Goal: Task Accomplishment & Management: Manage account settings

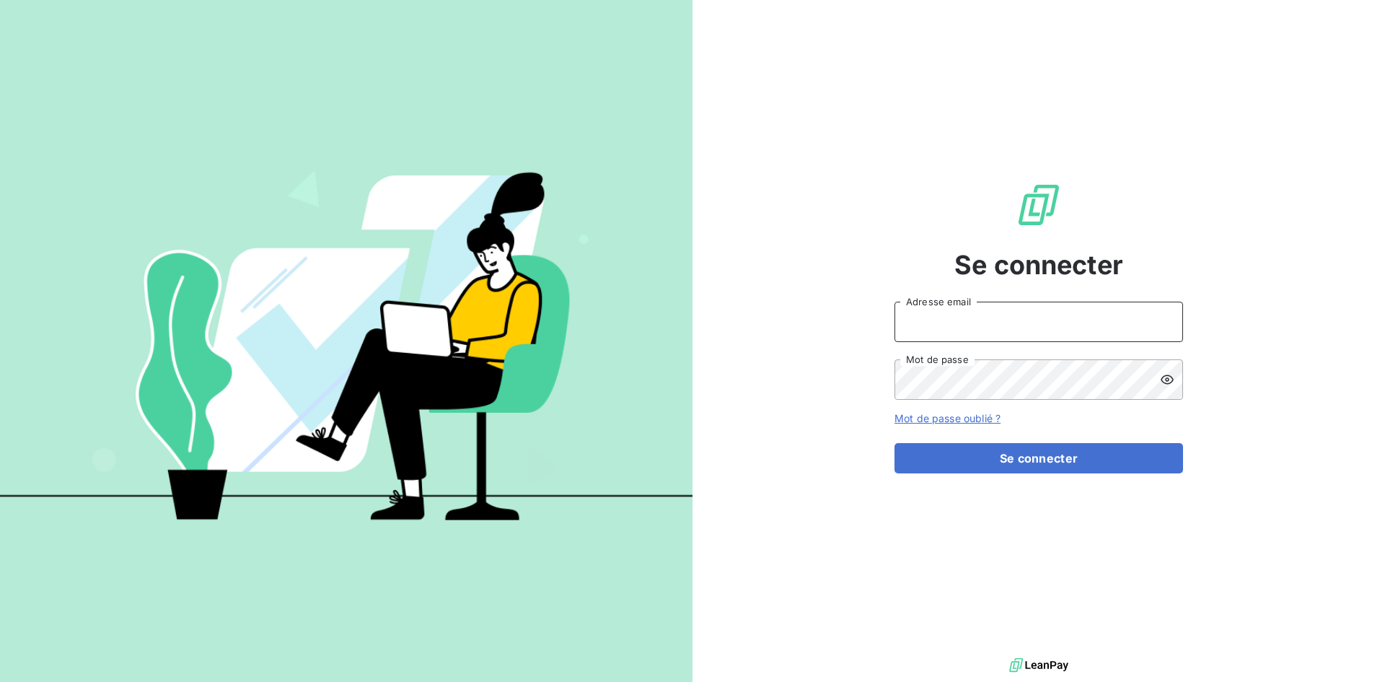
click at [1052, 328] on input "Adresse email" at bounding box center [1039, 322] width 289 height 40
type input "facturation@orixamedia.com"
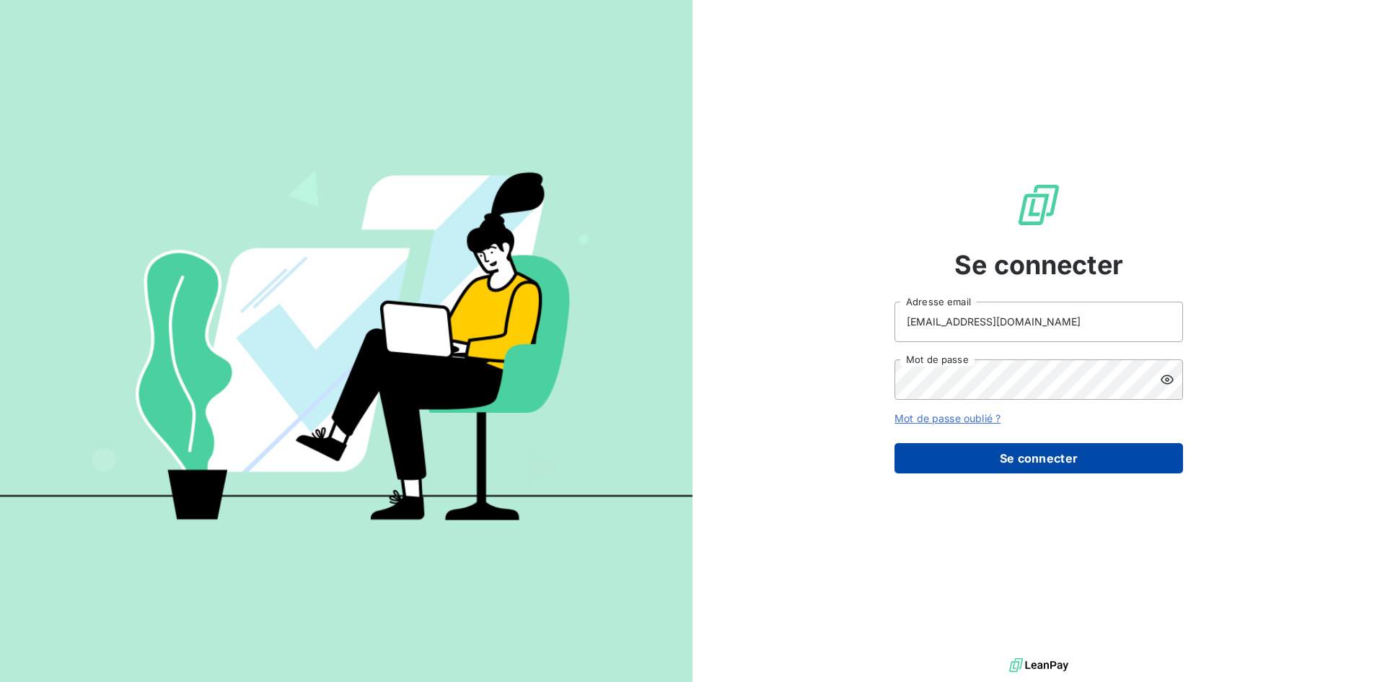
click at [990, 470] on button "Se connecter" at bounding box center [1039, 458] width 289 height 30
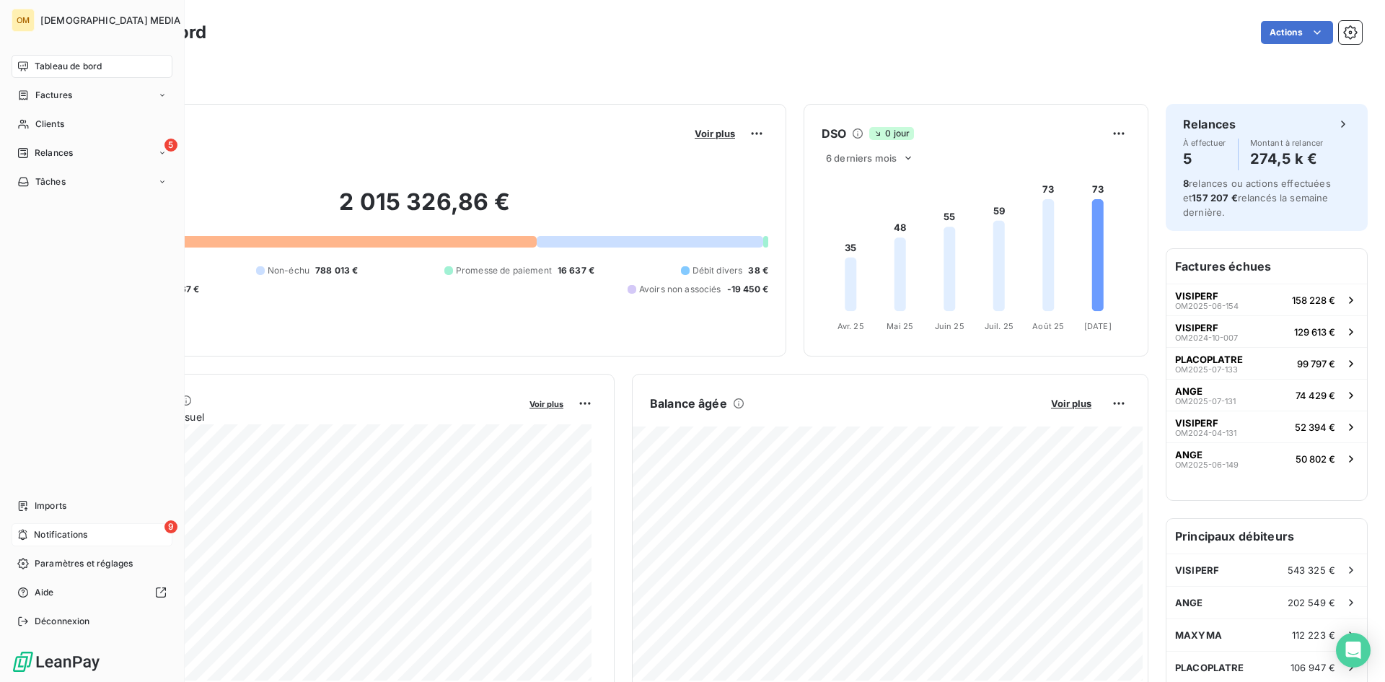
drag, startPoint x: 62, startPoint y: 536, endPoint x: 72, endPoint y: 534, distance: 10.3
click at [63, 535] on span "Notifications" at bounding box center [60, 534] width 53 height 13
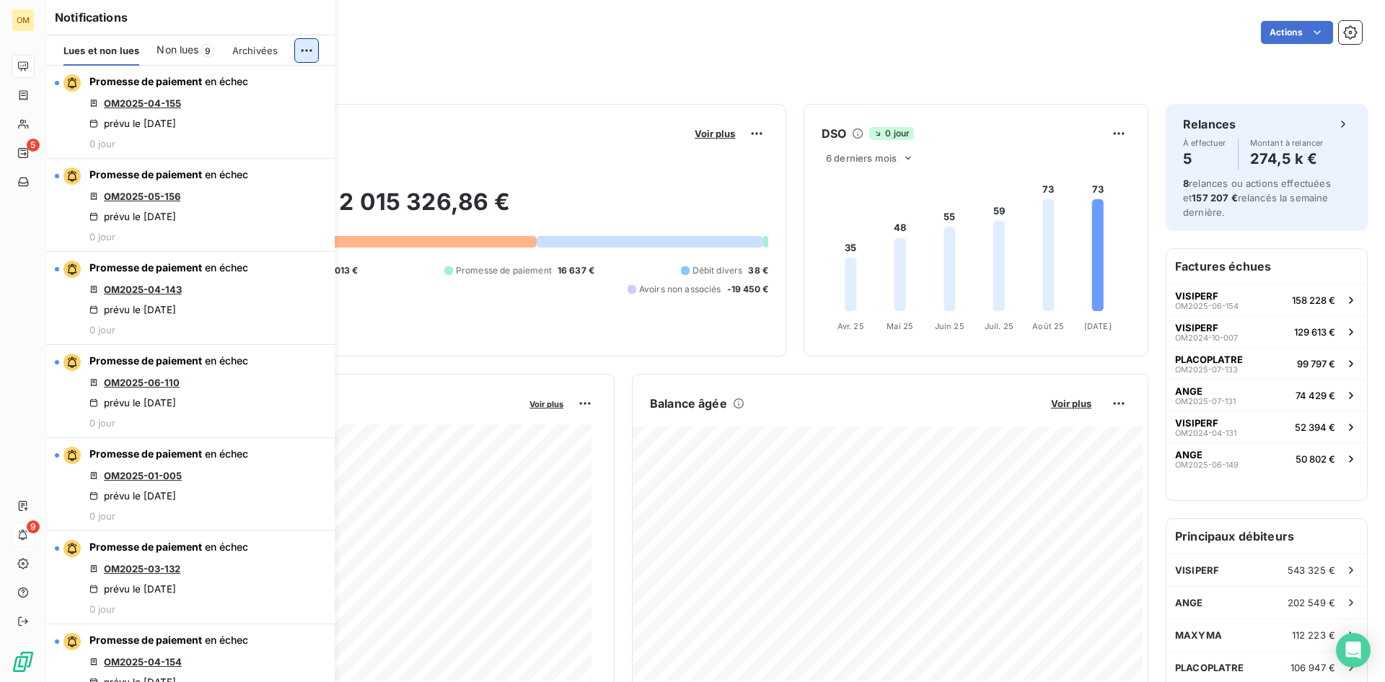
click at [307, 51] on html "OM 5 9 Tableau de bord Actions Filtrer Encours client Voir plus 2 015 326,86 € …" at bounding box center [692, 341] width 1385 height 682
click at [307, 77] on div "Tout marquer comme lu" at bounding box center [210, 82] width 202 height 23
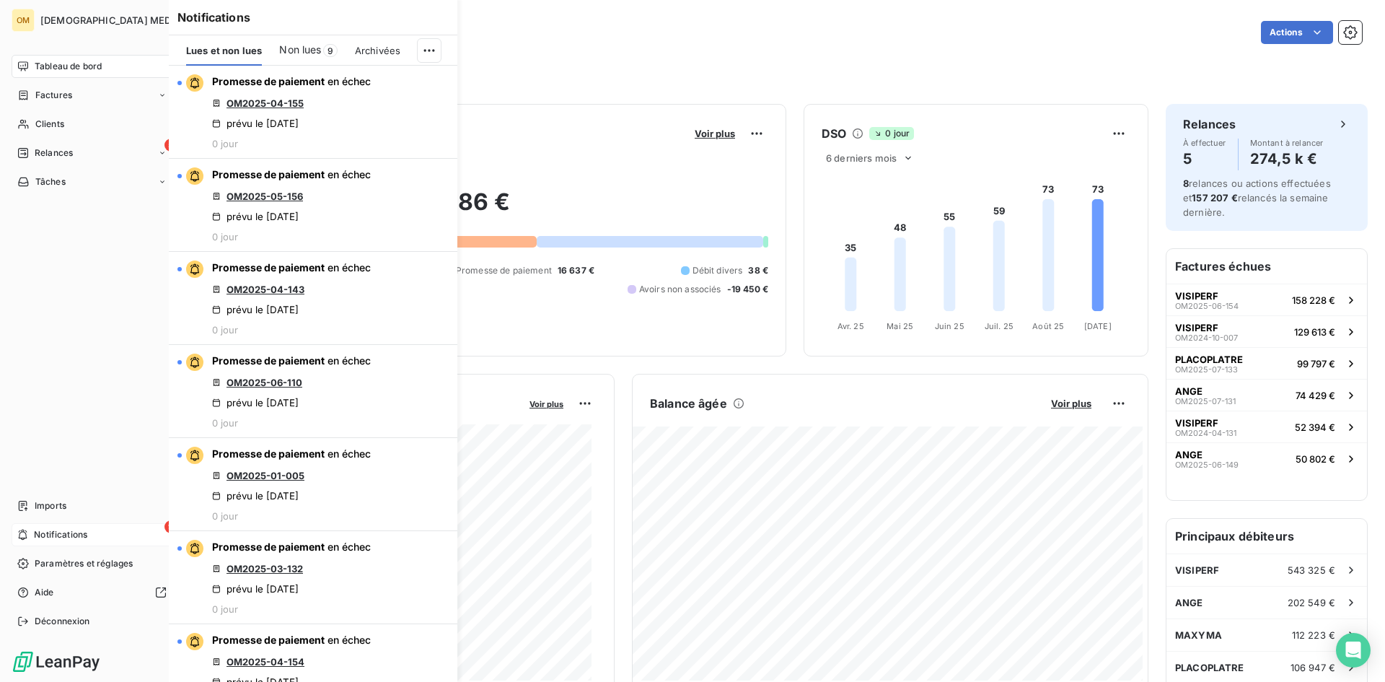
click at [27, 67] on icon at bounding box center [23, 67] width 12 height 12
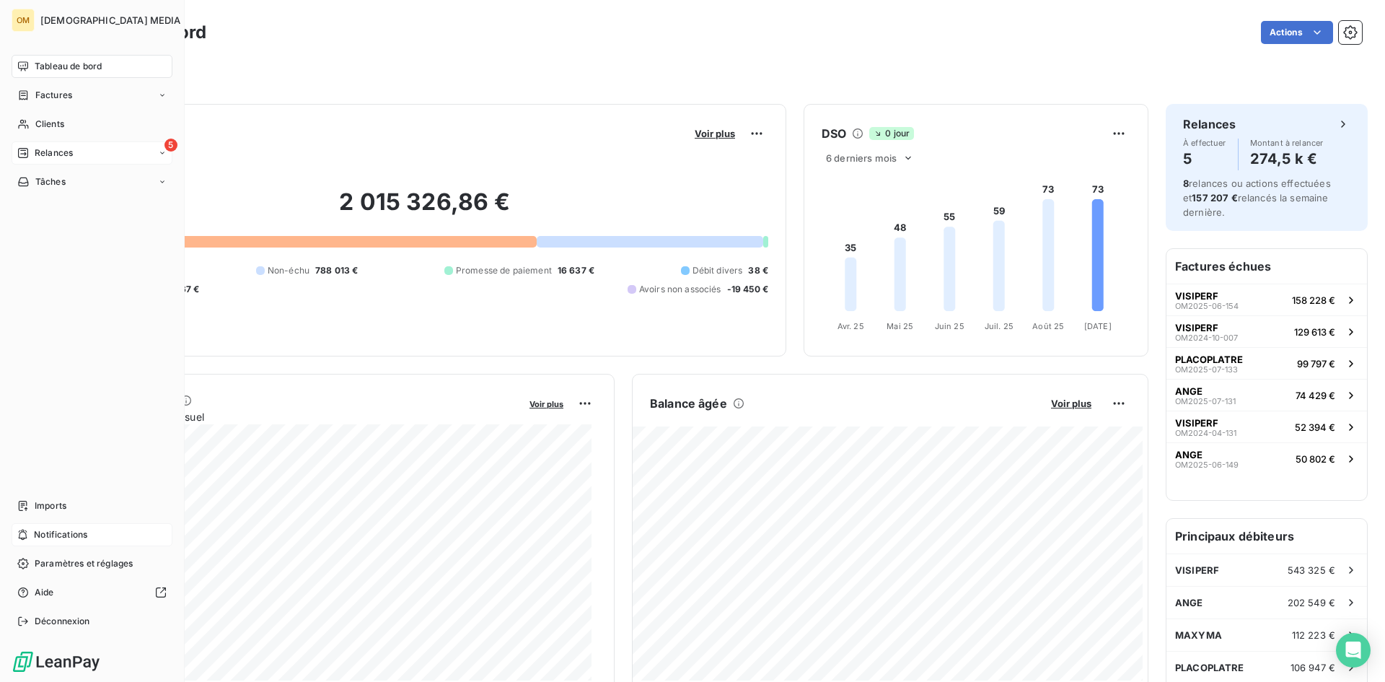
click at [41, 161] on div "5 Relances" at bounding box center [92, 152] width 161 height 23
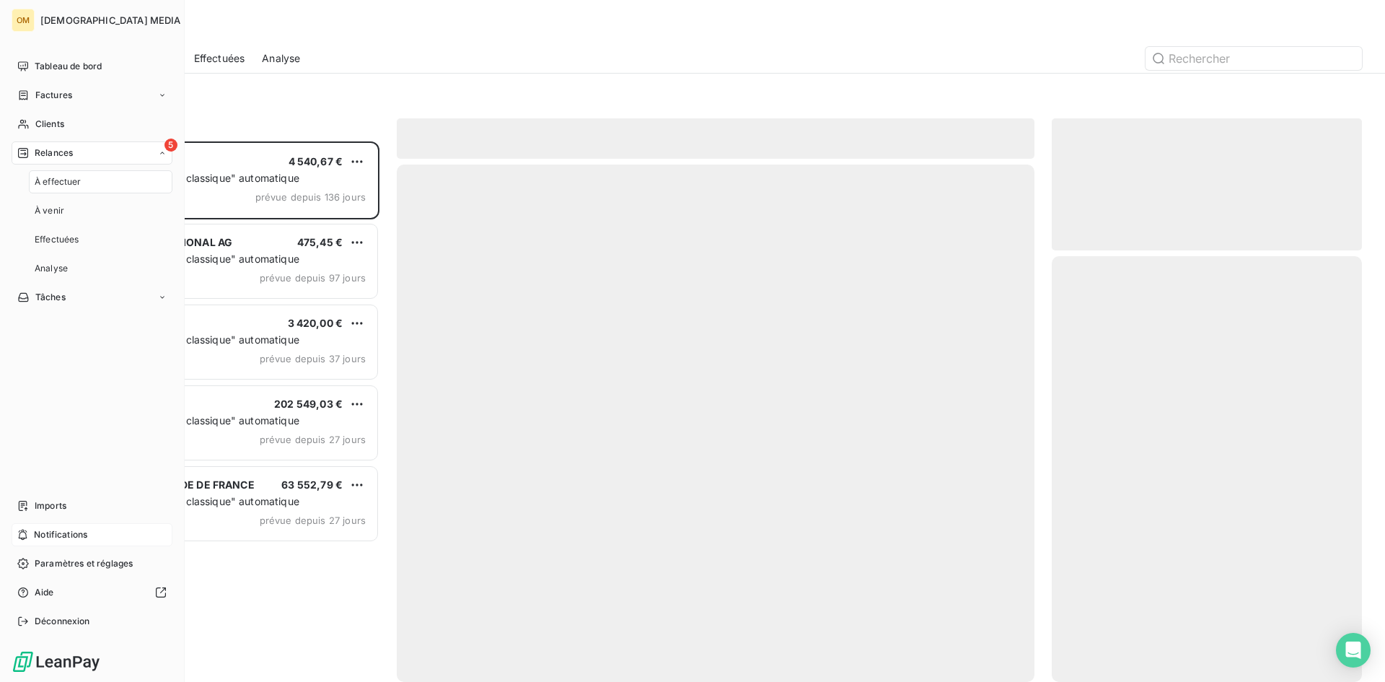
scroll to position [529, 299]
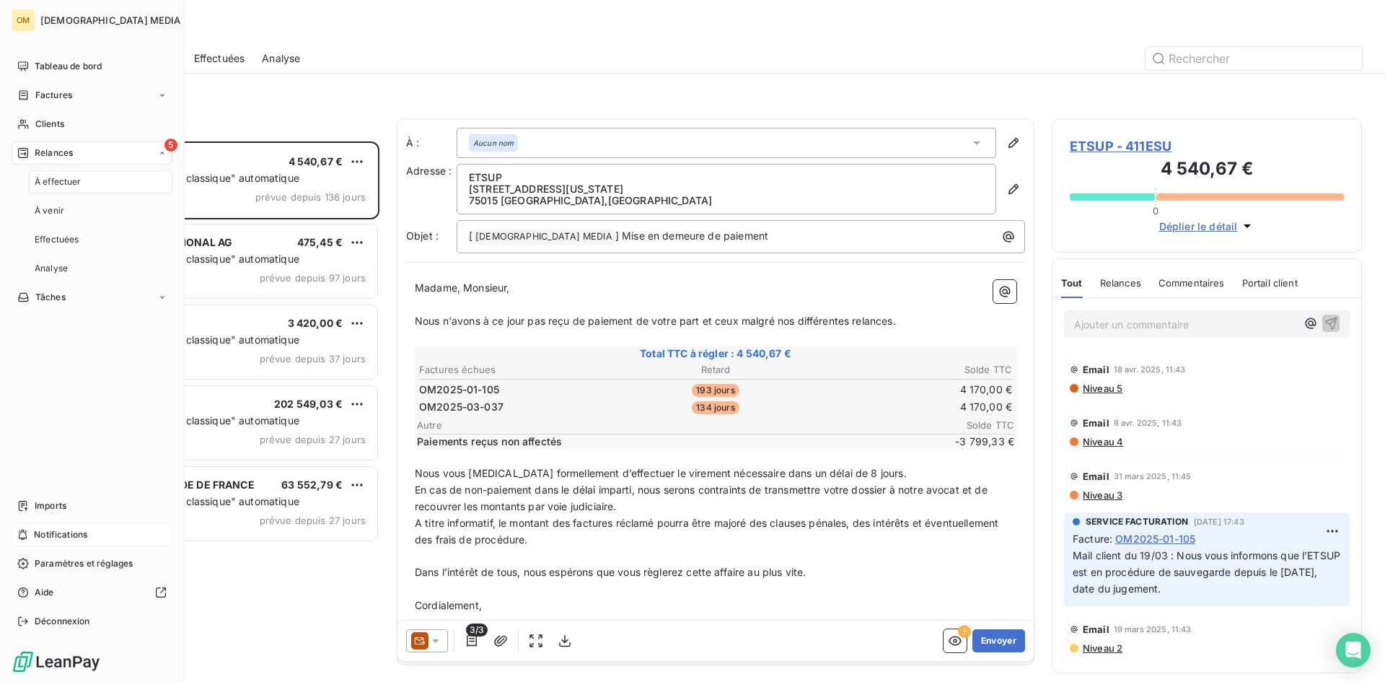
click at [105, 153] on div "5 Relances" at bounding box center [92, 152] width 161 height 23
click at [30, 68] on div "Tableau de bord" at bounding box center [92, 66] width 161 height 23
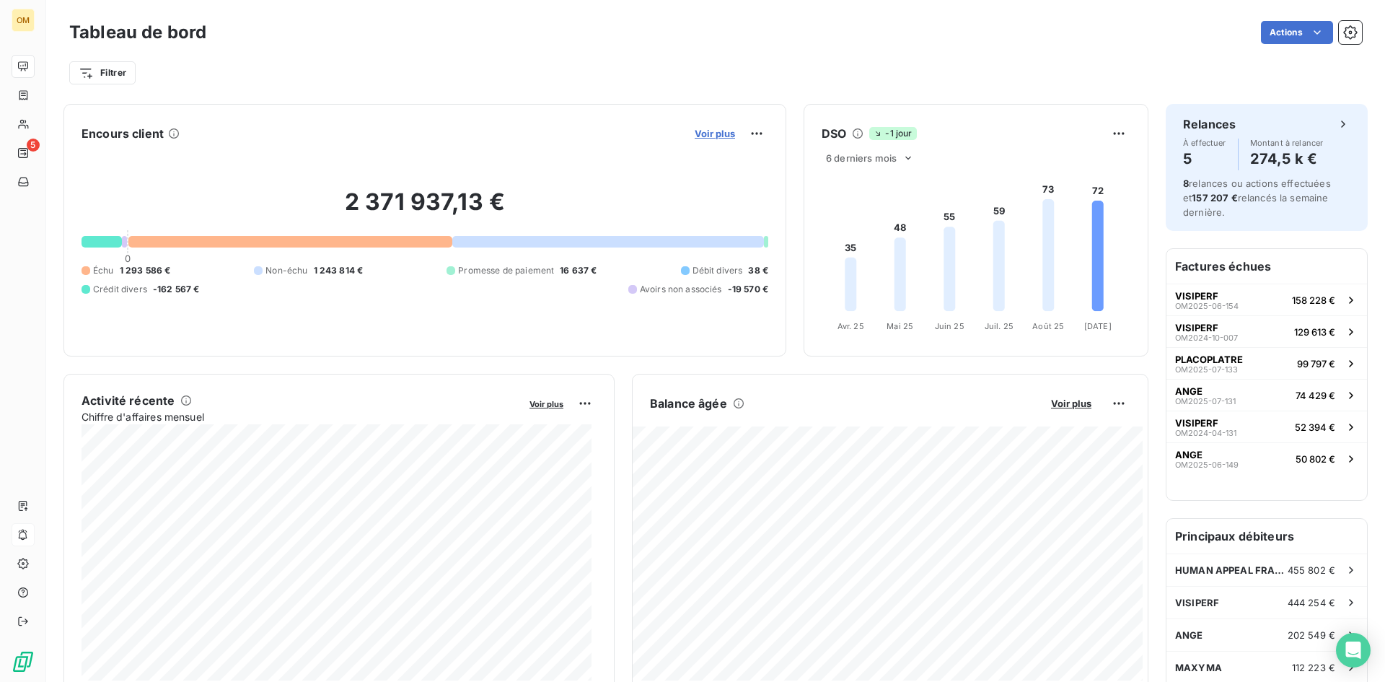
click at [699, 135] on span "Voir plus" at bounding box center [715, 134] width 40 height 12
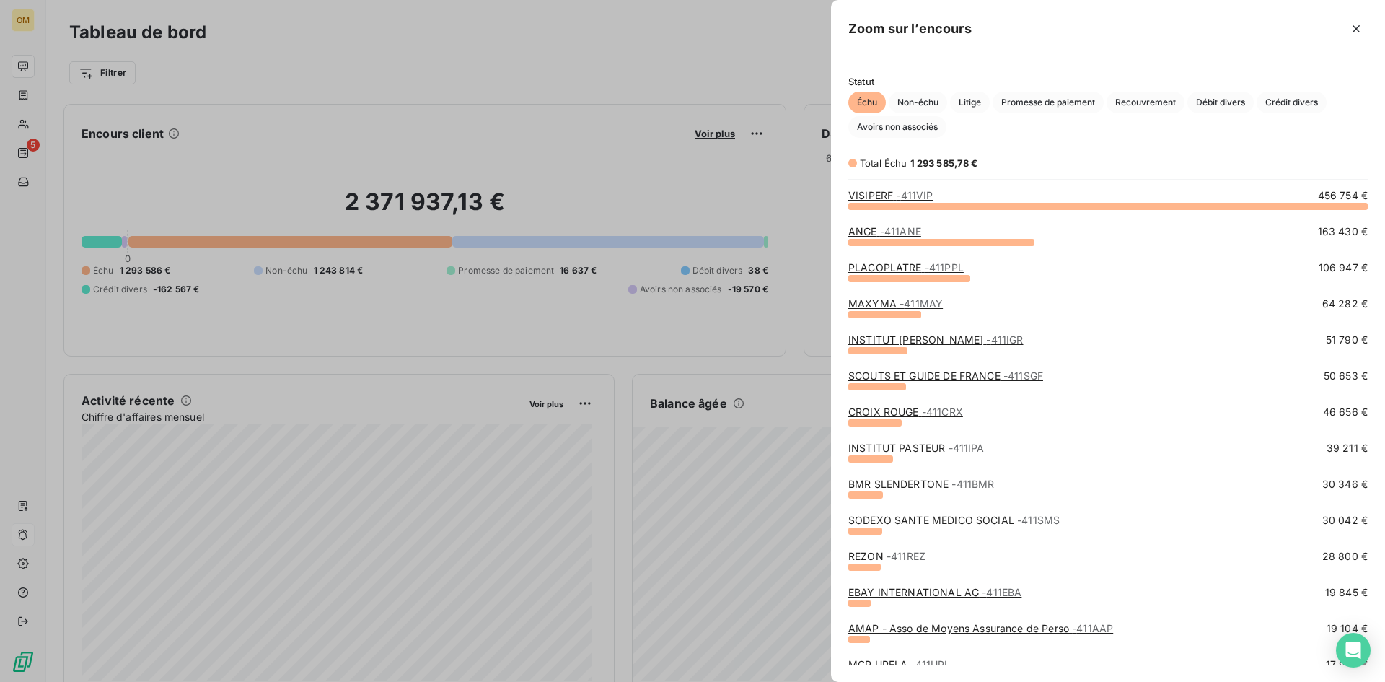
scroll to position [465, 543]
click at [1015, 102] on span "Promesse de paiement" at bounding box center [1048, 103] width 111 height 22
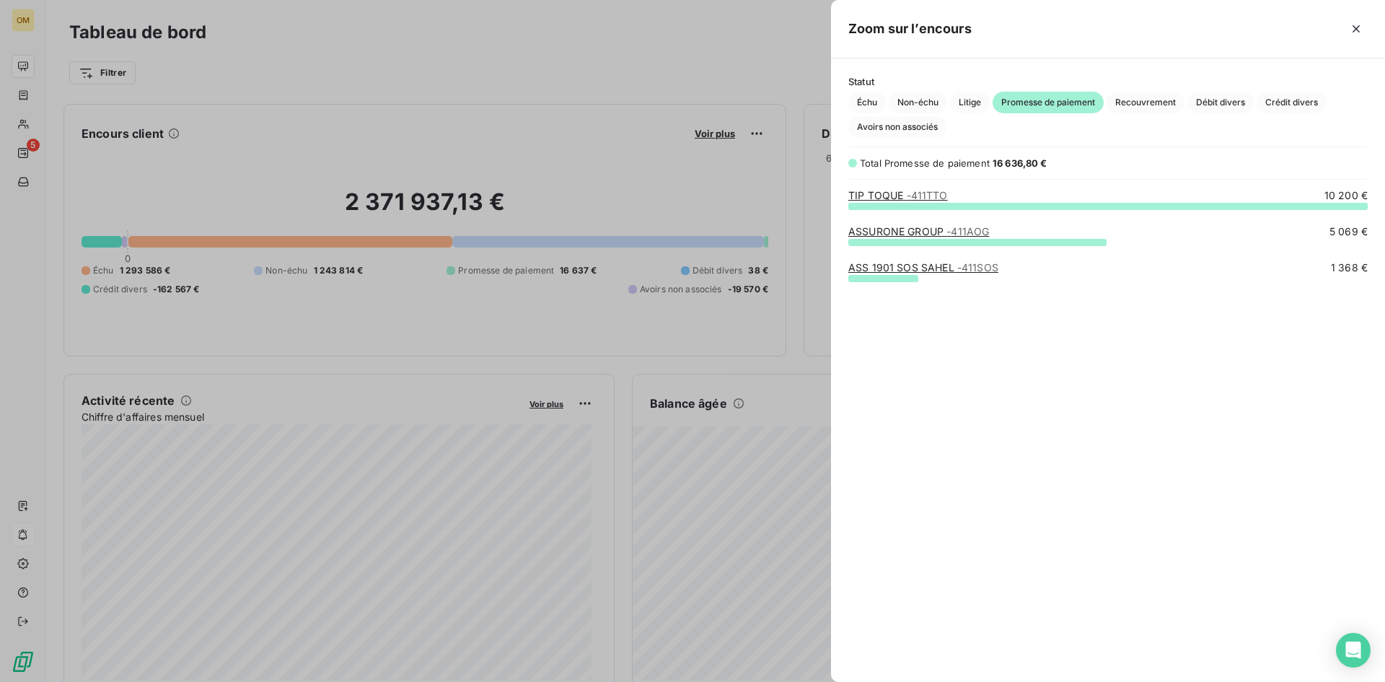
click at [31, 128] on div at bounding box center [692, 341] width 1385 height 682
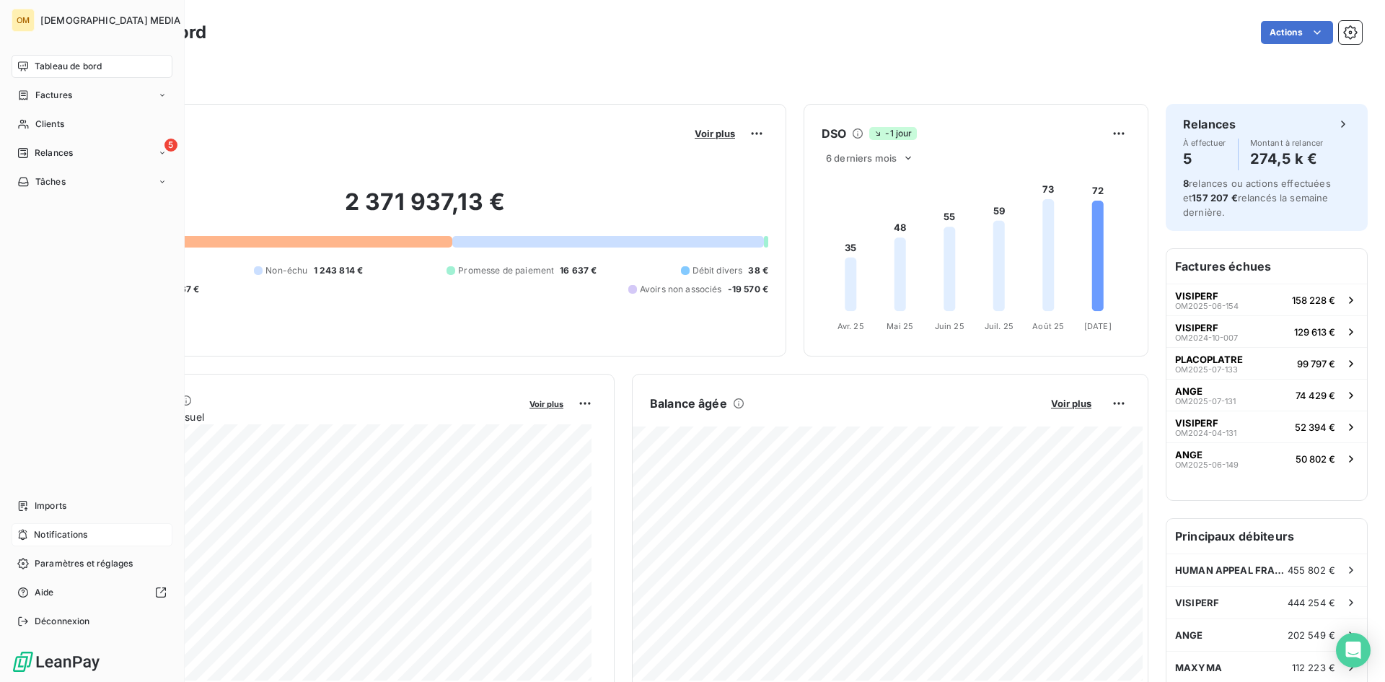
click at [40, 125] on span "Clients" at bounding box center [49, 124] width 29 height 13
click at [38, 125] on span "Clients" at bounding box center [49, 124] width 29 height 13
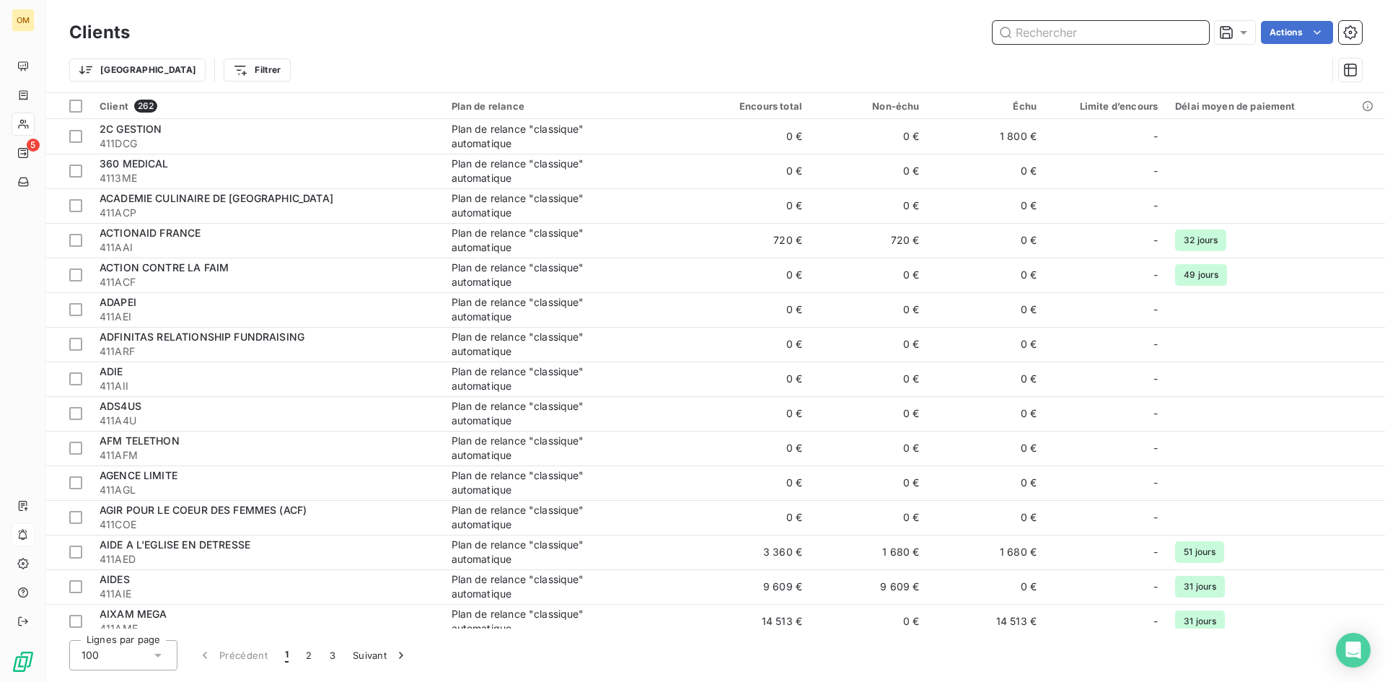
click at [1063, 26] on input "text" at bounding box center [1101, 32] width 216 height 23
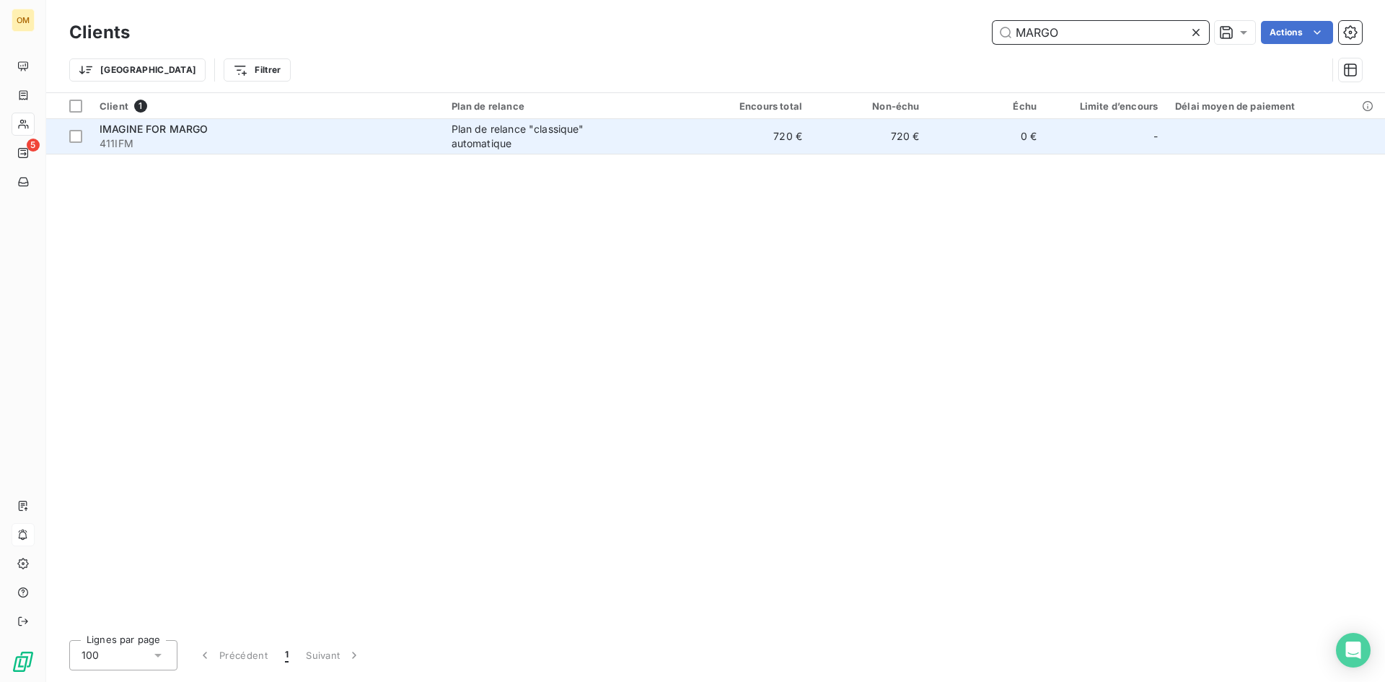
type input "MARGO"
click at [729, 146] on td "720 €" at bounding box center [752, 136] width 118 height 35
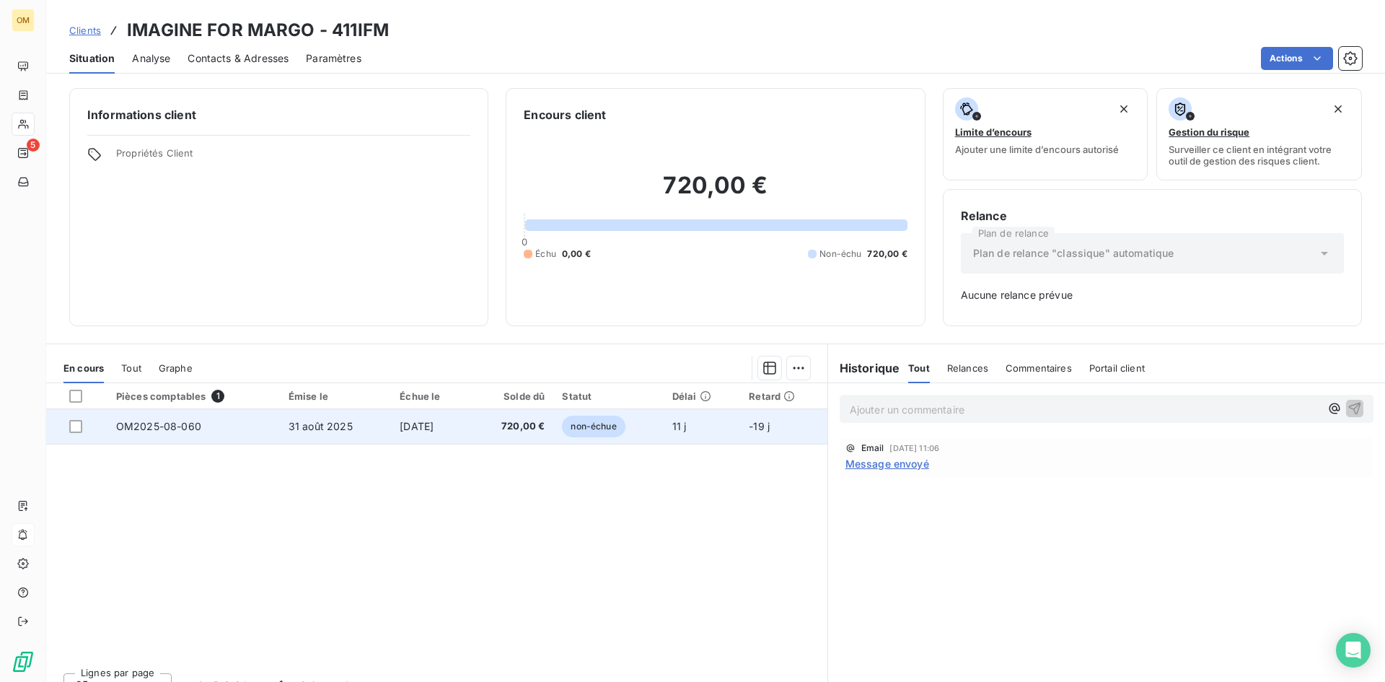
click at [311, 423] on span "31 août 2025" at bounding box center [321, 426] width 64 height 12
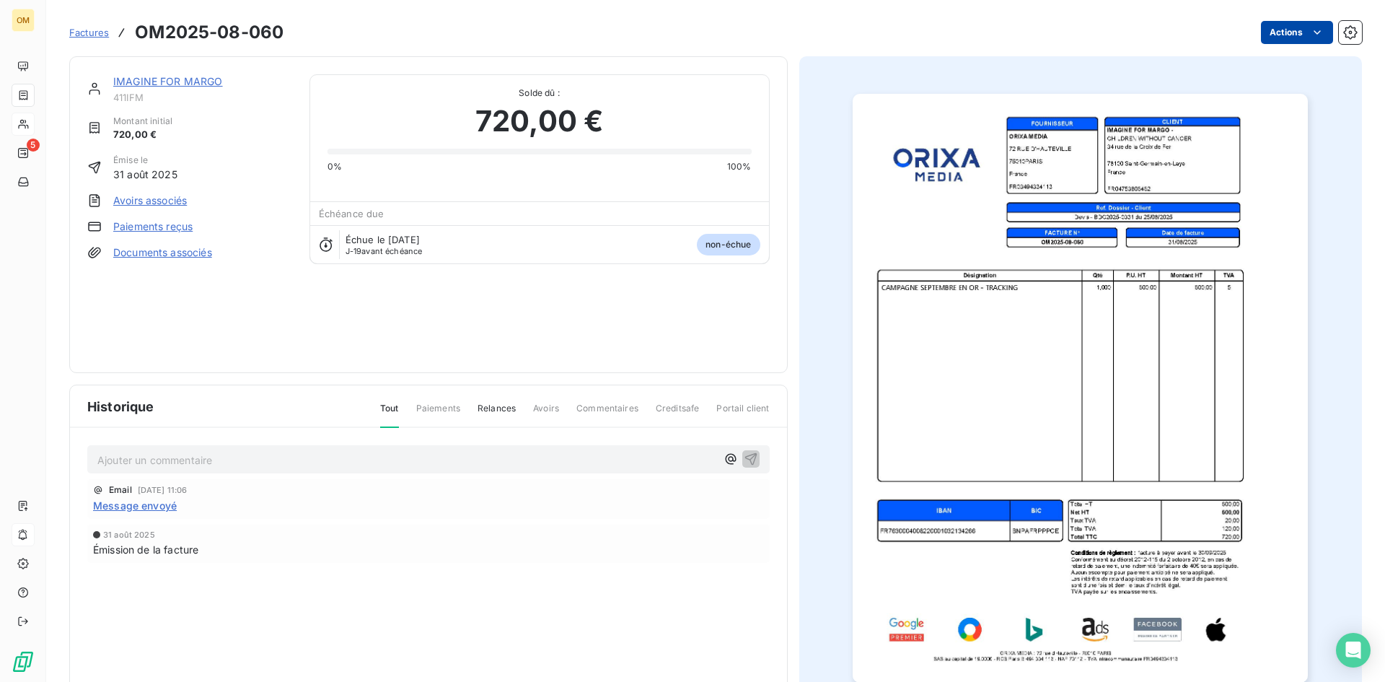
click at [1284, 35] on html "OM 5 Factures OM2025-08-060 Actions IMAGINE FOR MARGO 411IFM Montant initial 72…" at bounding box center [692, 341] width 1385 height 682
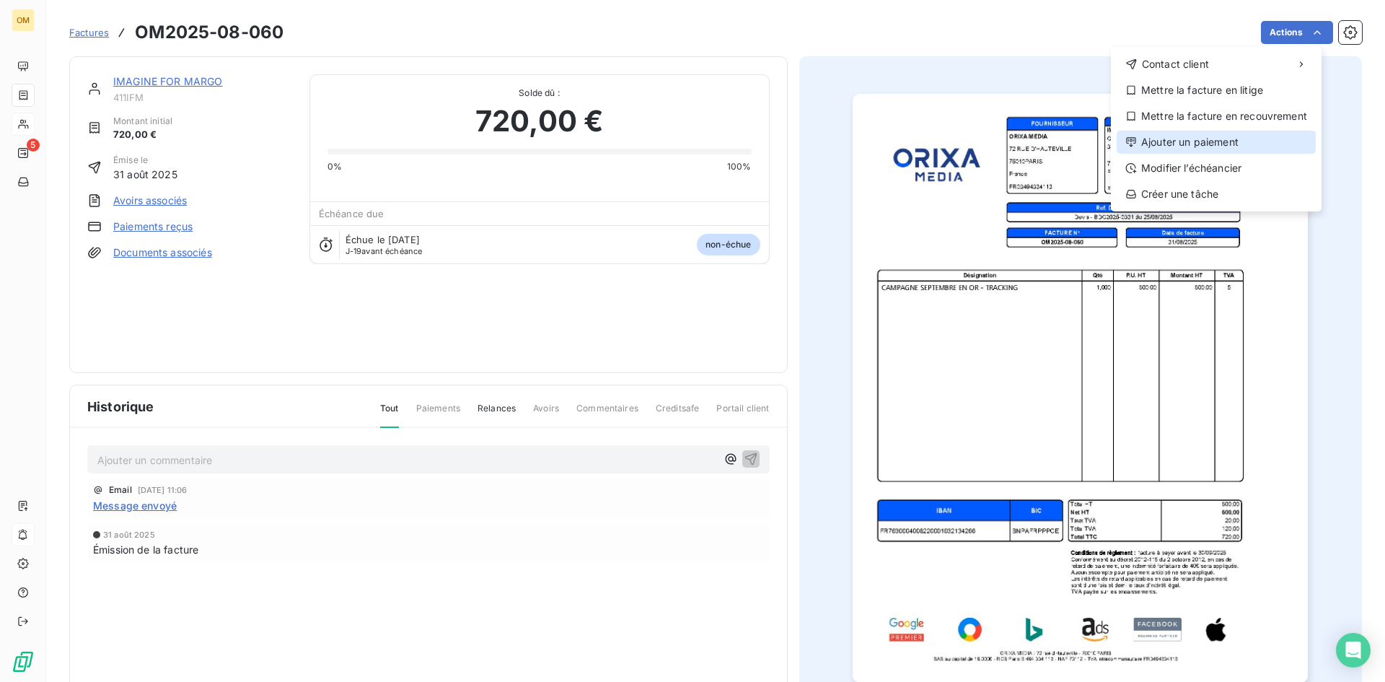
click at [1217, 136] on div "Ajouter un paiement" at bounding box center [1216, 142] width 199 height 23
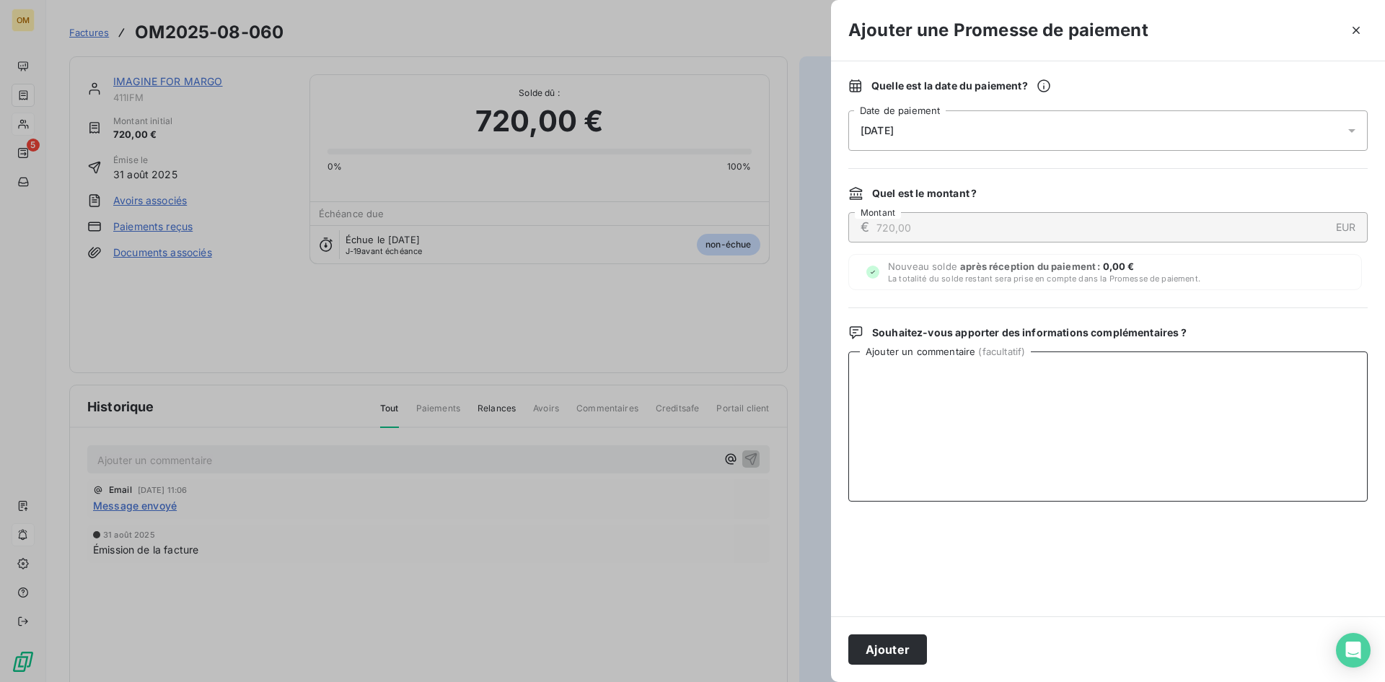
click at [959, 377] on textarea "Ajouter un commentaire ( facultatif )" at bounding box center [1107, 426] width 519 height 150
type textarea "VIRT BNP LE 11/09"
click at [905, 661] on button "Ajouter" at bounding box center [887, 649] width 79 height 30
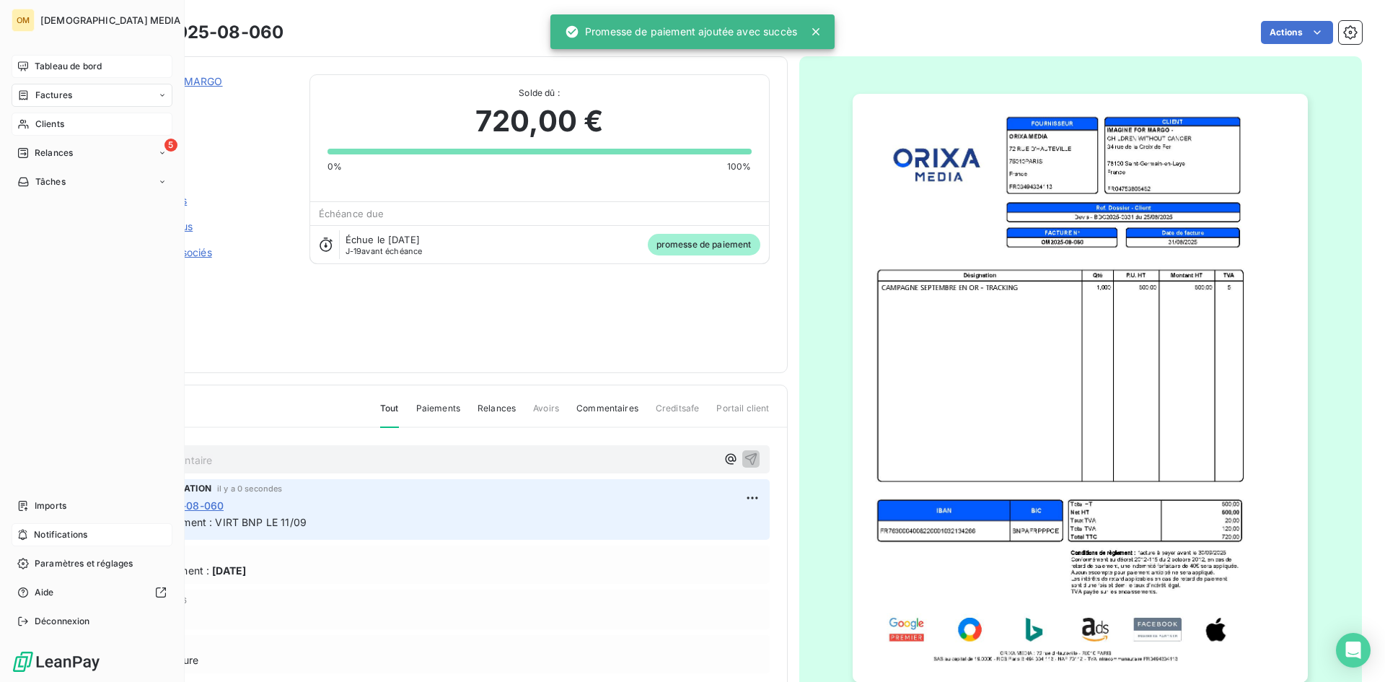
click at [31, 63] on div "Tableau de bord" at bounding box center [92, 66] width 161 height 23
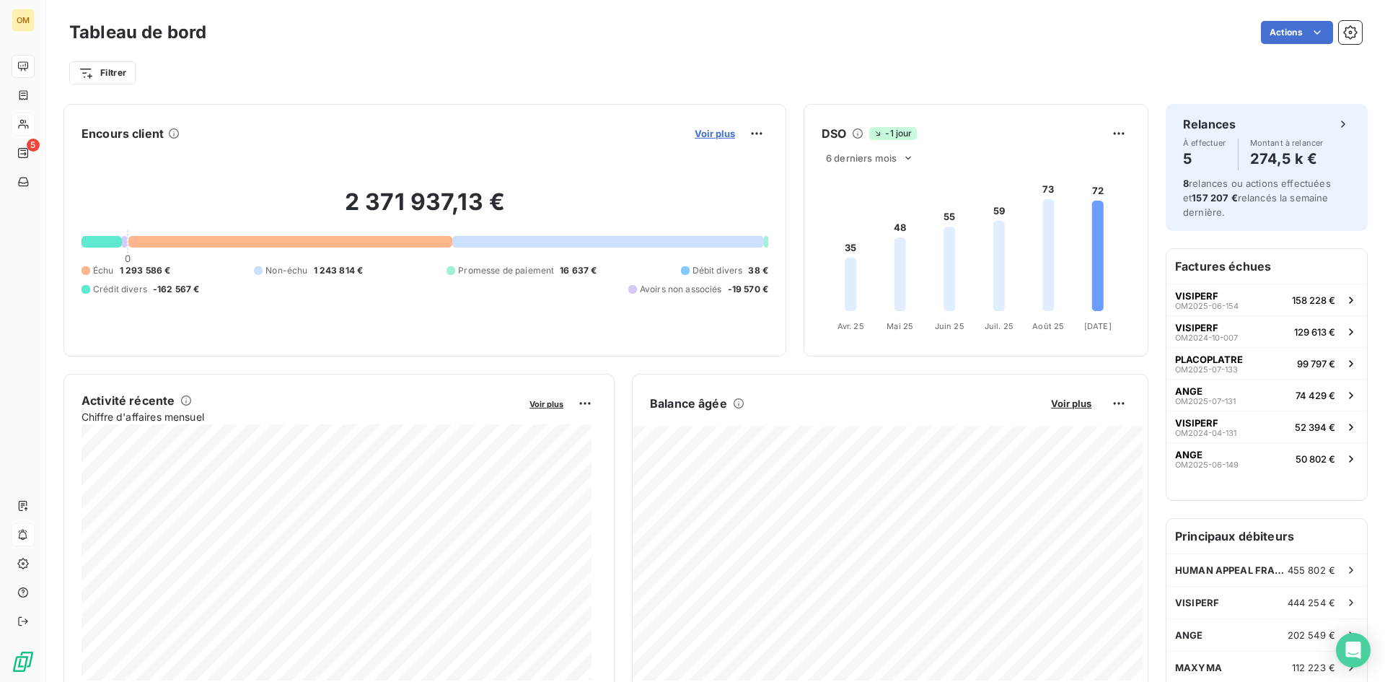
click at [710, 133] on span "Voir plus" at bounding box center [715, 134] width 40 height 12
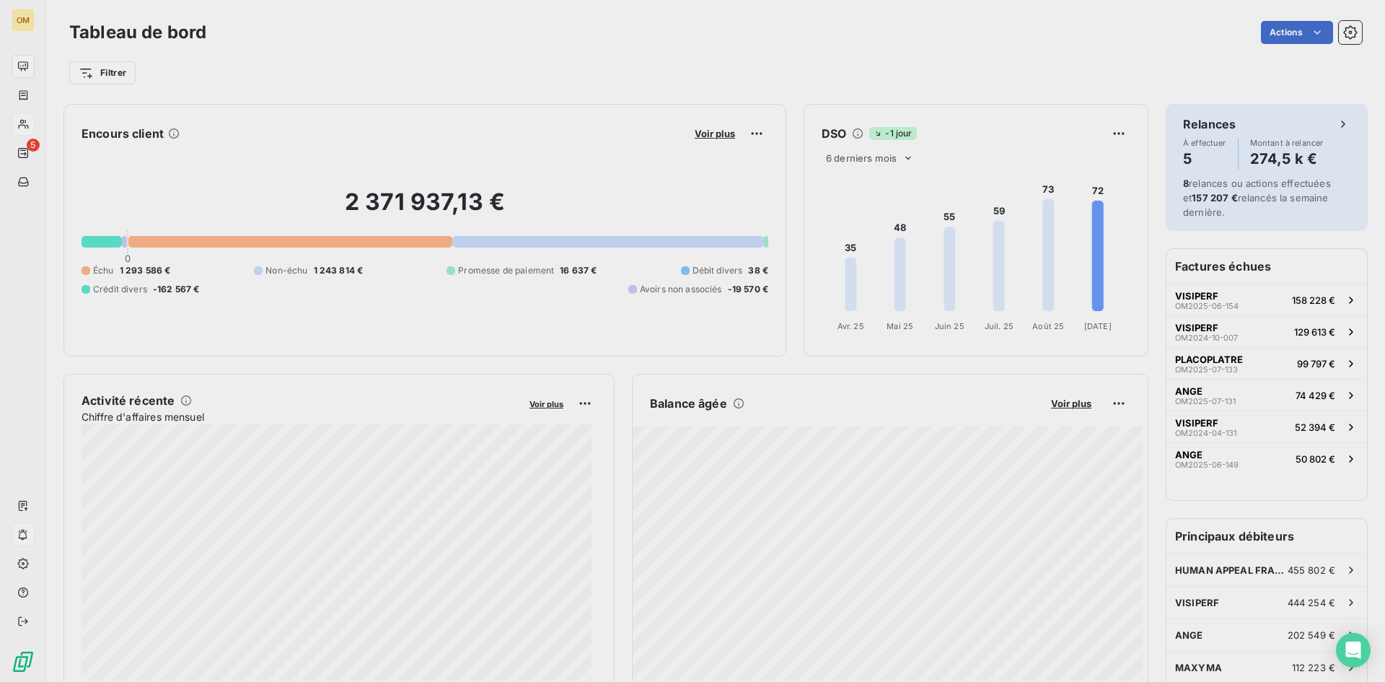
scroll to position [671, 543]
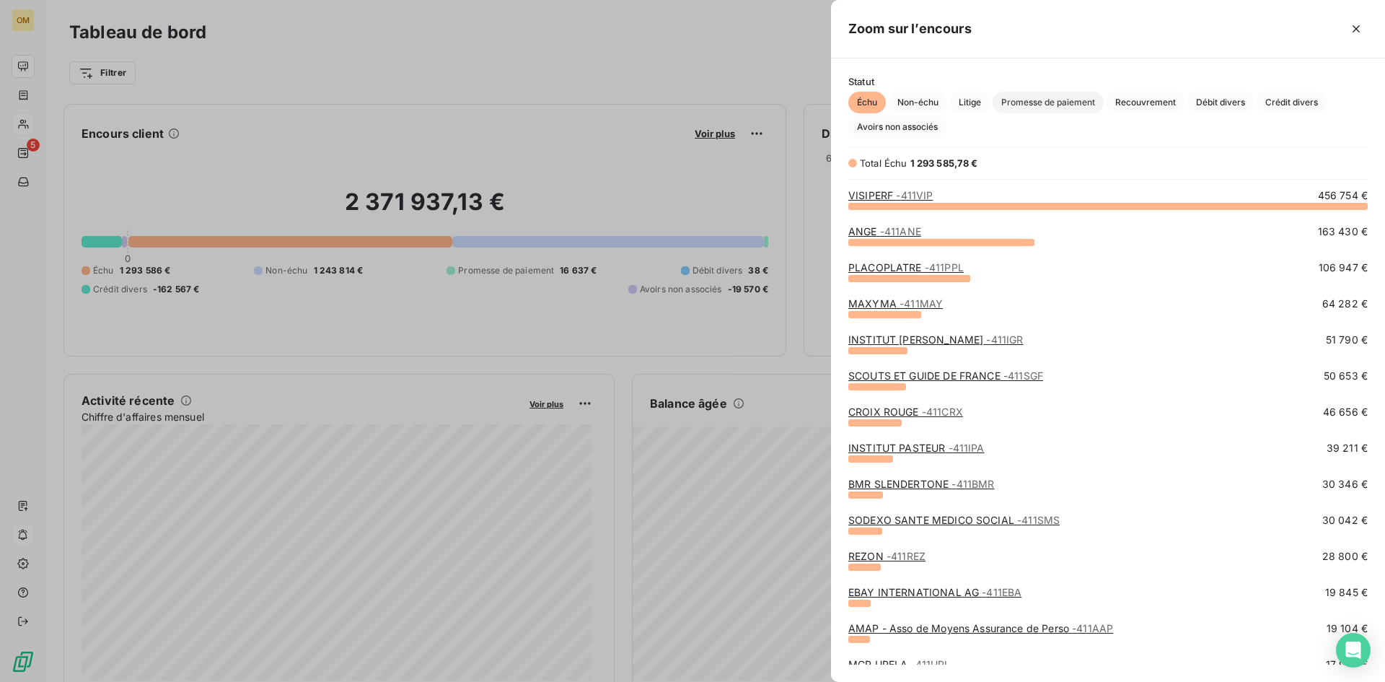
click at [1018, 107] on span "Promesse de paiement" at bounding box center [1048, 103] width 111 height 22
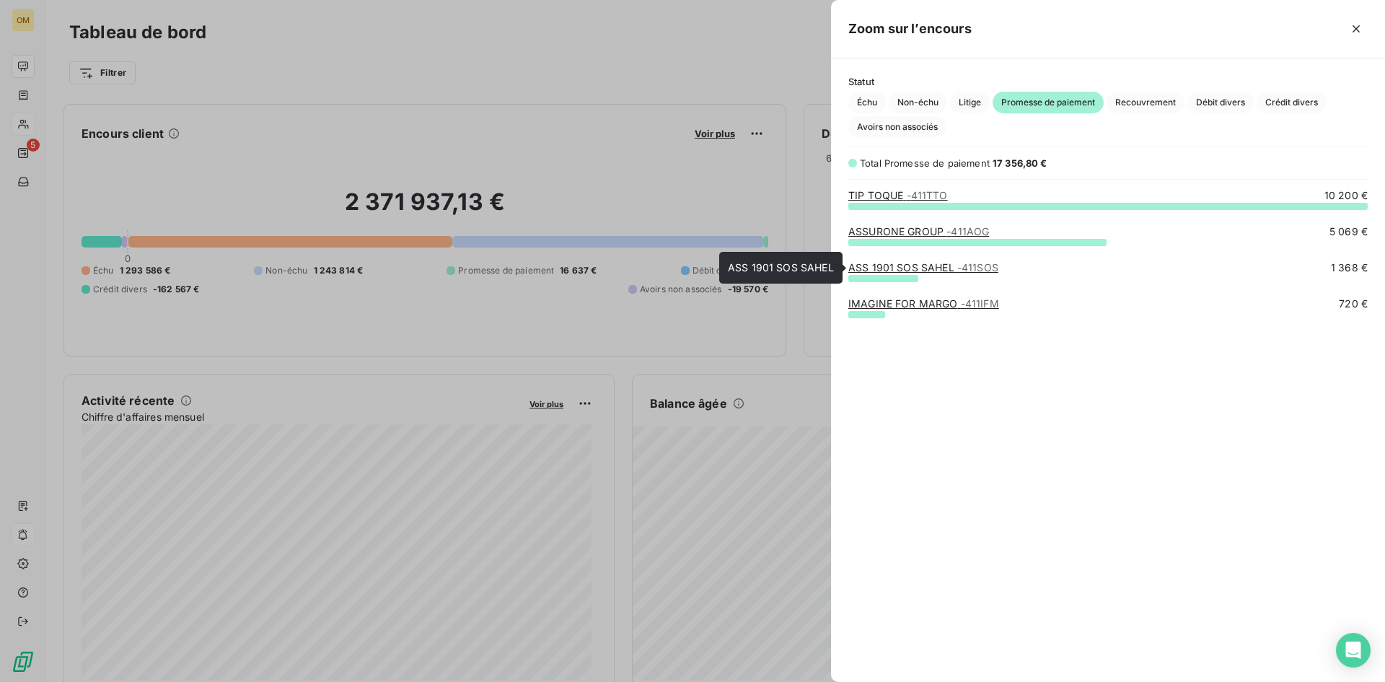
click at [906, 271] on link "ASS 1901 SOS SAHEL - 411SOS" at bounding box center [923, 267] width 150 height 12
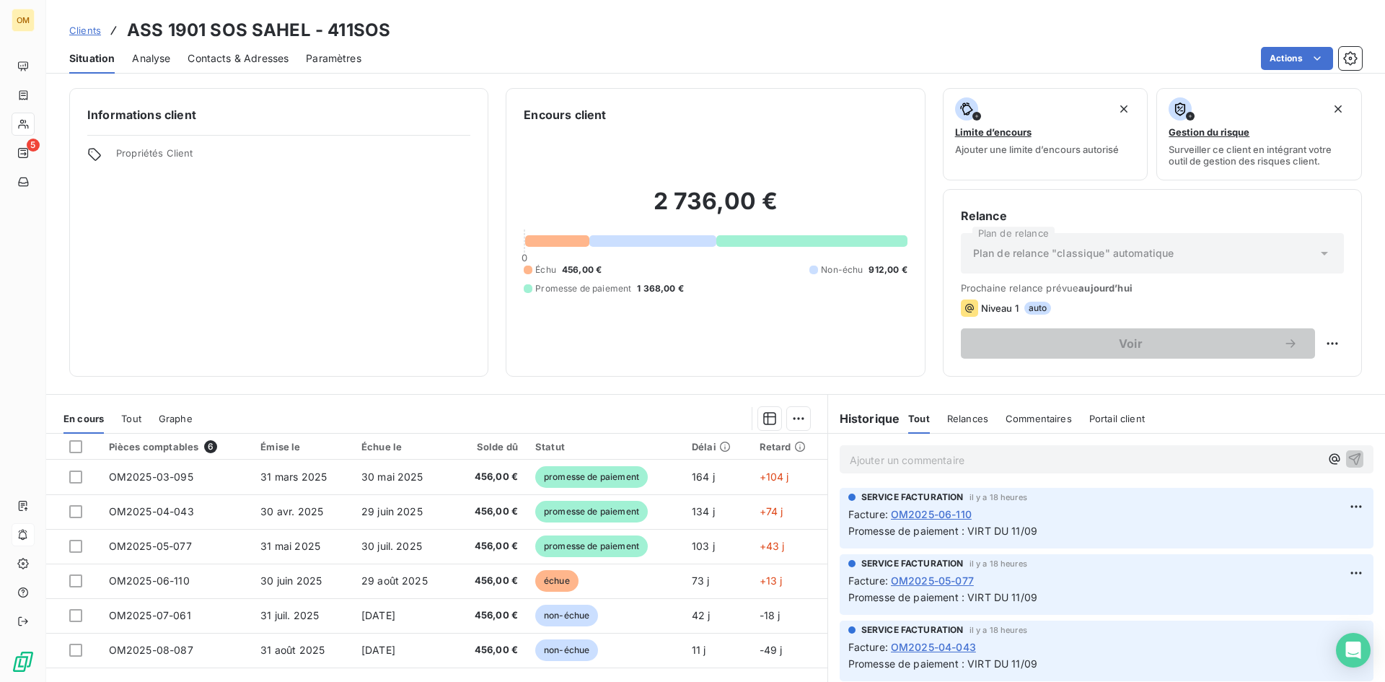
scroll to position [72, 0]
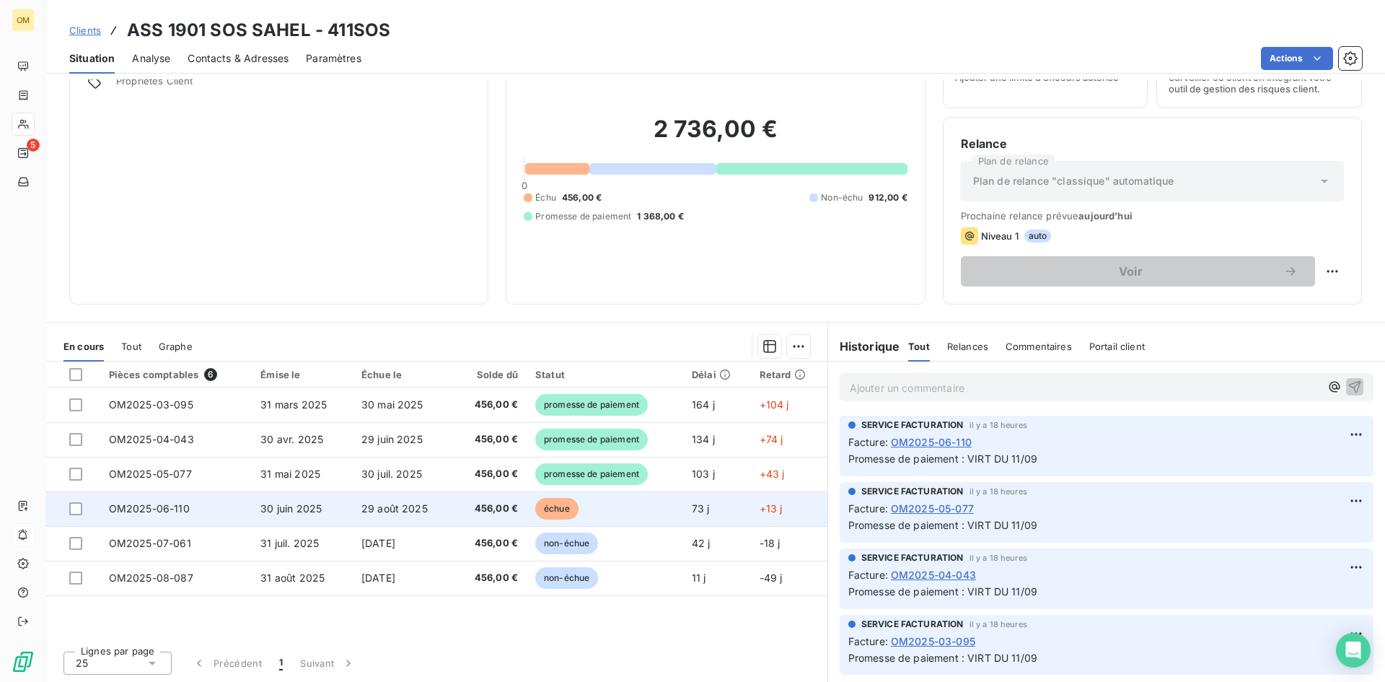
click at [359, 498] on td "29 août 2025" at bounding box center [403, 508] width 101 height 35
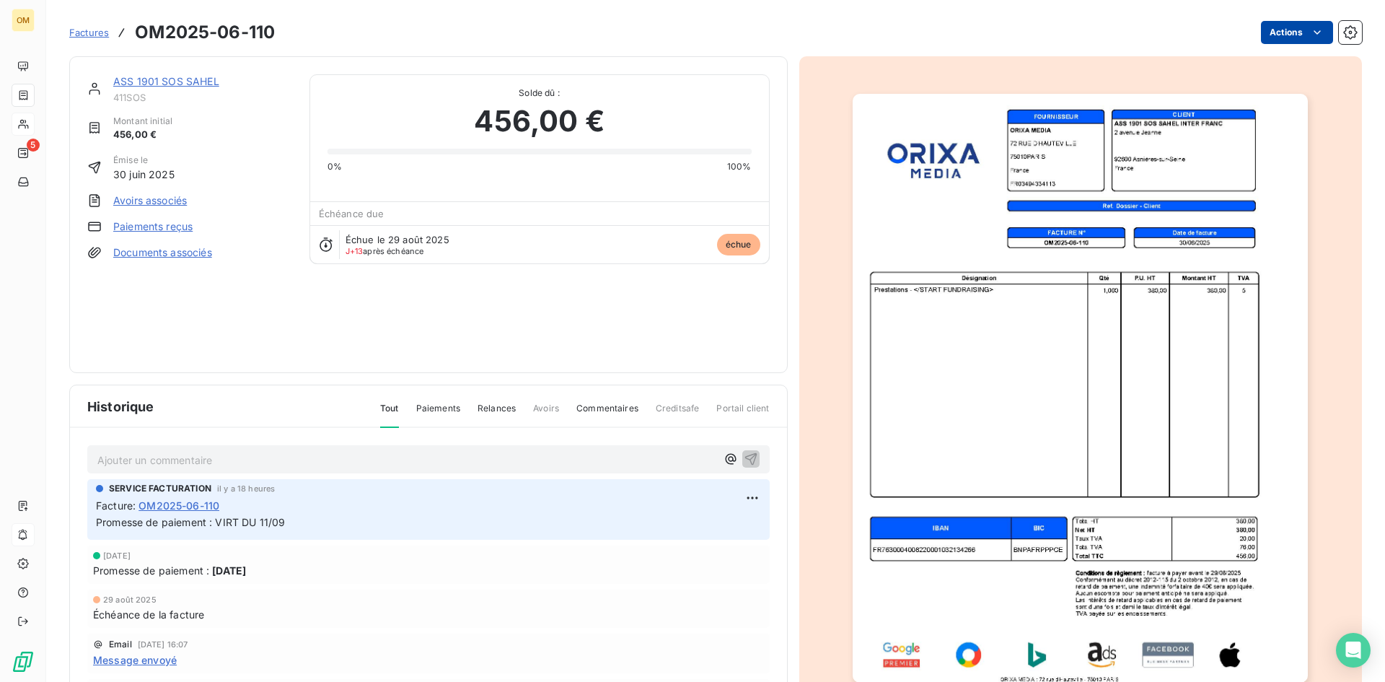
click at [1275, 30] on html "OM 5 Factures OM2025-06-110 Actions ASS 1901 SOS SAHEL 411SOS Montant initial 4…" at bounding box center [692, 341] width 1385 height 682
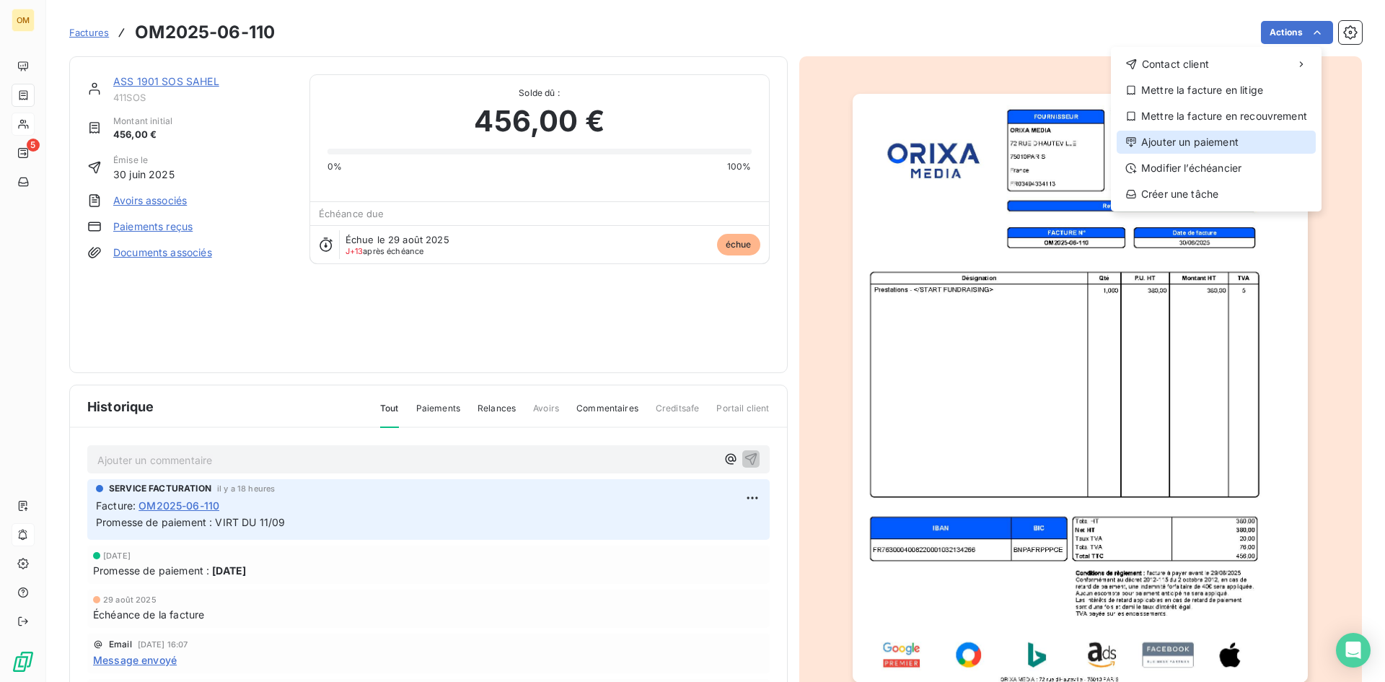
click at [1208, 141] on div "Ajouter un paiement" at bounding box center [1216, 142] width 199 height 23
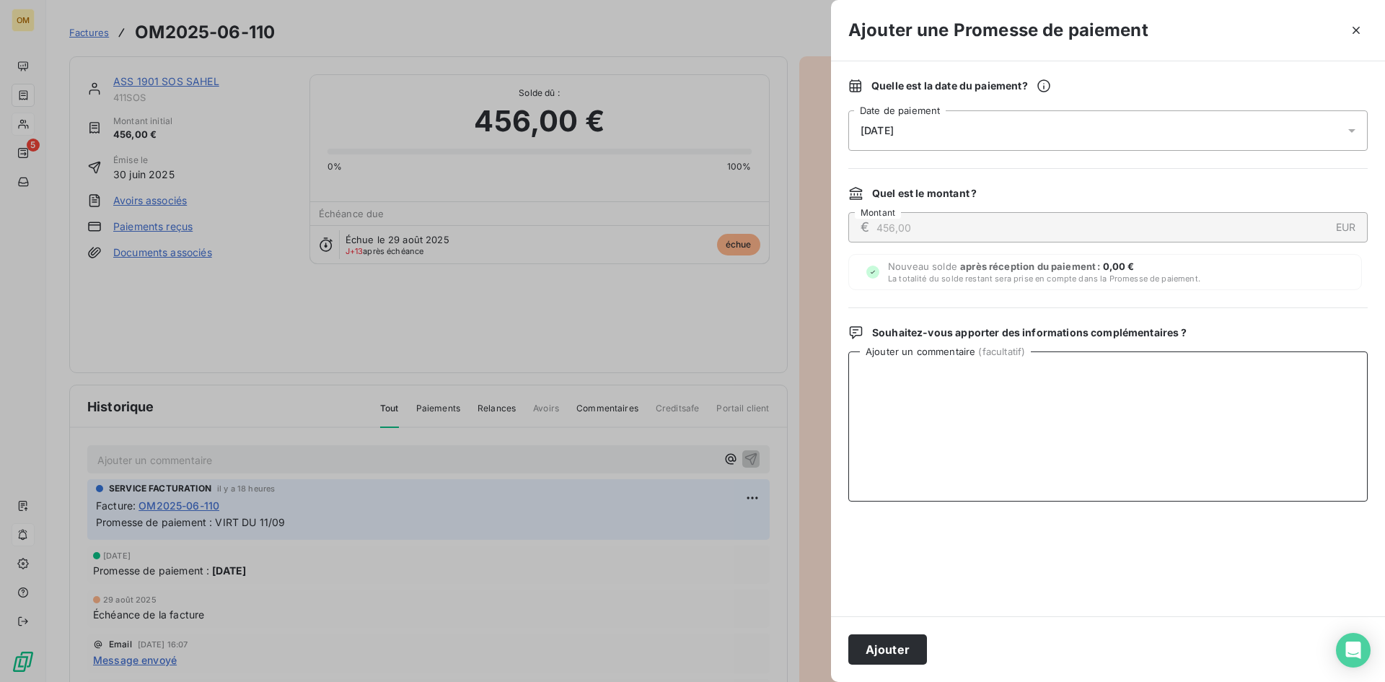
click at [1127, 398] on textarea "Ajouter un commentaire ( facultatif )" at bounding box center [1107, 426] width 519 height 150
type textarea "VIRT BNP LE 11/09"
click at [858, 651] on button "Ajouter" at bounding box center [887, 649] width 79 height 30
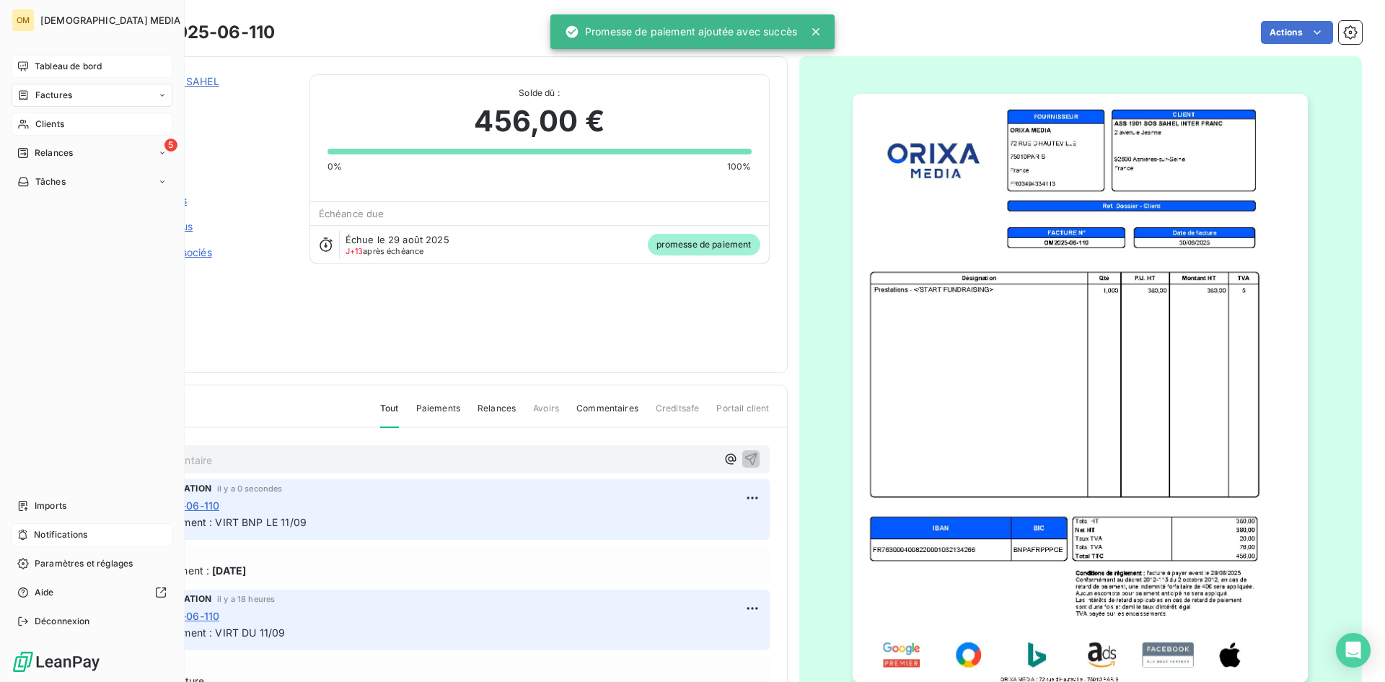
click at [40, 62] on span "Tableau de bord" at bounding box center [68, 66] width 67 height 13
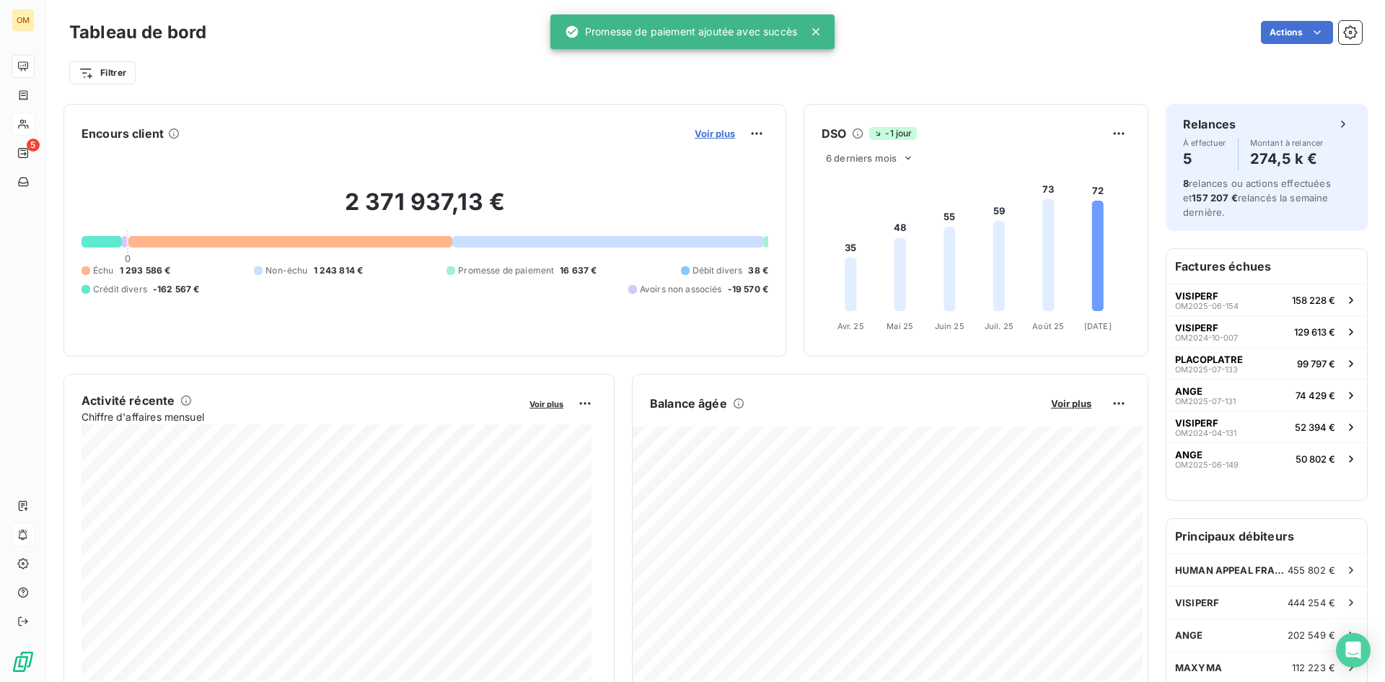
click at [698, 135] on span "Voir plus" at bounding box center [715, 134] width 40 height 12
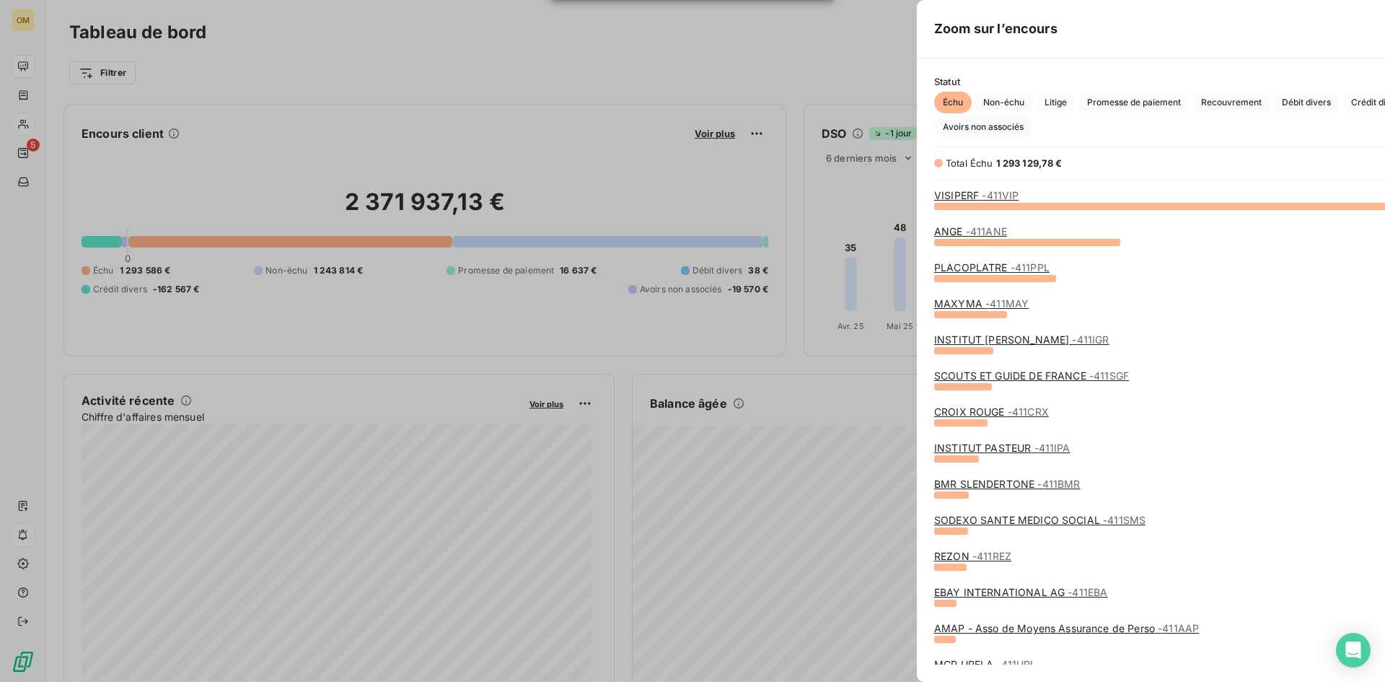
scroll to position [671, 543]
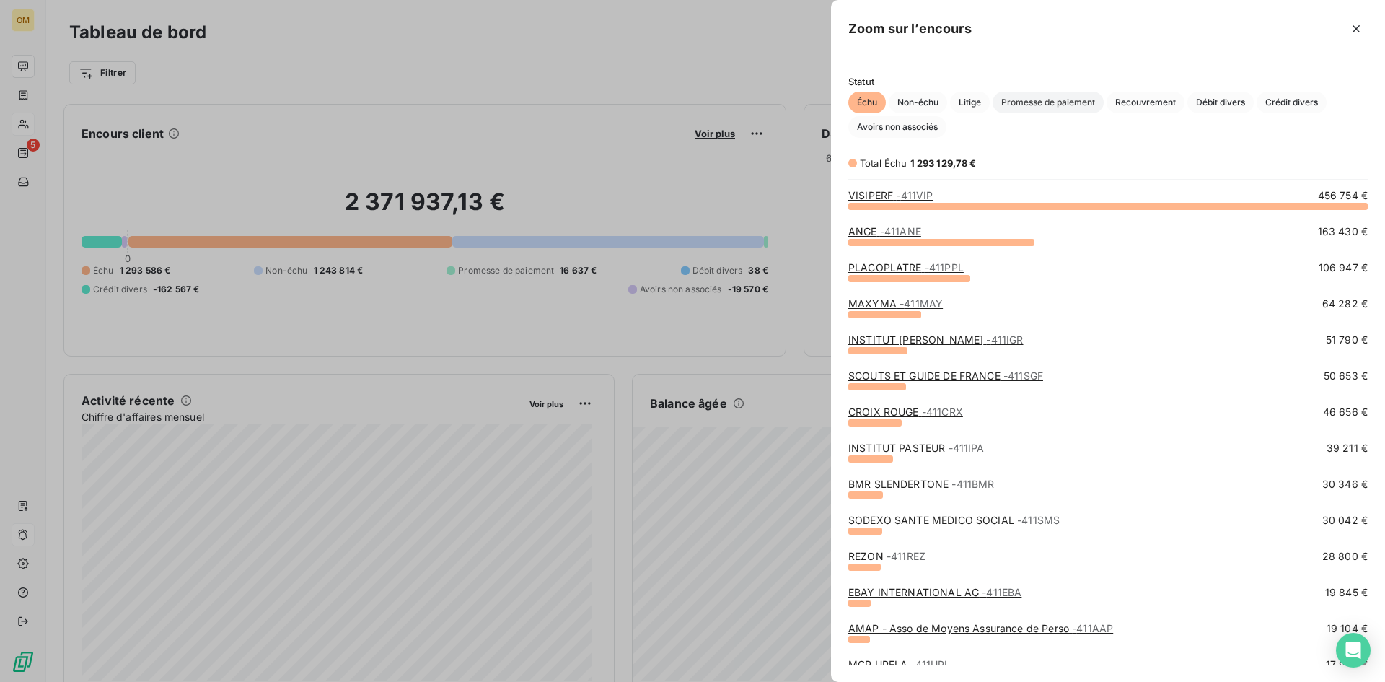
click at [1051, 101] on span "Promesse de paiement" at bounding box center [1048, 103] width 111 height 22
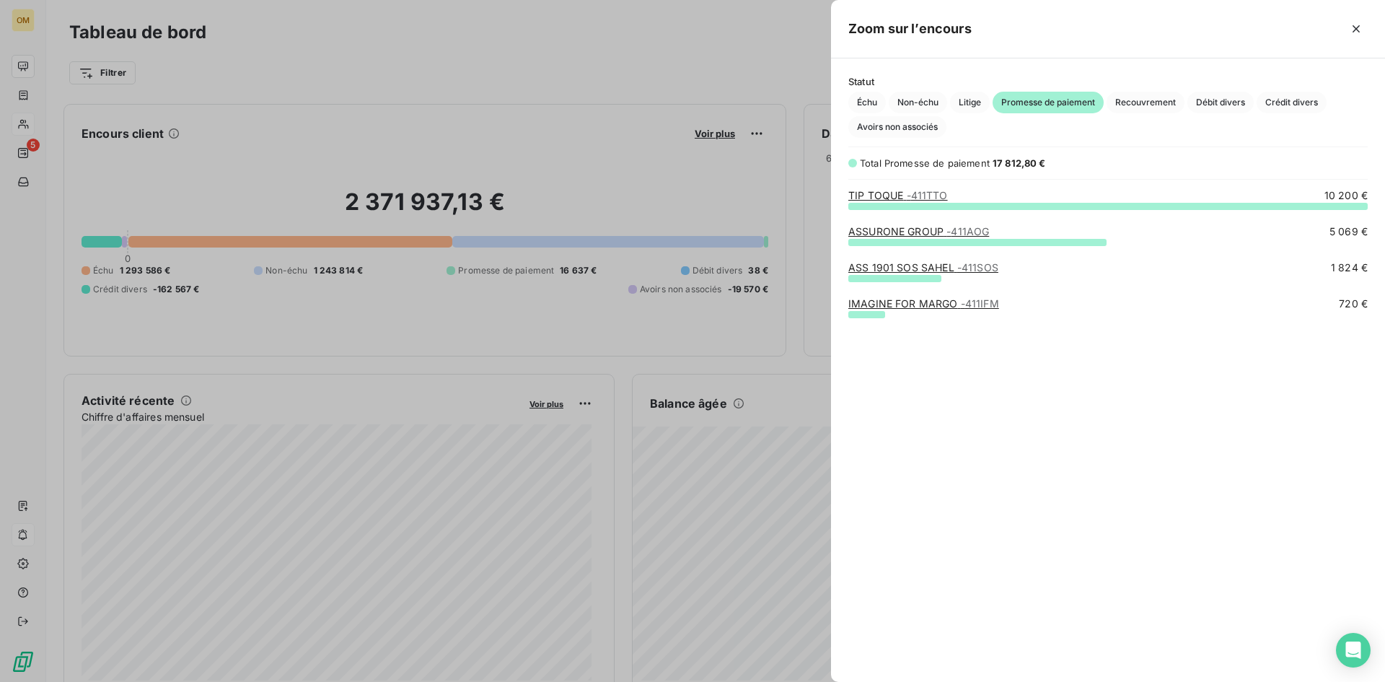
drag, startPoint x: 229, startPoint y: 95, endPoint x: 105, endPoint y: 89, distance: 124.9
click at [228, 95] on div at bounding box center [692, 341] width 1385 height 682
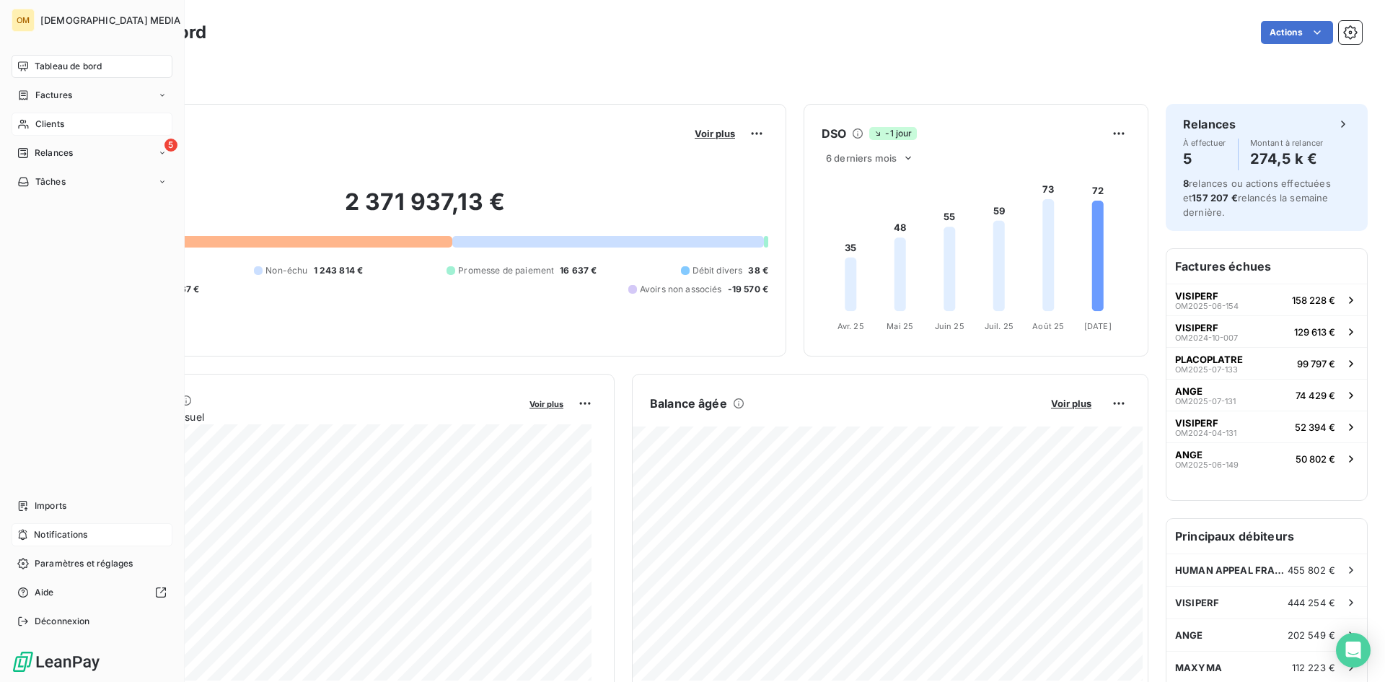
click at [38, 69] on span "Tableau de bord" at bounding box center [68, 66] width 67 height 13
click at [27, 125] on icon at bounding box center [23, 124] width 12 height 12
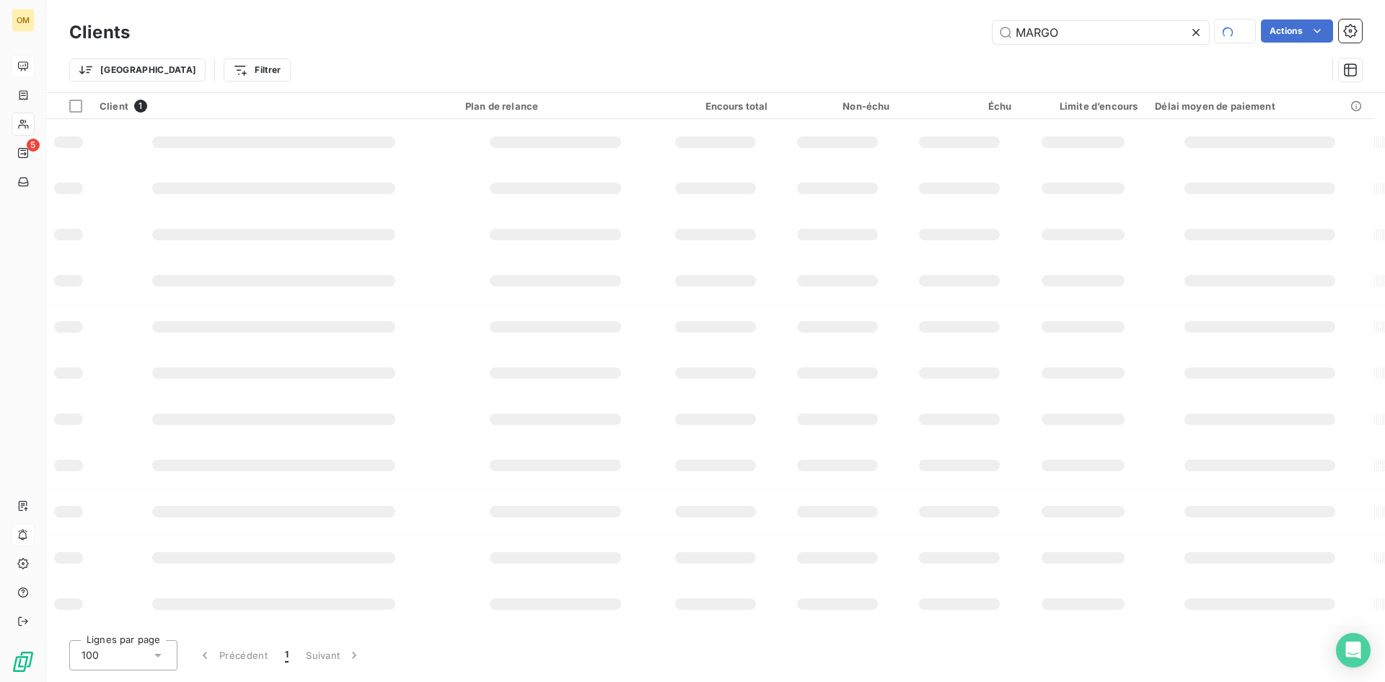
drag, startPoint x: 1108, startPoint y: 31, endPoint x: 689, endPoint y: 28, distance: 419.1
click at [723, 30] on div "MARGO Actions" at bounding box center [754, 31] width 1215 height 25
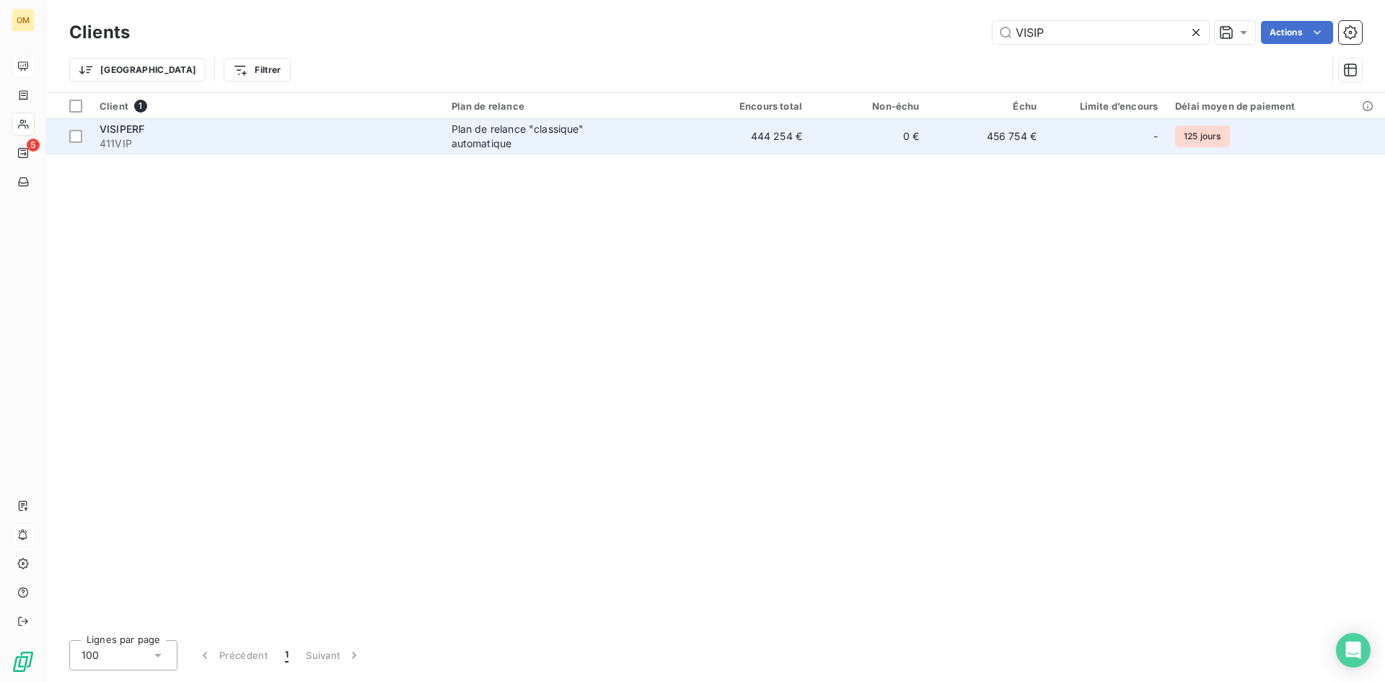
type input "VISIP"
click at [601, 144] on div "Plan de relance "classique" automatique" at bounding box center [542, 136] width 180 height 29
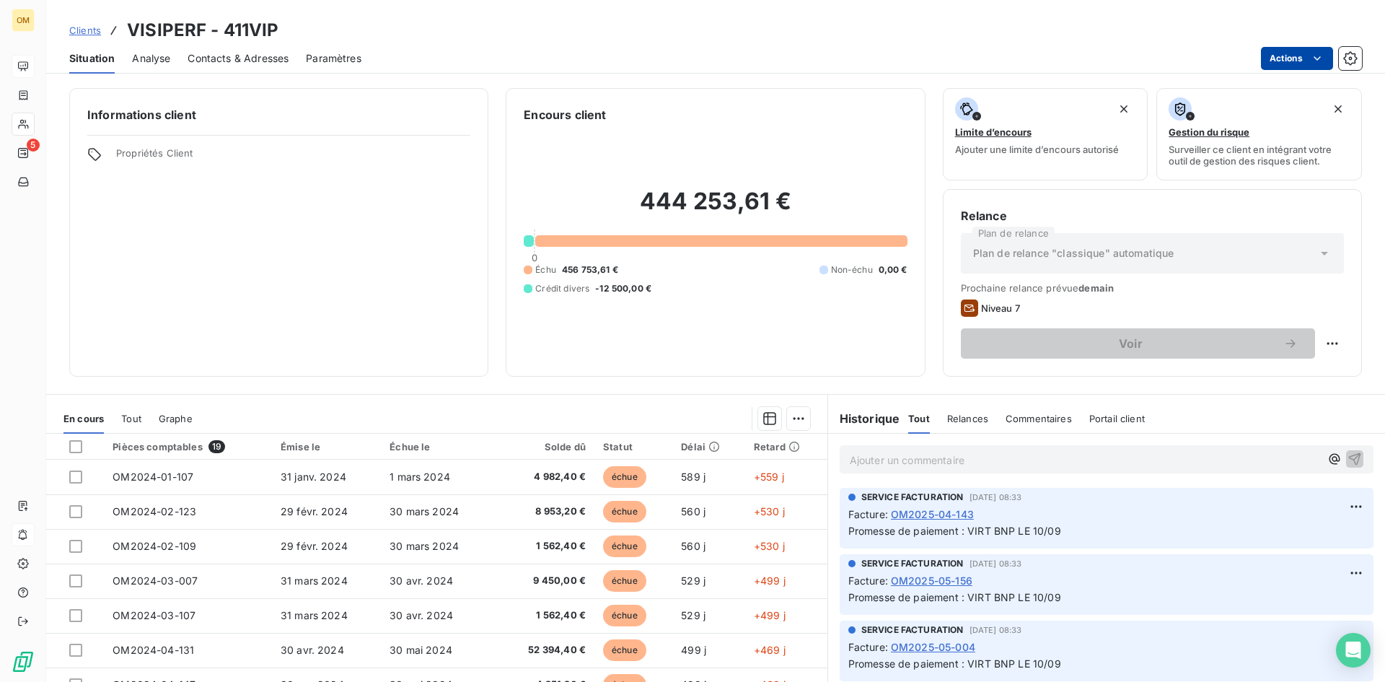
click at [1327, 60] on html "OM 5 Clients VISIPERF - 411VIP Situation Analyse Contacts & Adresses Paramètres…" at bounding box center [692, 341] width 1385 height 682
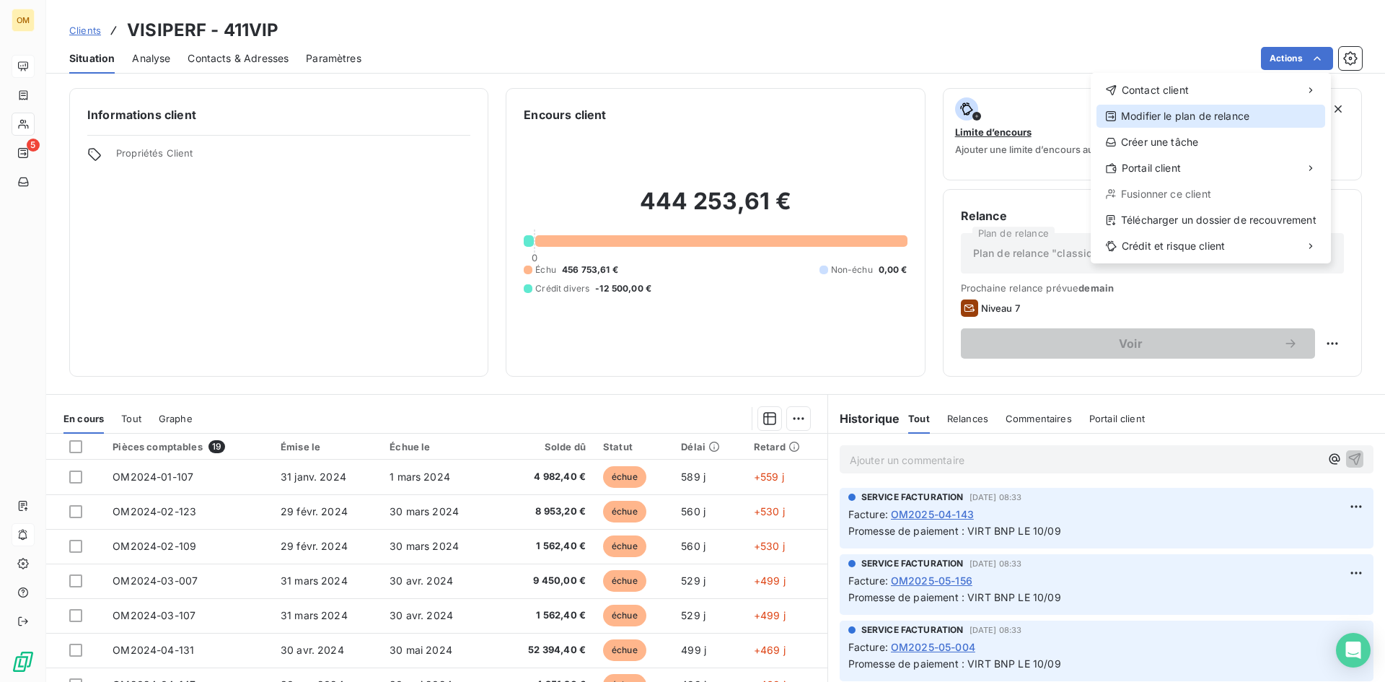
click at [1196, 118] on div "Modifier le plan de relance" at bounding box center [1210, 116] width 229 height 23
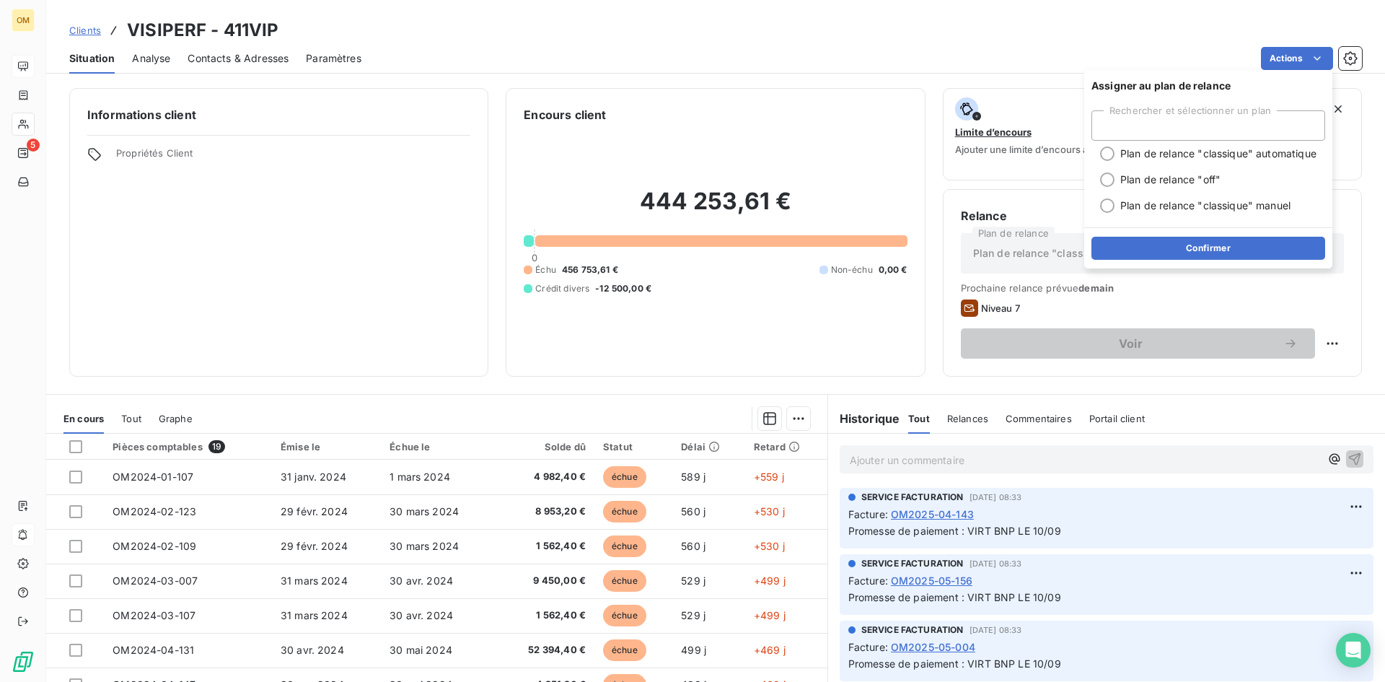
click at [968, 56] on div "Actions" at bounding box center [870, 58] width 983 height 23
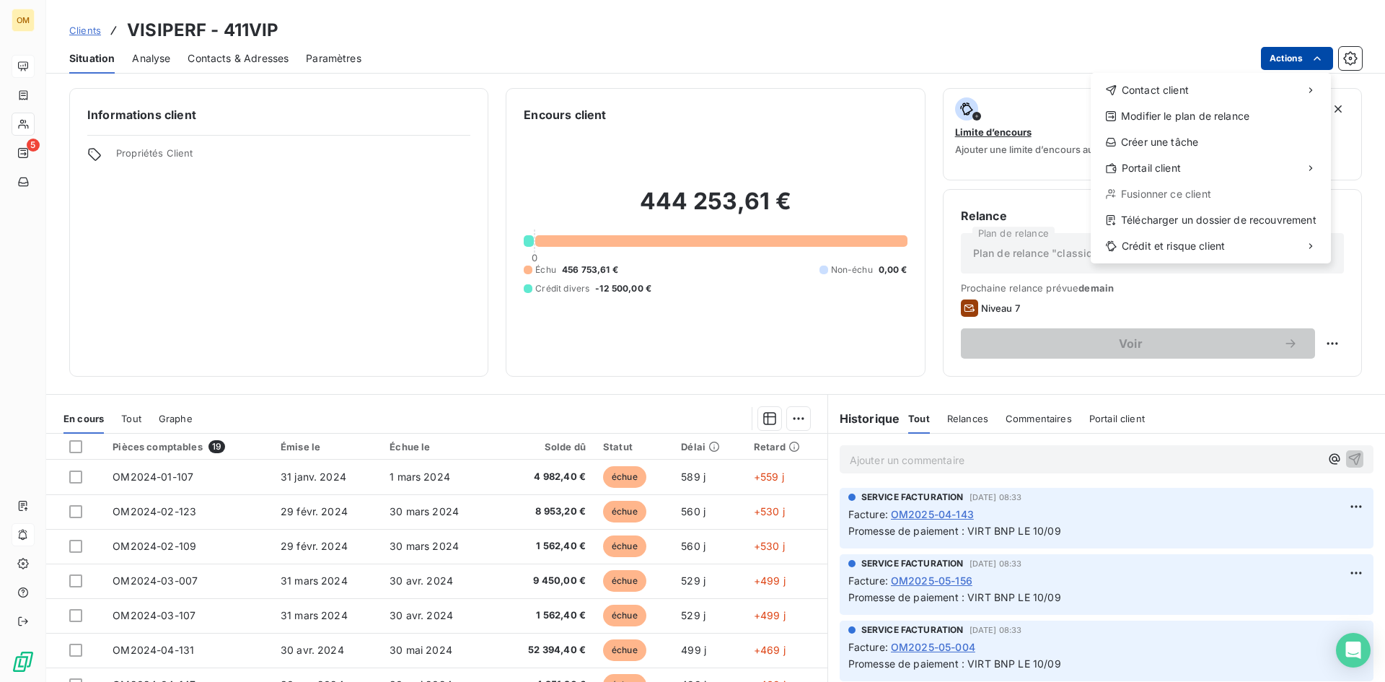
click at [1293, 63] on html "OM 5 Clients VISIPERF - 411VIP Situation Analyse Contacts & Adresses Paramètres…" at bounding box center [692, 341] width 1385 height 682
click at [791, 422] on html "OM 5 Clients VISIPERF - 411VIP Situation Analyse Contacts & Adresses Paramètres…" at bounding box center [692, 341] width 1385 height 682
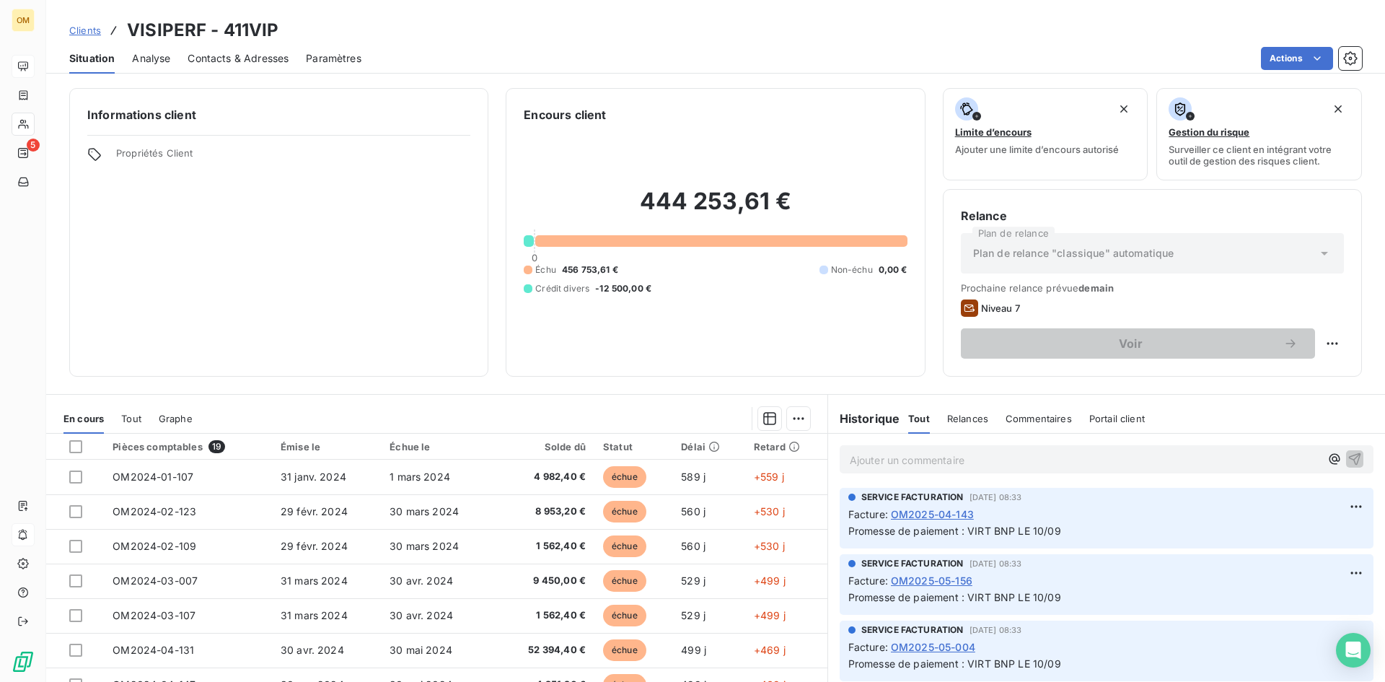
click at [791, 422] on html "OM 5 Clients VISIPERF - 411VIP Situation Analyse Contacts & Adresses Paramètres…" at bounding box center [692, 341] width 1385 height 682
click at [646, 35] on html "OM 5 Clients VISIPERF - 411VIP Situation Analyse Contacts & Adresses Paramètres…" at bounding box center [692, 341] width 1385 height 682
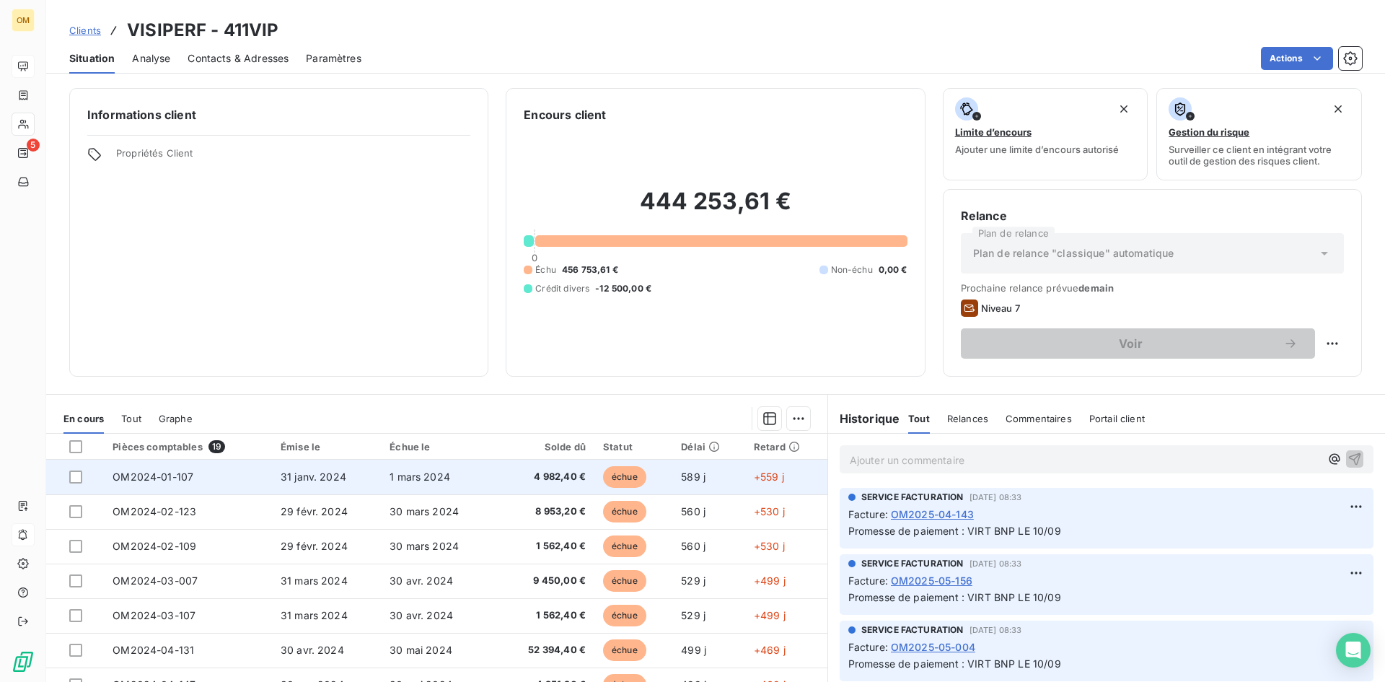
click at [549, 474] on span "4 982,40 €" at bounding box center [543, 477] width 84 height 14
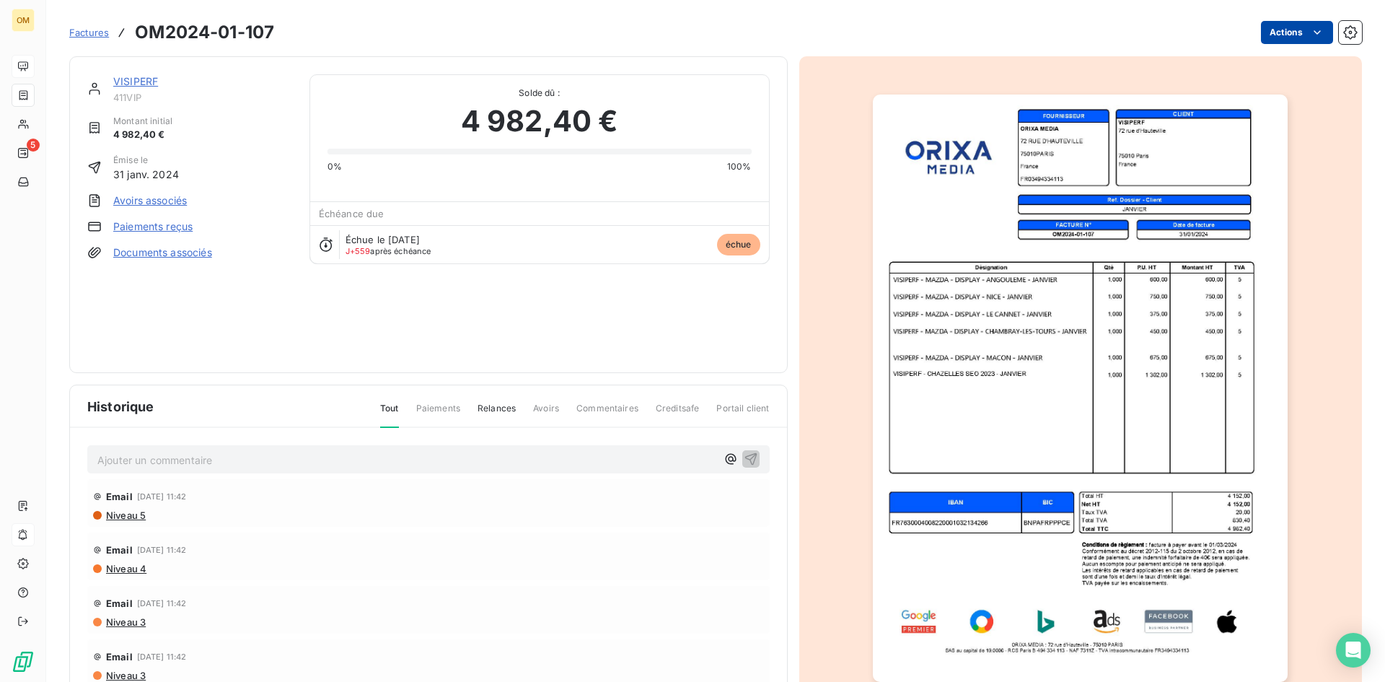
click at [1284, 30] on html "OM 5 Factures OM2024-01-107 Actions VISIPERF 411VIP Montant initial 4 982,40 € …" at bounding box center [692, 341] width 1385 height 682
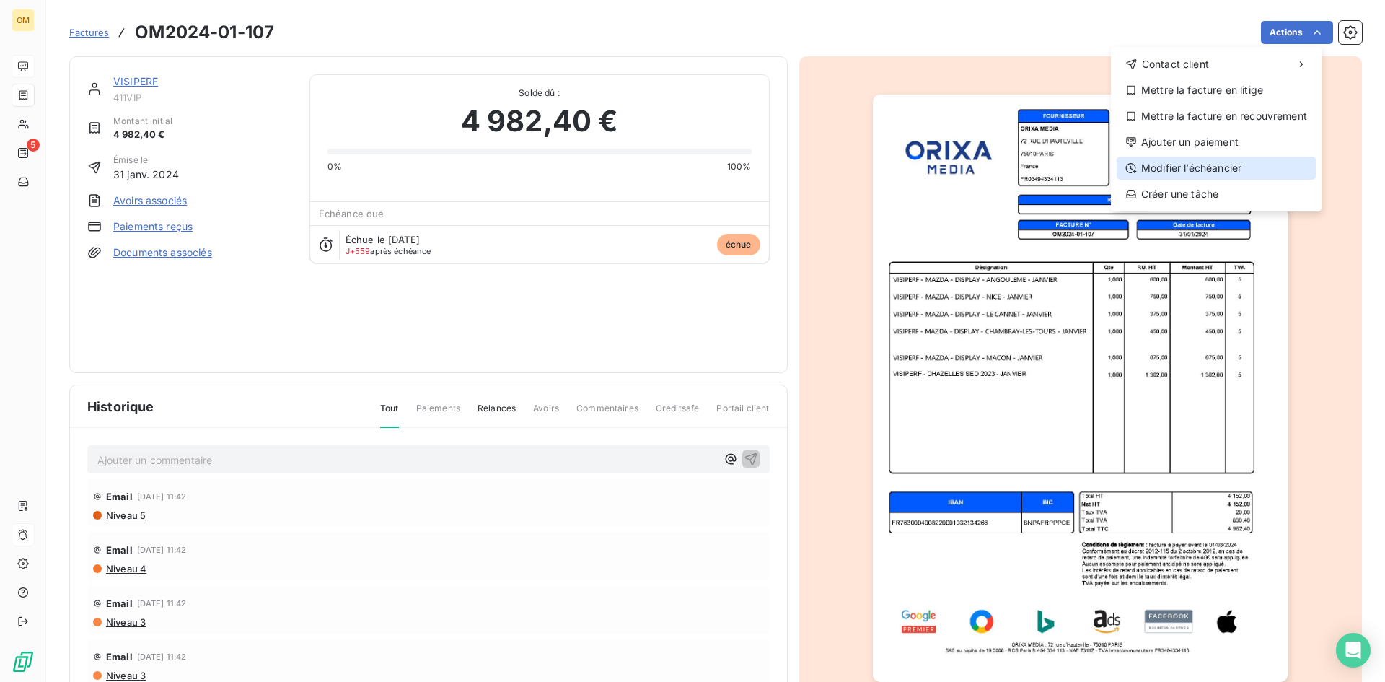
click at [1223, 167] on div "Modifier l’échéancier" at bounding box center [1216, 168] width 199 height 23
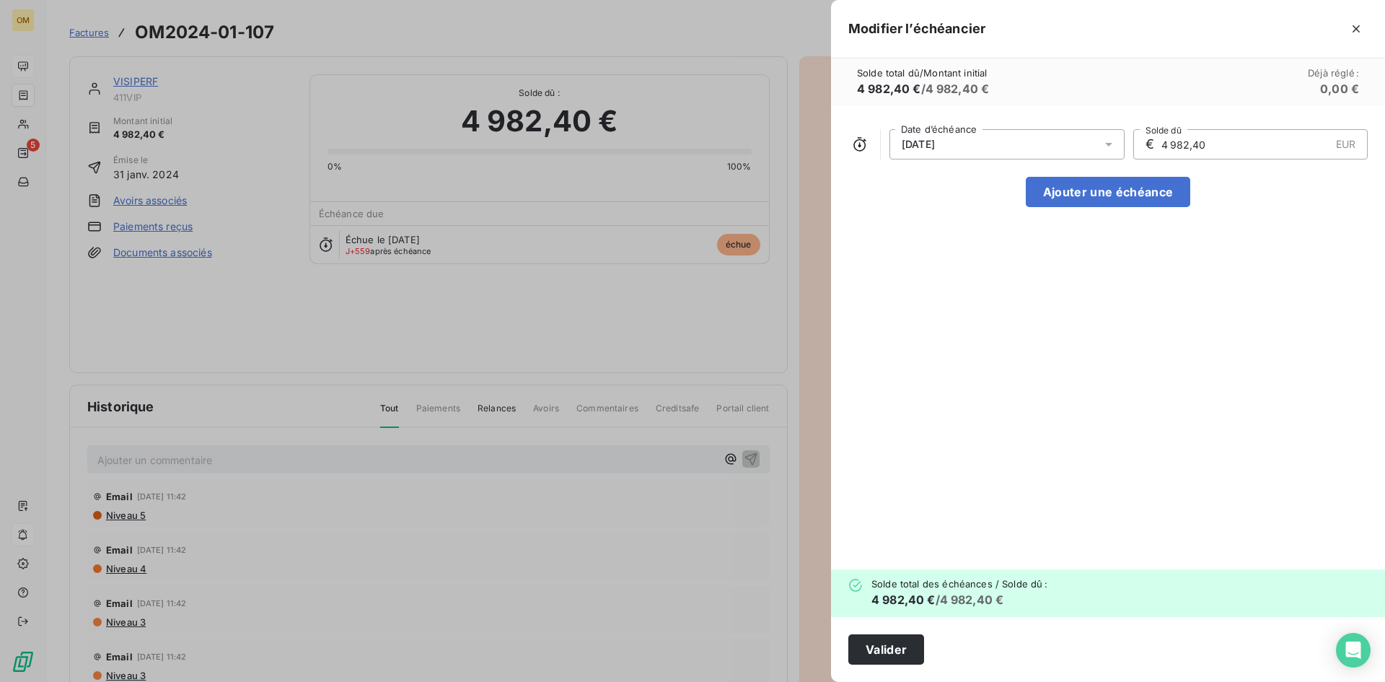
click at [731, 25] on div at bounding box center [692, 341] width 1385 height 682
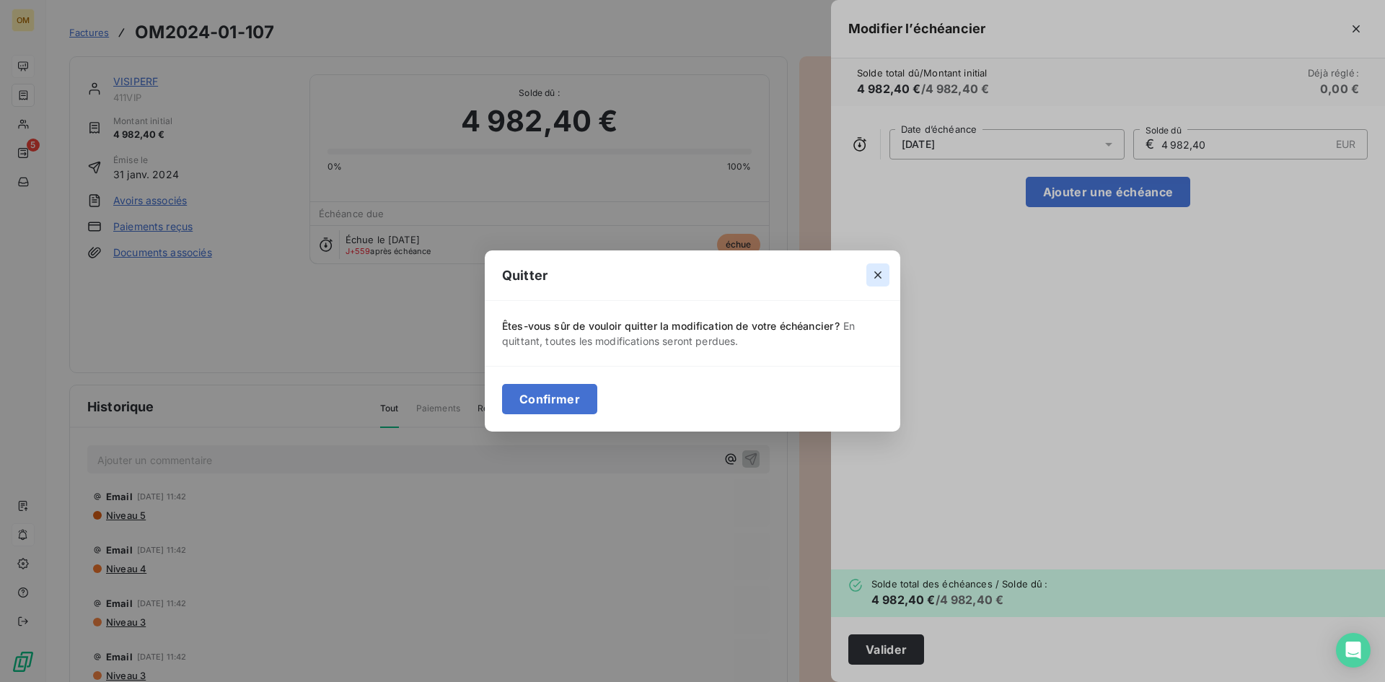
click at [872, 272] on icon "button" at bounding box center [878, 275] width 14 height 14
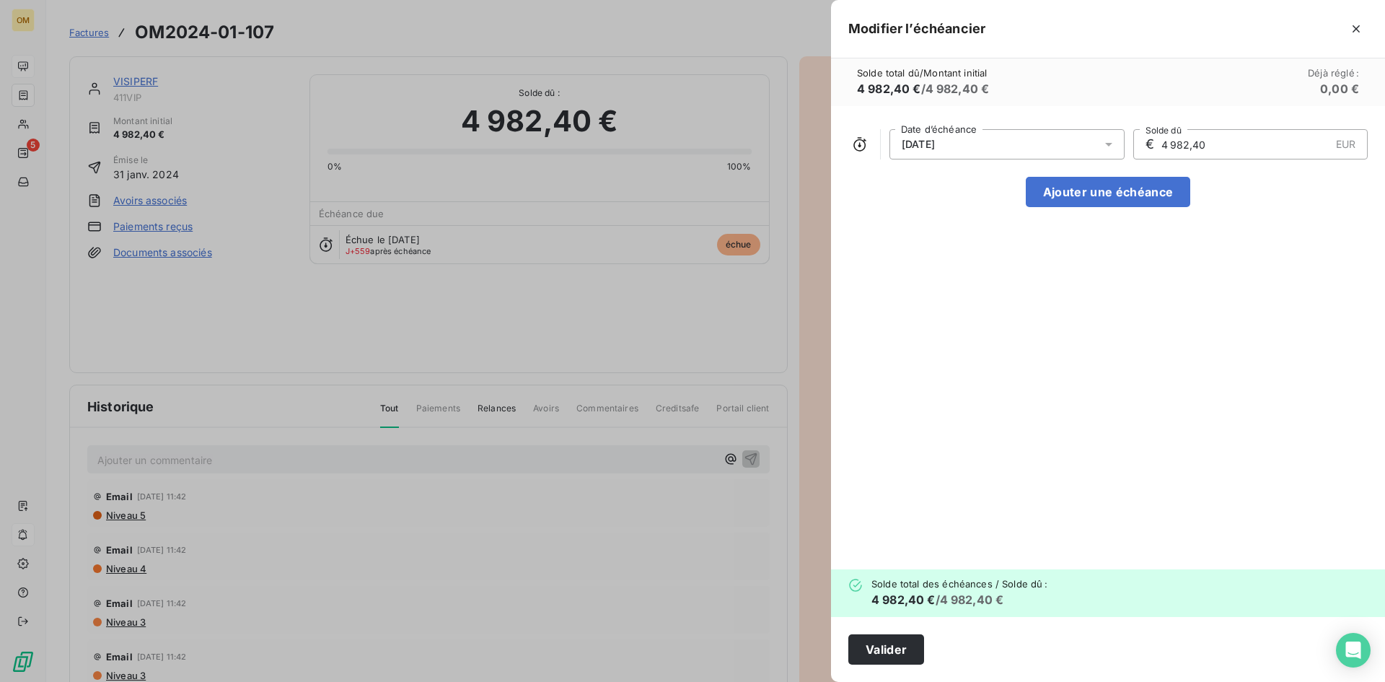
click at [563, 58] on div at bounding box center [692, 341] width 1385 height 682
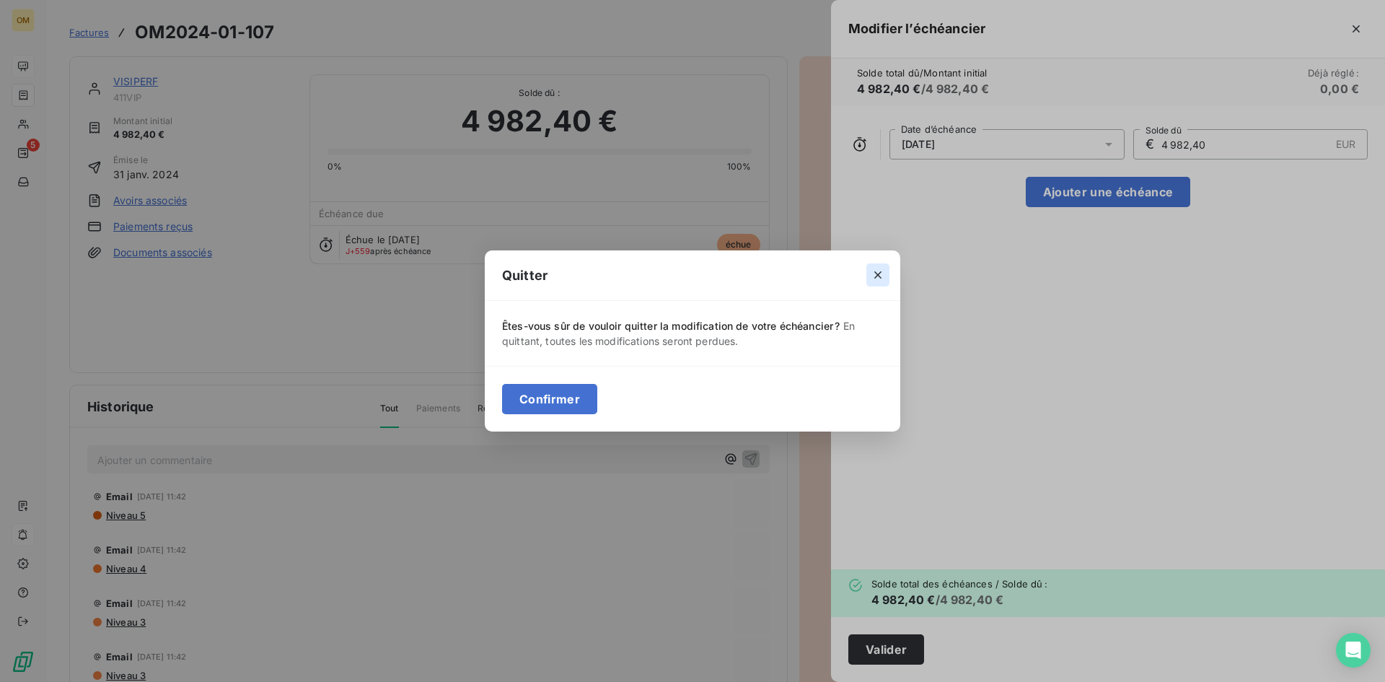
click at [877, 275] on icon "button" at bounding box center [877, 275] width 7 height 7
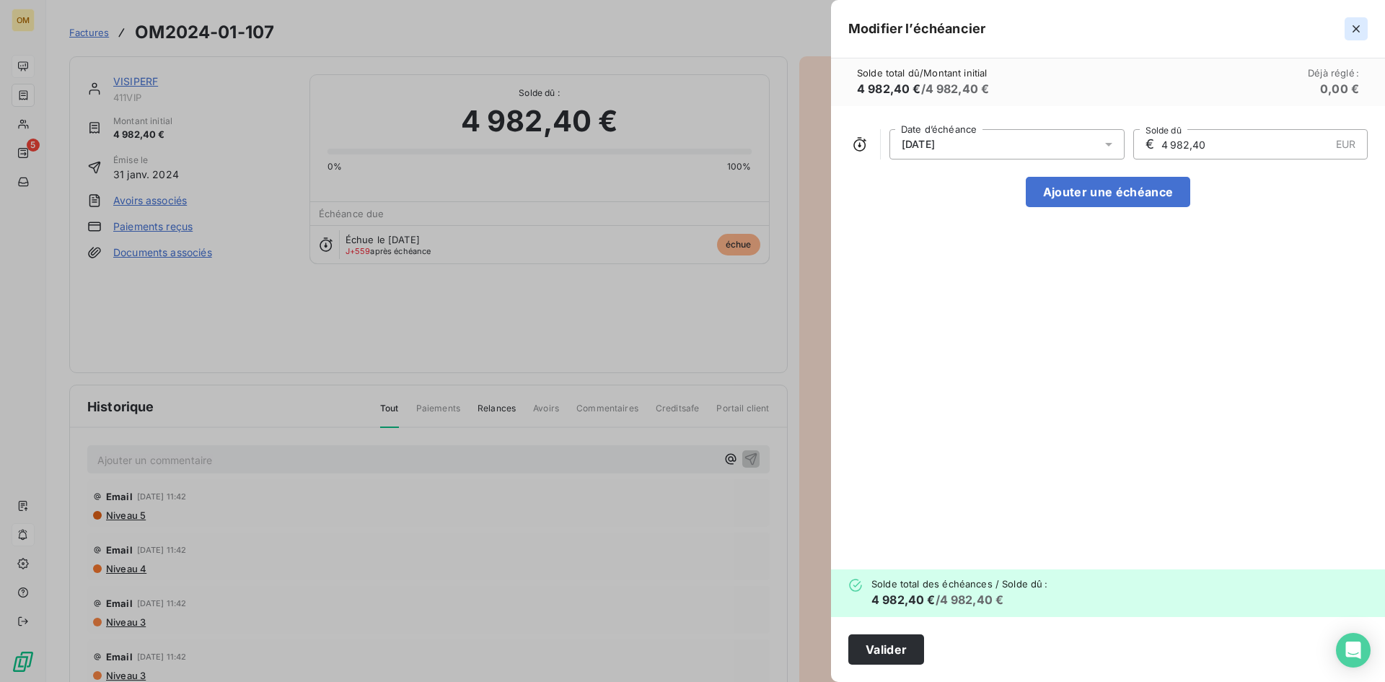
click at [1358, 31] on icon "button" at bounding box center [1356, 28] width 7 height 7
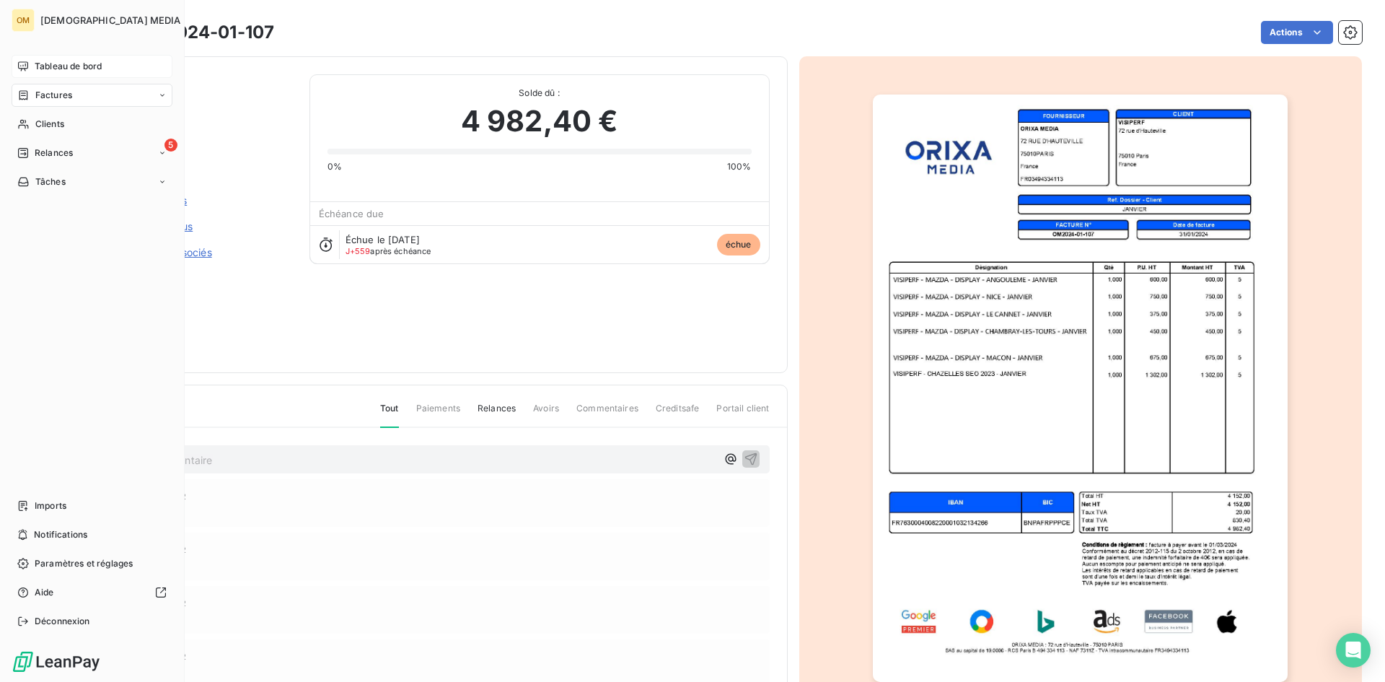
click at [27, 69] on icon at bounding box center [23, 65] width 10 height 9
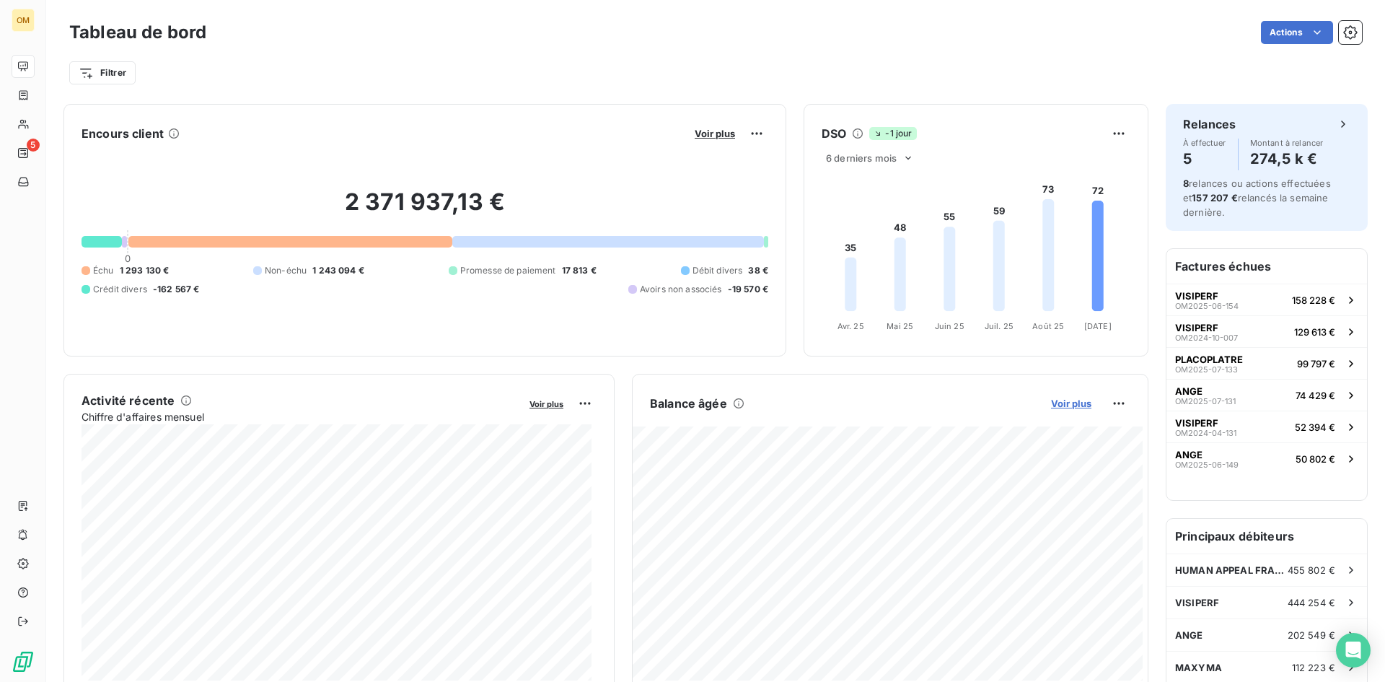
click at [1064, 403] on span "Voir plus" at bounding box center [1071, 403] width 40 height 12
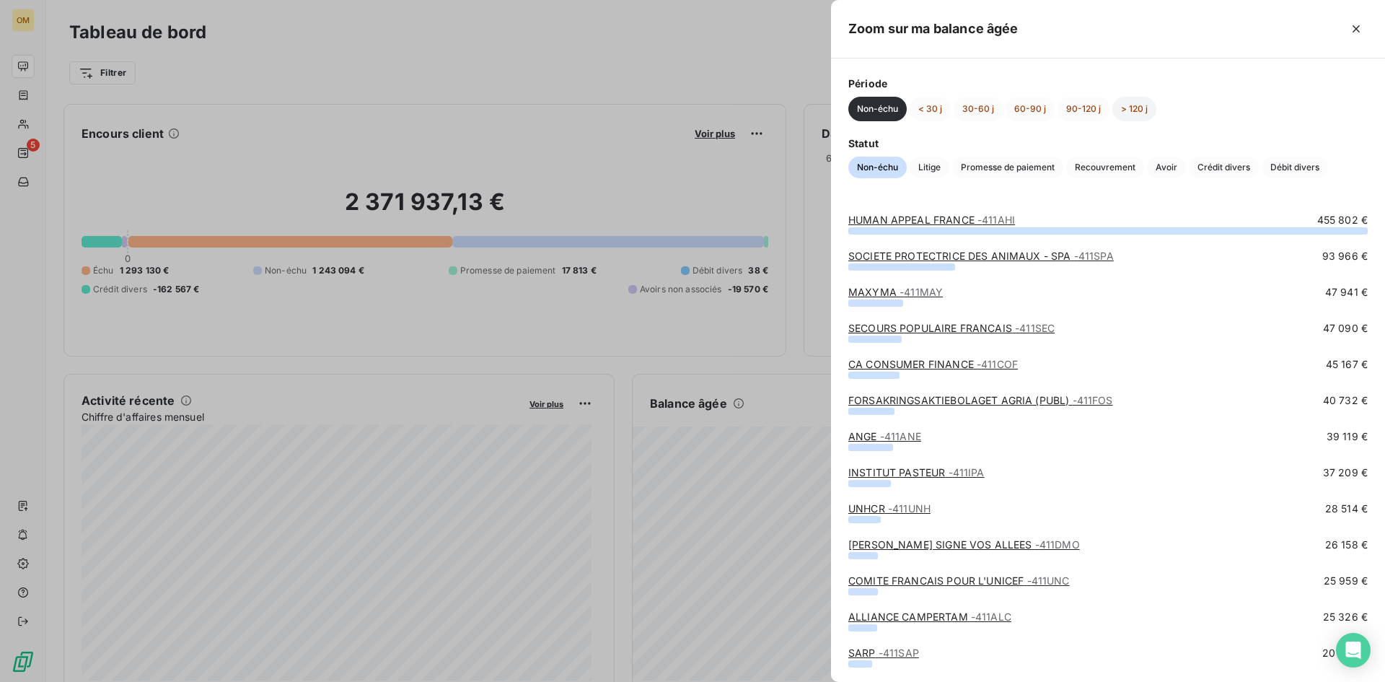
click at [1144, 105] on button "> 120 j" at bounding box center [1134, 109] width 44 height 25
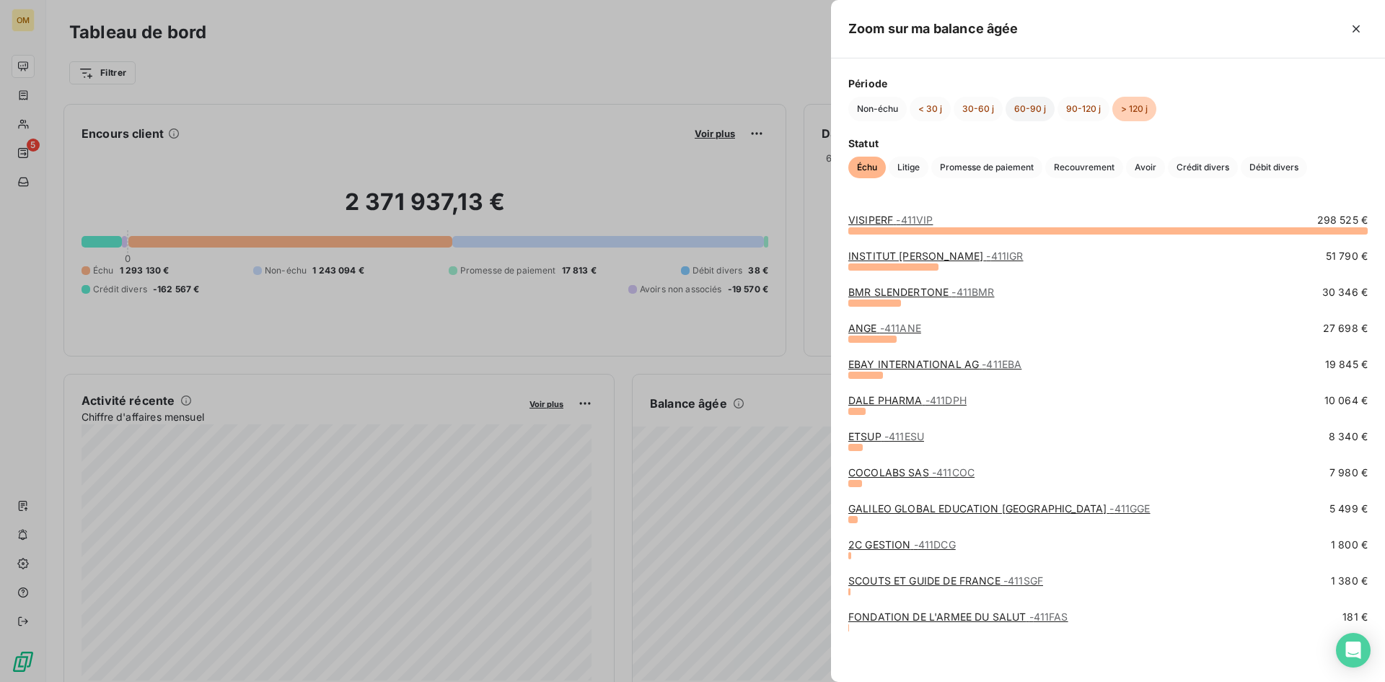
click at [1016, 106] on button "60-90 j" at bounding box center [1030, 109] width 49 height 25
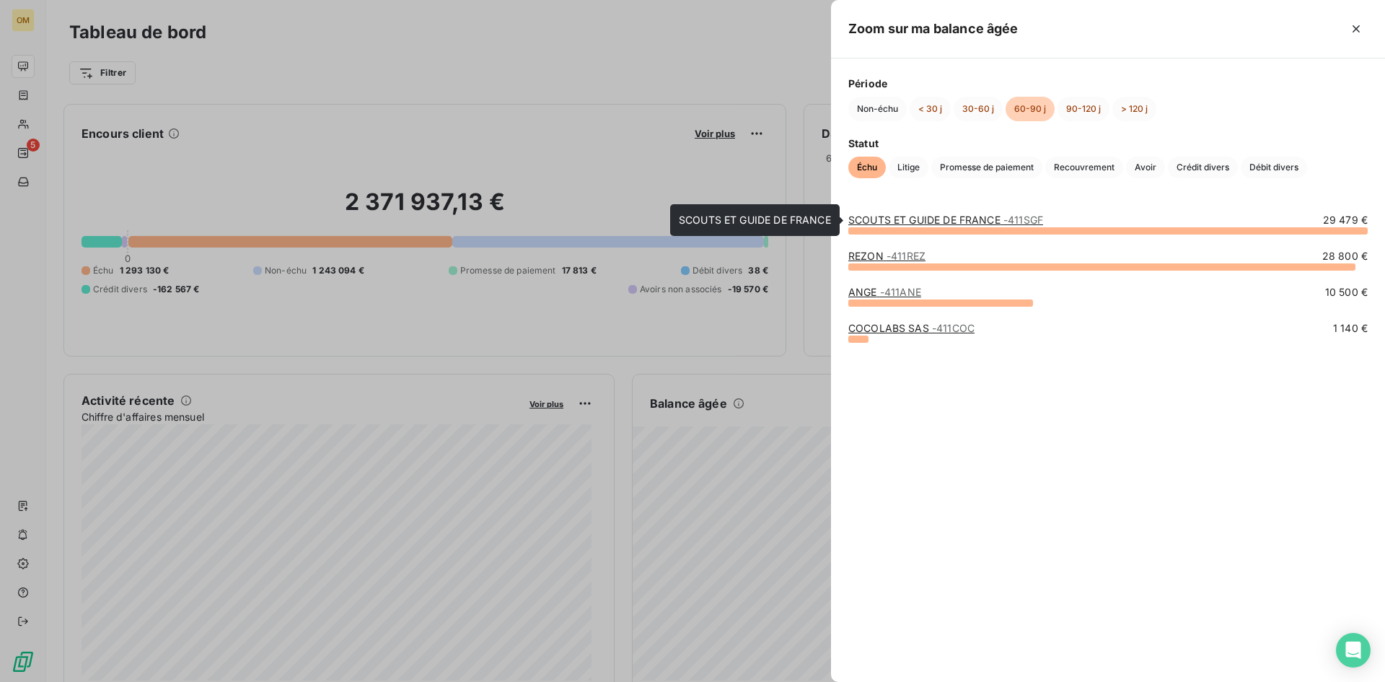
click at [1000, 220] on link "SCOUTS ET GUIDE DE FRANCE - 411SGF" at bounding box center [945, 220] width 195 height 12
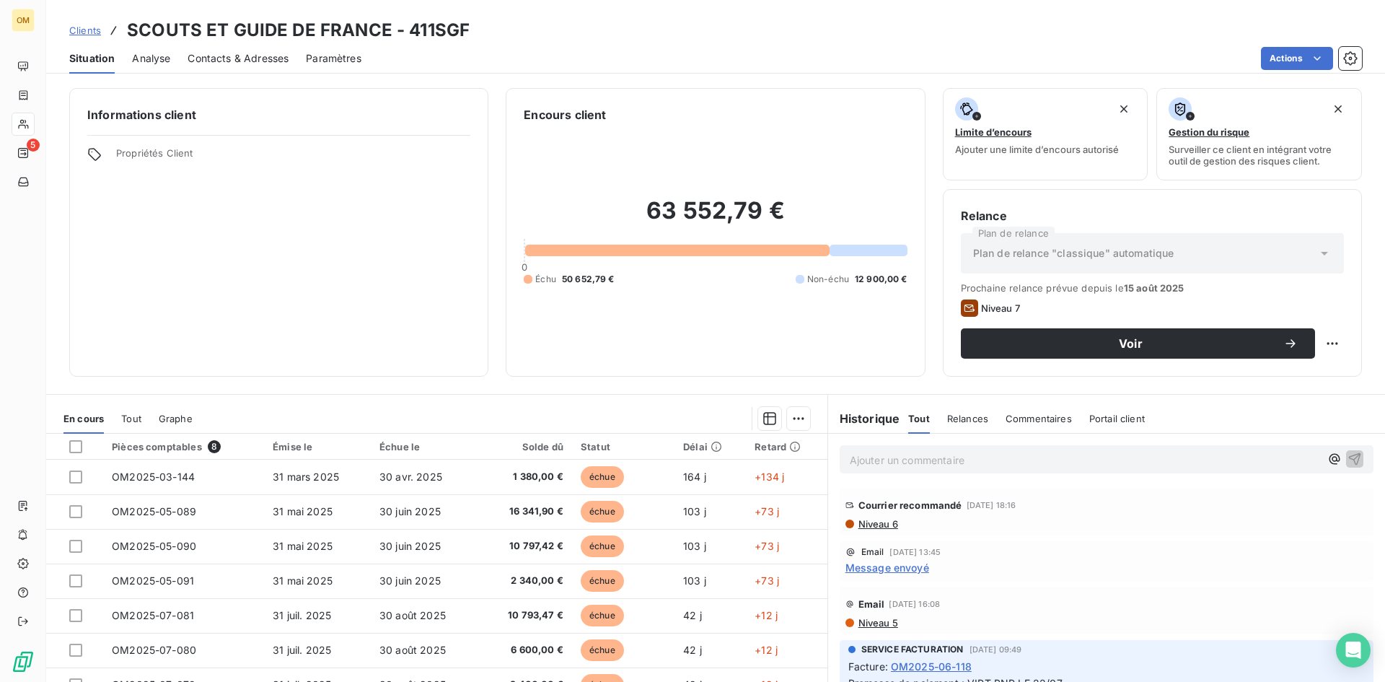
click at [887, 526] on span "Niveau 6" at bounding box center [877, 524] width 41 height 12
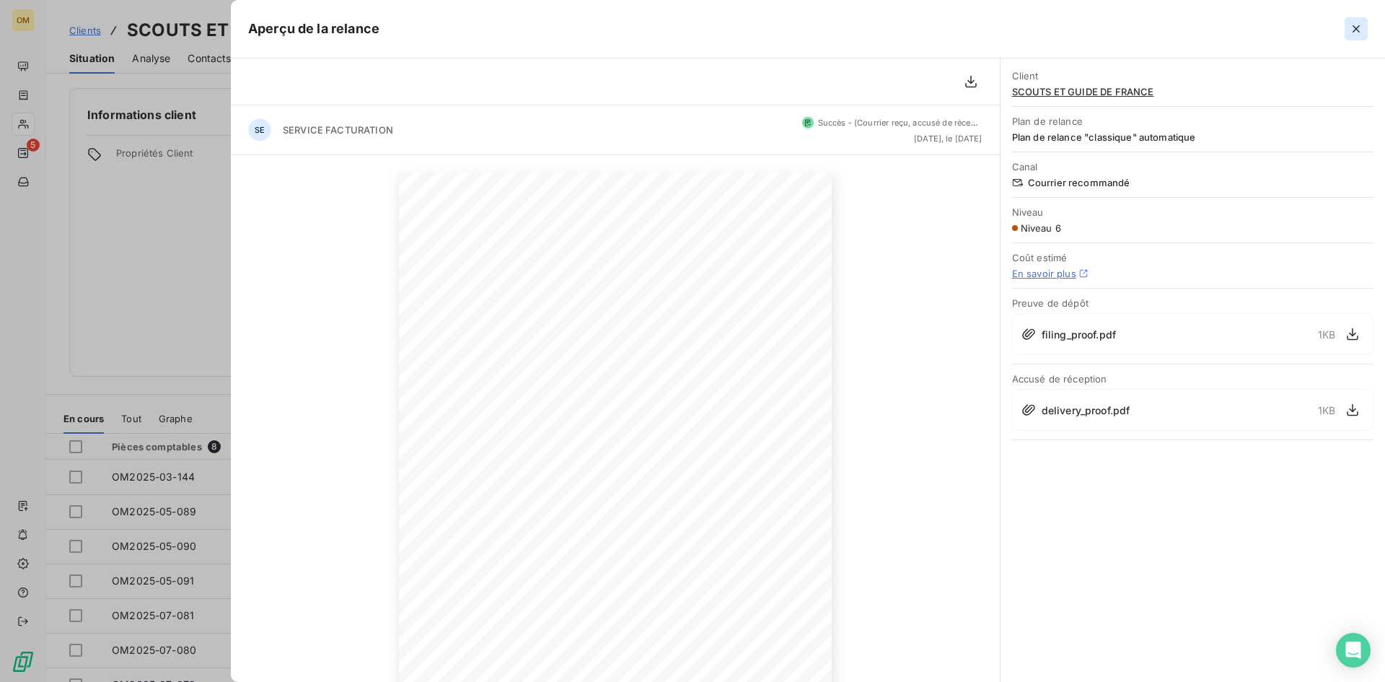
click at [1356, 28] on icon "button" at bounding box center [1356, 28] width 7 height 7
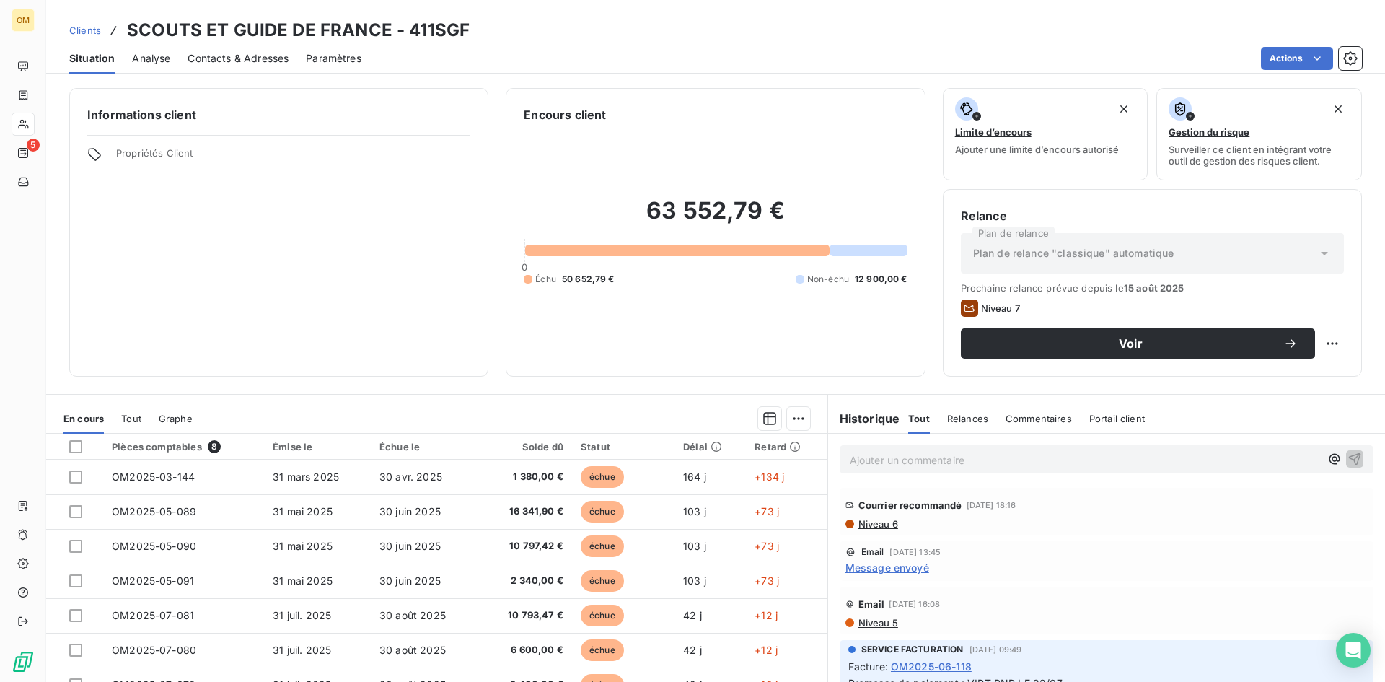
click at [870, 527] on span "Niveau 6" at bounding box center [877, 524] width 41 height 12
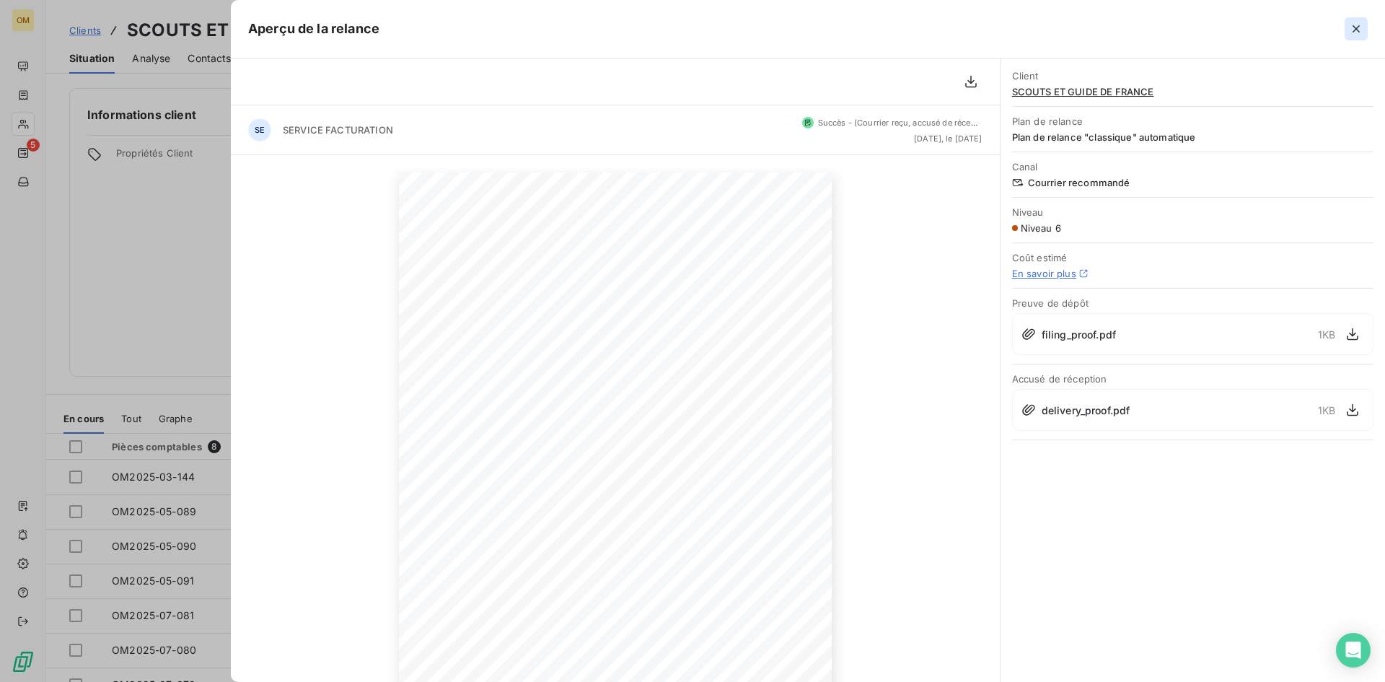
click at [1363, 22] on icon "button" at bounding box center [1356, 29] width 14 height 14
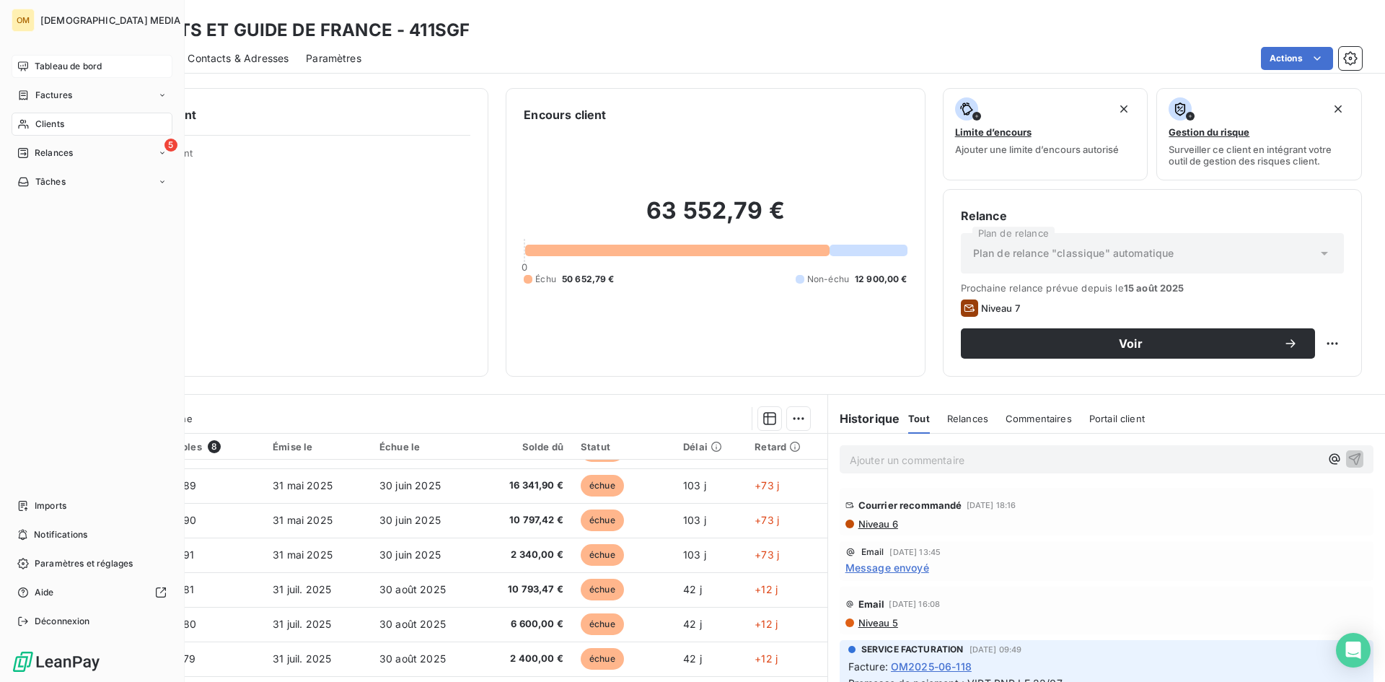
click at [53, 69] on span "Tableau de bord" at bounding box center [68, 66] width 67 height 13
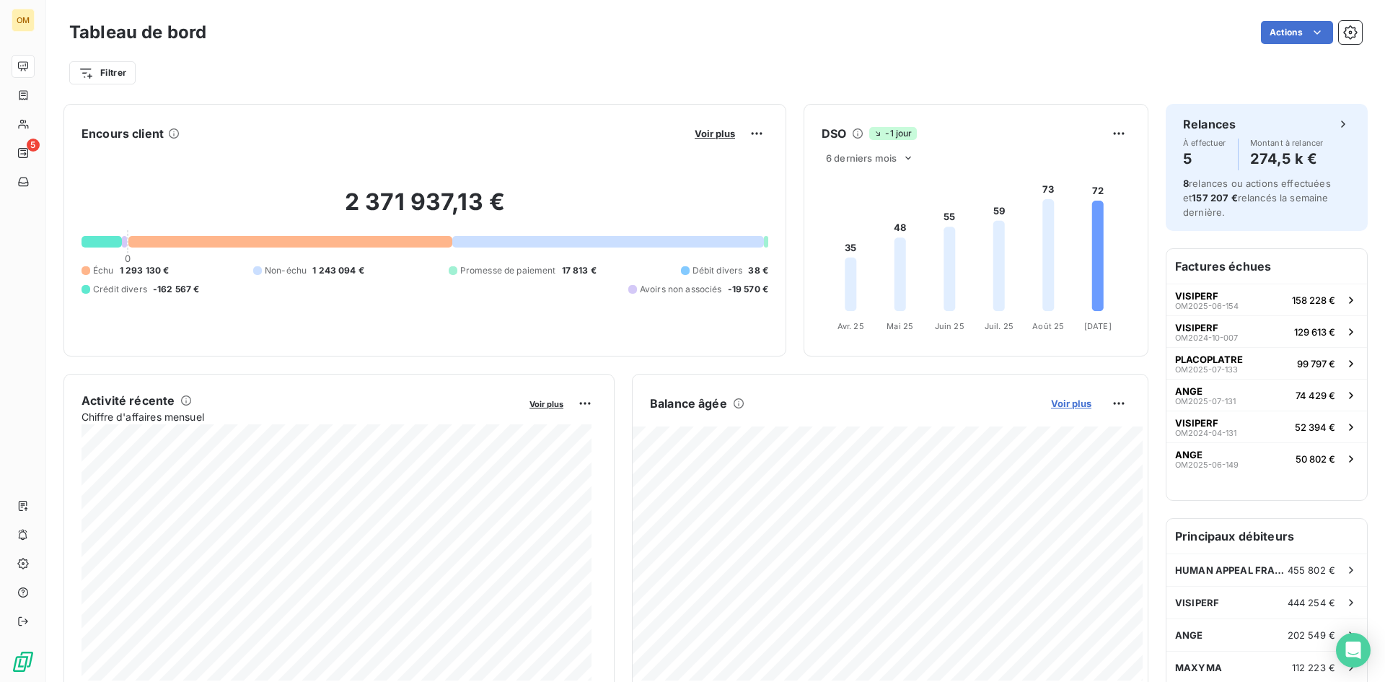
click at [1072, 399] on span "Voir plus" at bounding box center [1071, 403] width 40 height 12
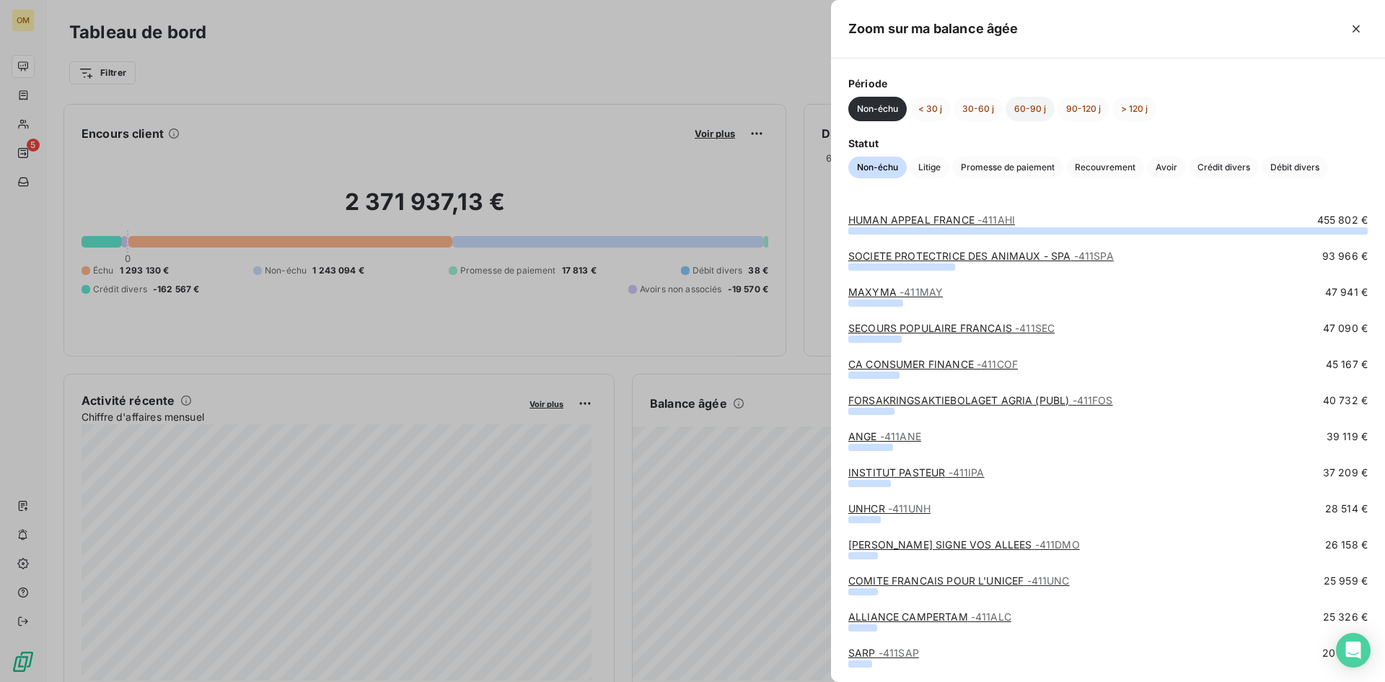
click at [1024, 112] on button "60-90 j" at bounding box center [1030, 109] width 49 height 25
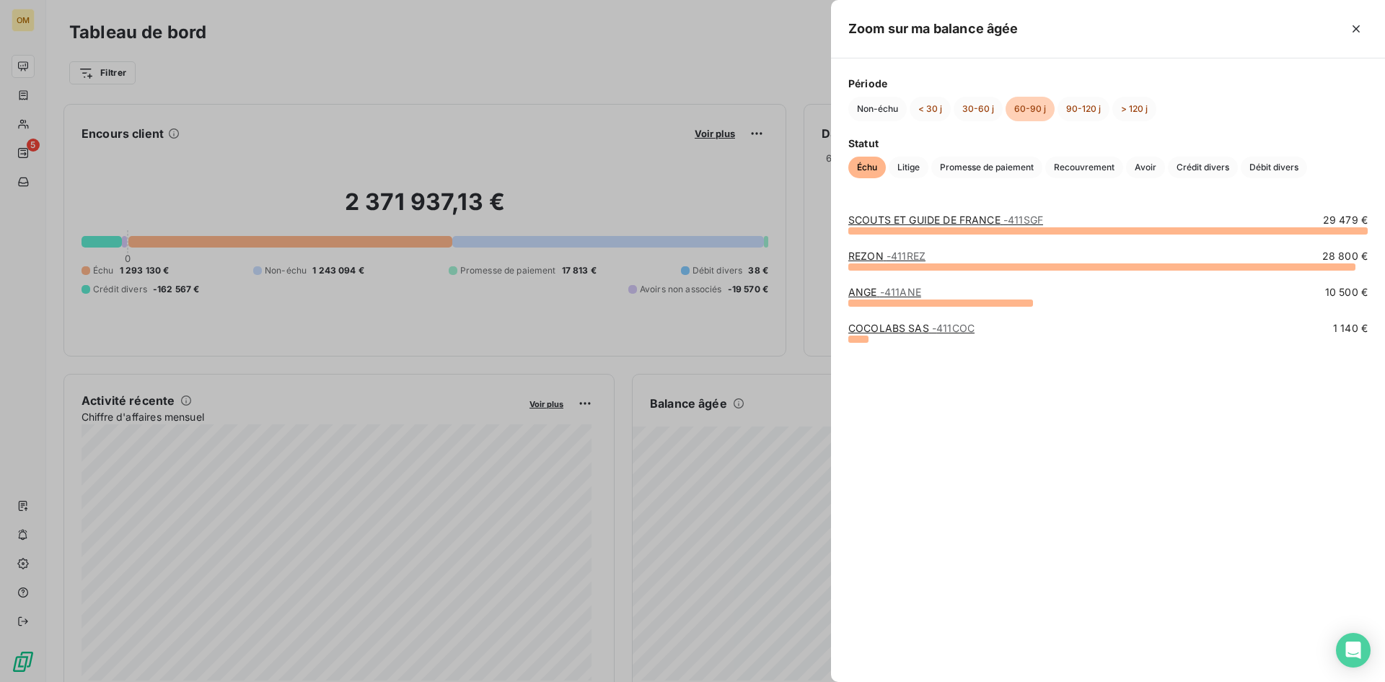
click at [877, 256] on link "REZON - 411REZ" at bounding box center [886, 256] width 77 height 12
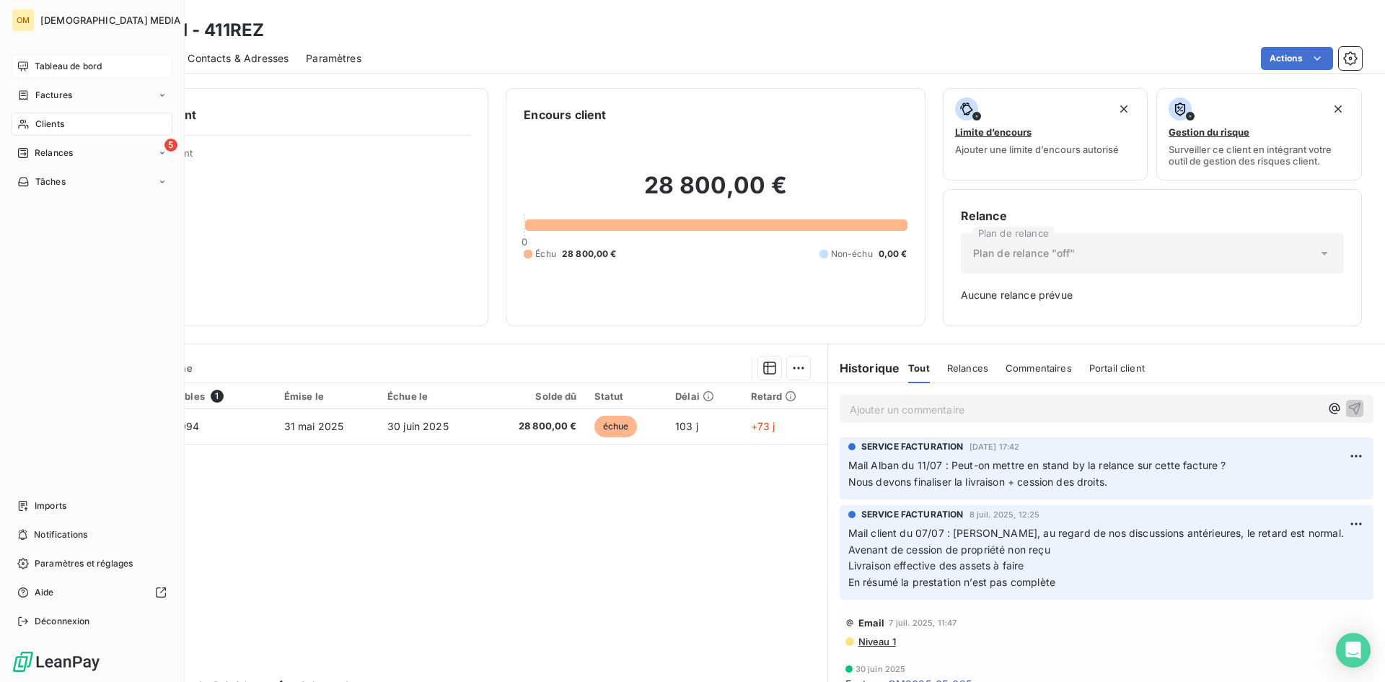
click at [45, 69] on span "Tableau de bord" at bounding box center [68, 66] width 67 height 13
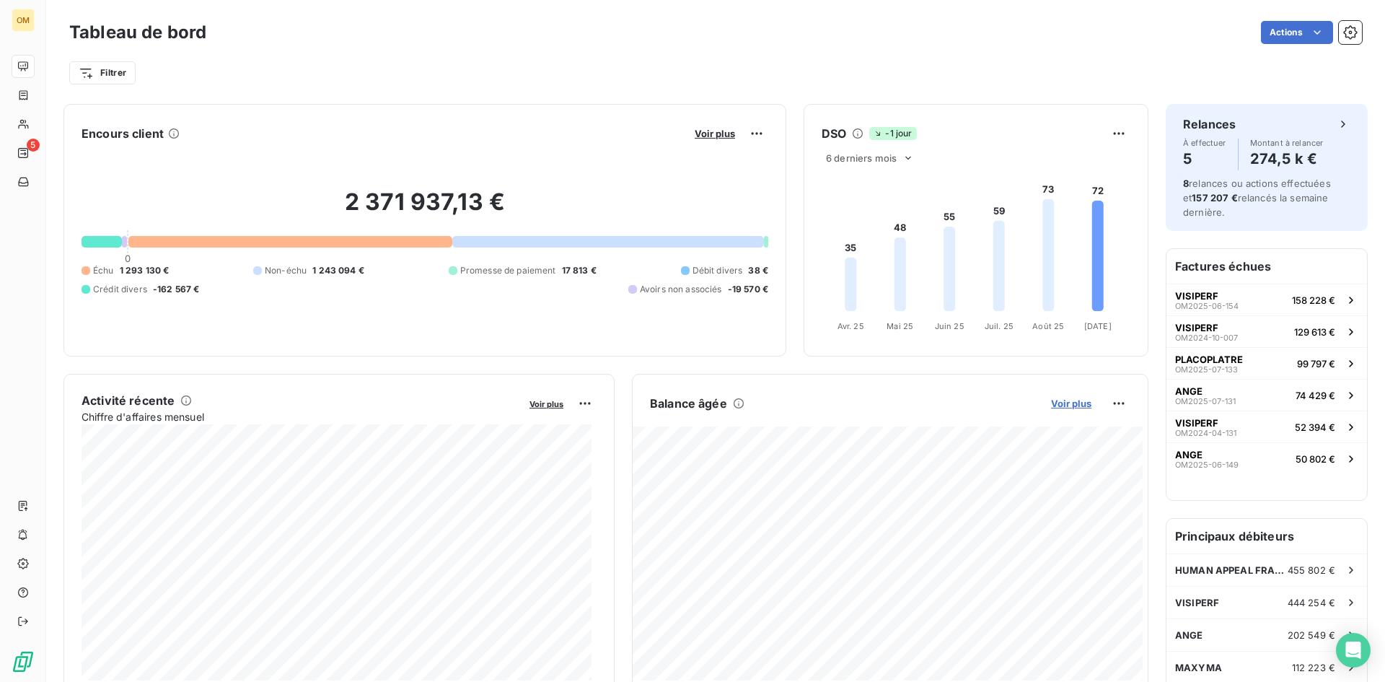
click at [1052, 400] on span "Voir plus" at bounding box center [1071, 403] width 40 height 12
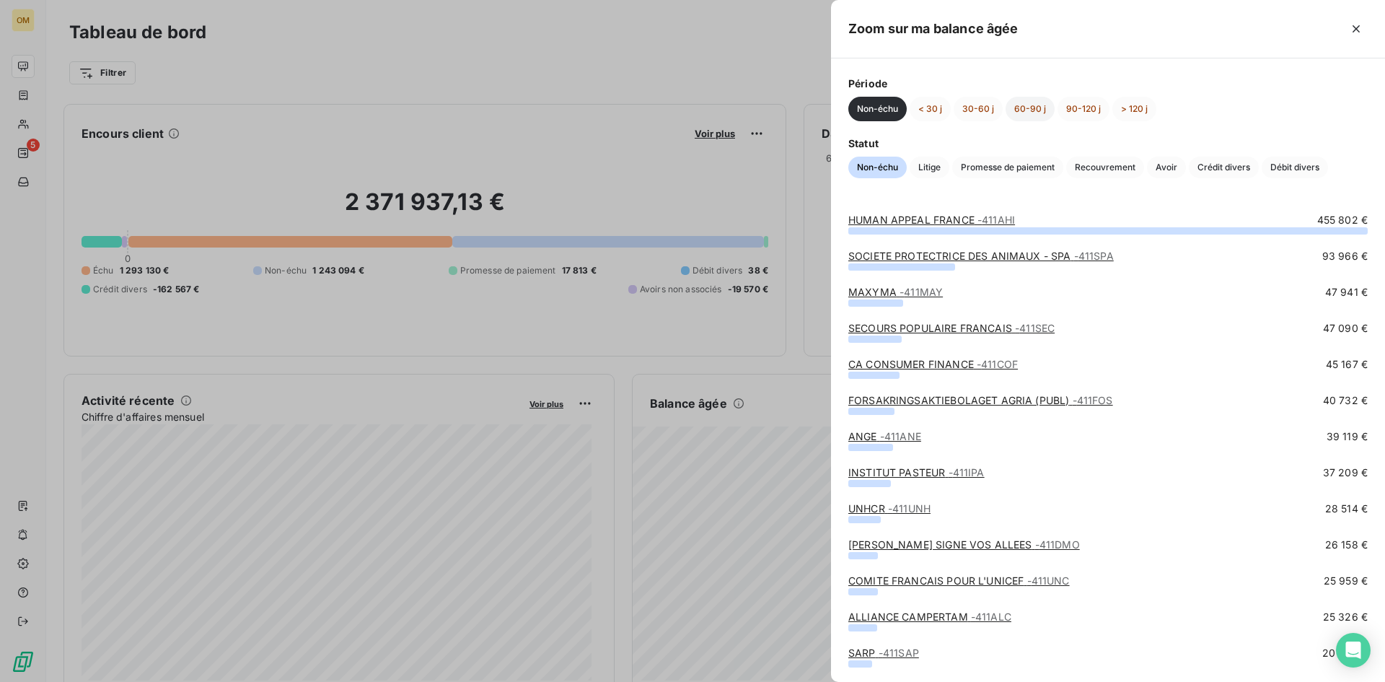
click at [1029, 107] on button "60-90 j" at bounding box center [1030, 109] width 49 height 25
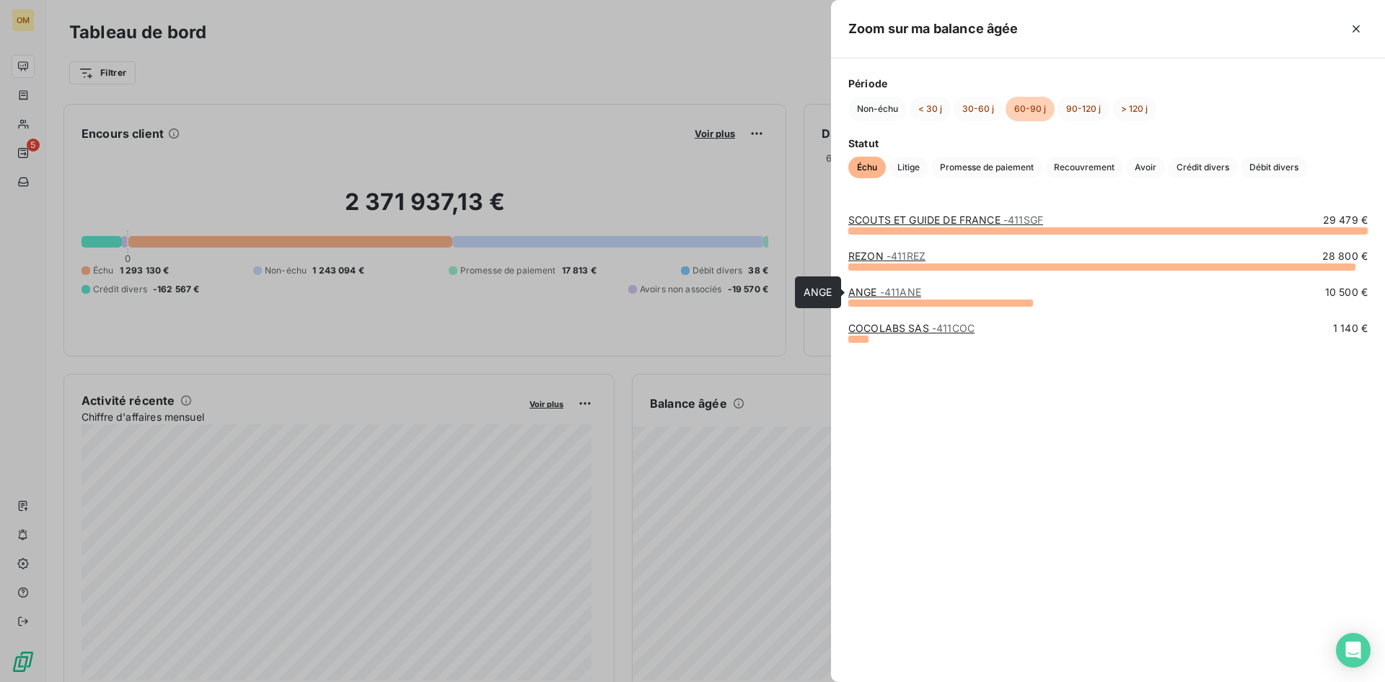
click at [875, 289] on link "ANGE - 411ANE" at bounding box center [884, 292] width 73 height 12
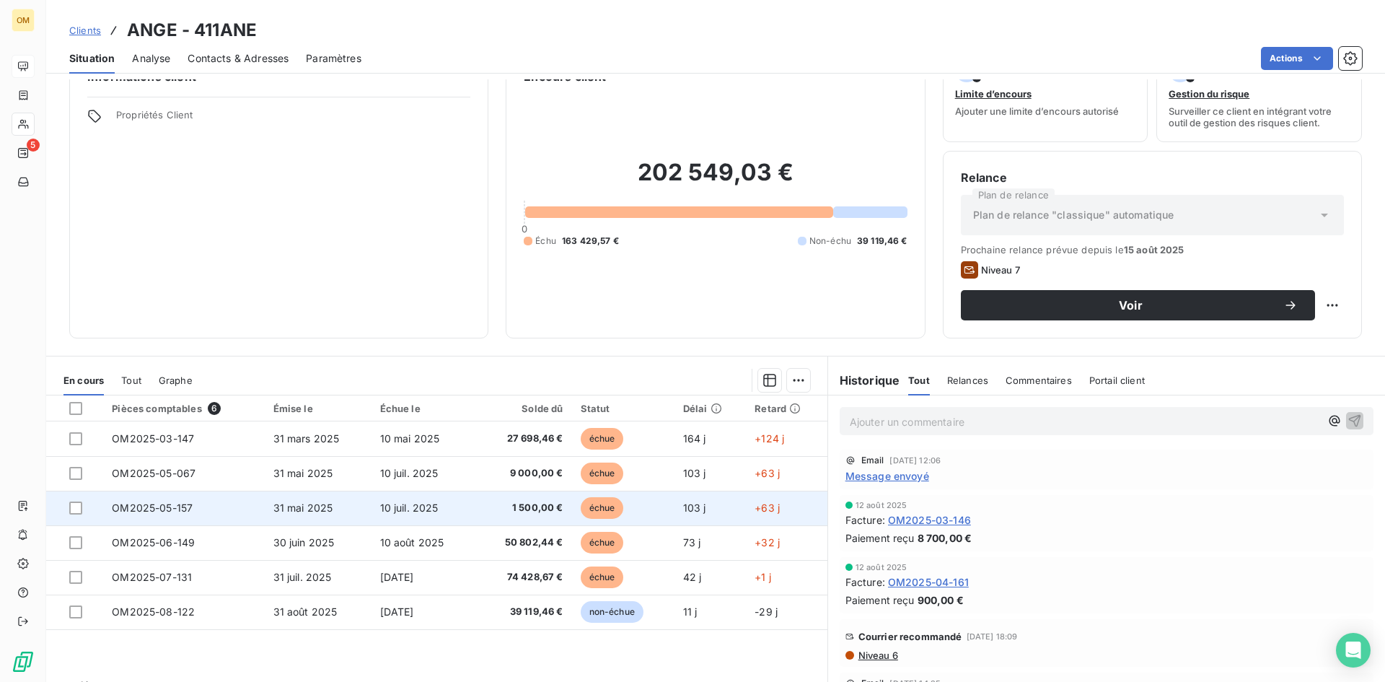
scroll to position [73, 0]
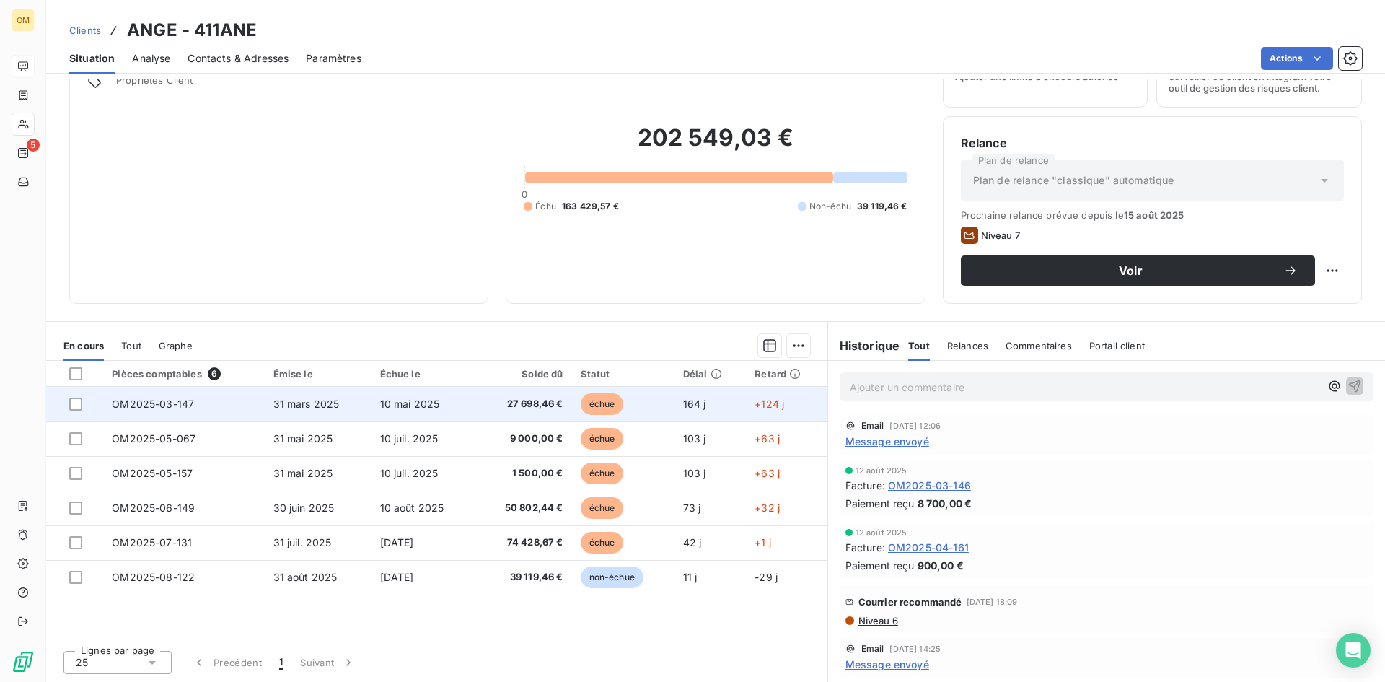
click at [536, 399] on span "27 698,46 €" at bounding box center [523, 404] width 79 height 14
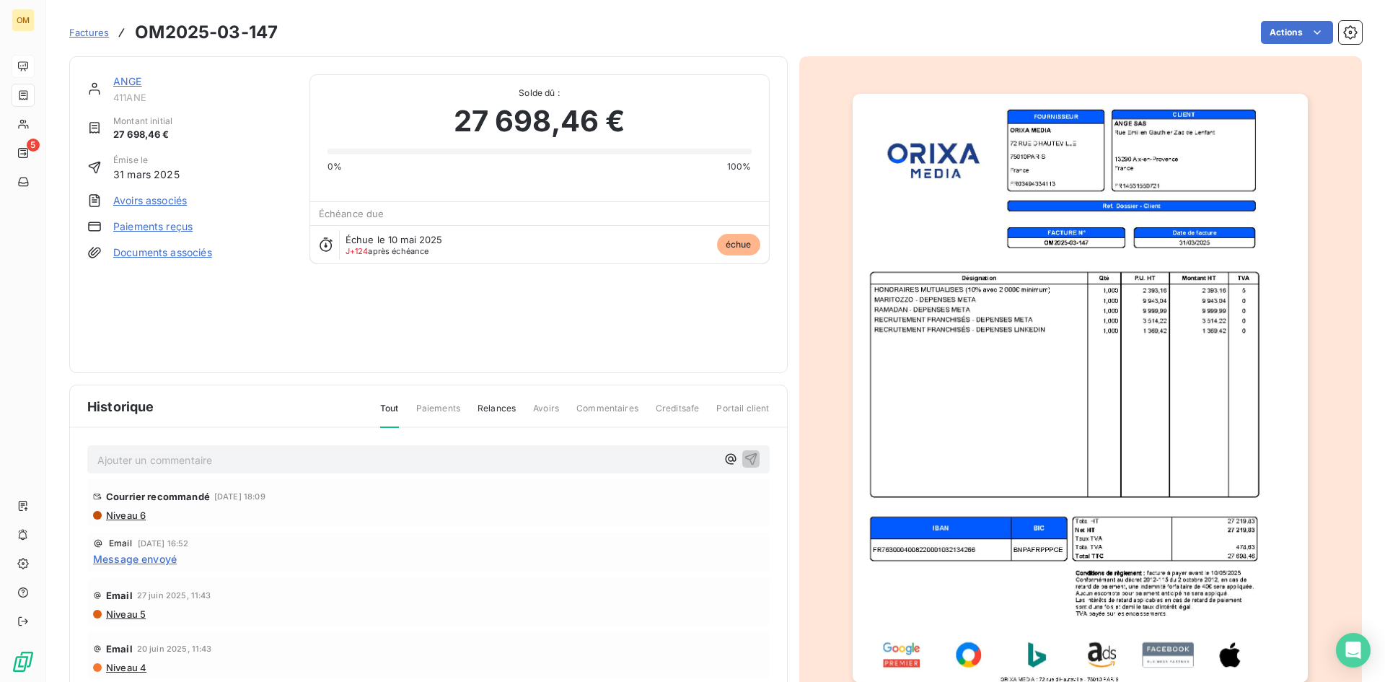
click at [117, 79] on link "ANGE" at bounding box center [127, 81] width 29 height 12
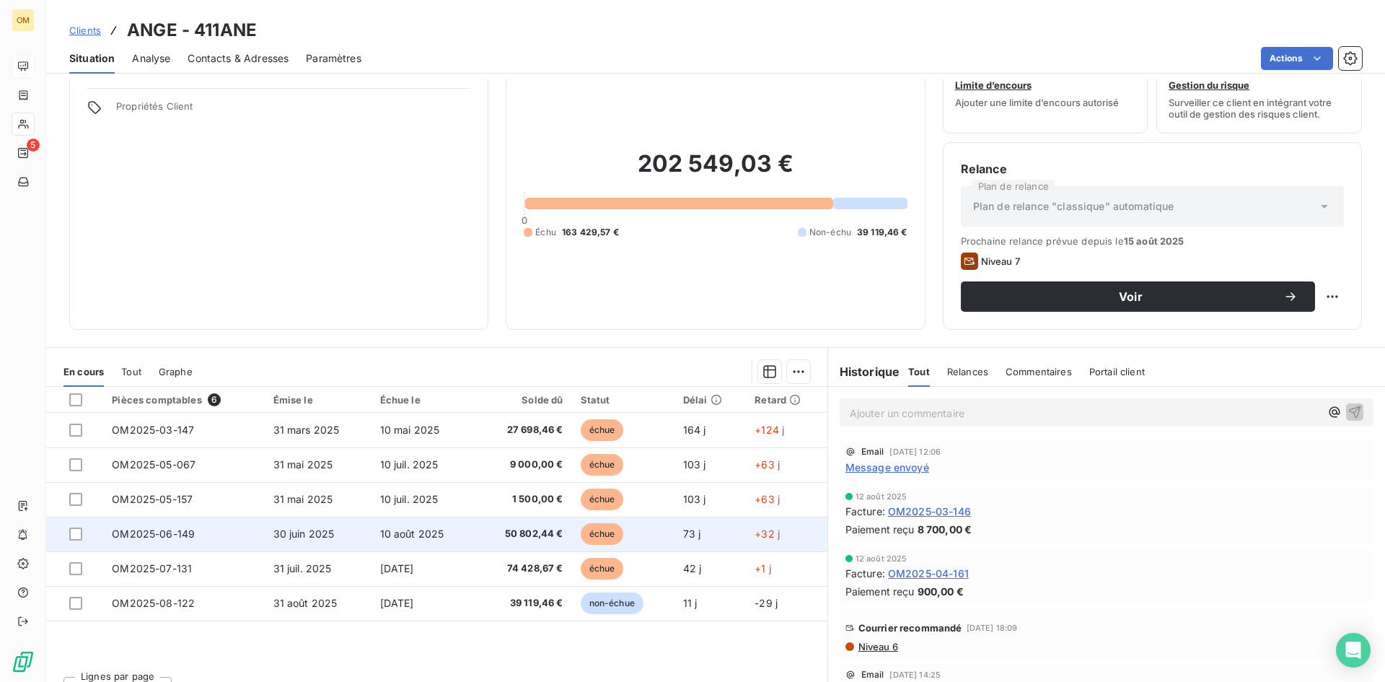
scroll to position [72, 0]
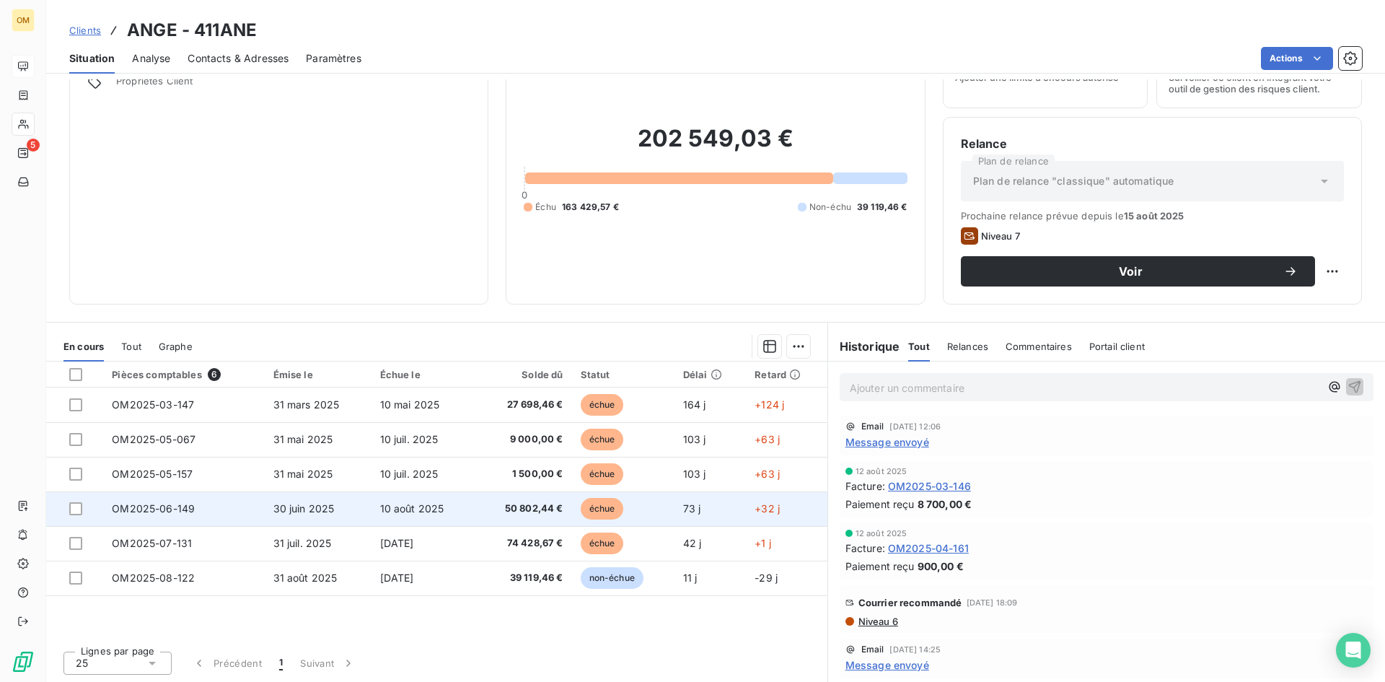
click at [459, 508] on td "10 août 2025" at bounding box center [424, 508] width 104 height 35
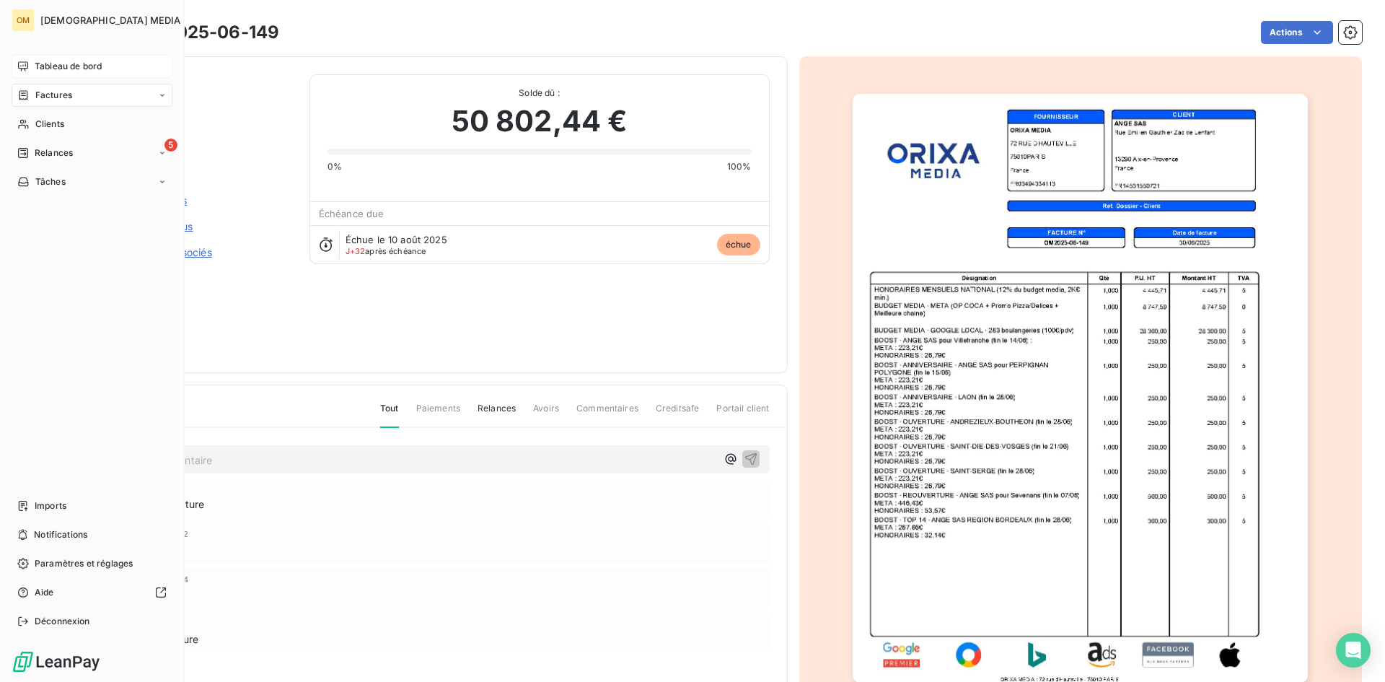
drag, startPoint x: 35, startPoint y: 66, endPoint x: 86, endPoint y: 69, distance: 51.3
click at [35, 66] on span "Tableau de bord" at bounding box center [68, 66] width 67 height 13
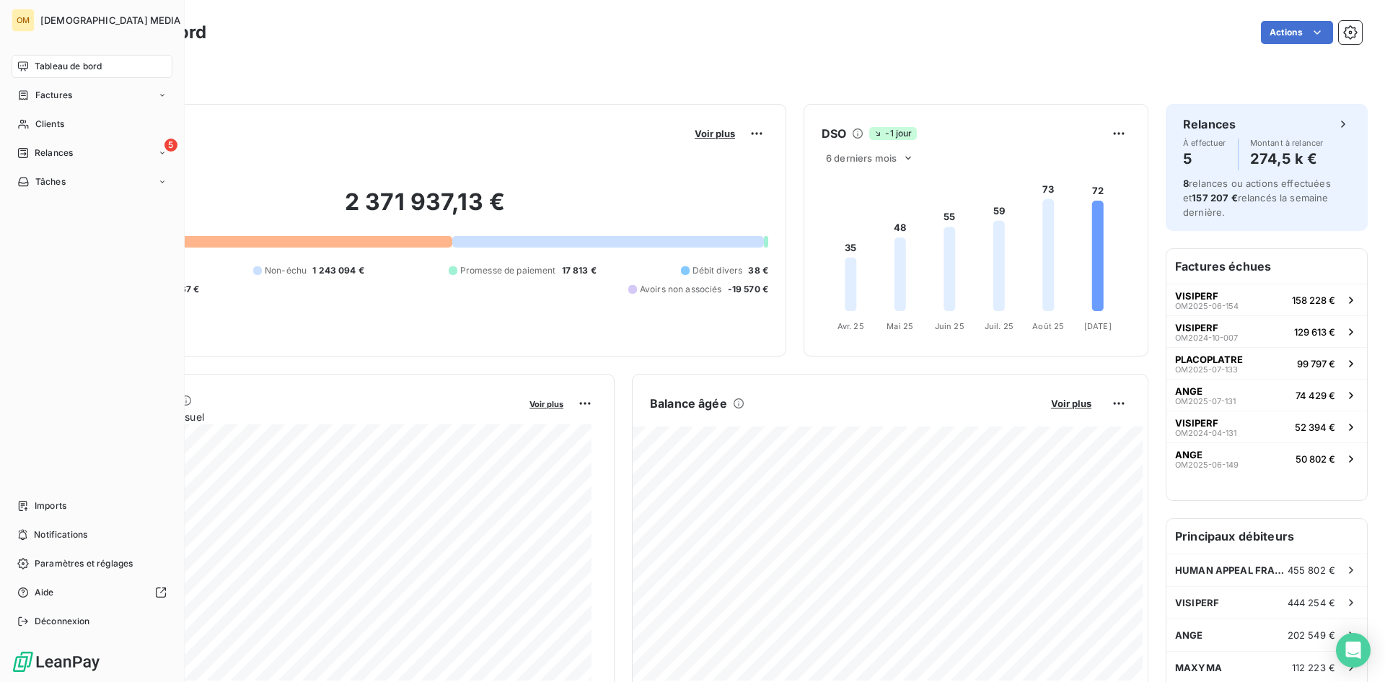
click at [33, 69] on div "Tableau de bord" at bounding box center [92, 66] width 161 height 23
click at [61, 129] on span "Clients" at bounding box center [49, 124] width 29 height 13
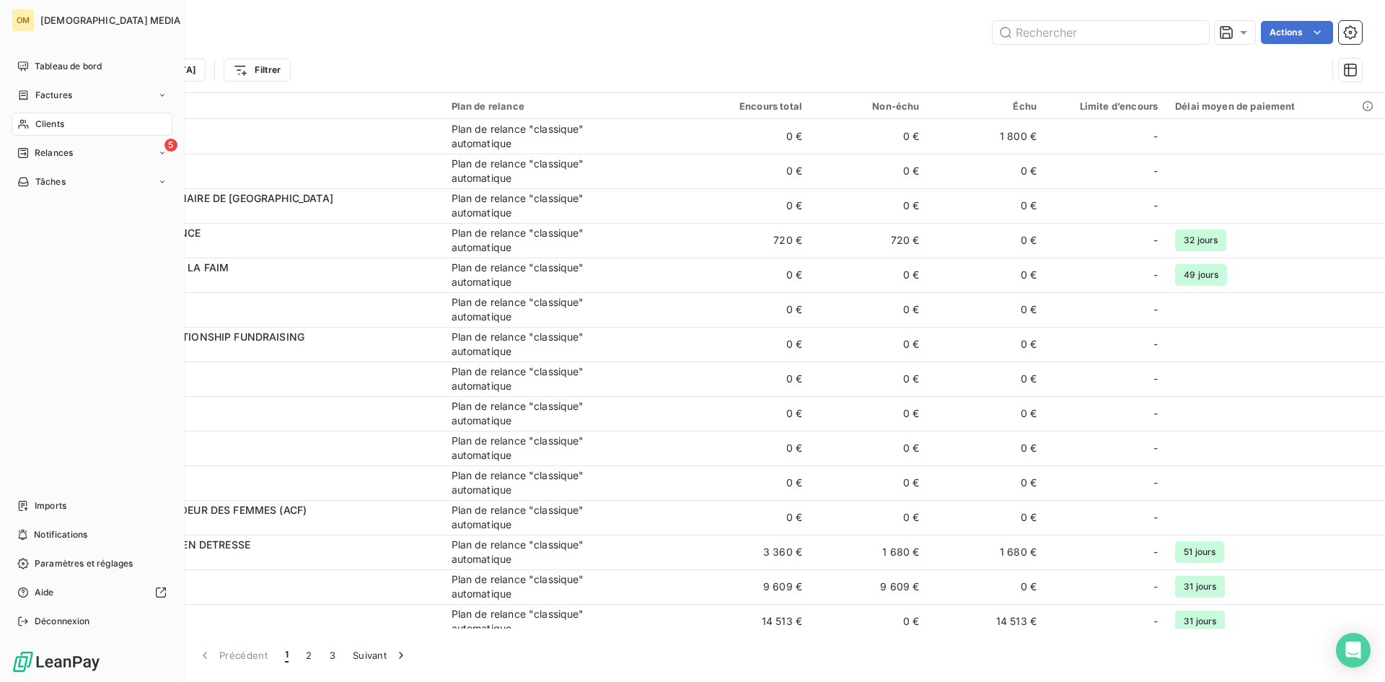
click at [43, 127] on span "Clients" at bounding box center [49, 124] width 29 height 13
click at [51, 58] on div "Tableau de bord" at bounding box center [92, 66] width 161 height 23
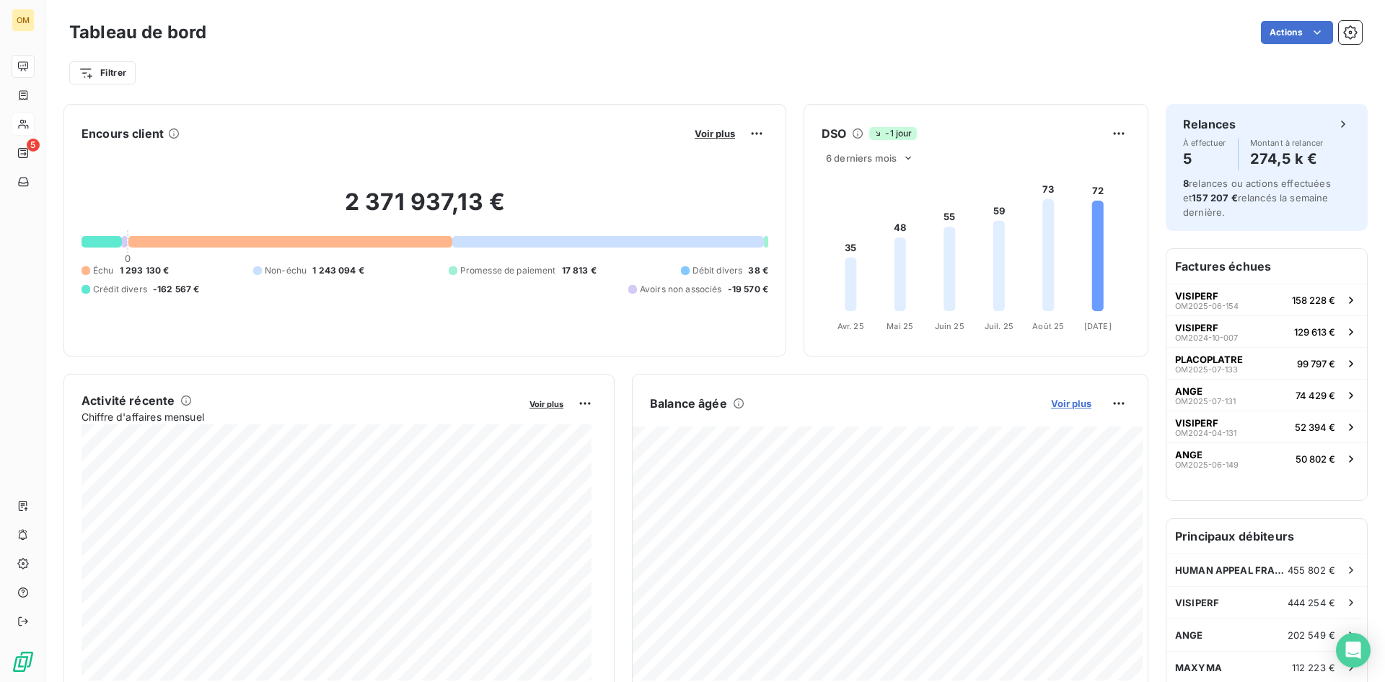
click at [1059, 403] on span "Voir plus" at bounding box center [1071, 403] width 40 height 12
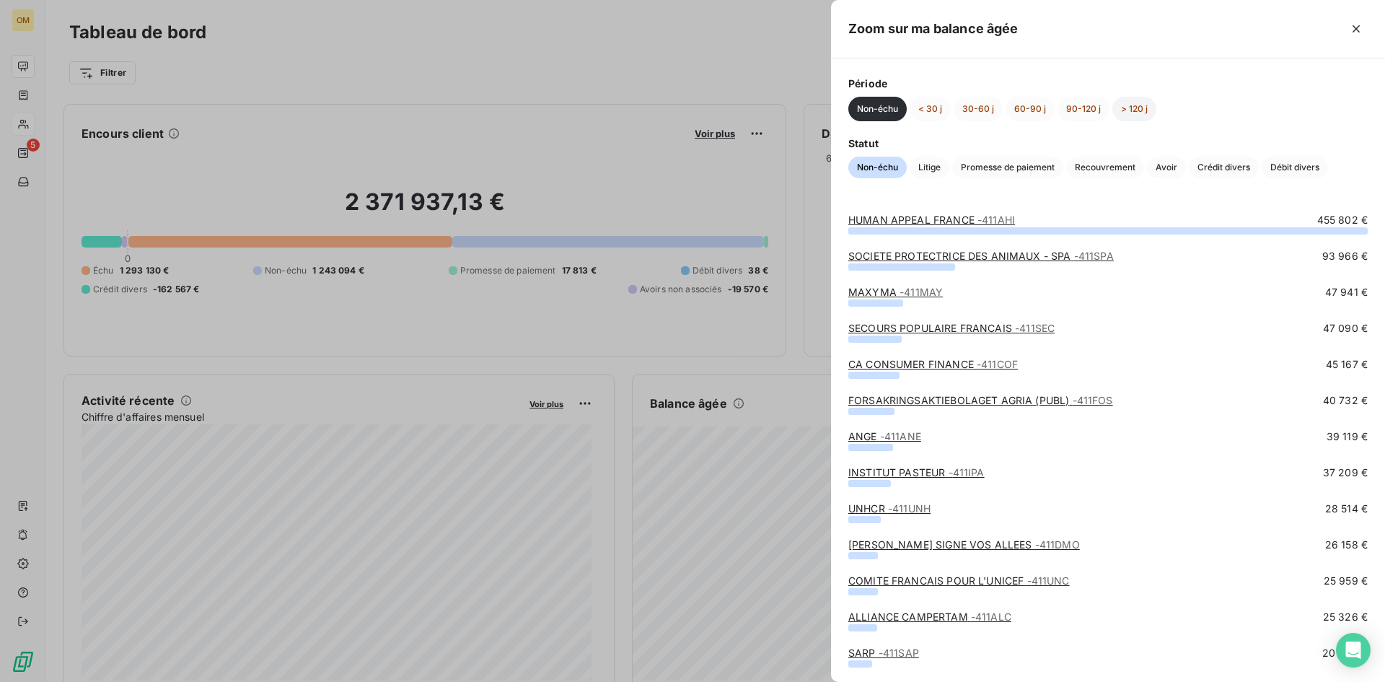
click at [1130, 117] on button "> 120 j" at bounding box center [1134, 109] width 44 height 25
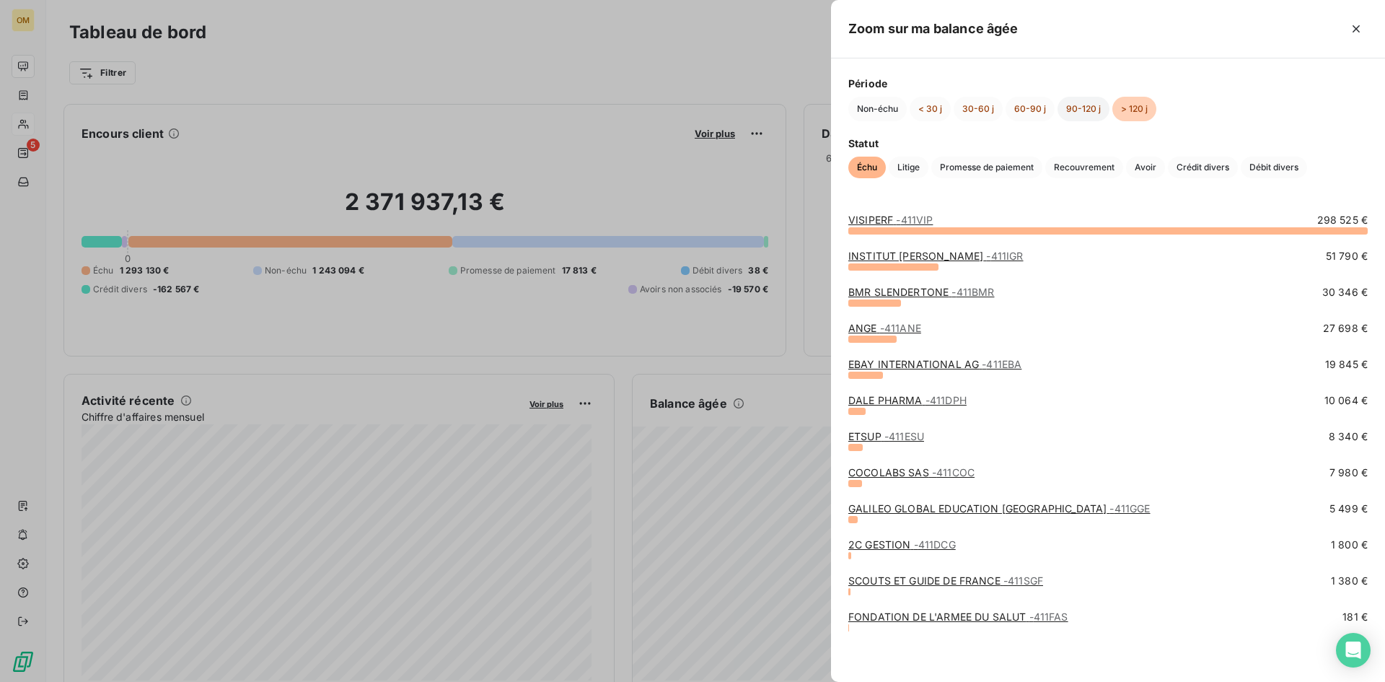
click at [1065, 108] on button "90-120 j" at bounding box center [1084, 109] width 52 height 25
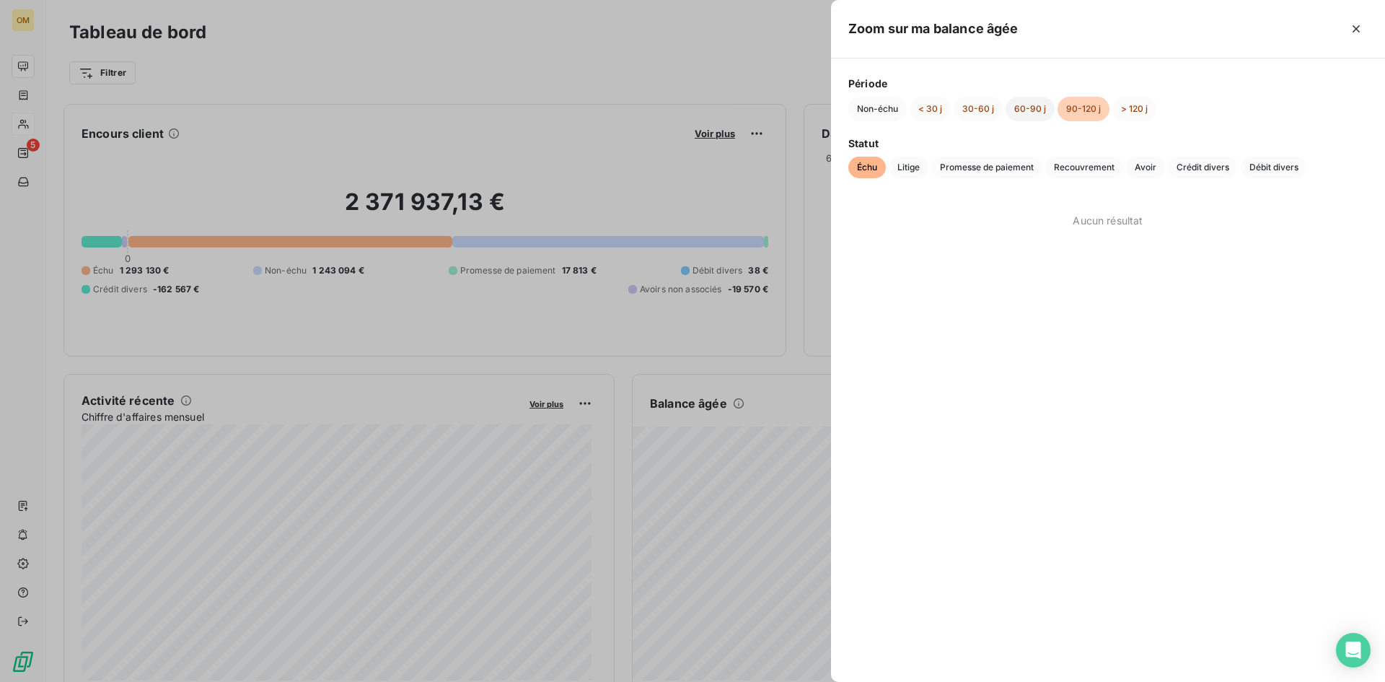
click at [1018, 112] on button "60-90 j" at bounding box center [1030, 109] width 49 height 25
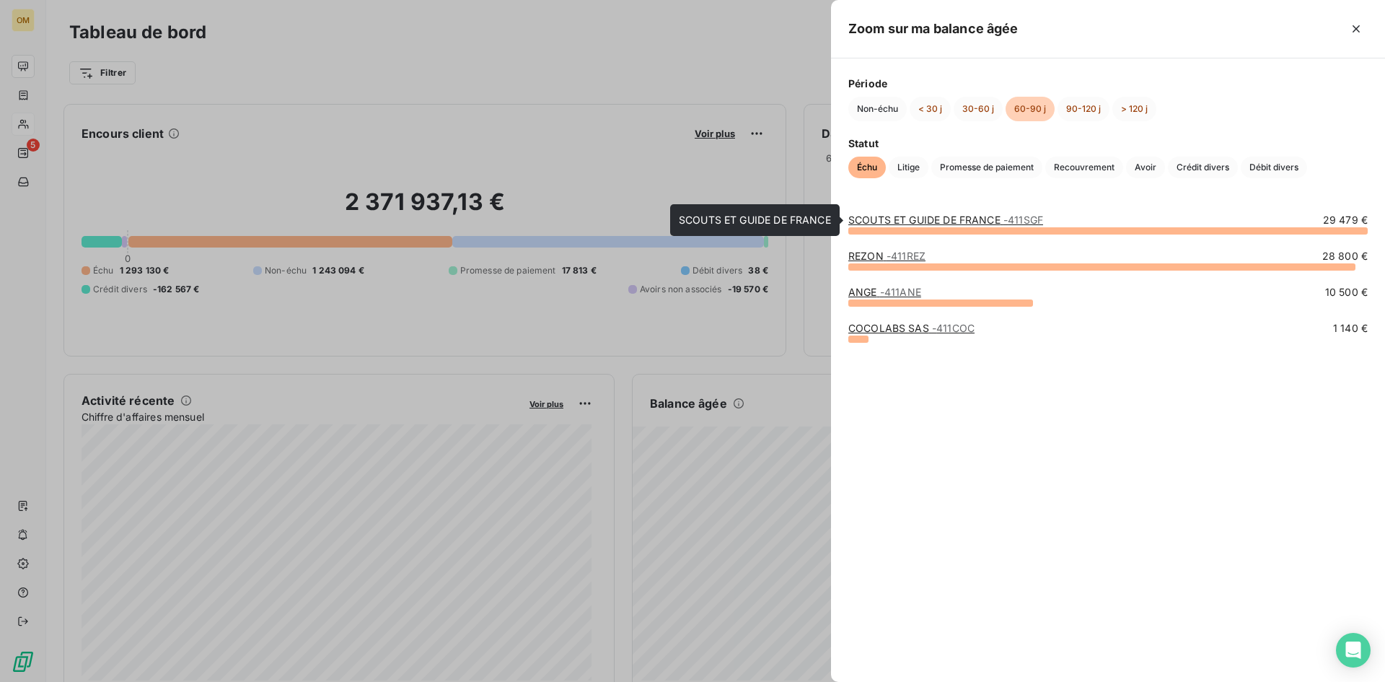
click at [933, 224] on link "SCOUTS ET GUIDE DE FRANCE - 411SGF" at bounding box center [945, 220] width 195 height 12
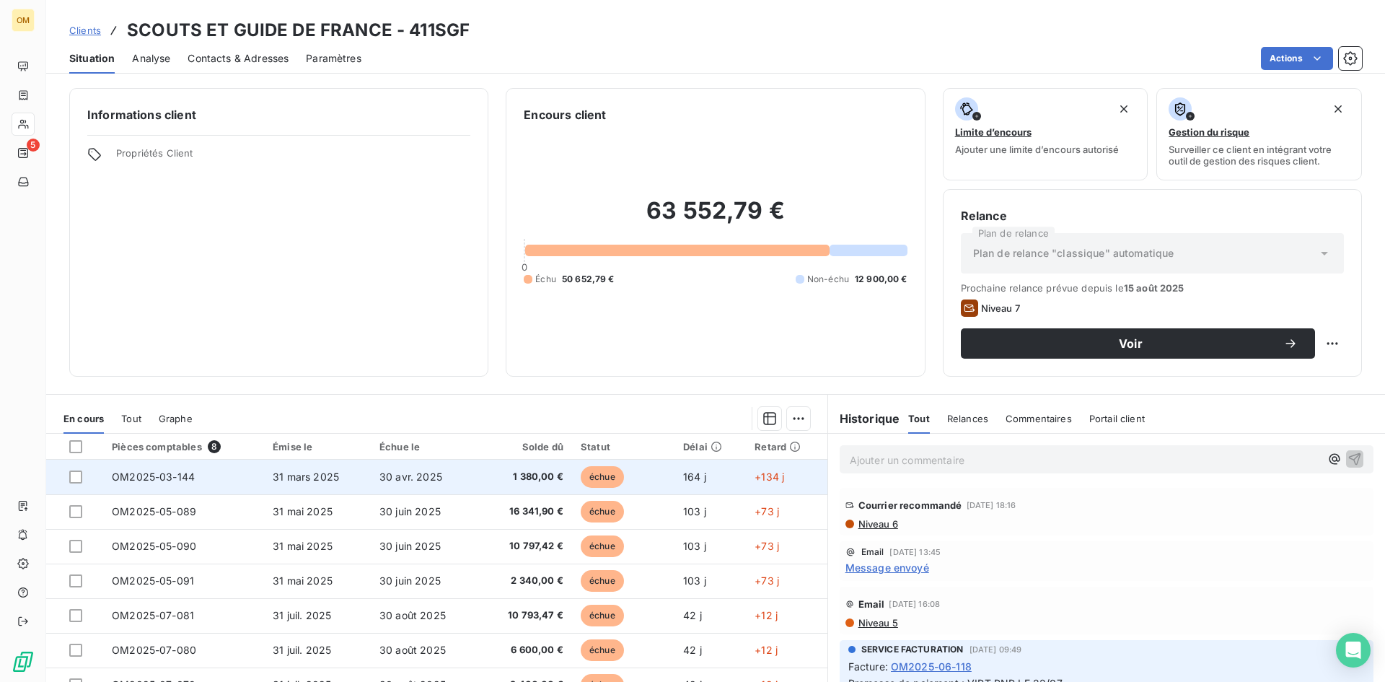
click at [321, 462] on td "31 mars 2025" at bounding box center [317, 477] width 107 height 35
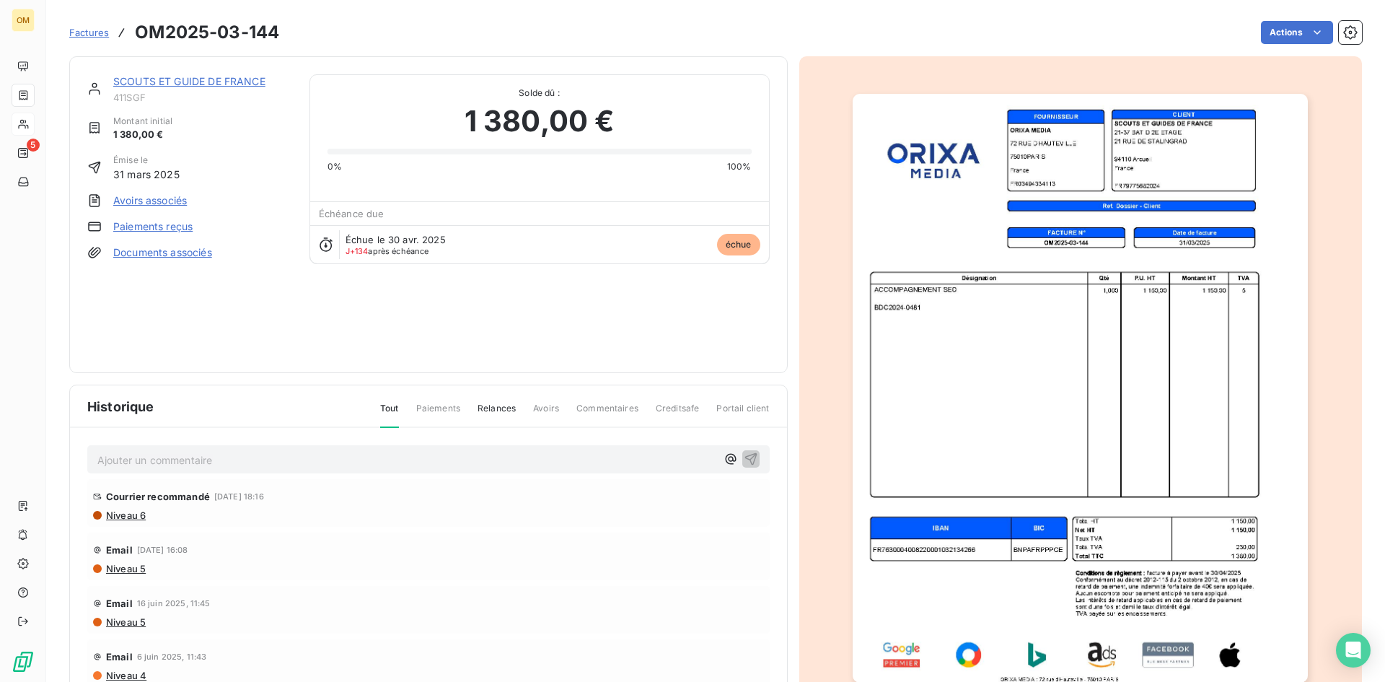
click at [164, 77] on link "SCOUTS ET GUIDE DE FRANCE" at bounding box center [189, 81] width 152 height 12
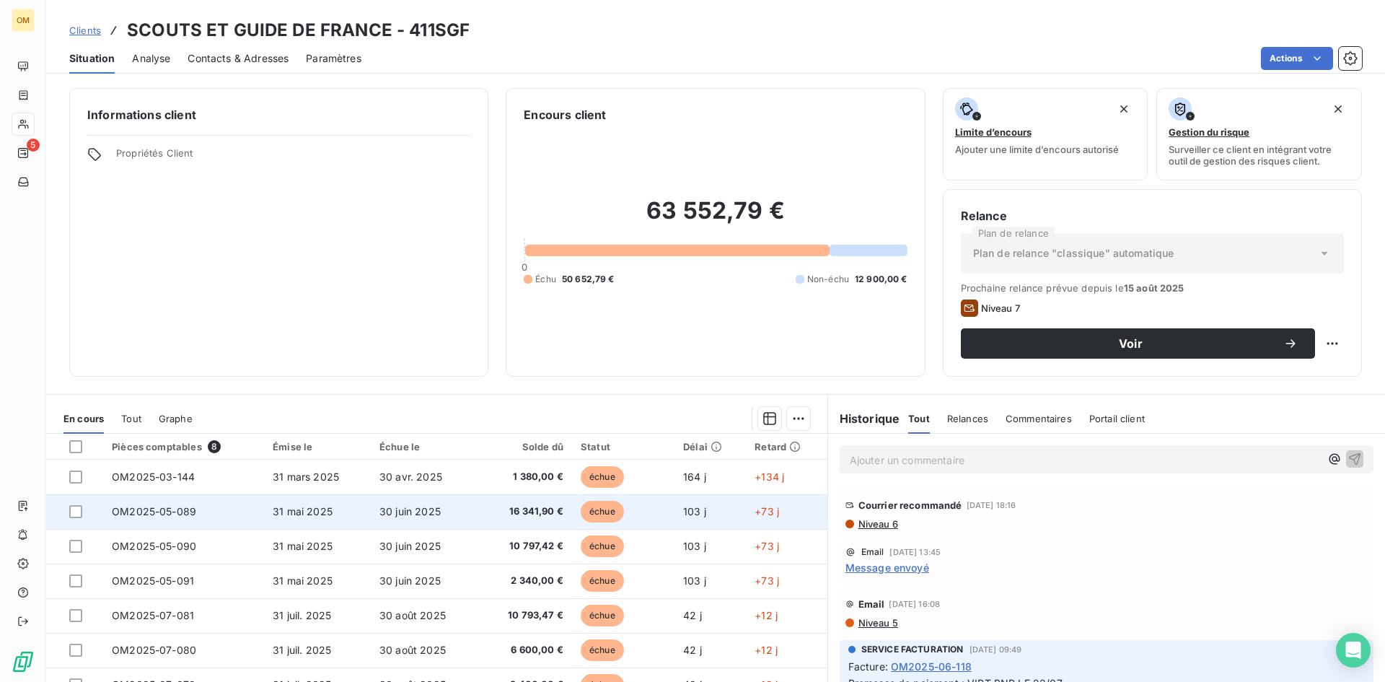
click at [397, 519] on td "30 juin 2025" at bounding box center [424, 511] width 107 height 35
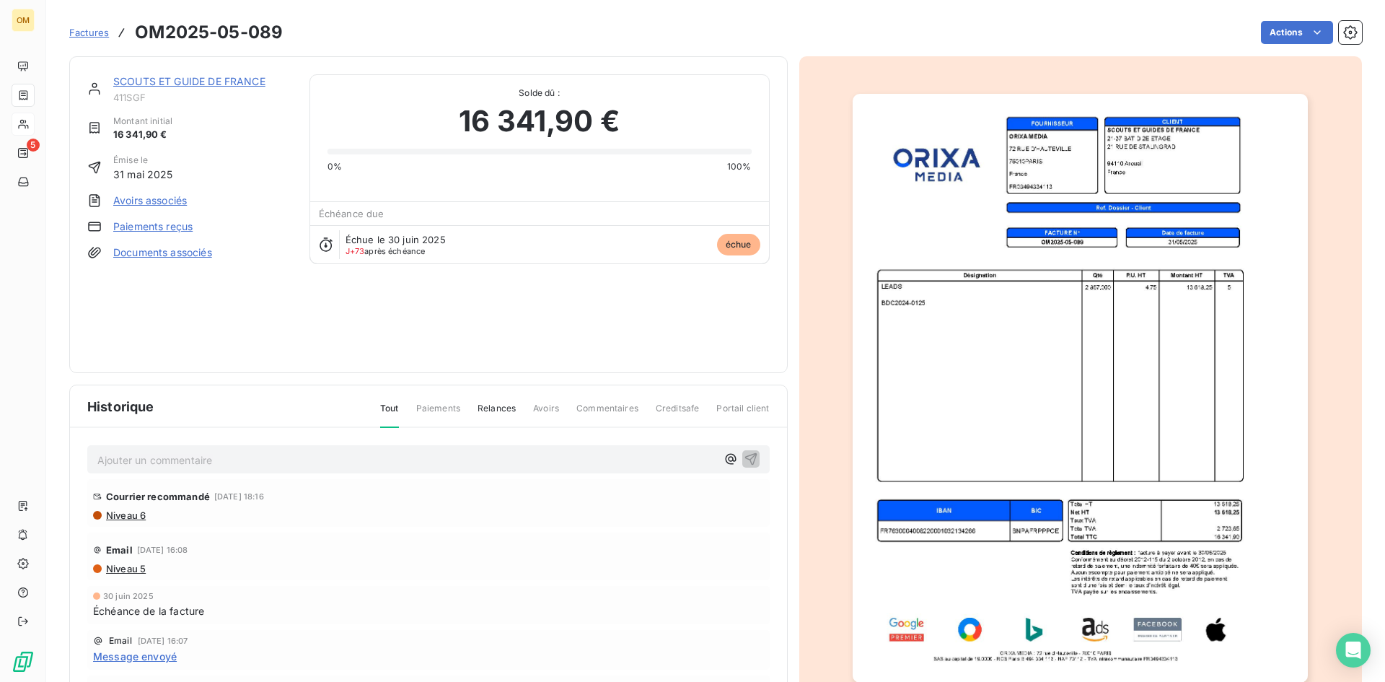
click at [232, 82] on link "SCOUTS ET GUIDE DE FRANCE" at bounding box center [189, 81] width 152 height 12
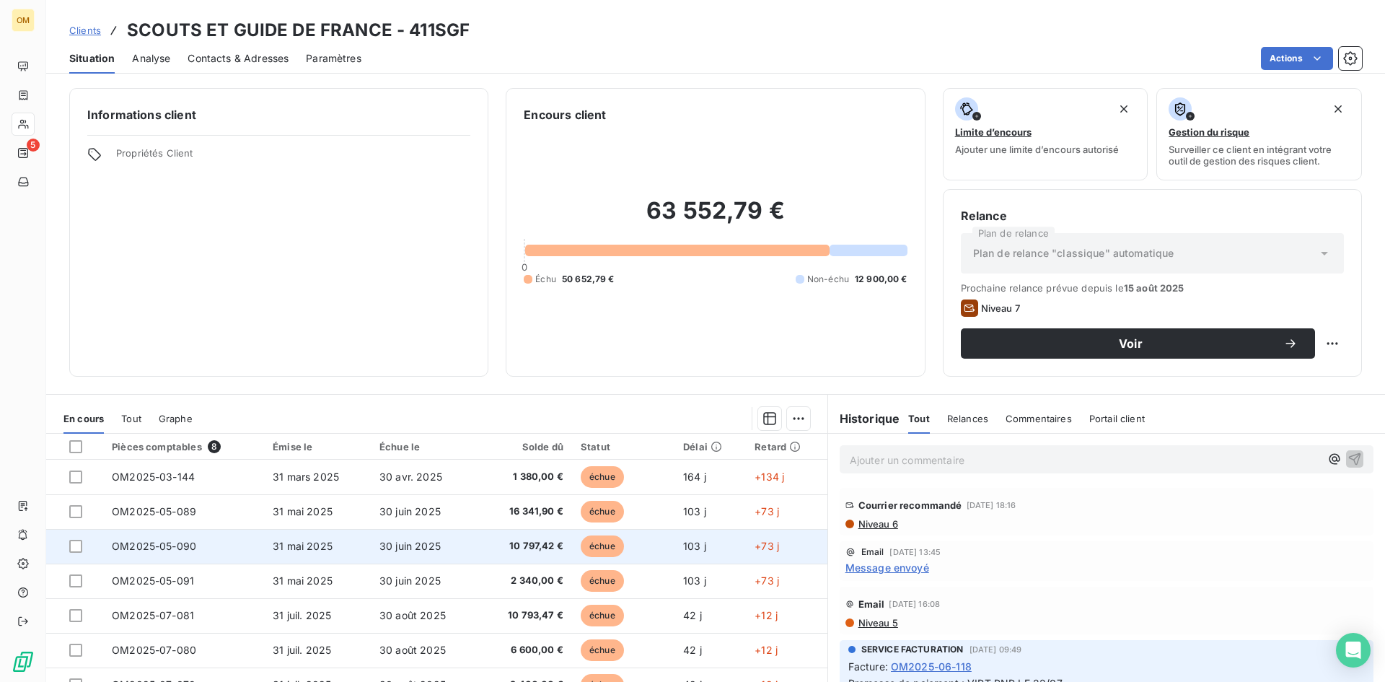
click at [312, 545] on span "31 mai 2025" at bounding box center [303, 546] width 60 height 12
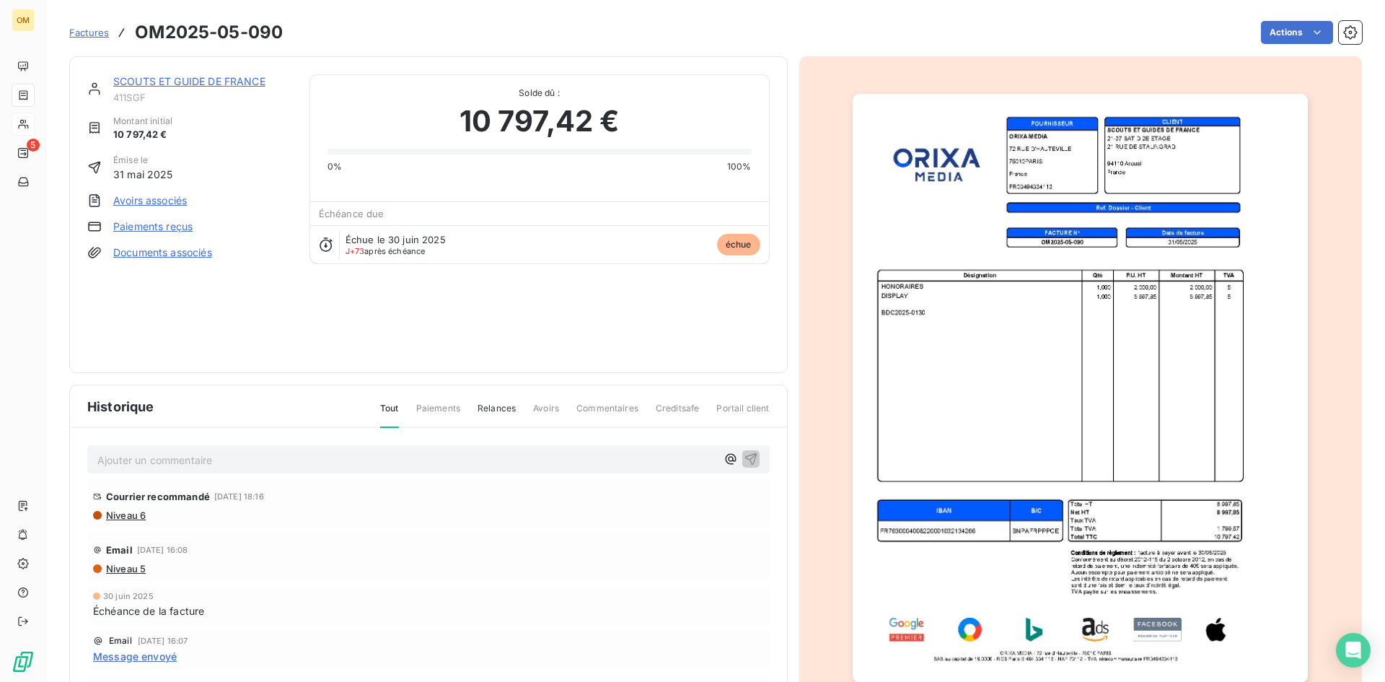
click at [234, 79] on link "SCOUTS ET GUIDE DE FRANCE" at bounding box center [189, 81] width 152 height 12
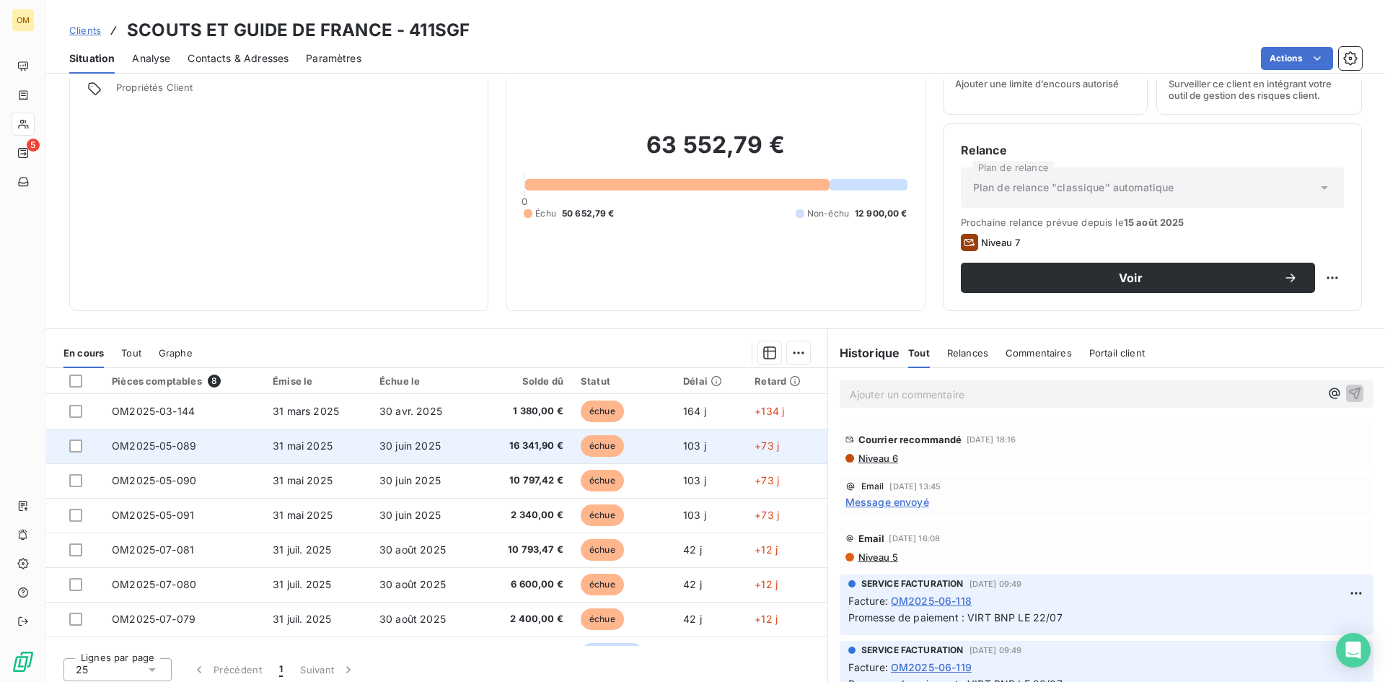
scroll to position [73, 0]
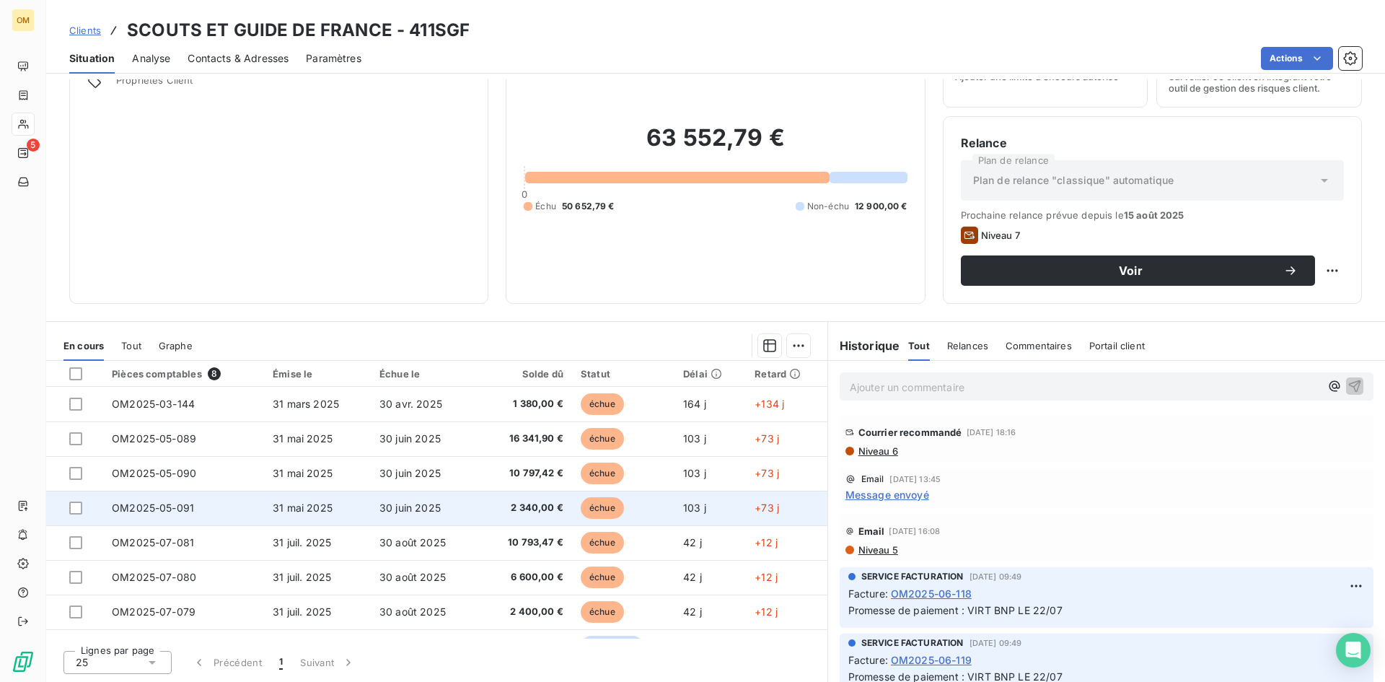
click at [349, 512] on td "31 mai 2025" at bounding box center [317, 508] width 107 height 35
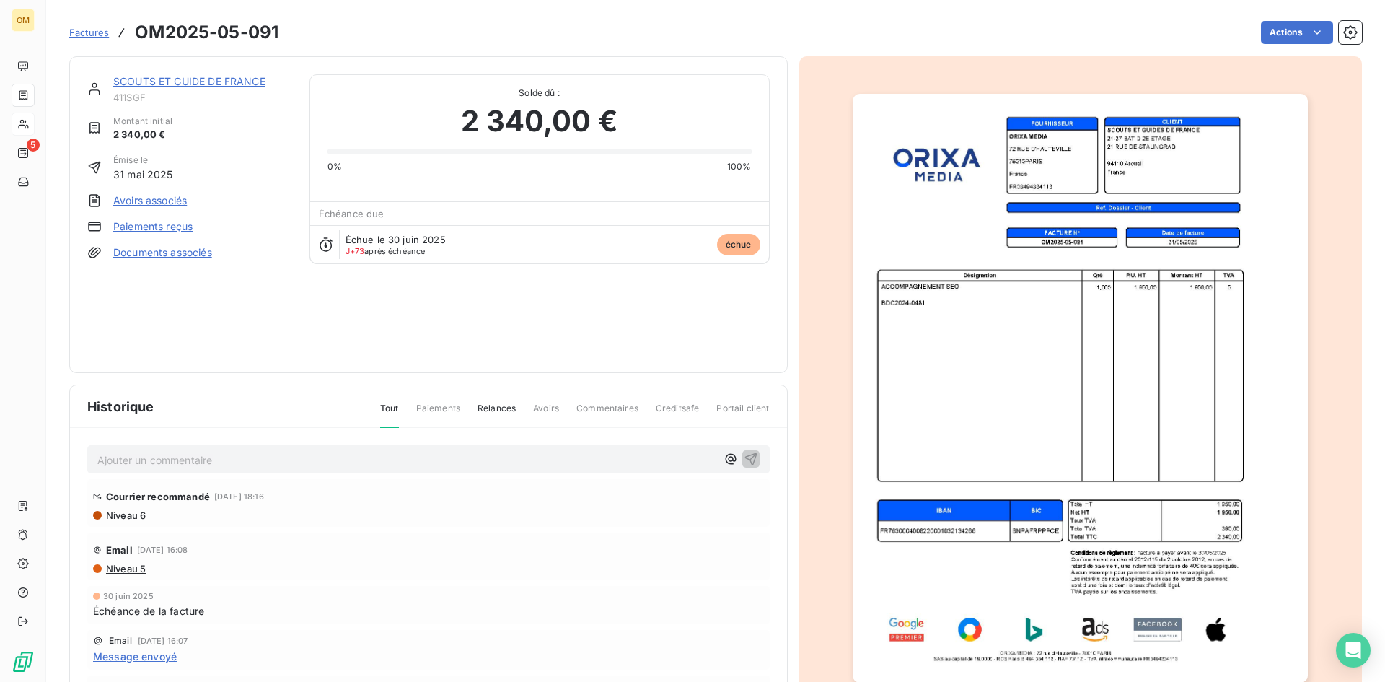
click at [216, 80] on link "SCOUTS ET GUIDE DE FRANCE" at bounding box center [189, 81] width 152 height 12
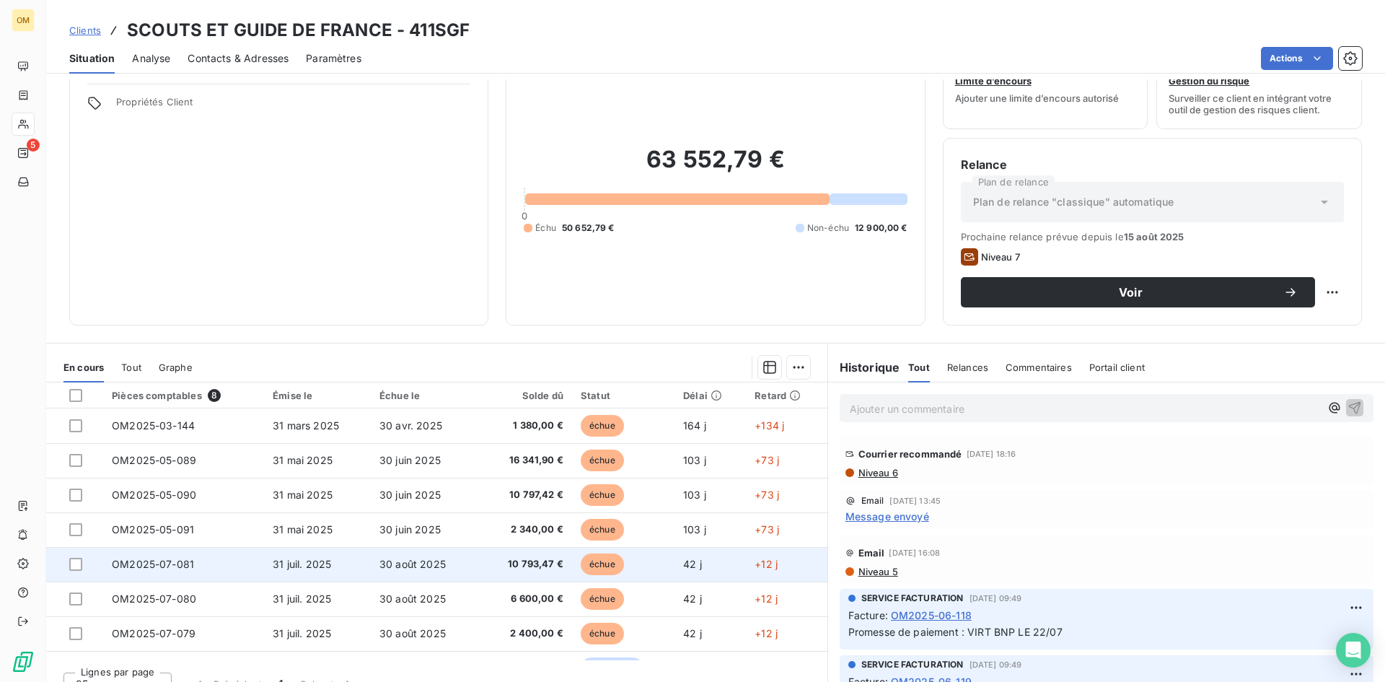
scroll to position [72, 0]
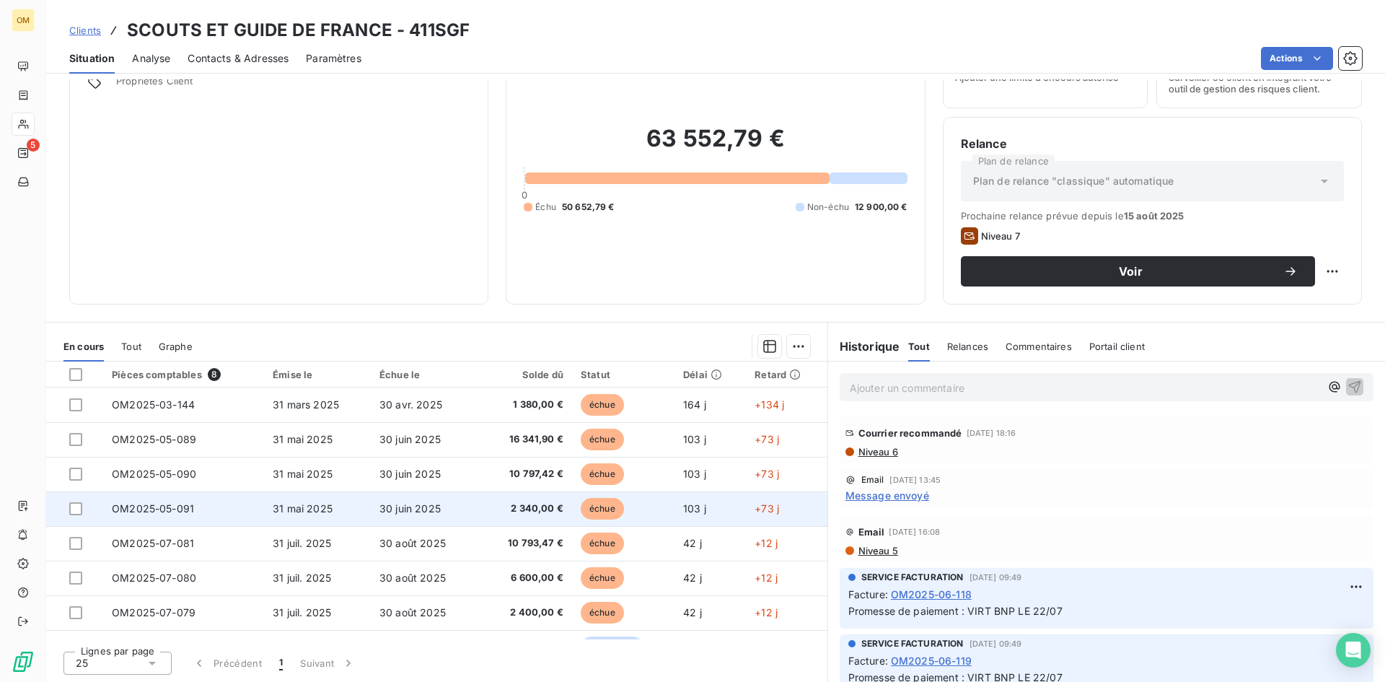
click at [397, 510] on span "30 juin 2025" at bounding box center [409, 508] width 61 height 12
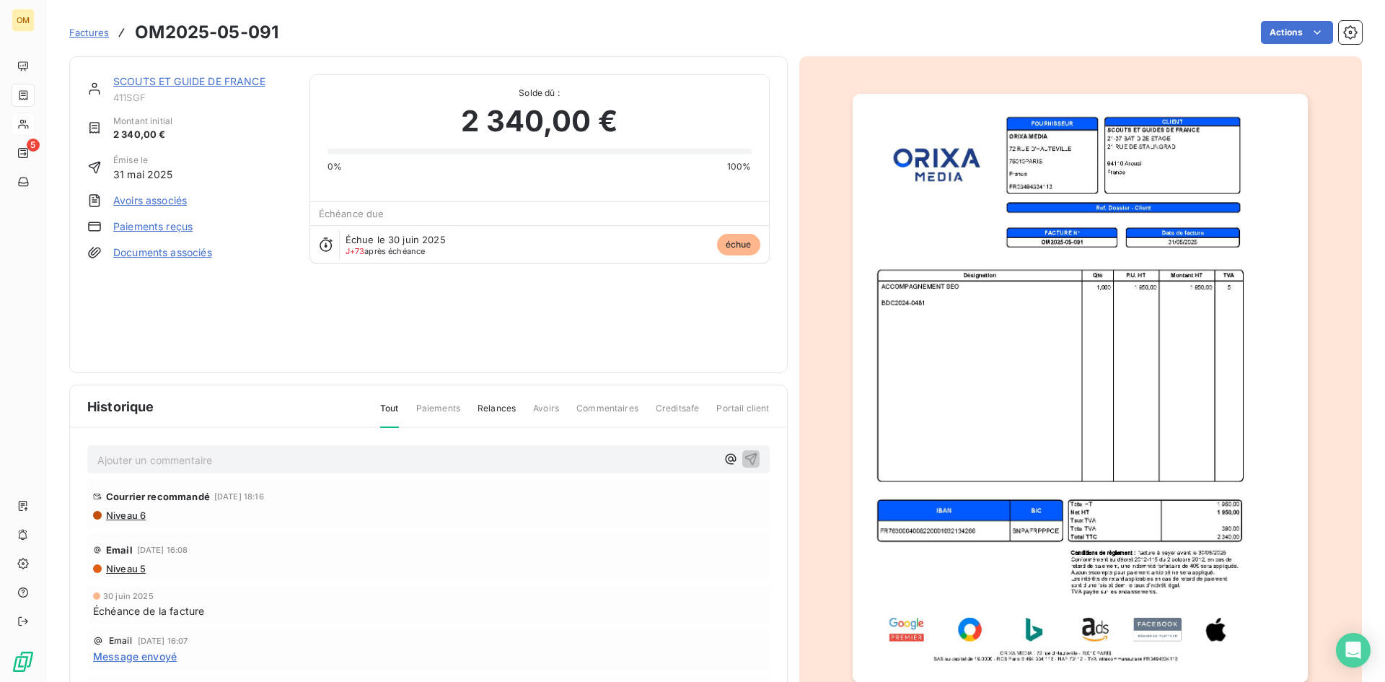
click at [228, 82] on link "SCOUTS ET GUIDE DE FRANCE" at bounding box center [189, 81] width 152 height 12
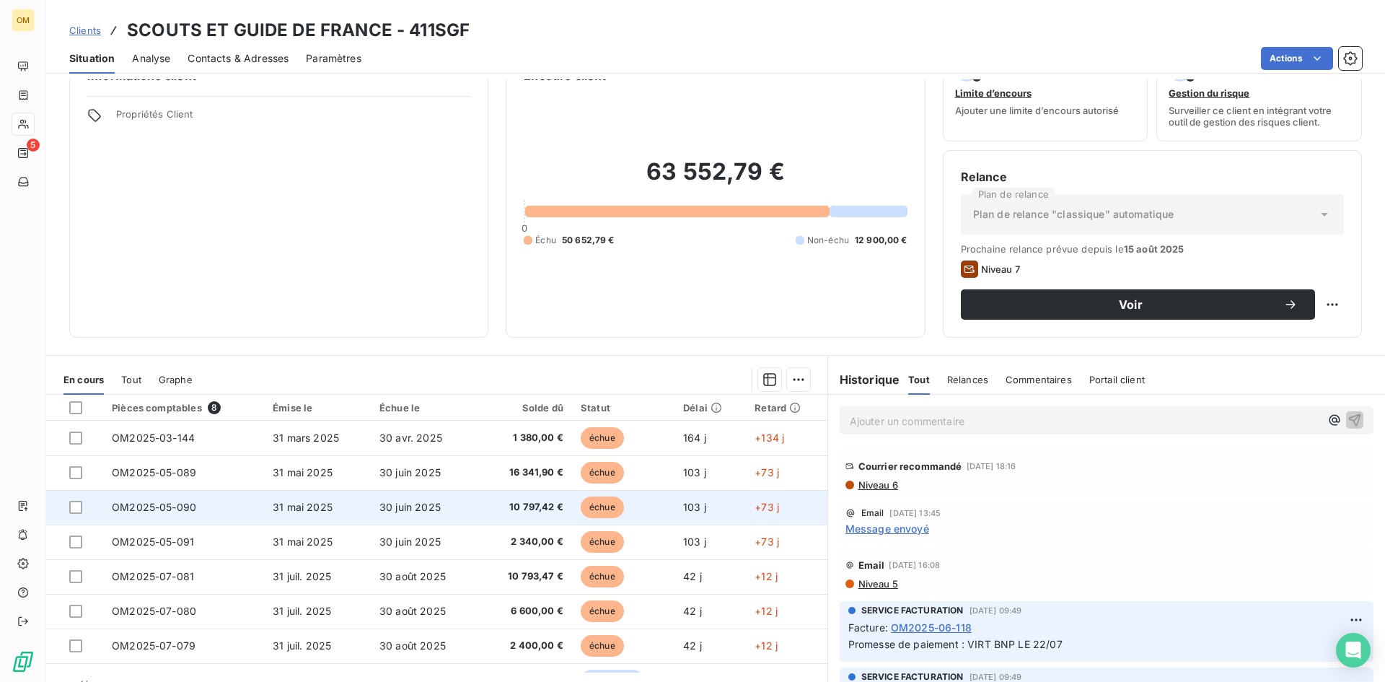
scroll to position [73, 0]
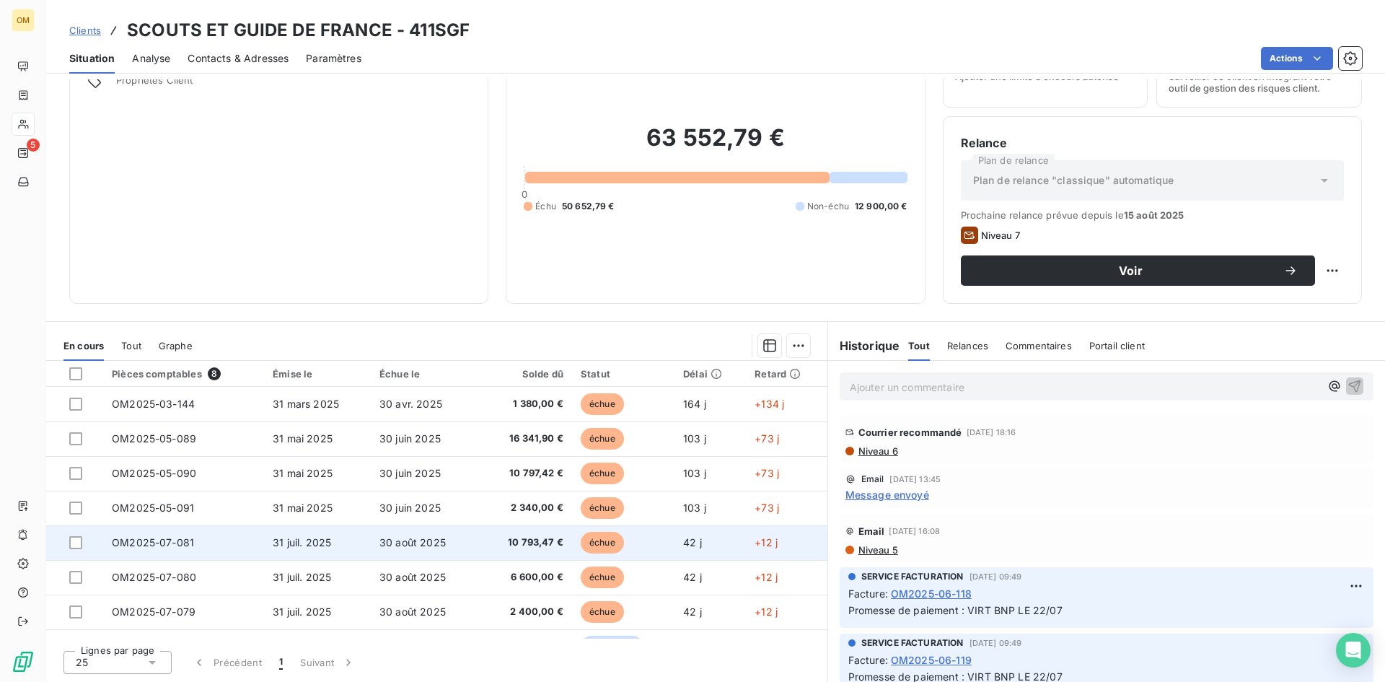
click at [441, 553] on td "30 août 2025" at bounding box center [424, 542] width 107 height 35
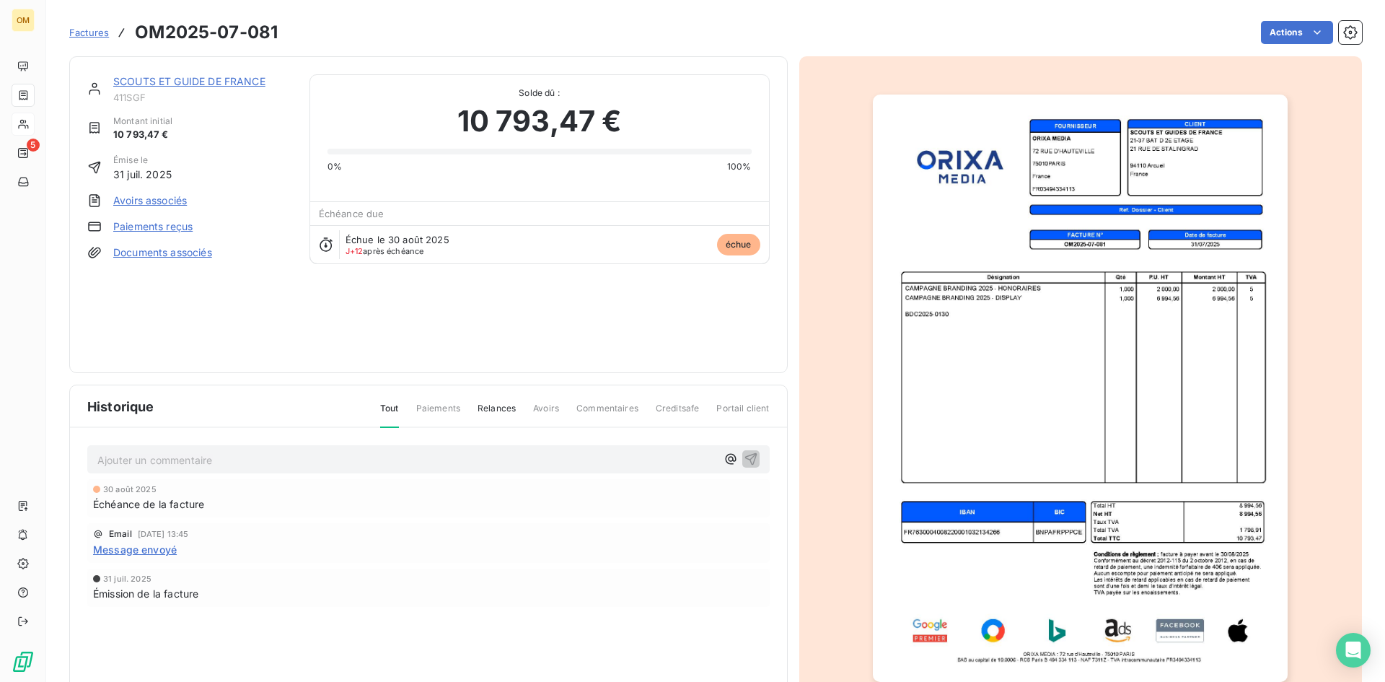
click at [216, 74] on div "SCOUTS ET GUIDE DE FRANCE 411SGF Montant initial 10 793,47 € Émise le [DATE] Av…" at bounding box center [428, 214] width 718 height 317
click at [219, 80] on link "SCOUTS ET GUIDE DE FRANCE" at bounding box center [189, 81] width 152 height 12
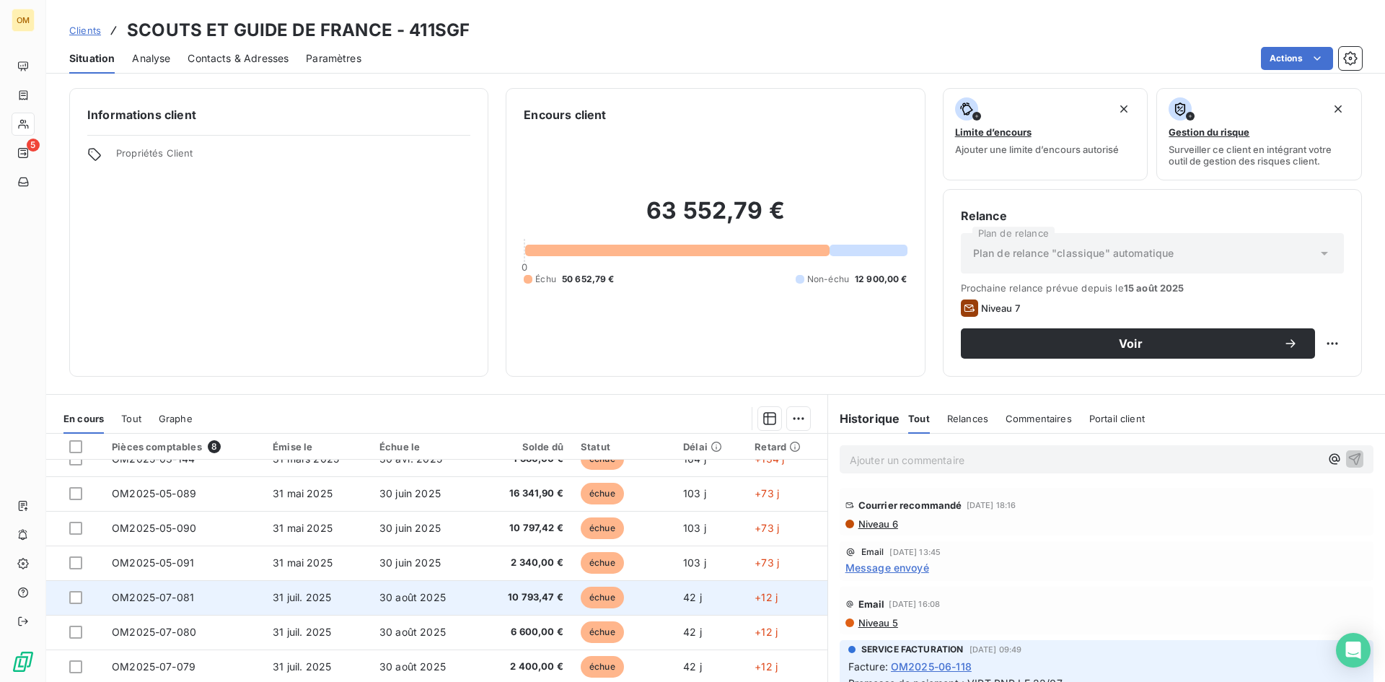
scroll to position [26, 0]
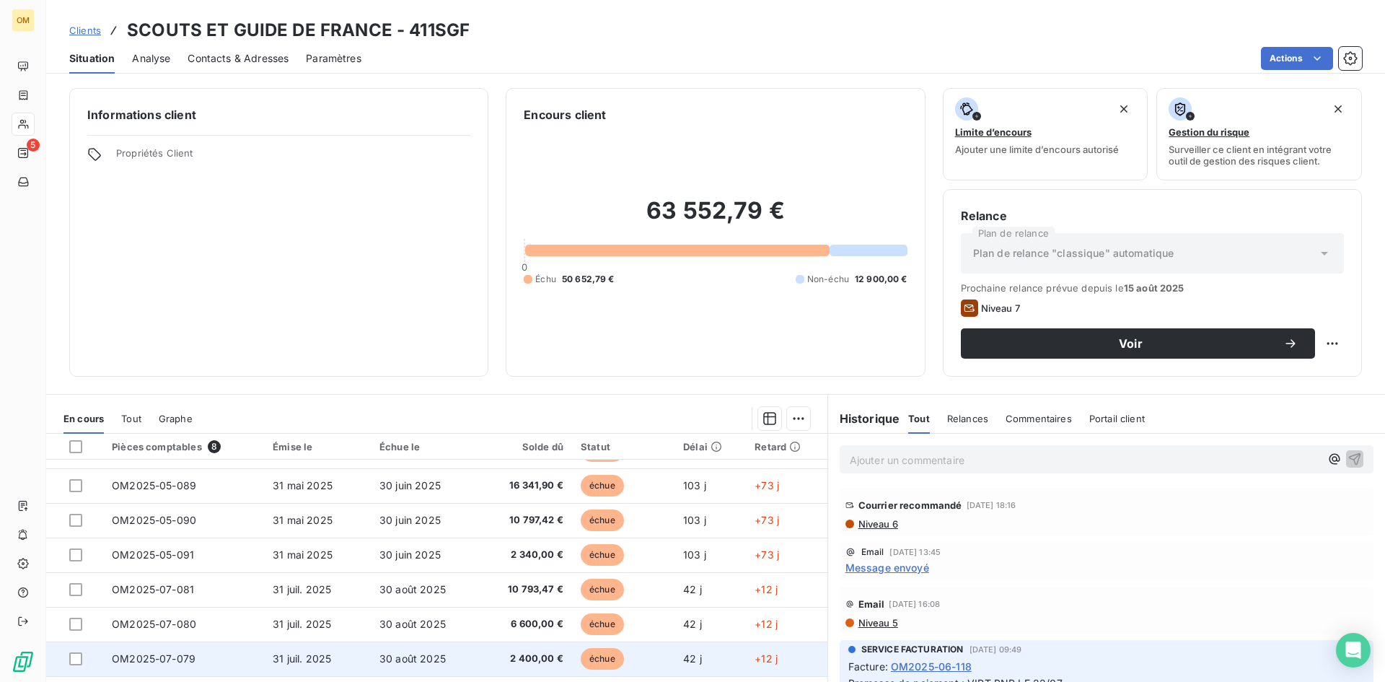
click at [379, 643] on td "30 août 2025" at bounding box center [424, 658] width 107 height 35
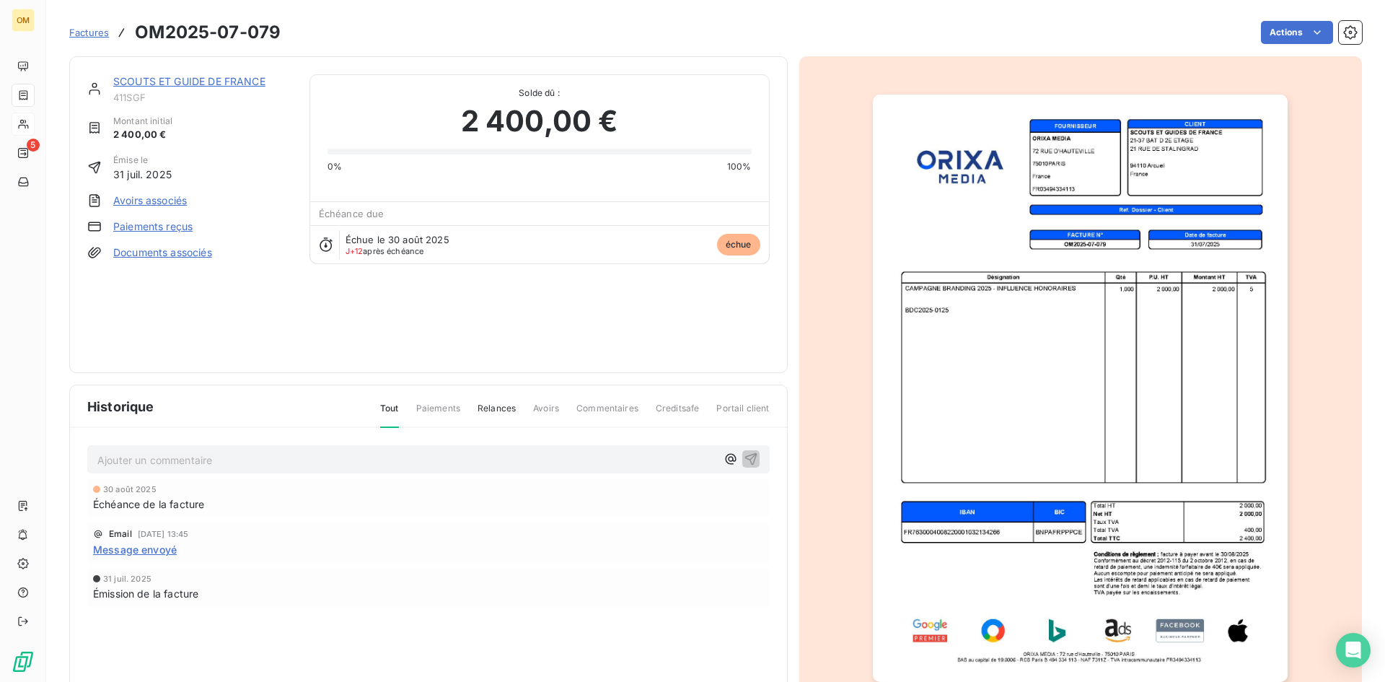
click at [240, 80] on link "SCOUTS ET GUIDE DE FRANCE" at bounding box center [189, 81] width 152 height 12
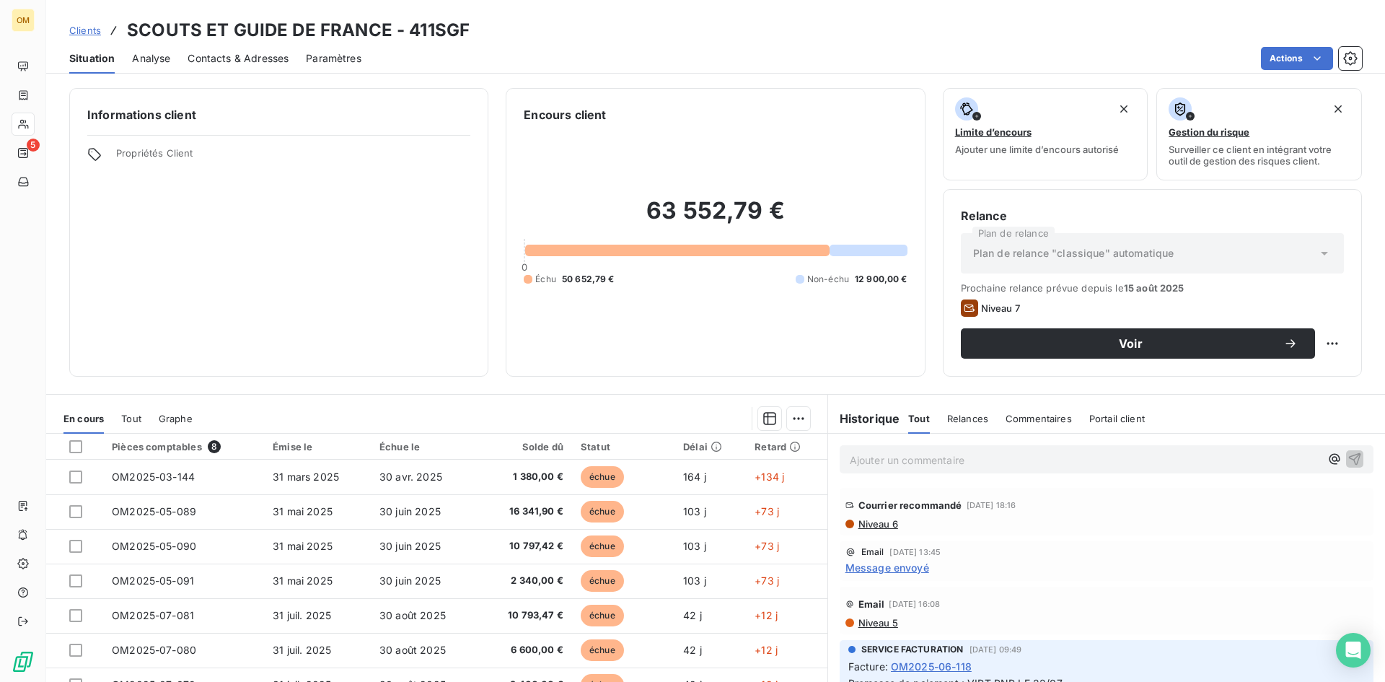
click at [214, 53] on span "Contacts & Adresses" at bounding box center [238, 58] width 101 height 14
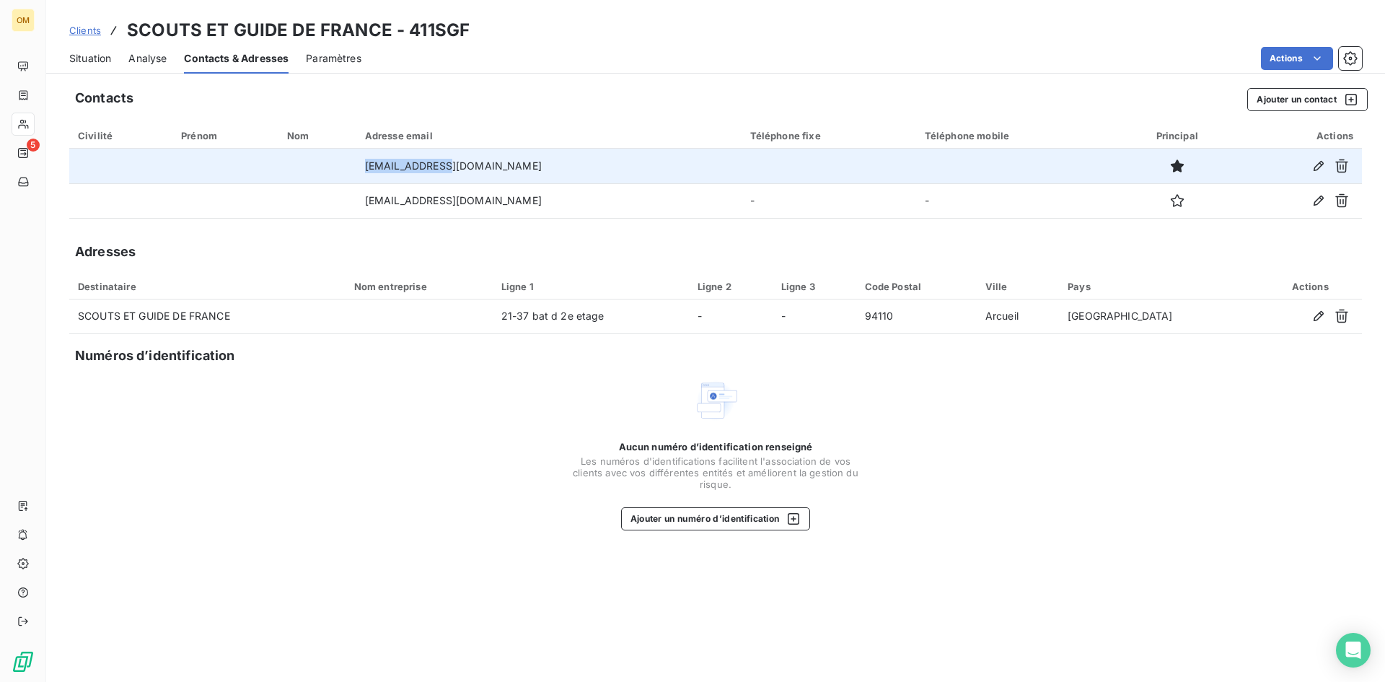
drag, startPoint x: 457, startPoint y: 165, endPoint x: 379, endPoint y: 170, distance: 78.1
click at [379, 170] on td "[EMAIL_ADDRESS][DOMAIN_NAME]" at bounding box center [548, 166] width 385 height 35
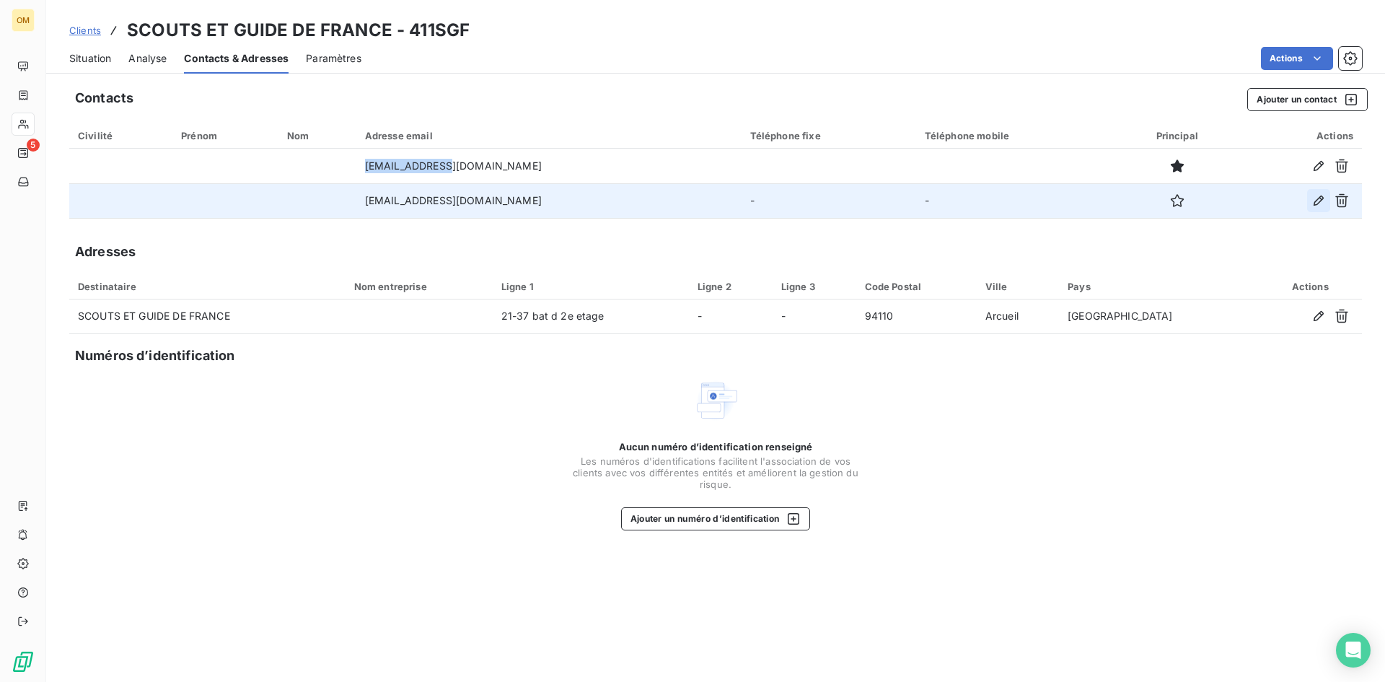
click at [1315, 200] on icon "button" at bounding box center [1318, 200] width 14 height 14
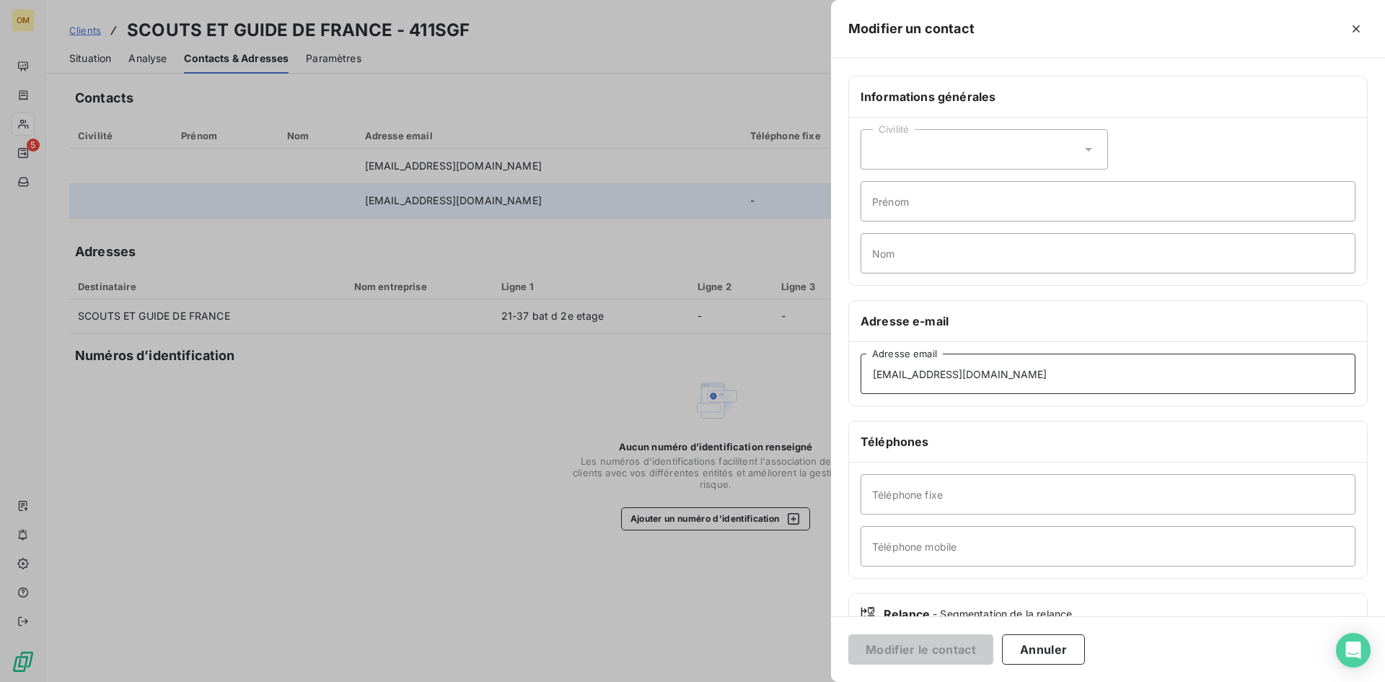
drag, startPoint x: 1037, startPoint y: 372, endPoint x: 734, endPoint y: 379, distance: 303.0
click at [734, 681] on div "Modifier un contact Informations générales Civilité Prénom Nom Adresse e-mail […" at bounding box center [692, 682] width 1385 height 0
paste input "ntoine.louvel"
type input "[PERSON_NAME][EMAIL_ADDRESS][DOMAIN_NAME]"
click at [881, 651] on button "Modifier le contact" at bounding box center [920, 649] width 145 height 30
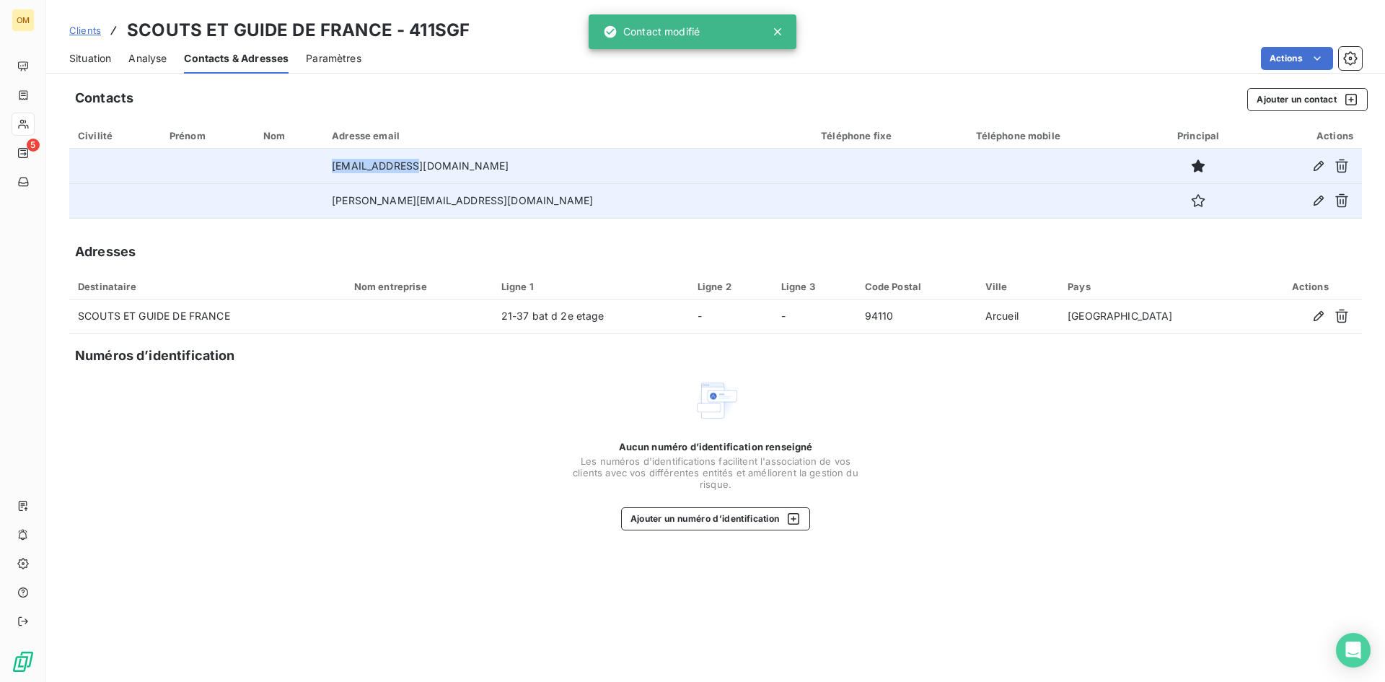
drag, startPoint x: 460, startPoint y: 170, endPoint x: 372, endPoint y: 169, distance: 88.0
click at [372, 169] on td "[EMAIL_ADDRESS][DOMAIN_NAME]" at bounding box center [567, 166] width 489 height 35
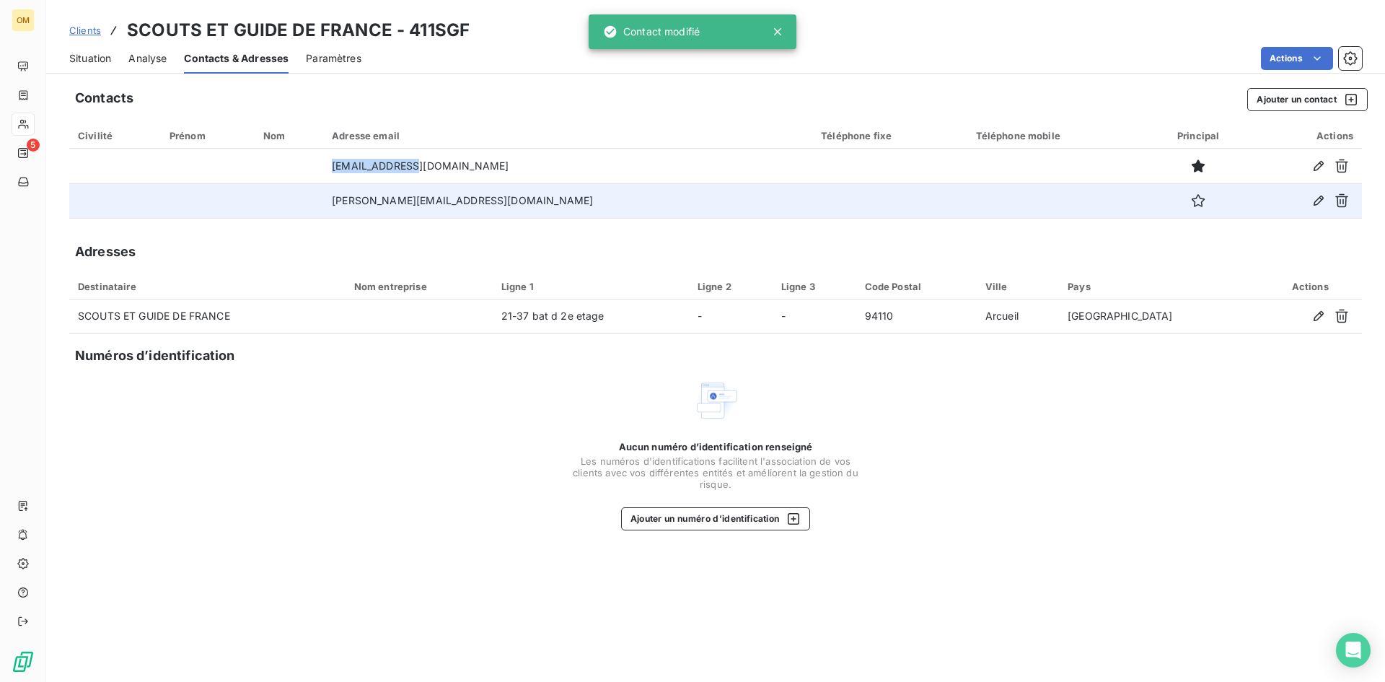
copy td "[EMAIL_ADDRESS][DOMAIN_NAME]"
click at [78, 27] on span "Clients" at bounding box center [85, 31] width 32 height 12
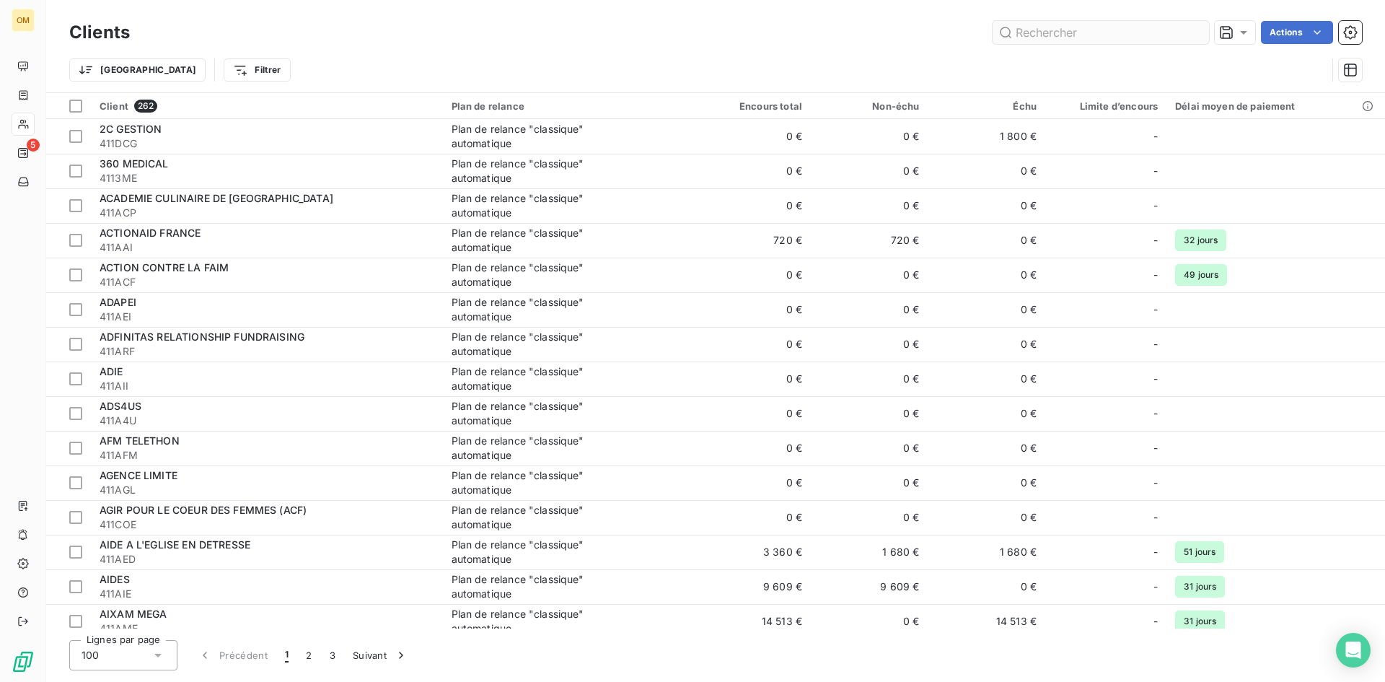
click at [1032, 27] on input "text" at bounding box center [1101, 32] width 216 height 23
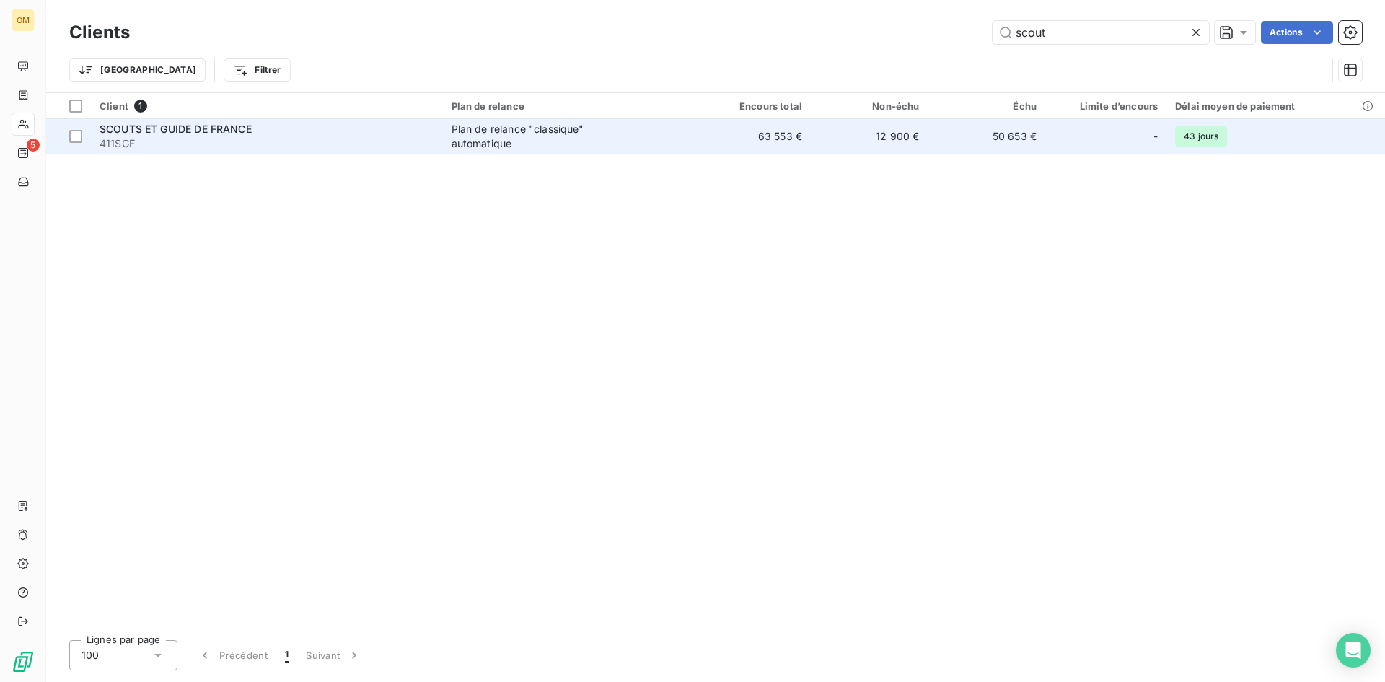
type input "scout"
click at [998, 130] on td "50 653 €" at bounding box center [987, 136] width 118 height 35
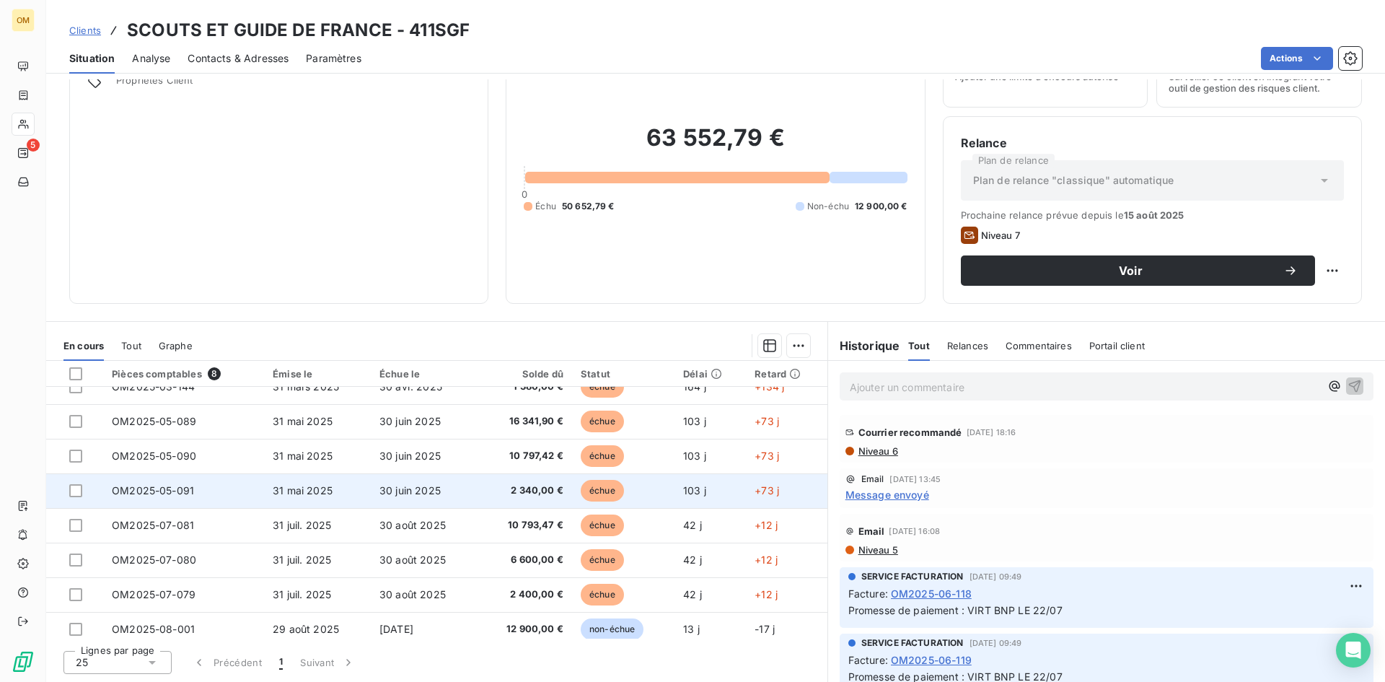
scroll to position [26, 0]
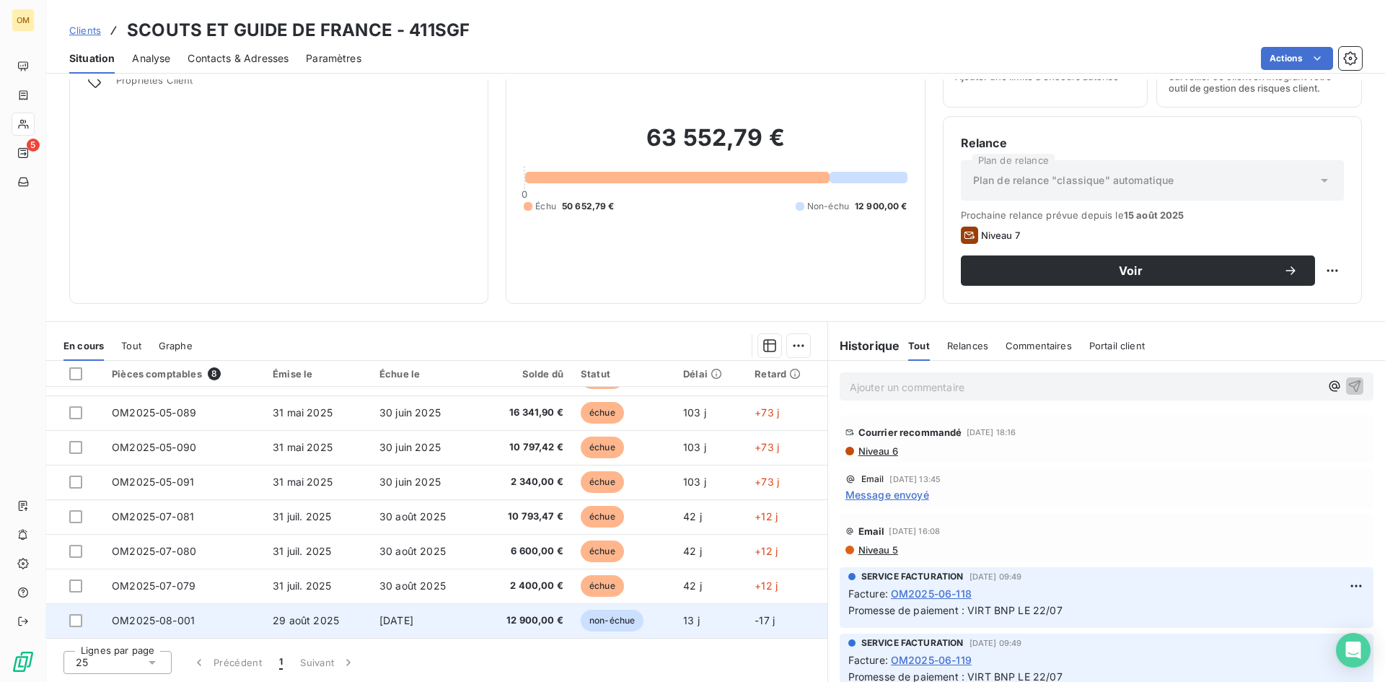
click at [413, 625] on span "[DATE]" at bounding box center [396, 620] width 34 height 12
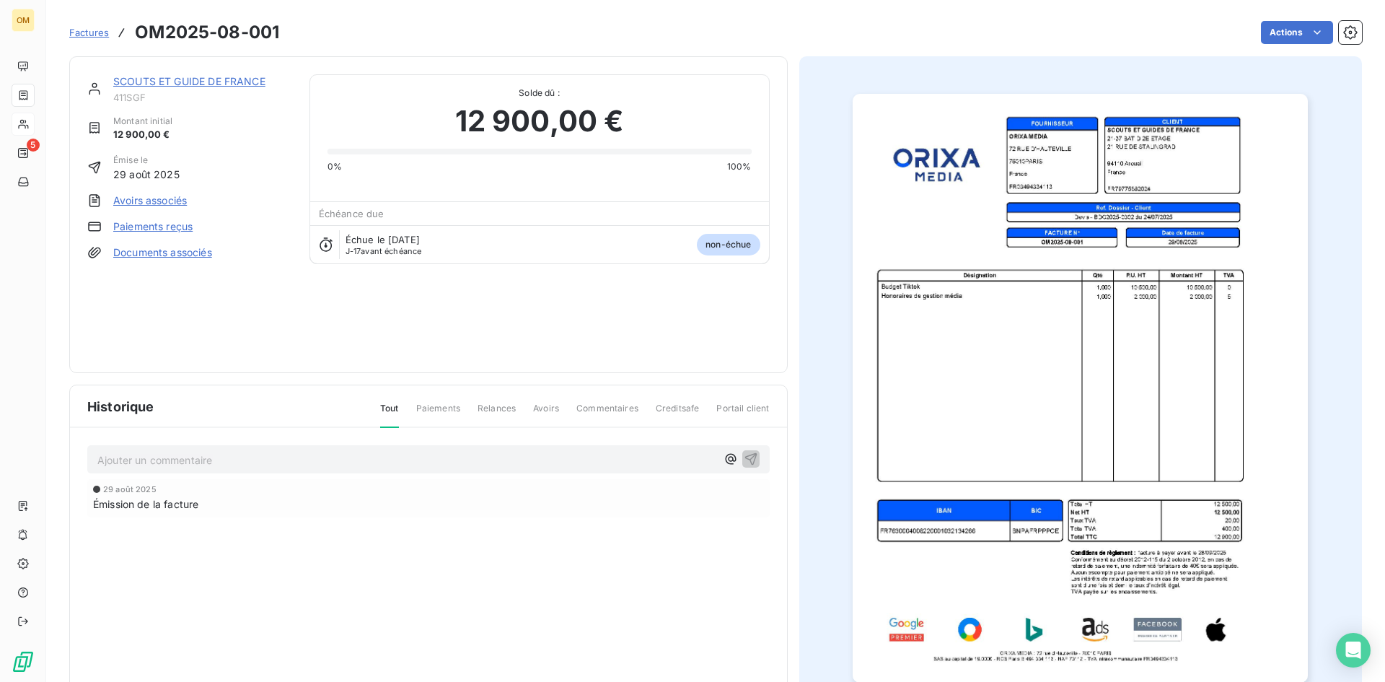
click at [126, 80] on link "SCOUTS ET GUIDE DE FRANCE" at bounding box center [189, 81] width 152 height 12
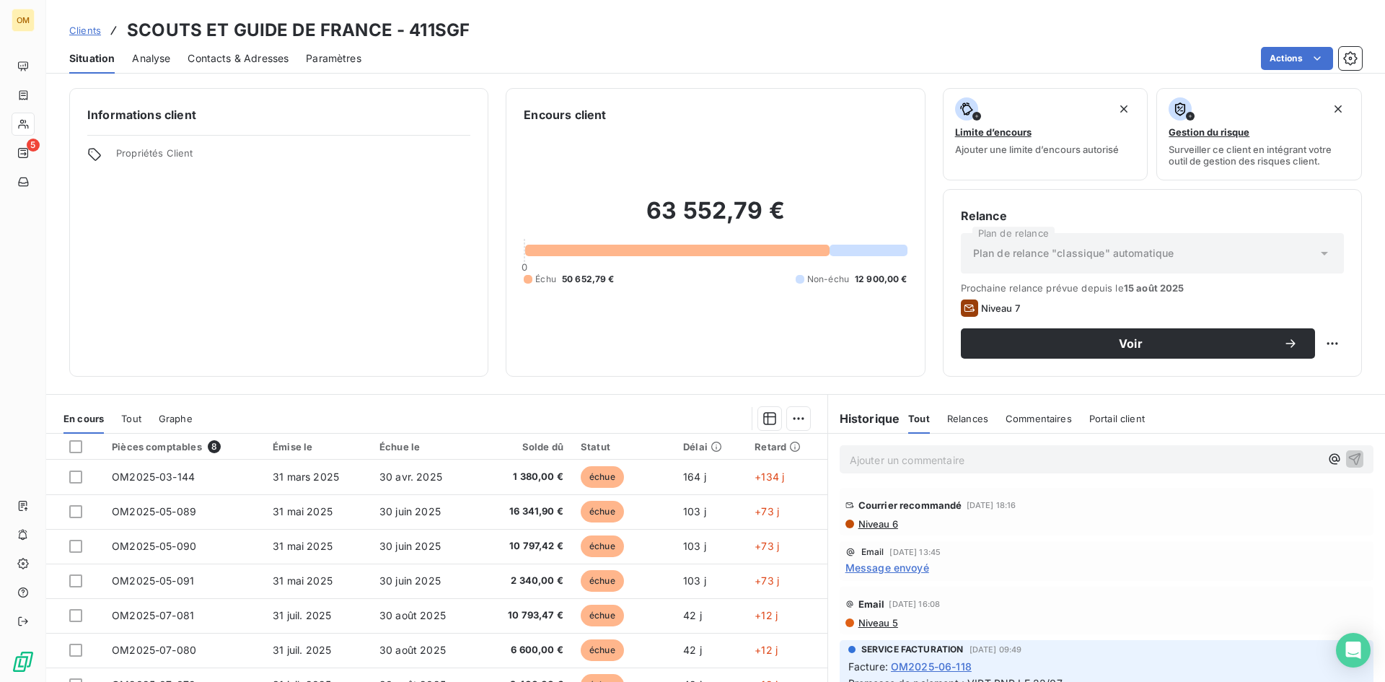
click at [934, 470] on div "Ajouter un commentaire ﻿" at bounding box center [1107, 459] width 534 height 28
click at [941, 460] on p "Ajouter un commentaire ﻿" at bounding box center [1085, 460] width 470 height 18
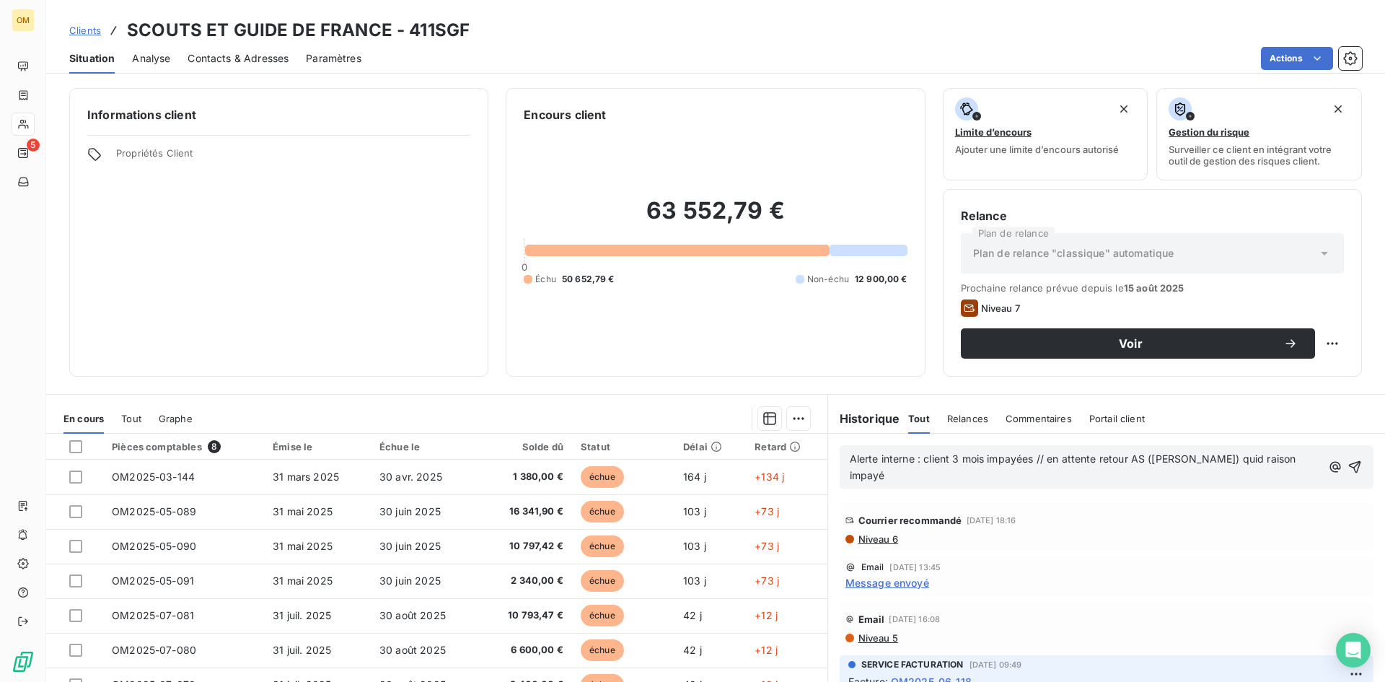
click at [911, 461] on span "Alerte interne : client 3 mois impayées // en attente retour AS ([PERSON_NAME])…" at bounding box center [1074, 466] width 449 height 29
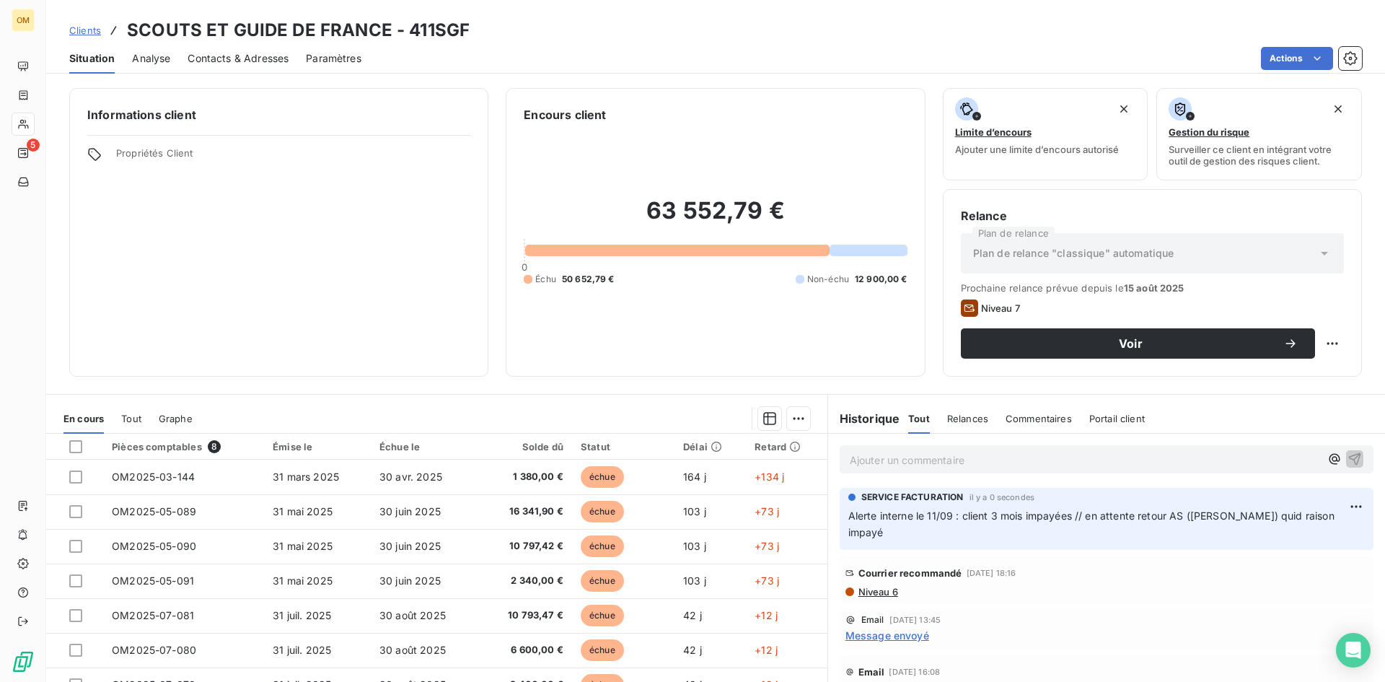
click at [76, 30] on span "Clients" at bounding box center [85, 31] width 32 height 12
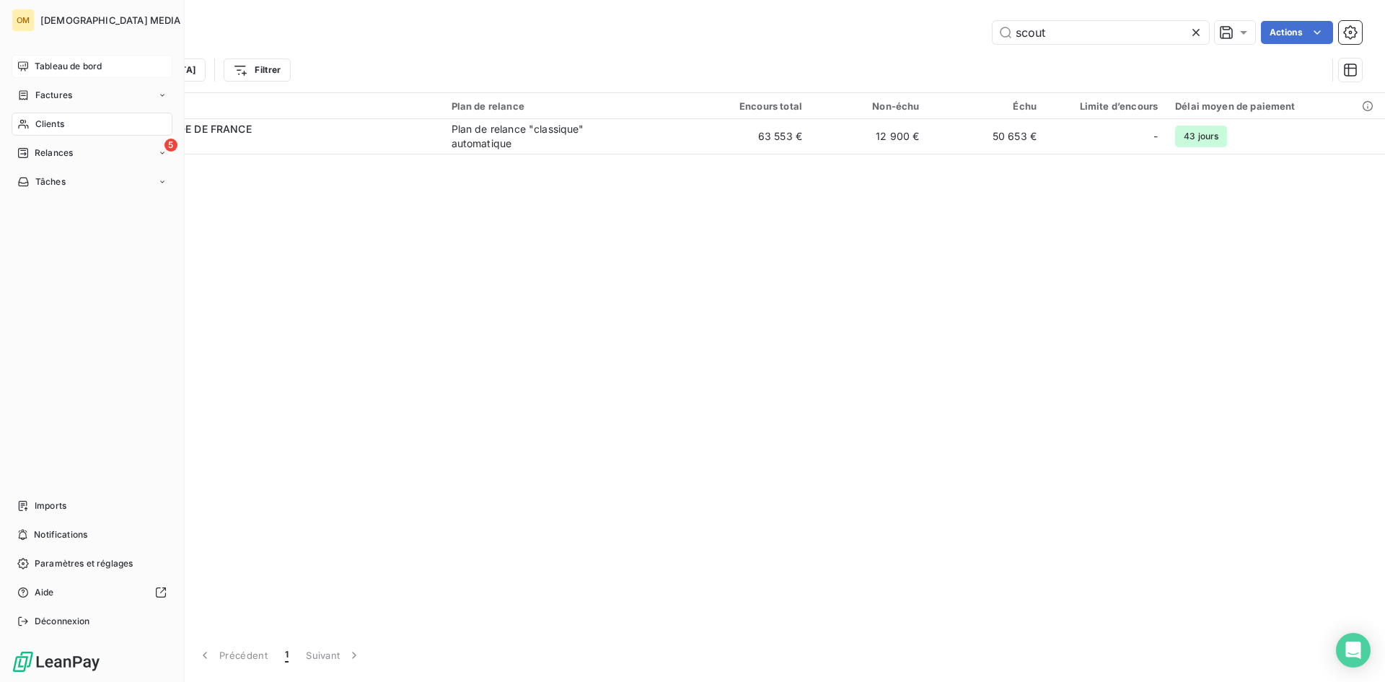
click at [33, 62] on div "Tableau de bord" at bounding box center [92, 66] width 161 height 23
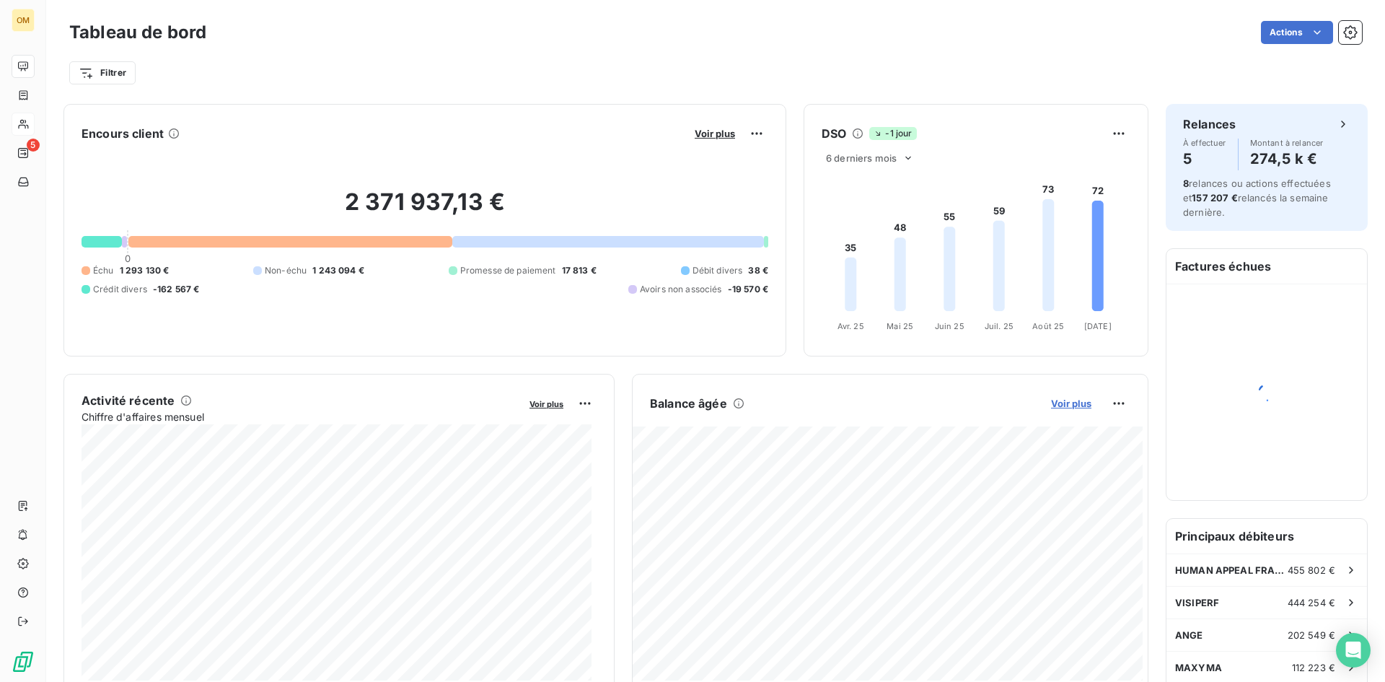
click at [1053, 401] on span "Voir plus" at bounding box center [1071, 403] width 40 height 12
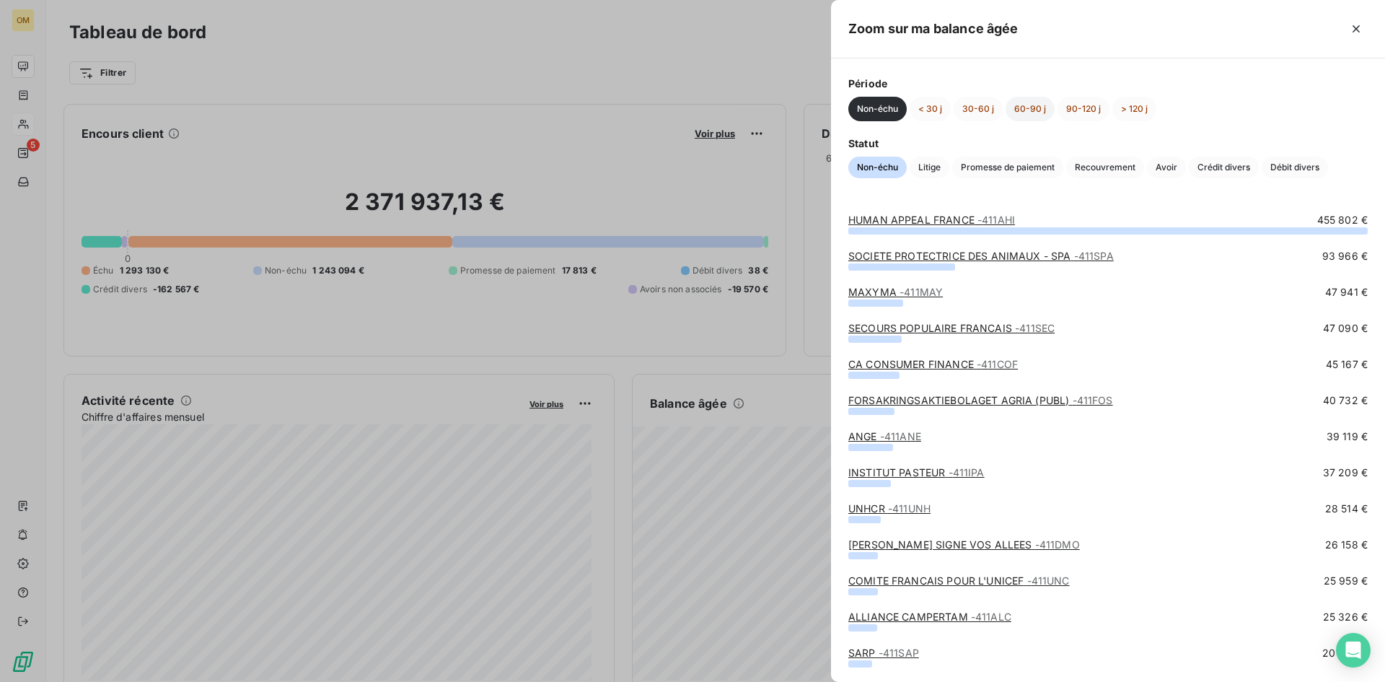
click at [1021, 111] on button "60-90 j" at bounding box center [1030, 109] width 49 height 25
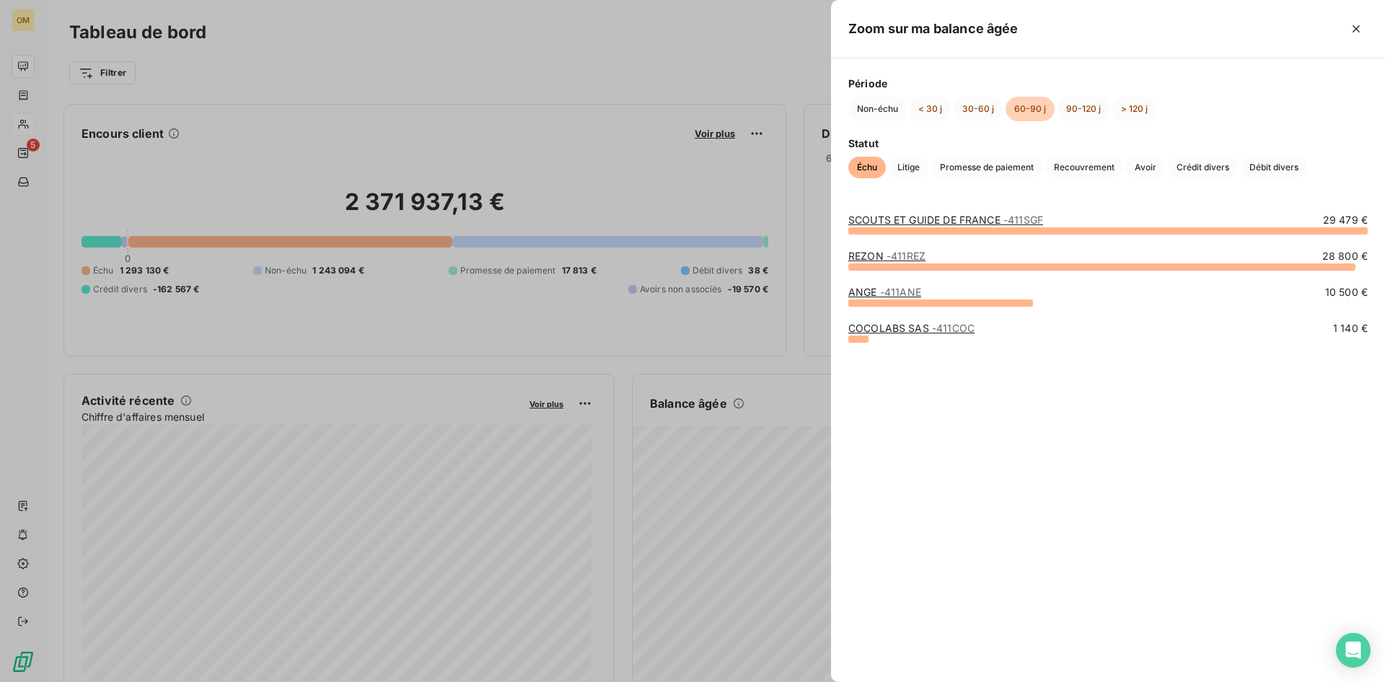
click at [884, 252] on link "REZON - 411REZ" at bounding box center [886, 256] width 77 height 12
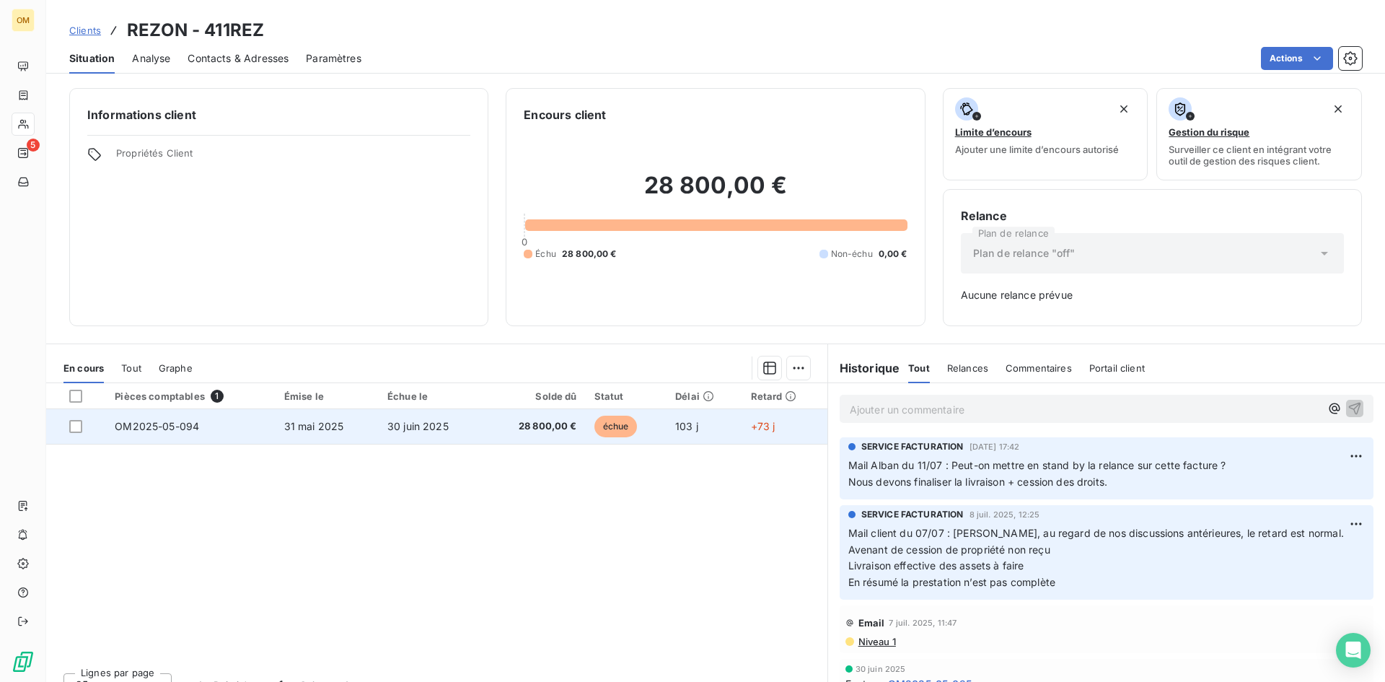
click at [713, 430] on td "103 j" at bounding box center [704, 426] width 75 height 35
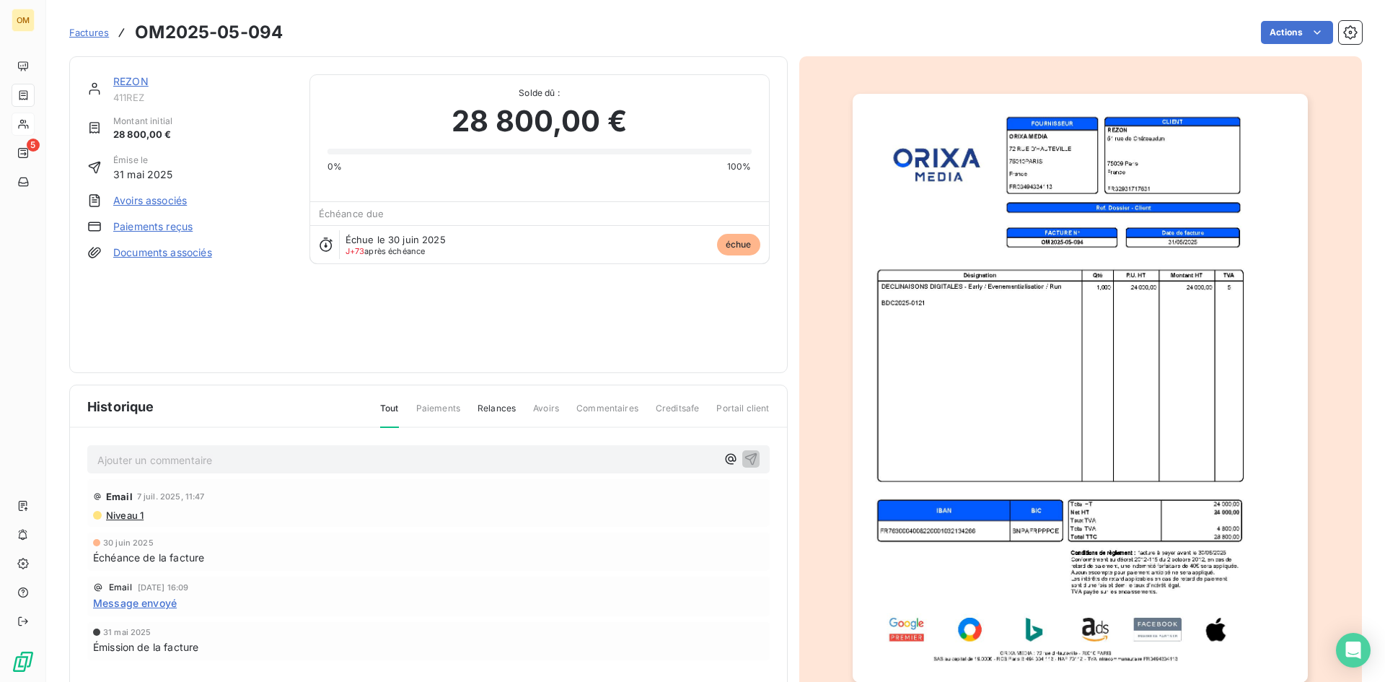
click at [120, 80] on link "REZON" at bounding box center [130, 81] width 35 height 12
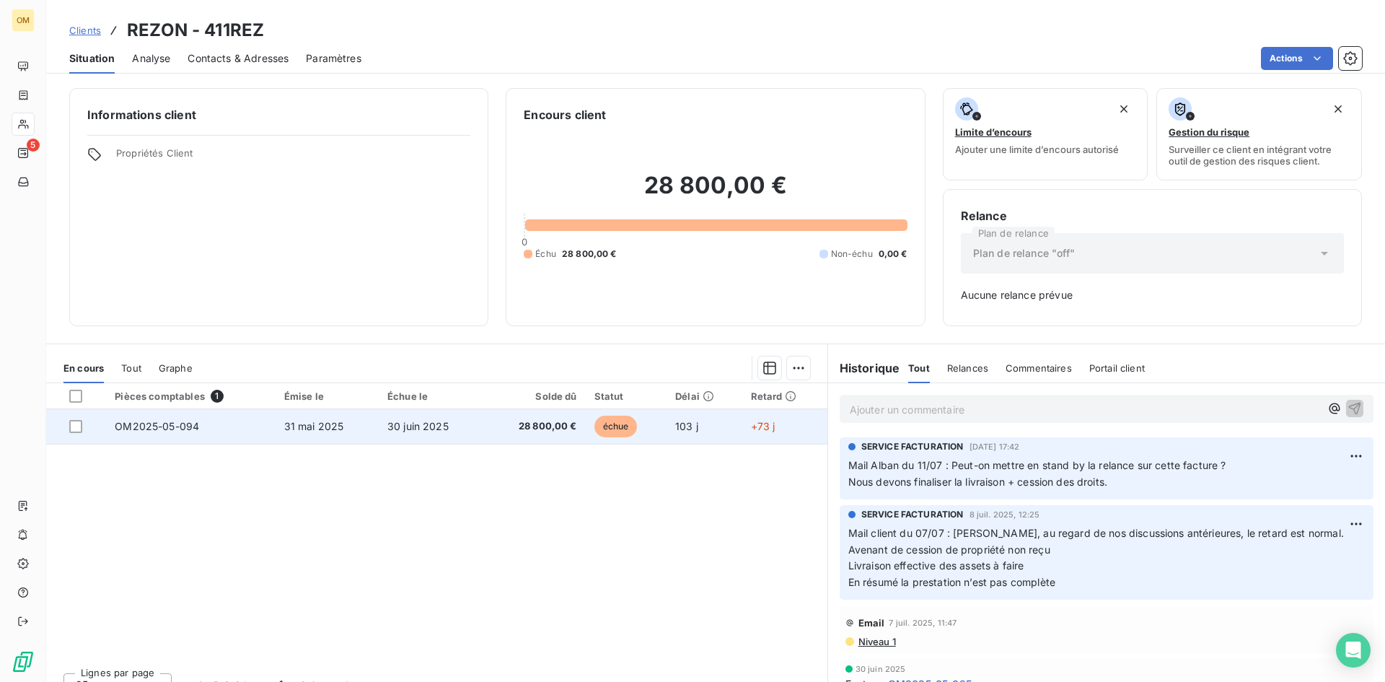
click at [660, 420] on td "échue" at bounding box center [626, 426] width 81 height 35
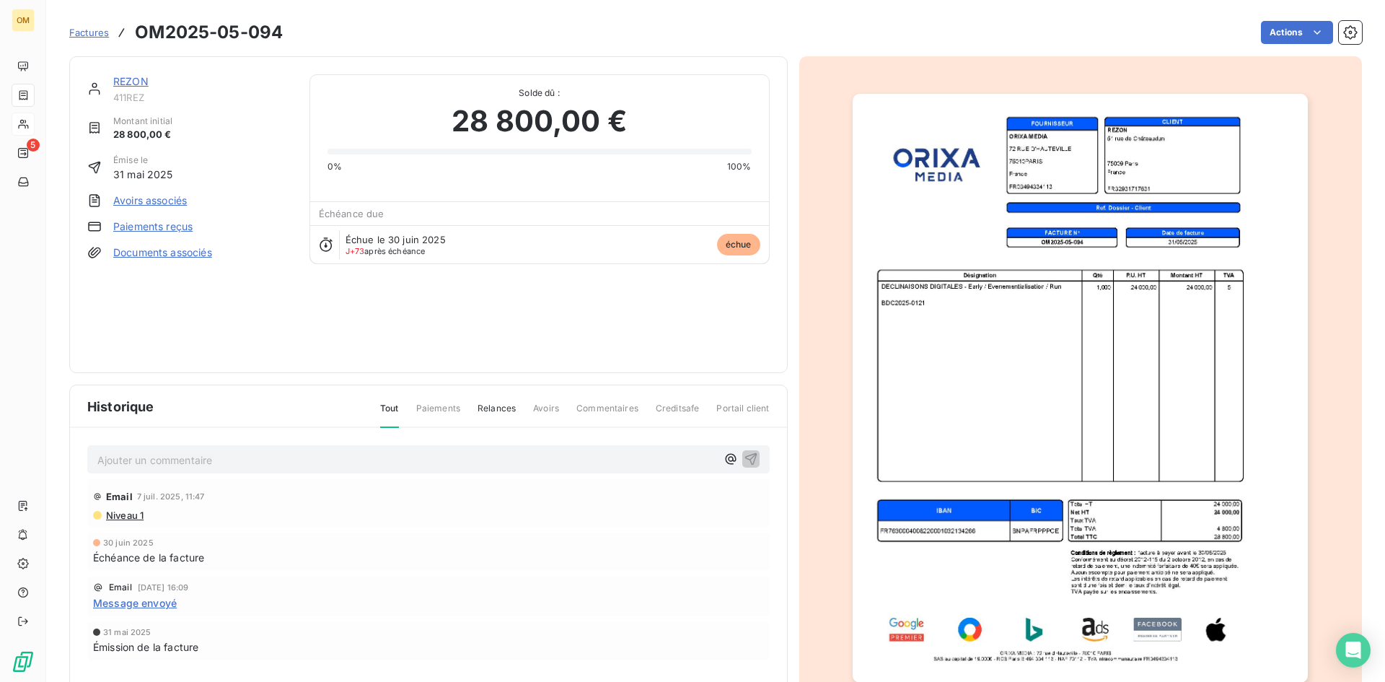
click at [227, 468] on p "Ajouter un commentaire ﻿" at bounding box center [406, 460] width 619 height 18
click at [282, 456] on span "Mail en interne le 11/09 : la presta a-ele été livrée ?" at bounding box center [219, 458] width 245 height 12
click at [259, 460] on span "Mail en interne le 11/09 : la presta a-elle été livrée ?" at bounding box center [220, 458] width 247 height 12
click at [306, 457] on span "Mail en interne le 11/09 : la presta des asseets a-elle été livrée ?" at bounding box center [250, 458] width 307 height 12
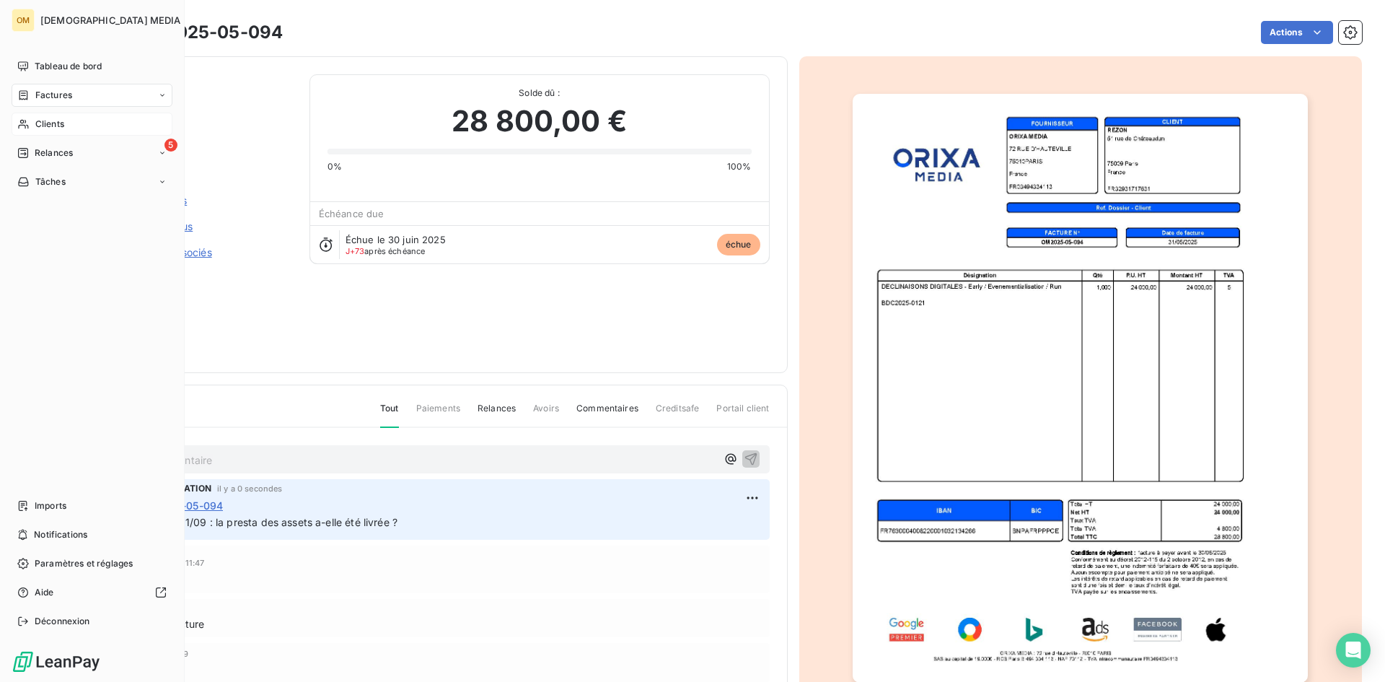
click at [47, 128] on span "Clients" at bounding box center [49, 124] width 29 height 13
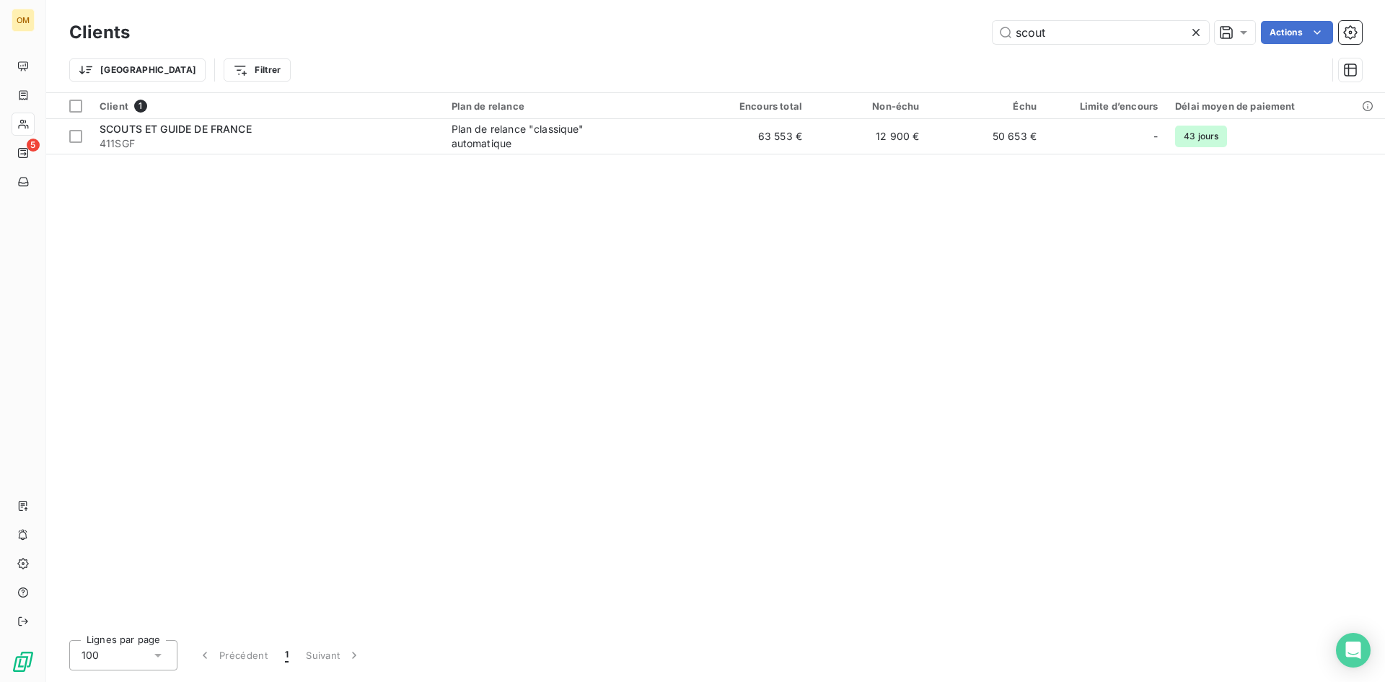
drag, startPoint x: 1060, startPoint y: 36, endPoint x: 1028, endPoint y: 45, distance: 32.9
click at [1028, 45] on div "Clients scout Actions" at bounding box center [715, 32] width 1293 height 30
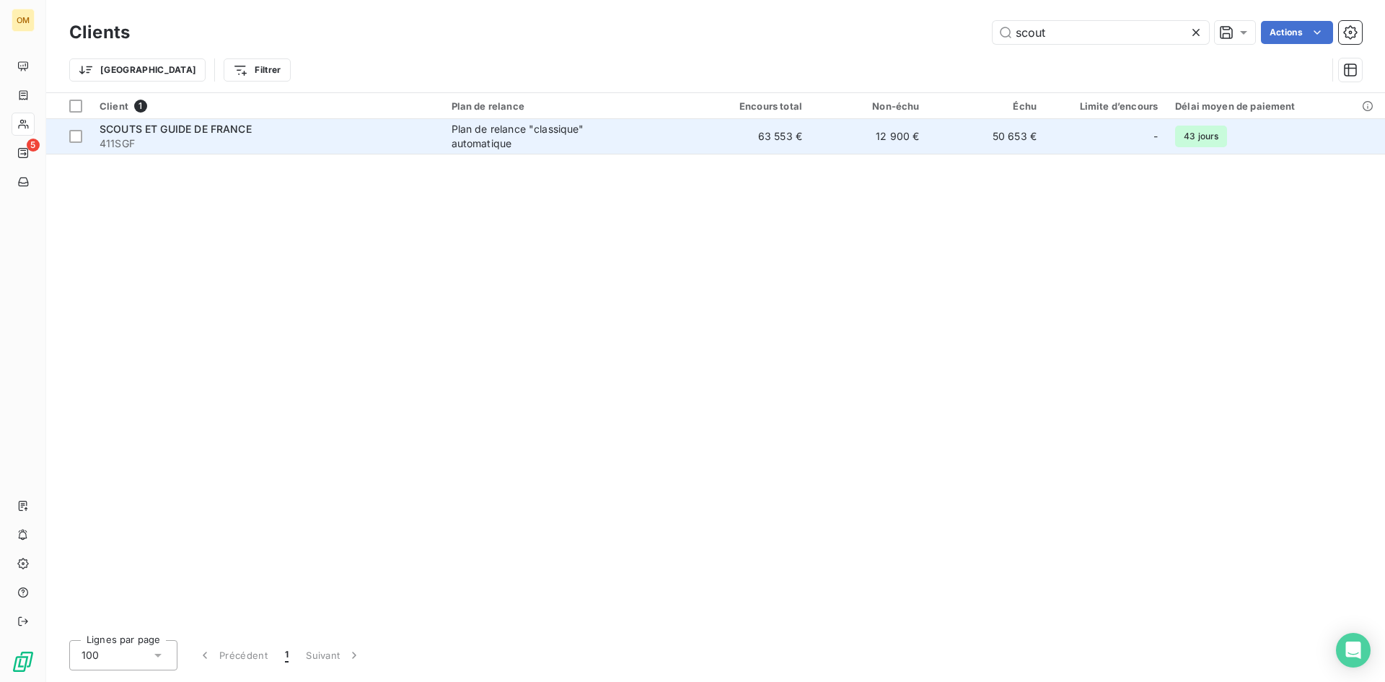
click at [524, 146] on div "Plan de relance "classique" automatique" at bounding box center [542, 136] width 180 height 29
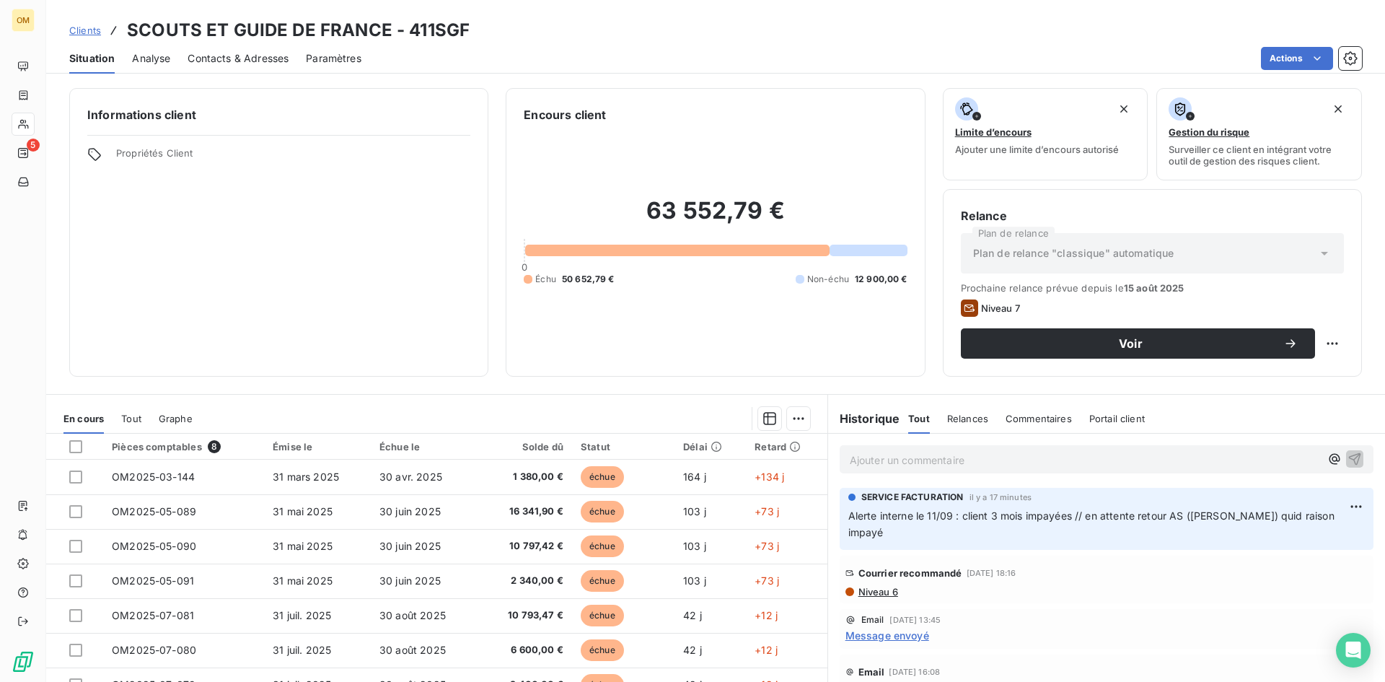
click at [1015, 447] on div "Ajouter un commentaire ﻿" at bounding box center [1107, 459] width 534 height 28
click at [1015, 459] on p "Ajouter un commentaire ﻿" at bounding box center [1085, 460] width 470 height 18
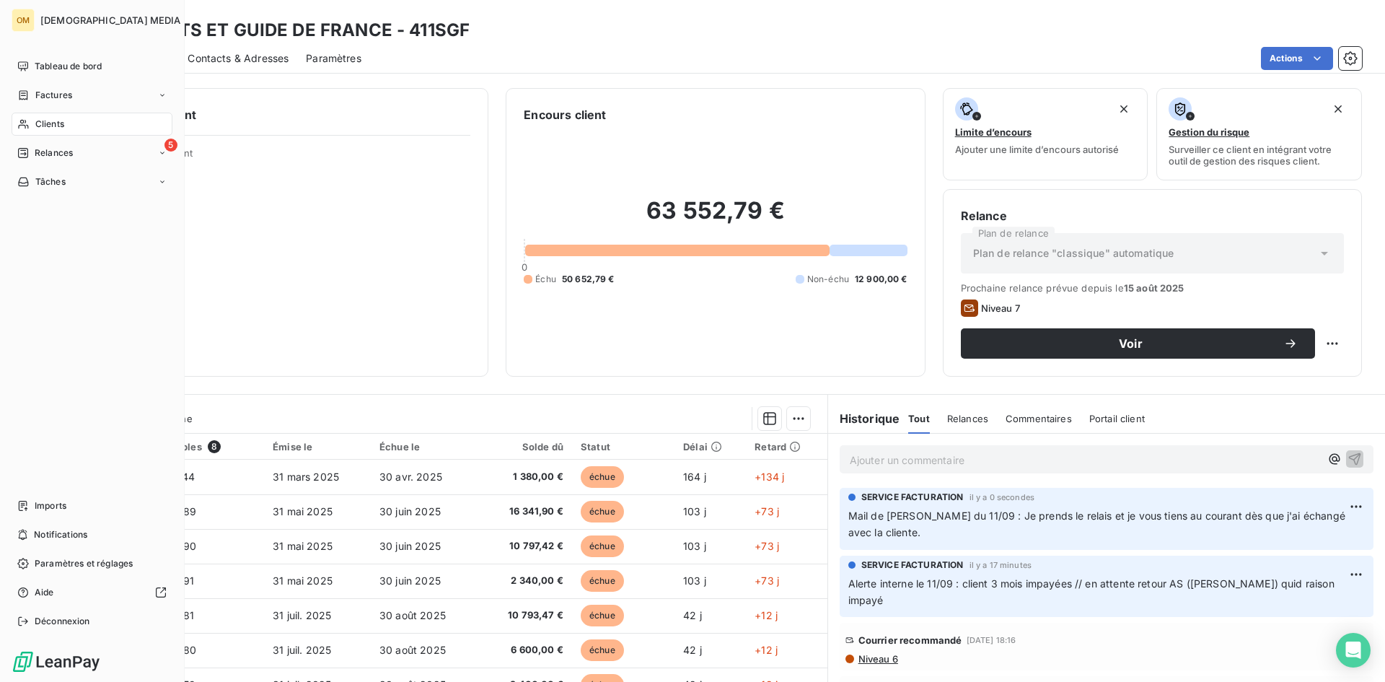
click at [35, 68] on span "Tableau de bord" at bounding box center [68, 66] width 67 height 13
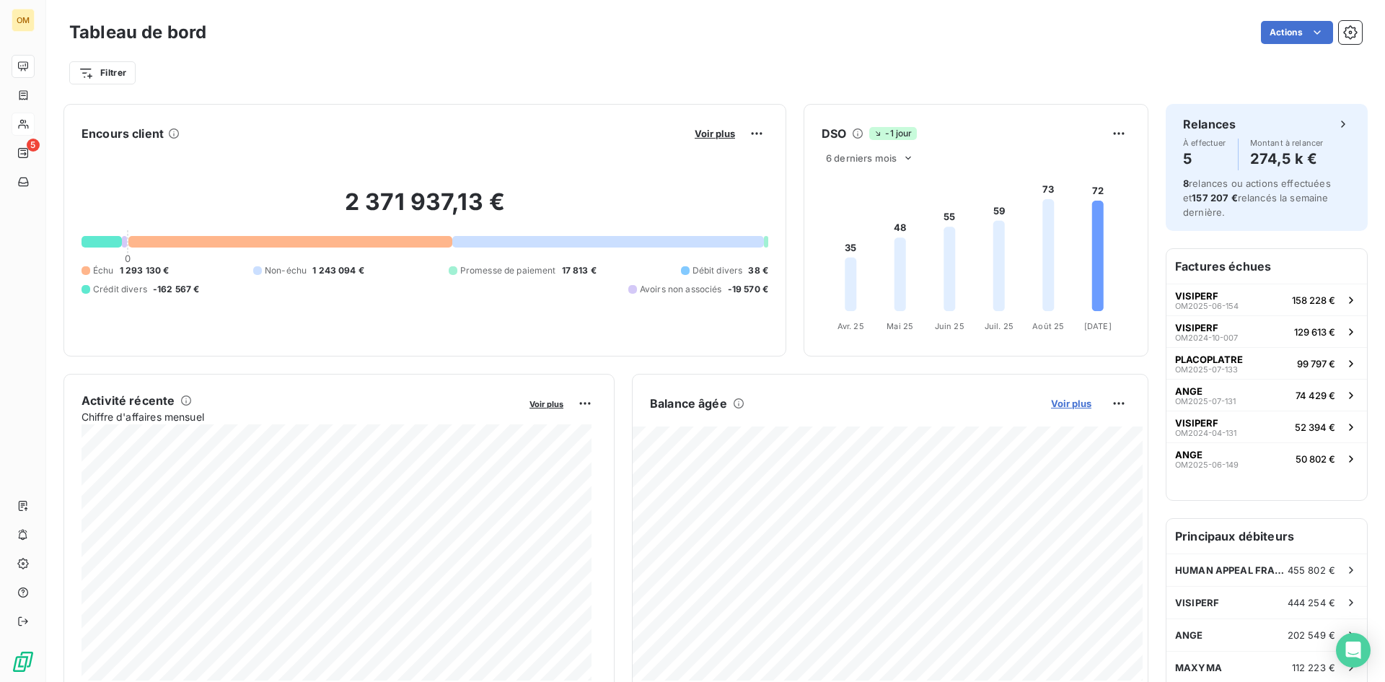
click at [1063, 397] on span "Voir plus" at bounding box center [1071, 403] width 40 height 12
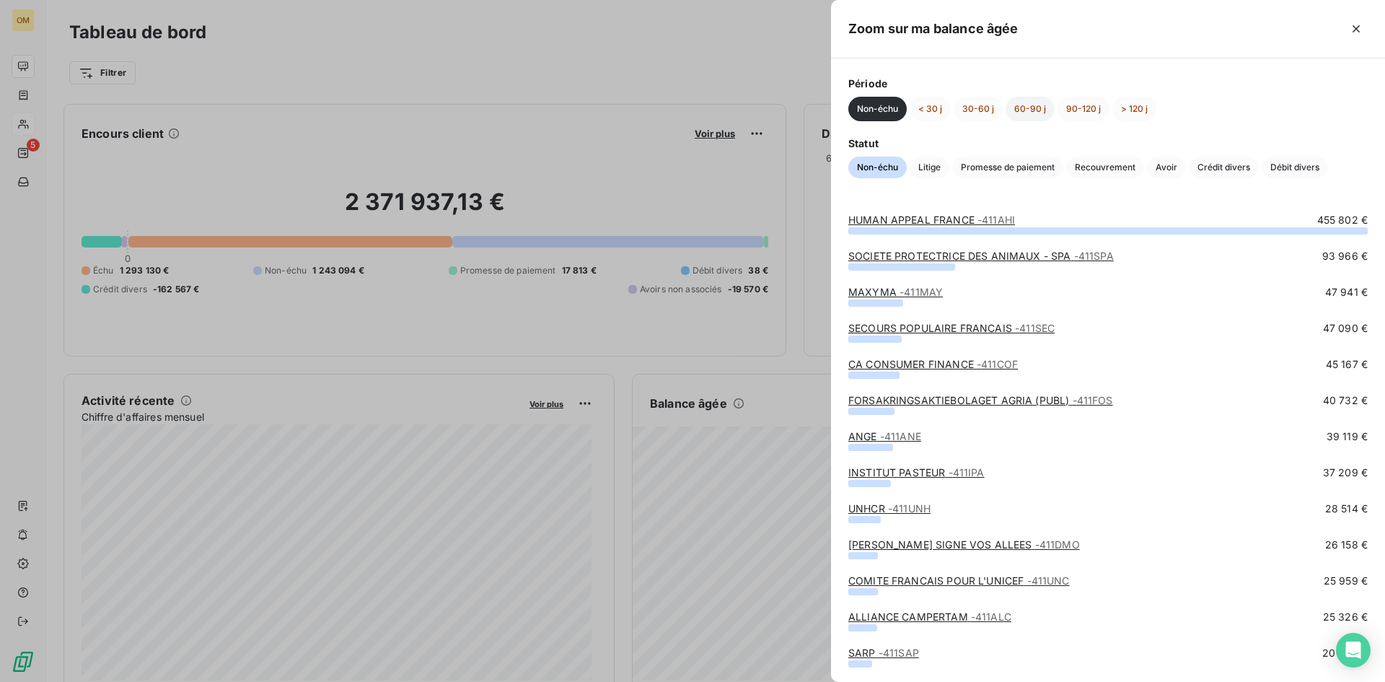
click at [1037, 112] on button "60-90 j" at bounding box center [1030, 109] width 49 height 25
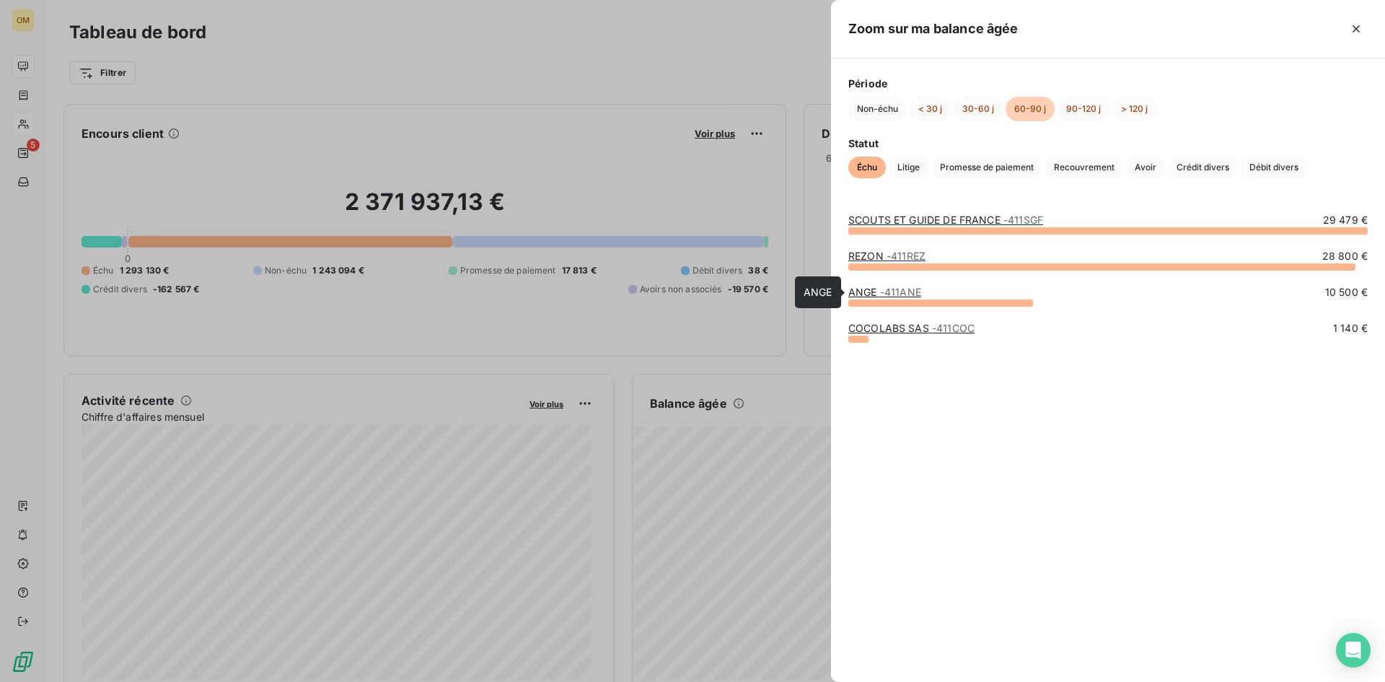
click at [871, 289] on link "ANGE - 411ANE" at bounding box center [884, 292] width 73 height 12
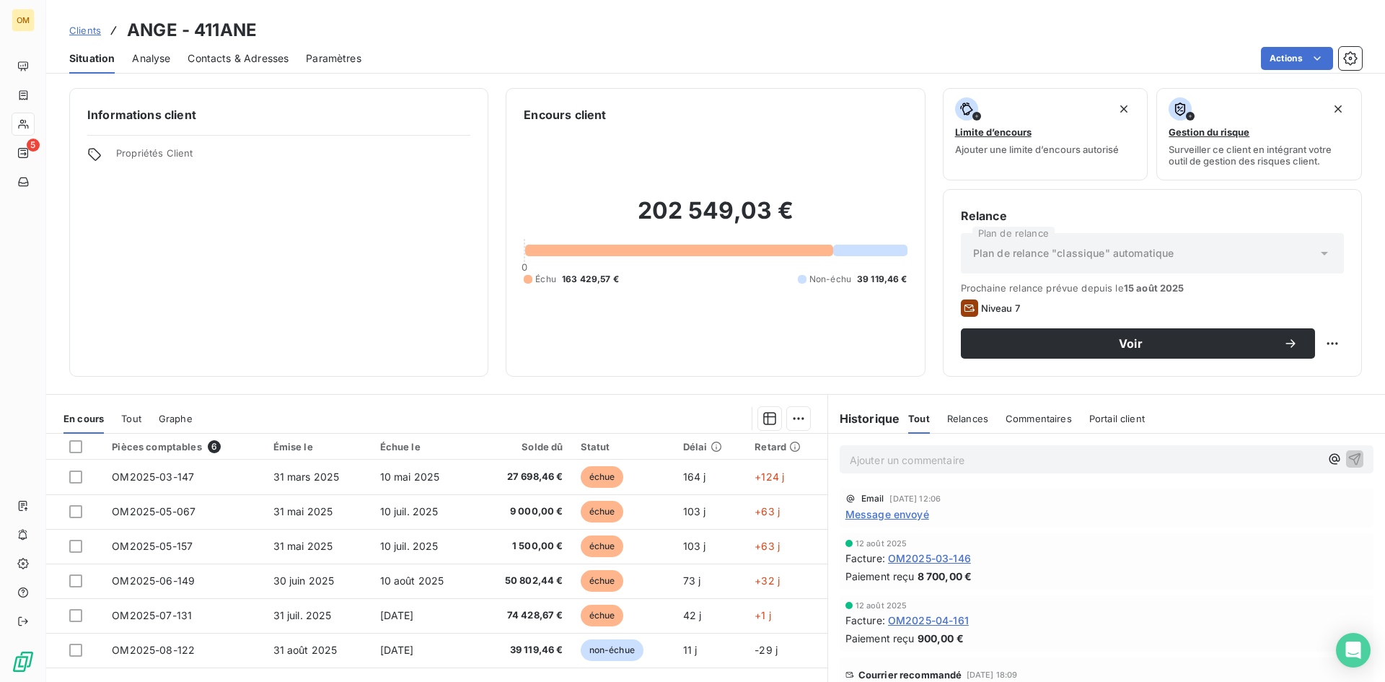
click at [947, 462] on p "Ajouter un commentaire ﻿" at bounding box center [1085, 460] width 470 height 18
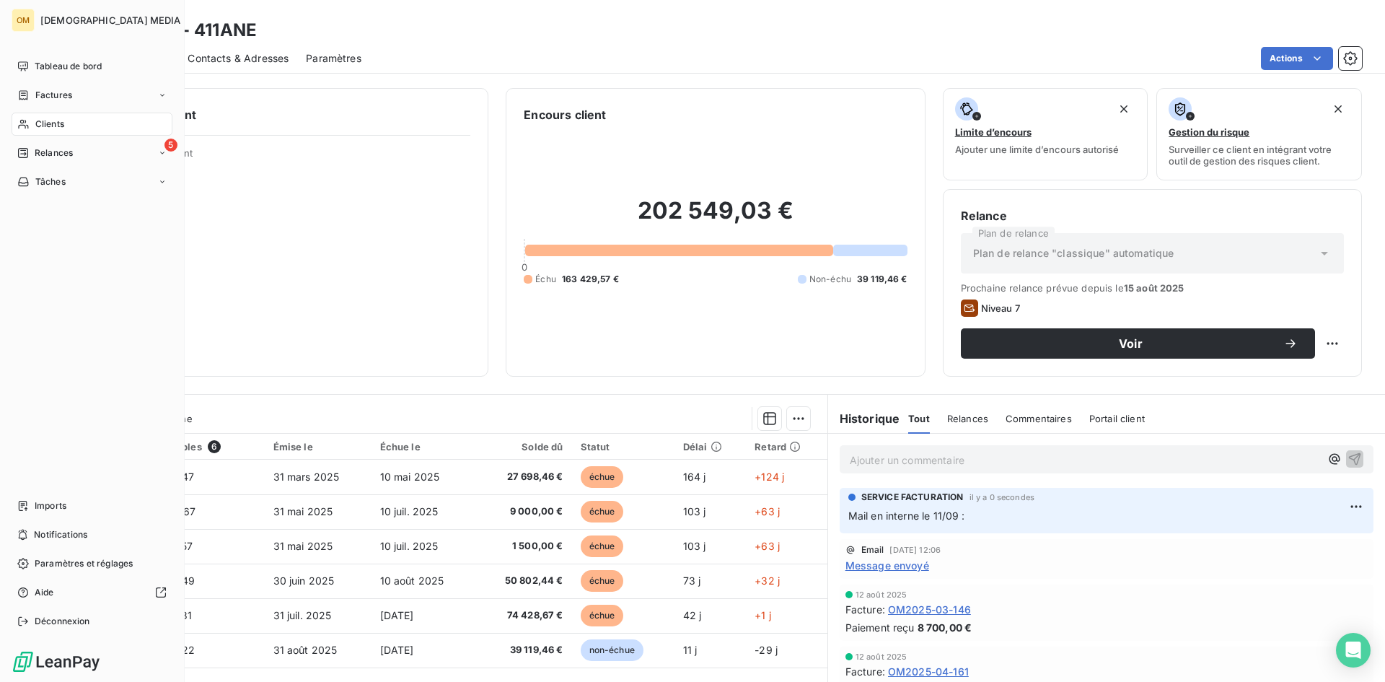
click at [50, 116] on nav "Tableau de bord Factures Clients 5 Relances Tâches" at bounding box center [92, 124] width 161 height 139
click at [61, 125] on span "Clients" at bounding box center [49, 124] width 29 height 13
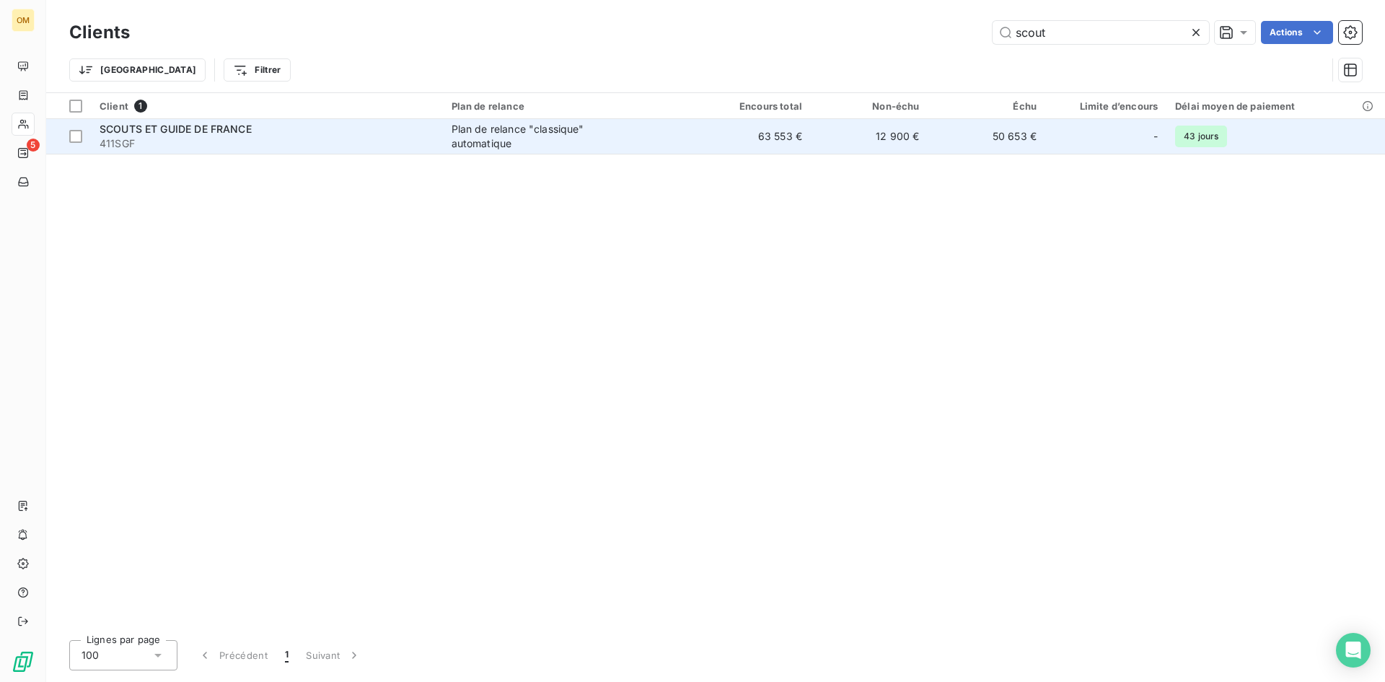
click at [912, 128] on td "12 900 €" at bounding box center [870, 136] width 118 height 35
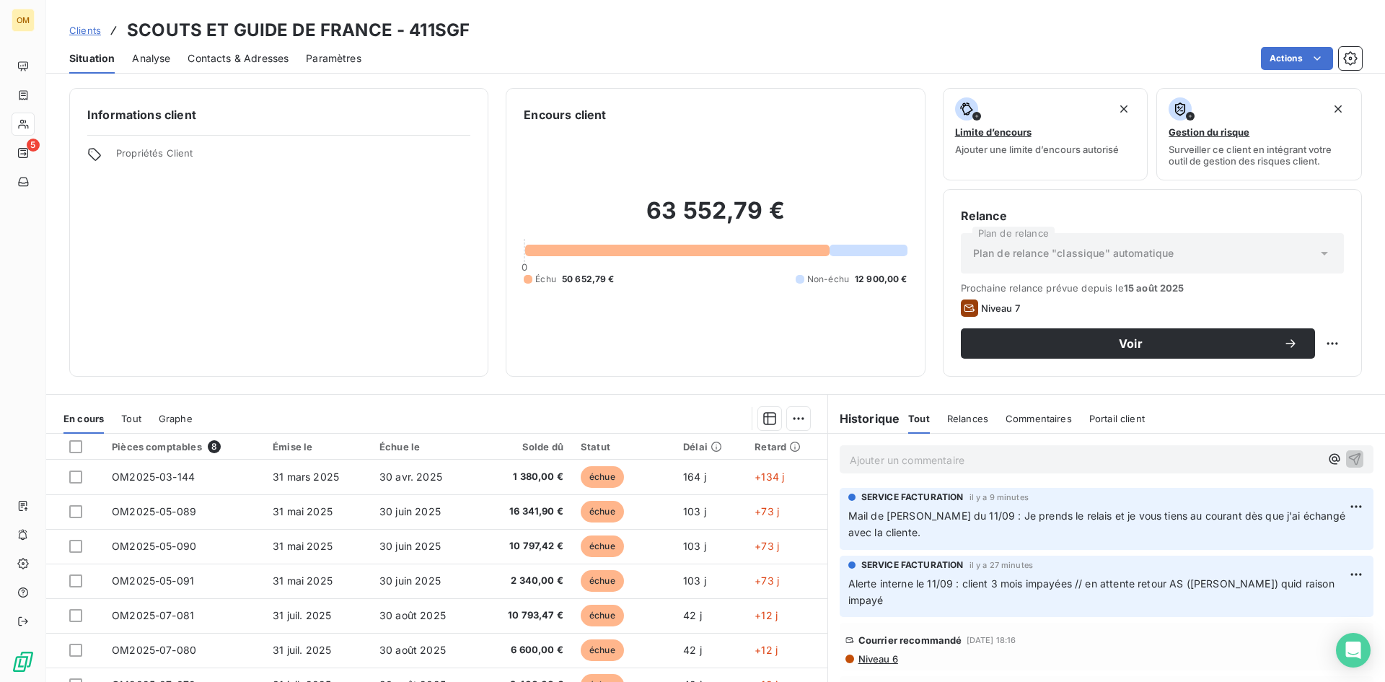
click at [879, 581] on span "Alerte interne le 11/09 : client 3 mois impayées // en attente retour AS ([PERS…" at bounding box center [1092, 591] width 489 height 29
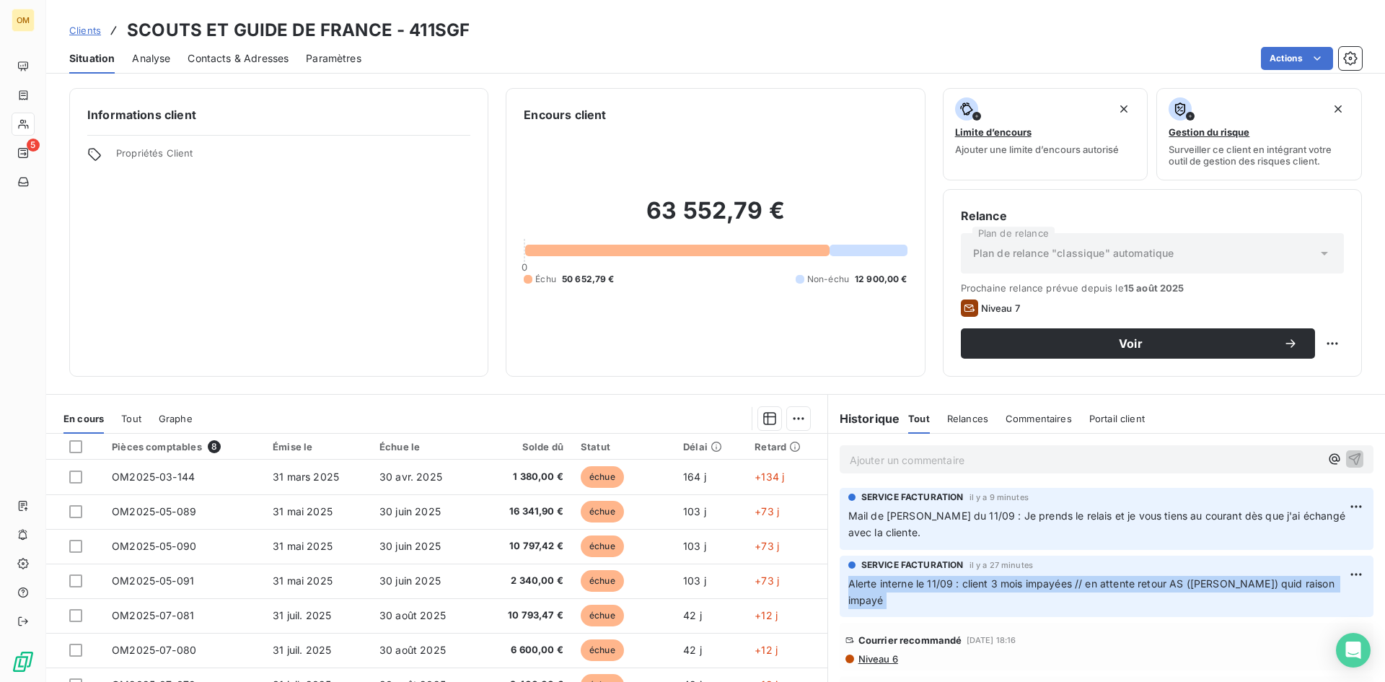
click at [879, 581] on span "Alerte interne le 11/09 : client 3 mois impayées // en attente retour AS ([PERS…" at bounding box center [1092, 591] width 489 height 29
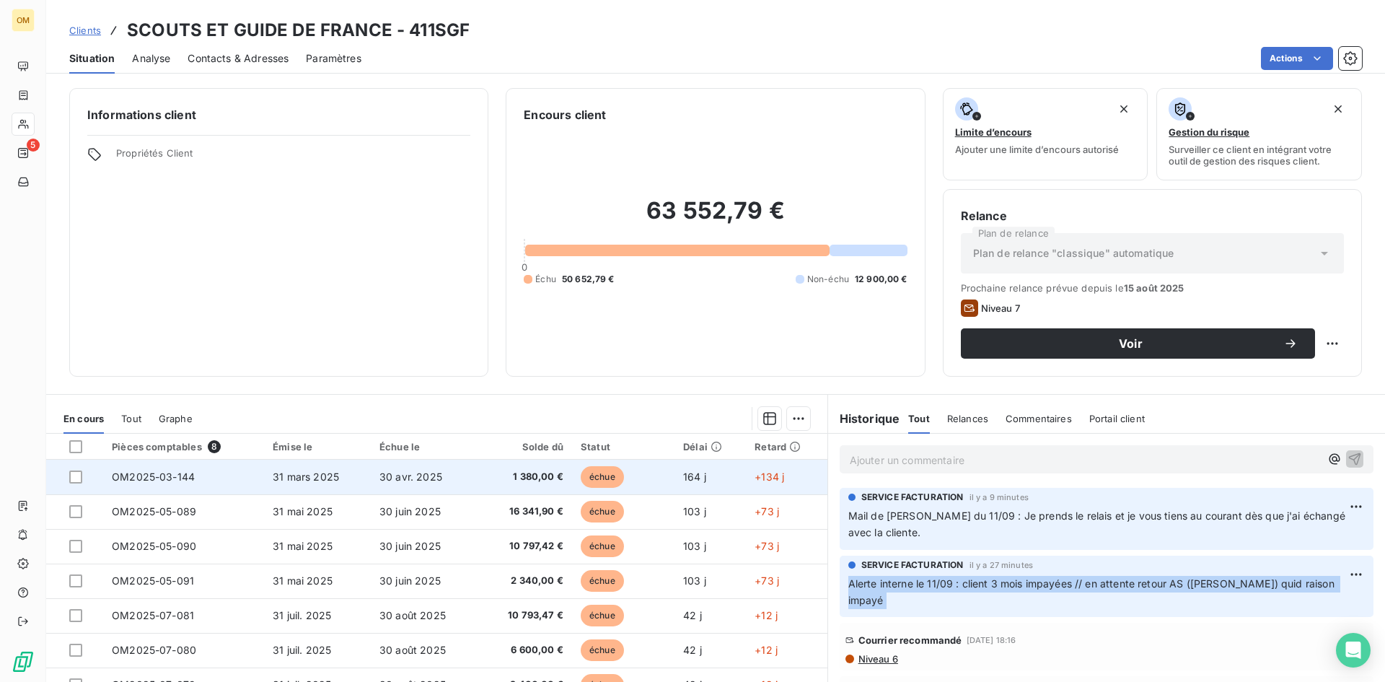
copy div "Alerte interne le 11/09 : client 3 mois impayées // en attente retour AS ([PERS…"
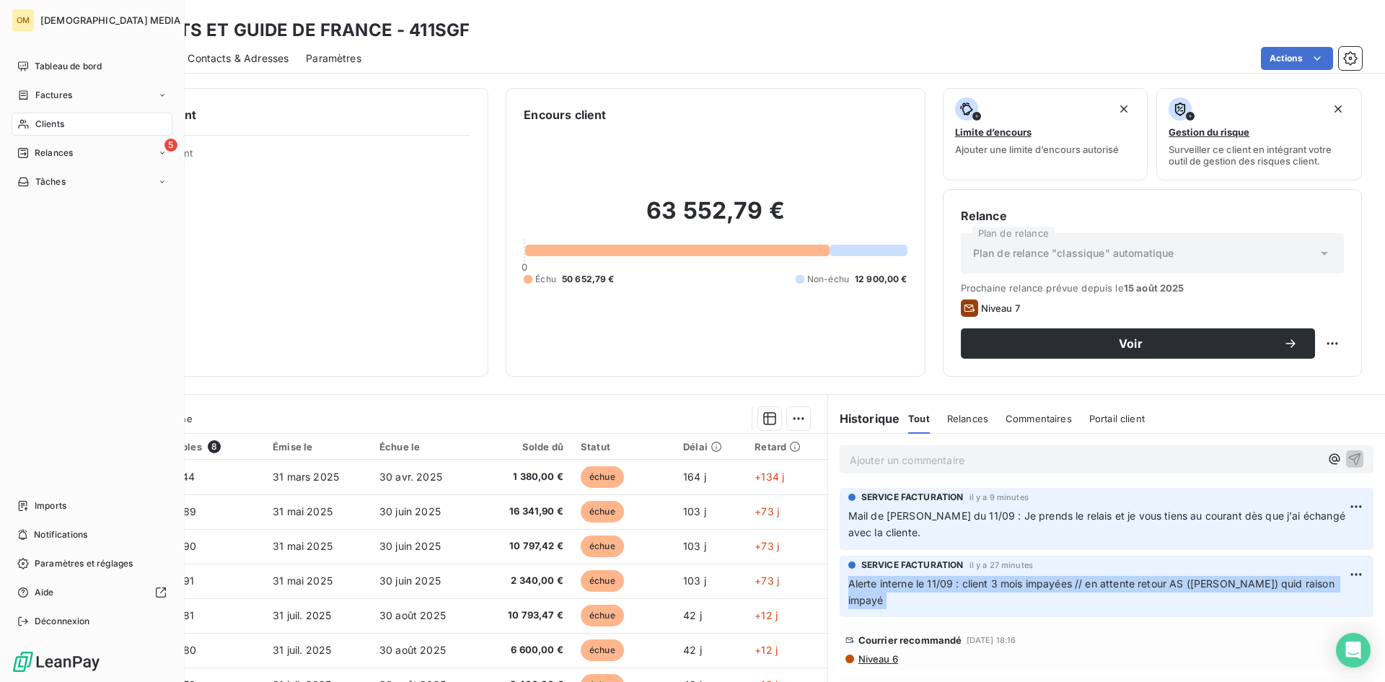
drag, startPoint x: 41, startPoint y: 127, endPoint x: 66, endPoint y: 121, distance: 25.9
click at [41, 126] on span "Clients" at bounding box center [49, 124] width 29 height 13
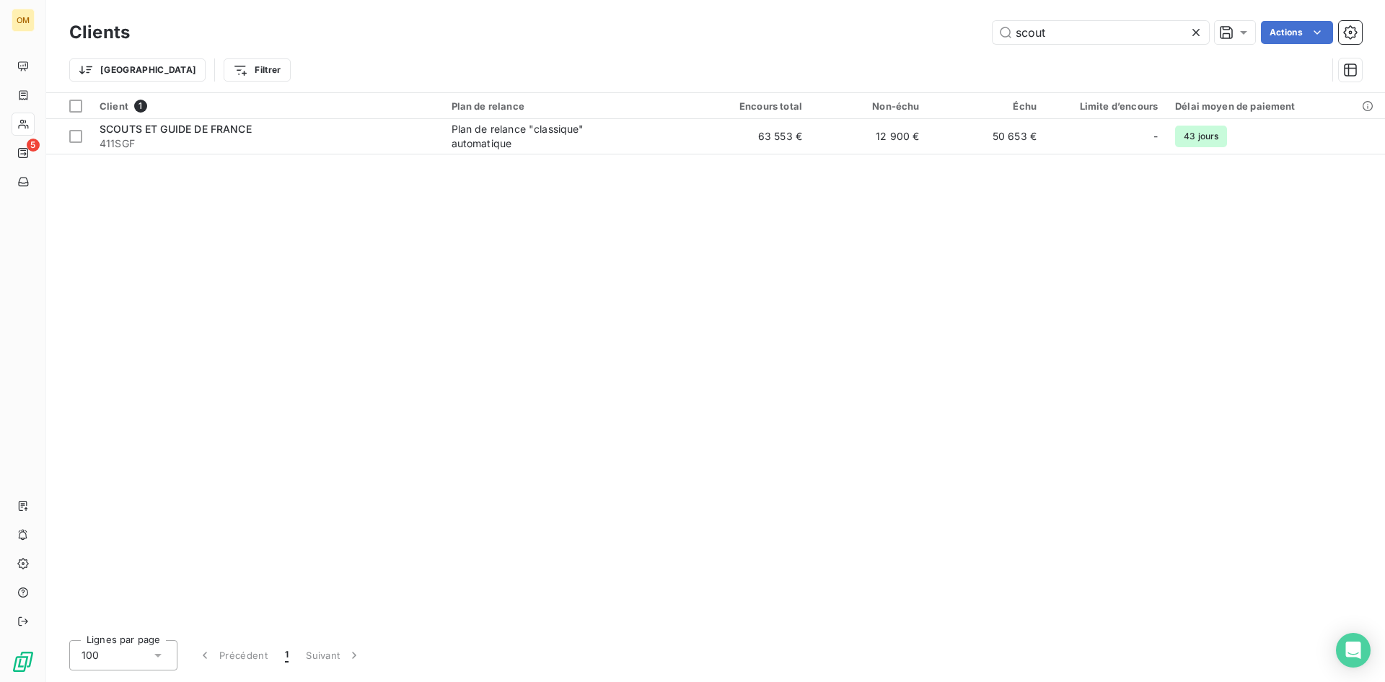
drag, startPoint x: 1063, startPoint y: 37, endPoint x: 769, endPoint y: 29, distance: 294.4
click at [769, 29] on div "scout Actions" at bounding box center [754, 32] width 1215 height 23
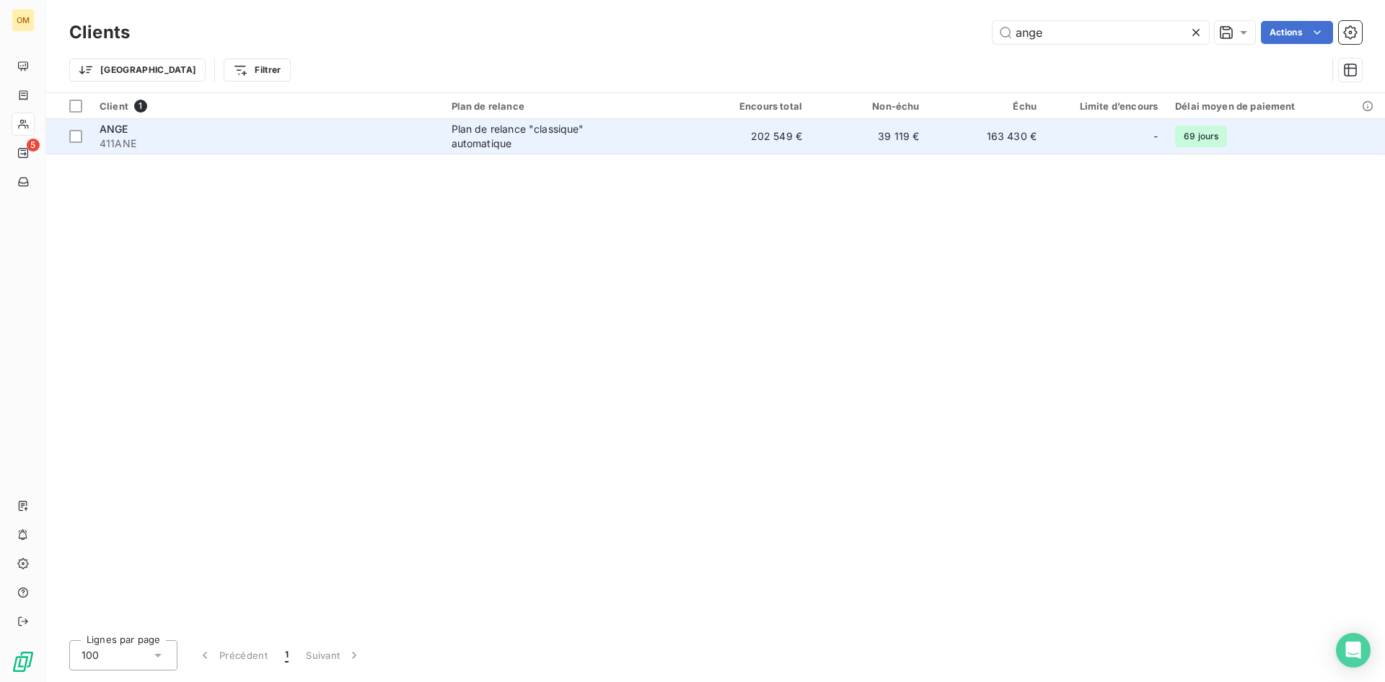
type input "ange"
click at [694, 149] on td "Plan de relance "classique" automatique" at bounding box center [568, 136] width 251 height 35
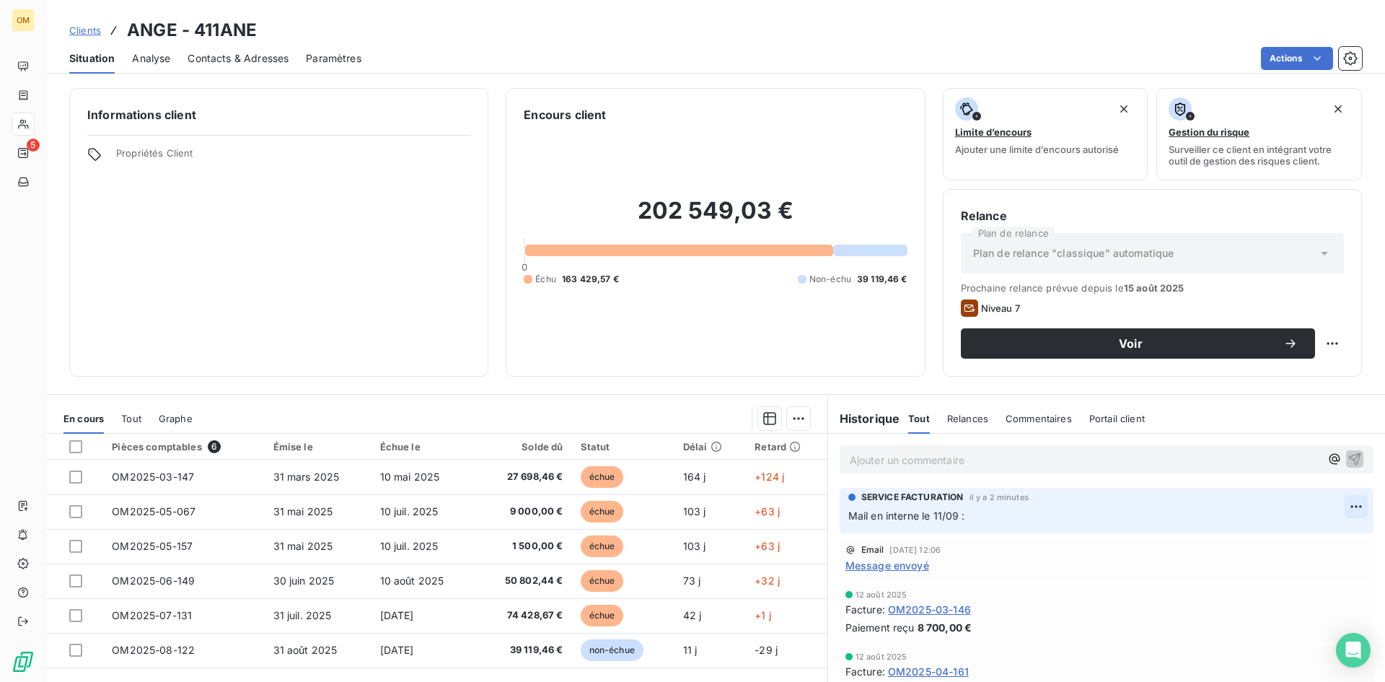
click at [1332, 505] on html "OM 5 Clients ANGE - 411ANE Situation Analyse Contacts & Adresses Paramètres Act…" at bounding box center [692, 341] width 1385 height 682
click at [1275, 539] on div "Editer" at bounding box center [1300, 538] width 81 height 23
click at [1037, 512] on p "Mail en interne le 11/09 :" at bounding box center [1096, 516] width 496 height 17
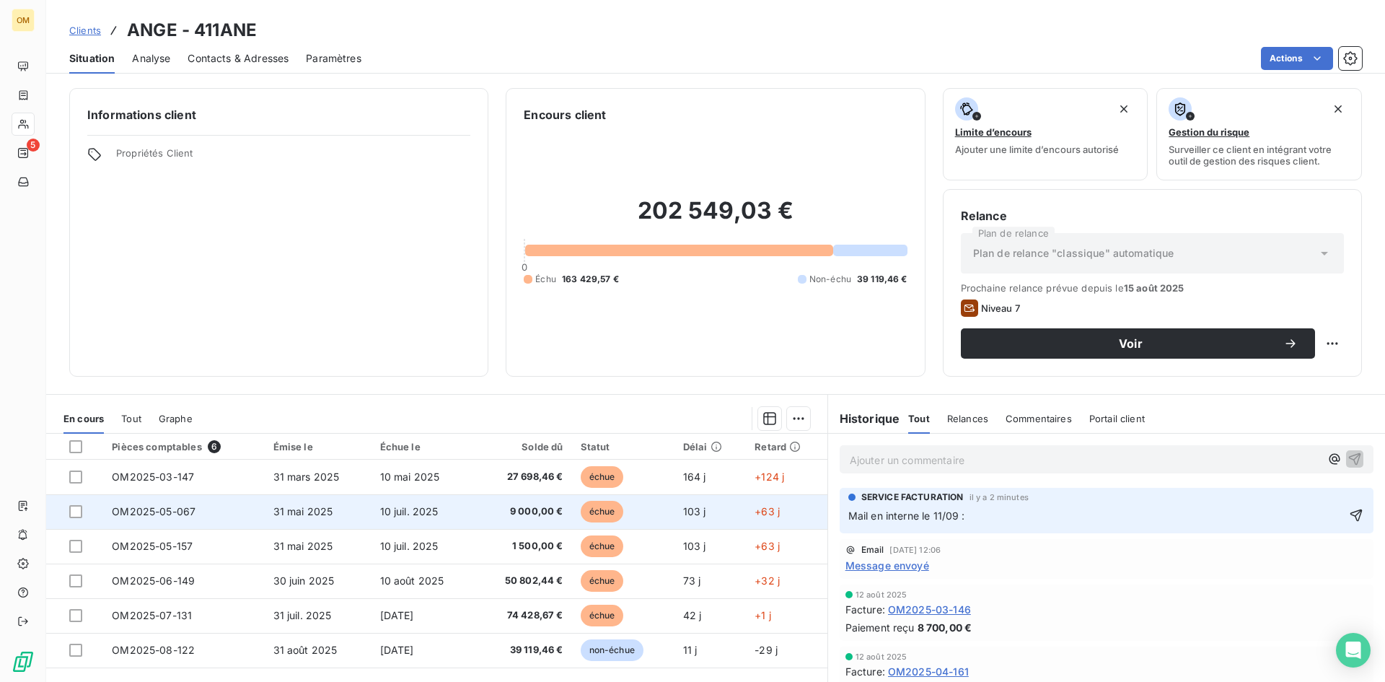
drag, startPoint x: 999, startPoint y: 519, endPoint x: 655, endPoint y: 507, distance: 344.3
click at [655, 507] on div "En cours Tout Graphe Pièces comptables 6 Émise le Échue le Solde dû Statut Déla…" at bounding box center [715, 574] width 1339 height 361
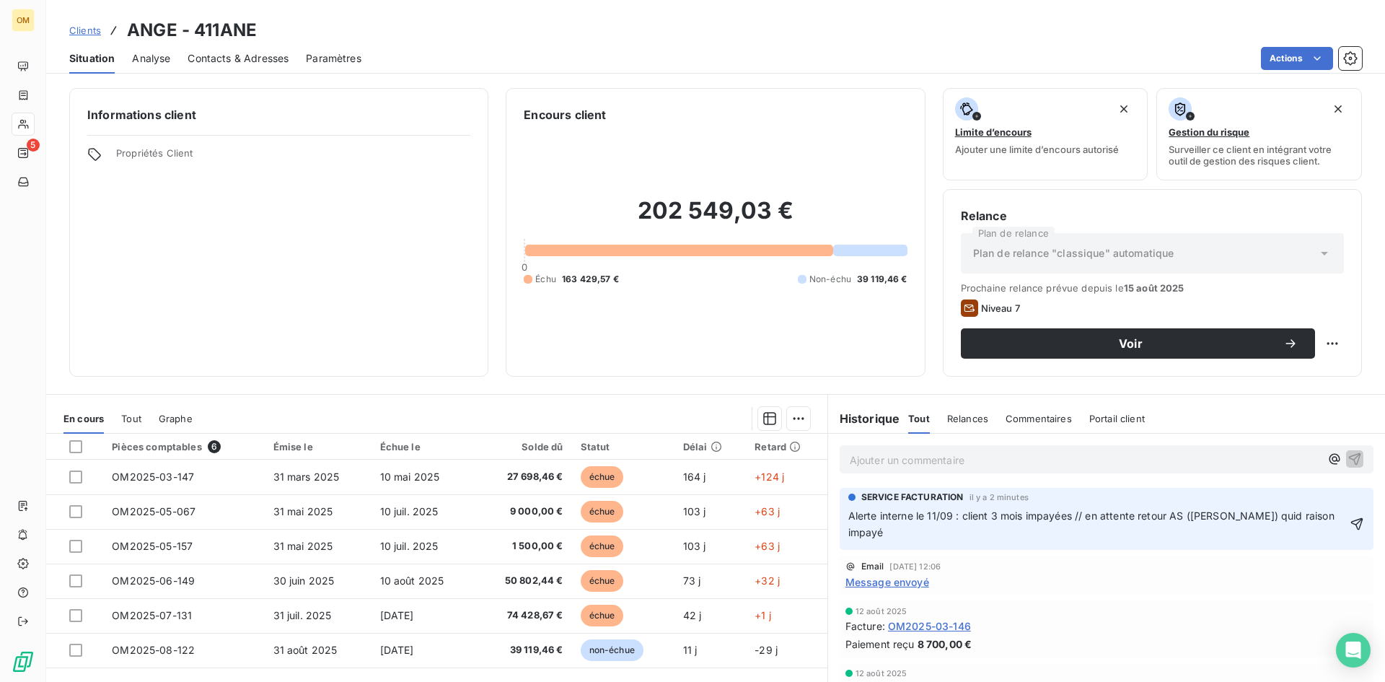
click at [987, 512] on span "Alerte interne le 11/09 : client 3 mois impayées // en attente retour AS ([PERS…" at bounding box center [1092, 523] width 489 height 29
click at [1212, 518] on span "Alerte interne le 11/09 : client +3 mois impayées // en attente retour AS ([PER…" at bounding box center [1096, 523] width 496 height 29
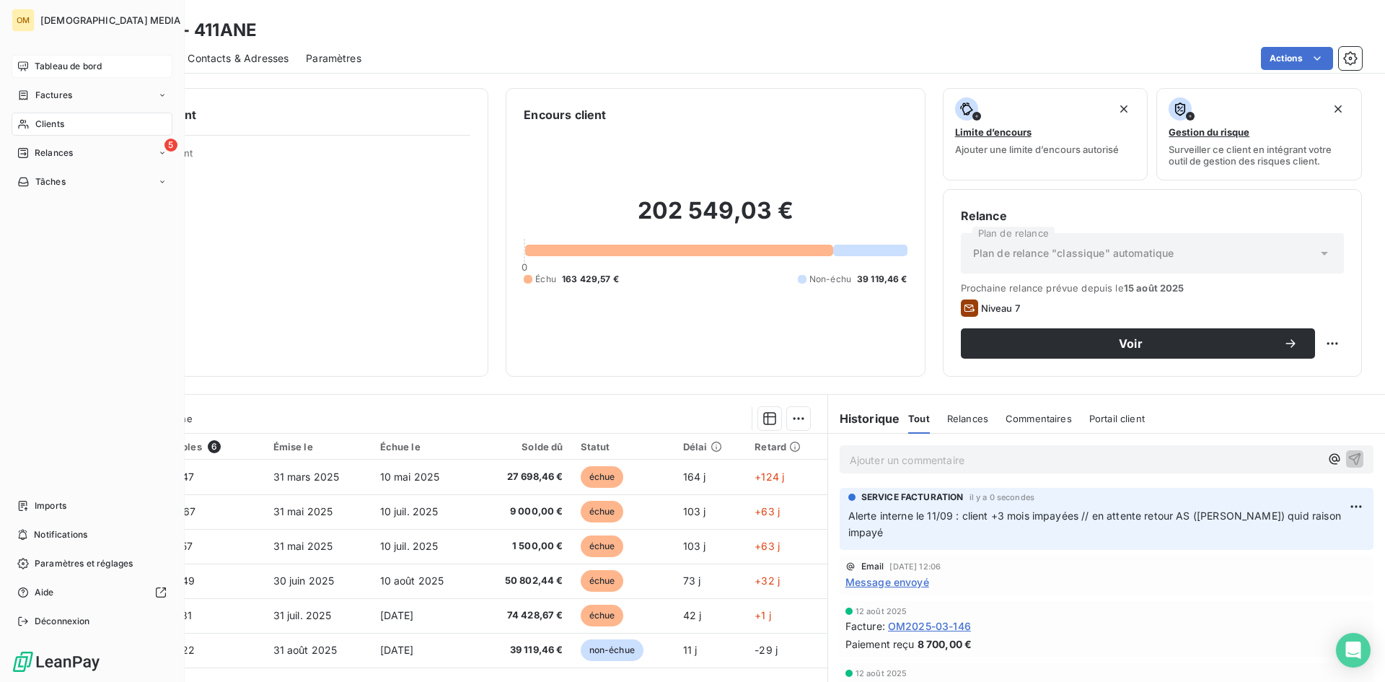
click at [13, 68] on div "Tableau de bord" at bounding box center [92, 66] width 161 height 23
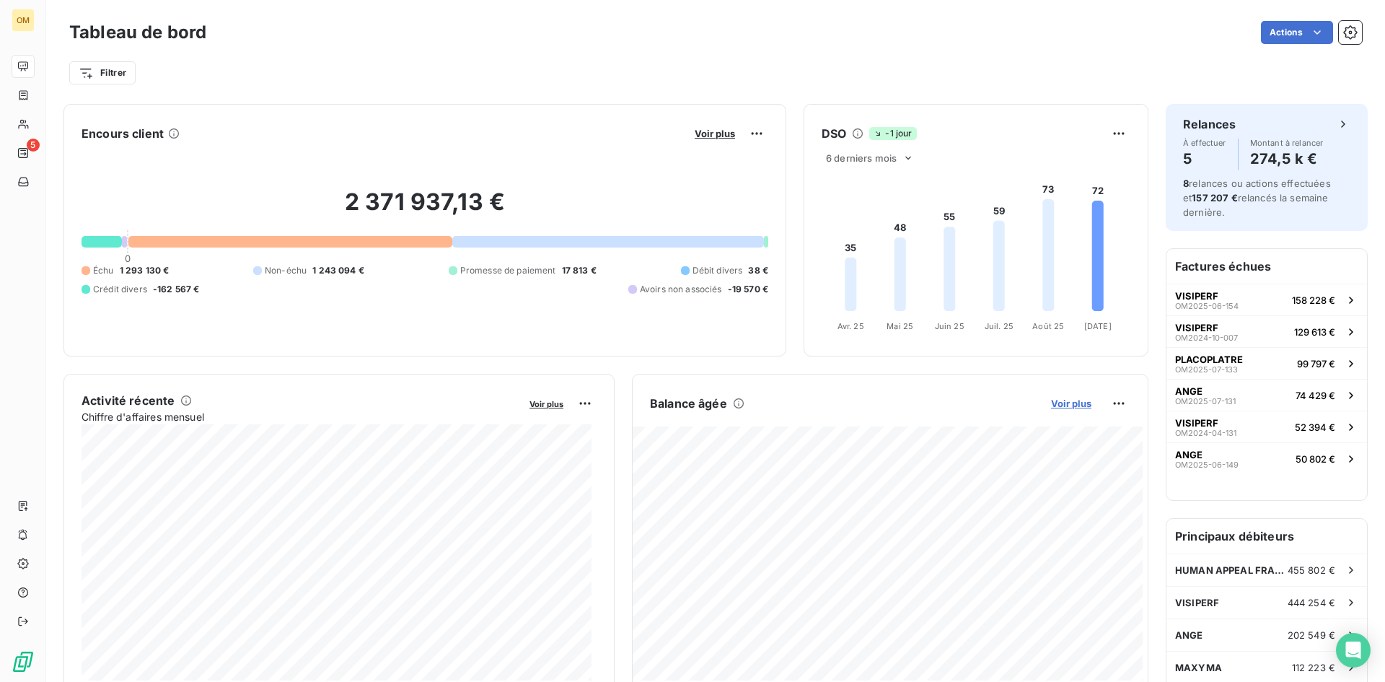
click at [1065, 406] on span "Voir plus" at bounding box center [1071, 403] width 40 height 12
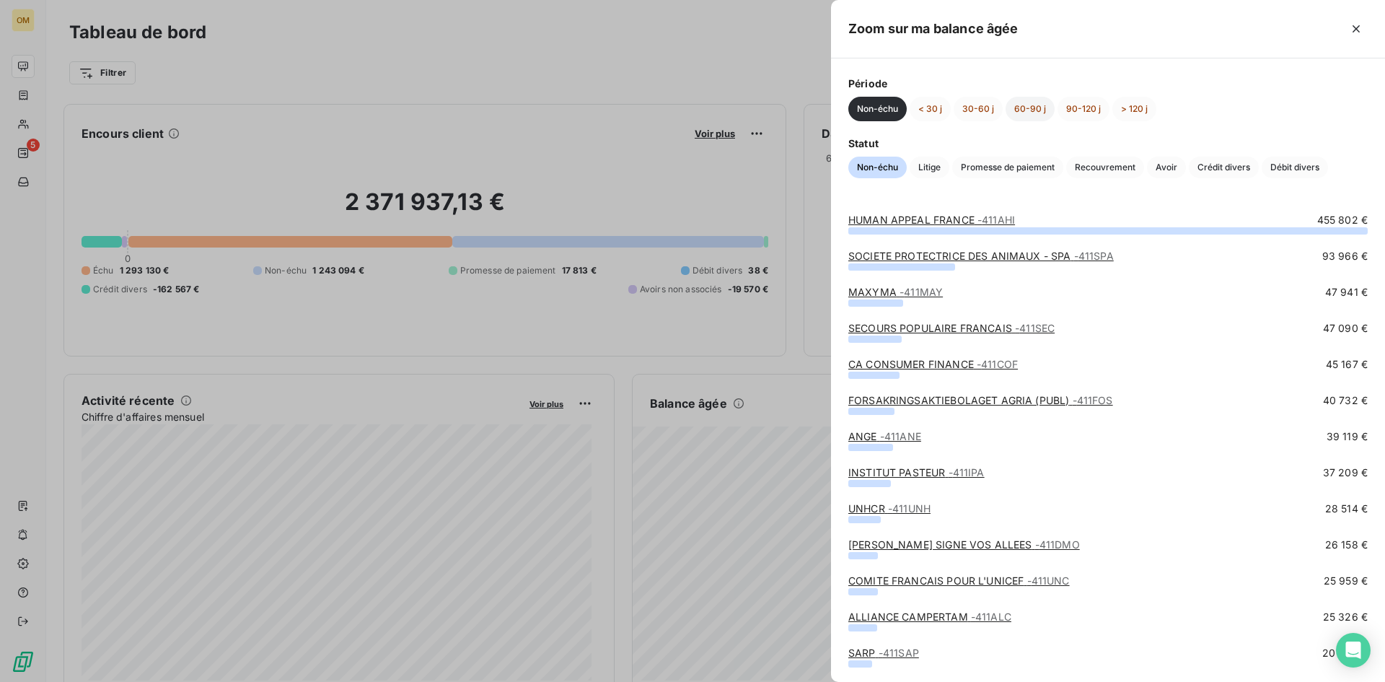
click at [1034, 111] on button "60-90 j" at bounding box center [1030, 109] width 49 height 25
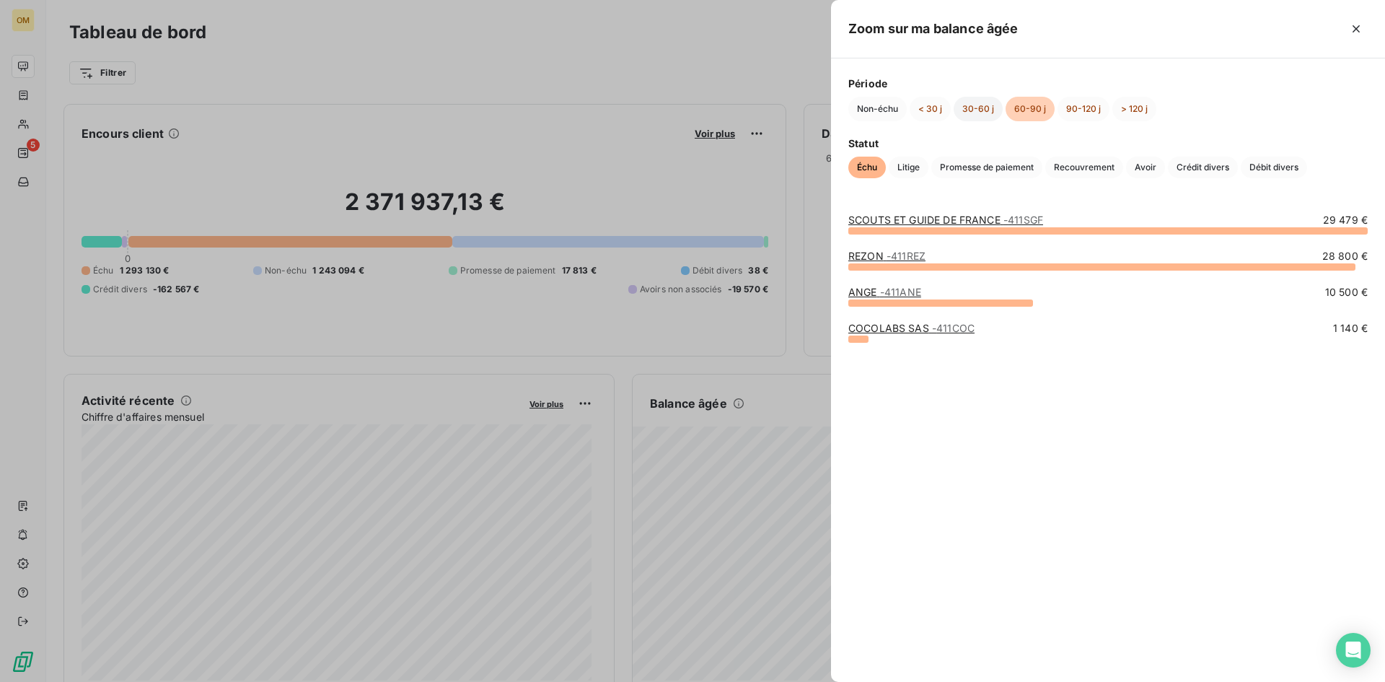
click at [973, 107] on button "30-60 j" at bounding box center [978, 109] width 49 height 25
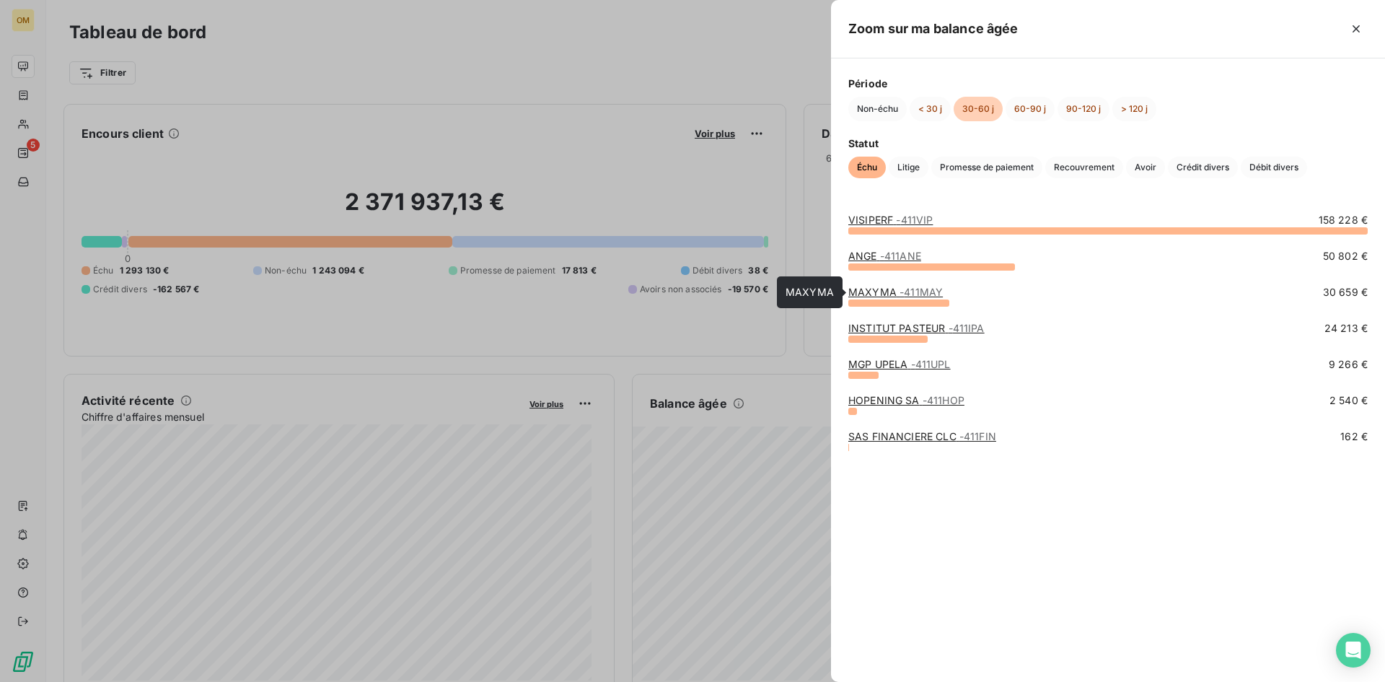
click at [897, 298] on div "MAXYMA - 411MAY" at bounding box center [895, 292] width 95 height 14
click at [900, 291] on span "- 411MAY" at bounding box center [921, 292] width 43 height 12
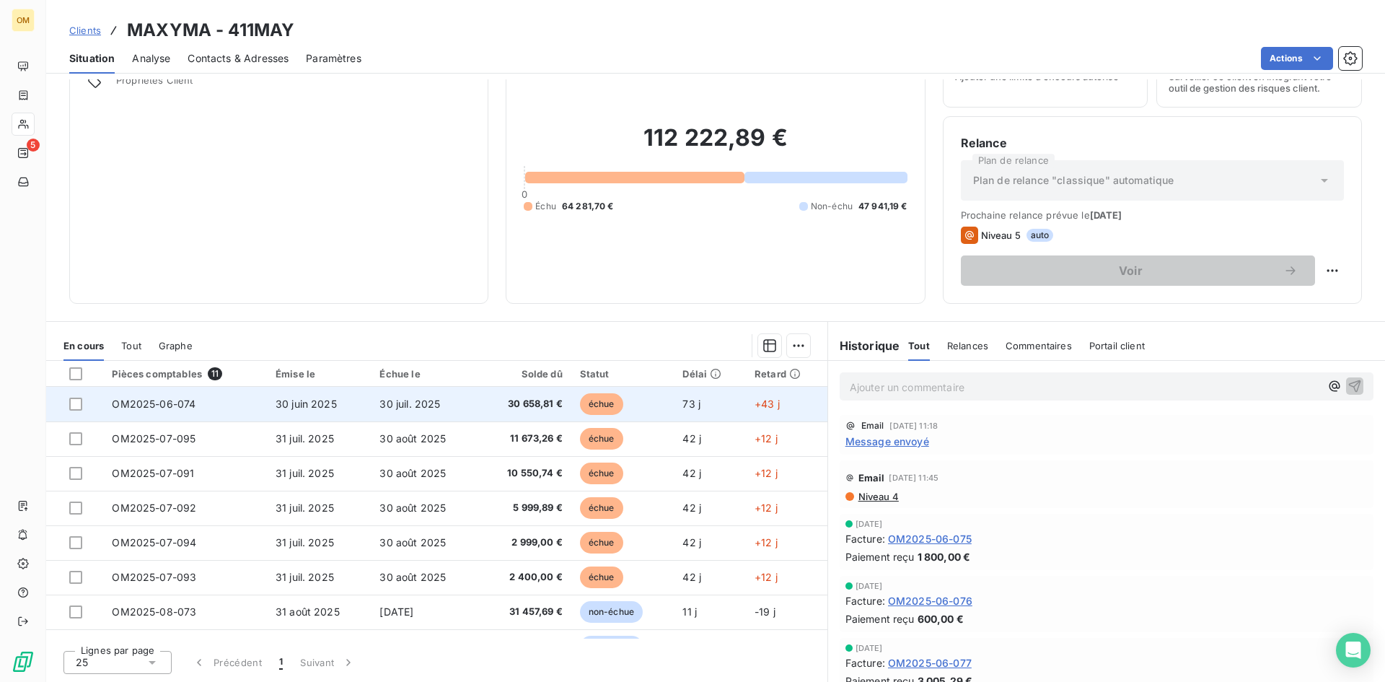
click at [650, 410] on td "échue" at bounding box center [622, 404] width 103 height 35
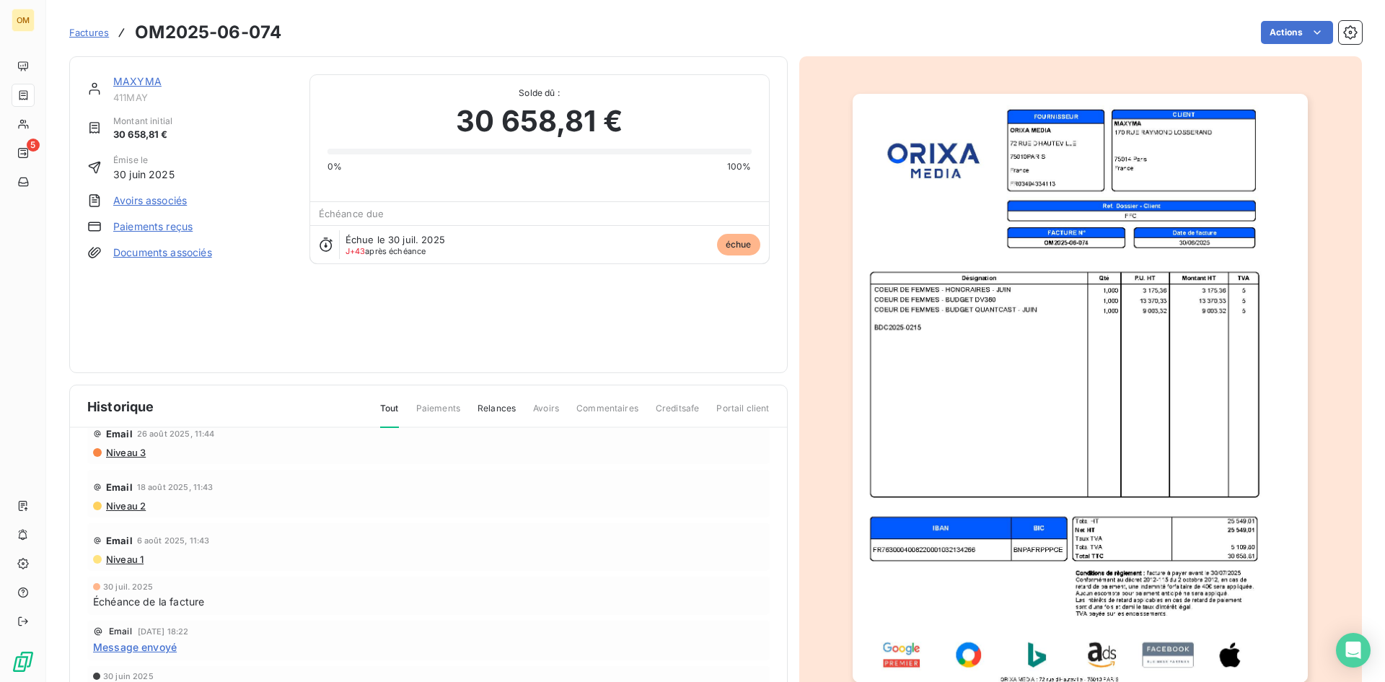
click at [138, 82] on link "MAXYMA" at bounding box center [137, 81] width 48 height 12
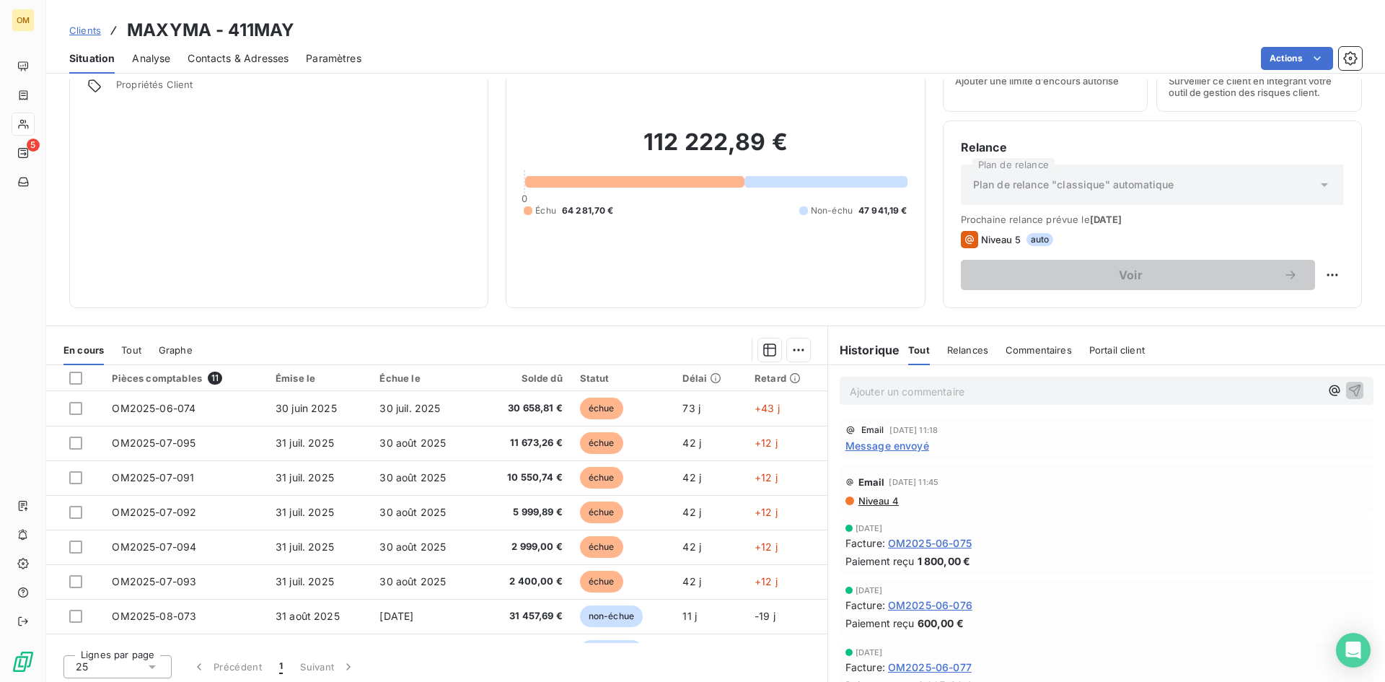
scroll to position [73, 0]
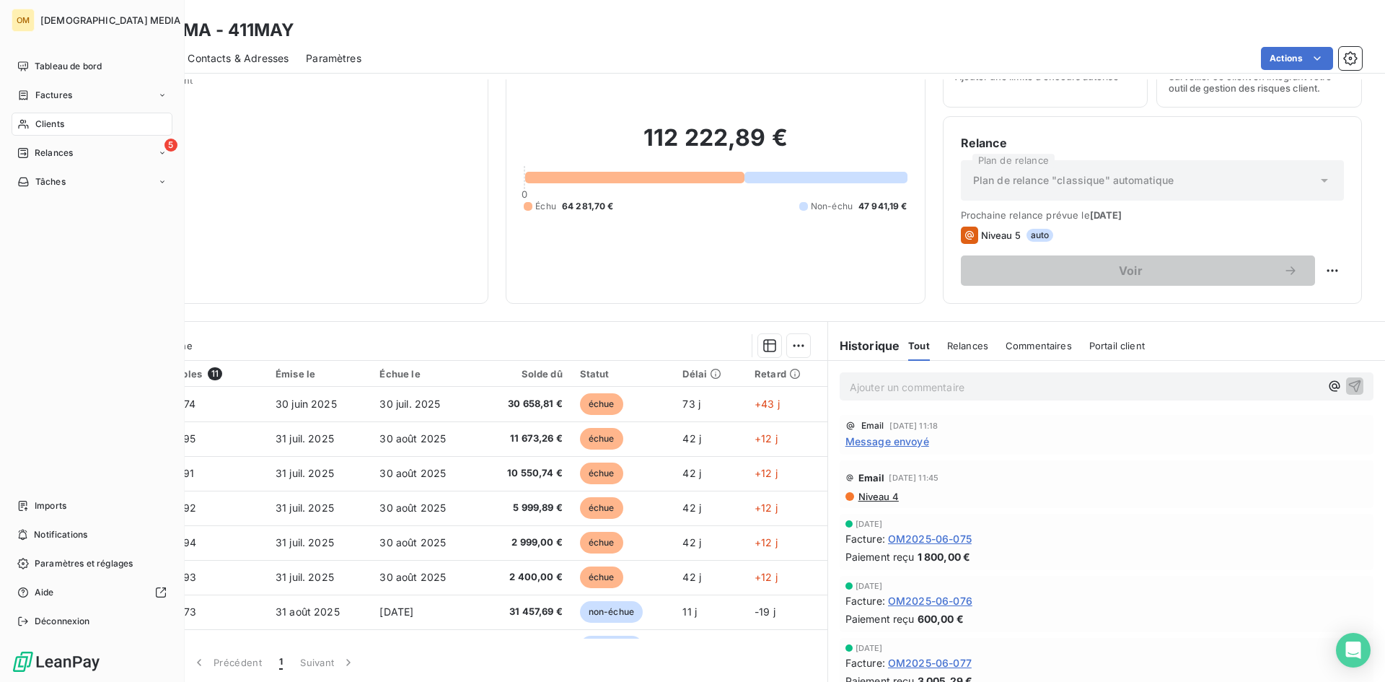
drag, startPoint x: 30, startPoint y: 122, endPoint x: 106, endPoint y: 121, distance: 76.5
click at [31, 121] on div "Clients" at bounding box center [92, 124] width 161 height 23
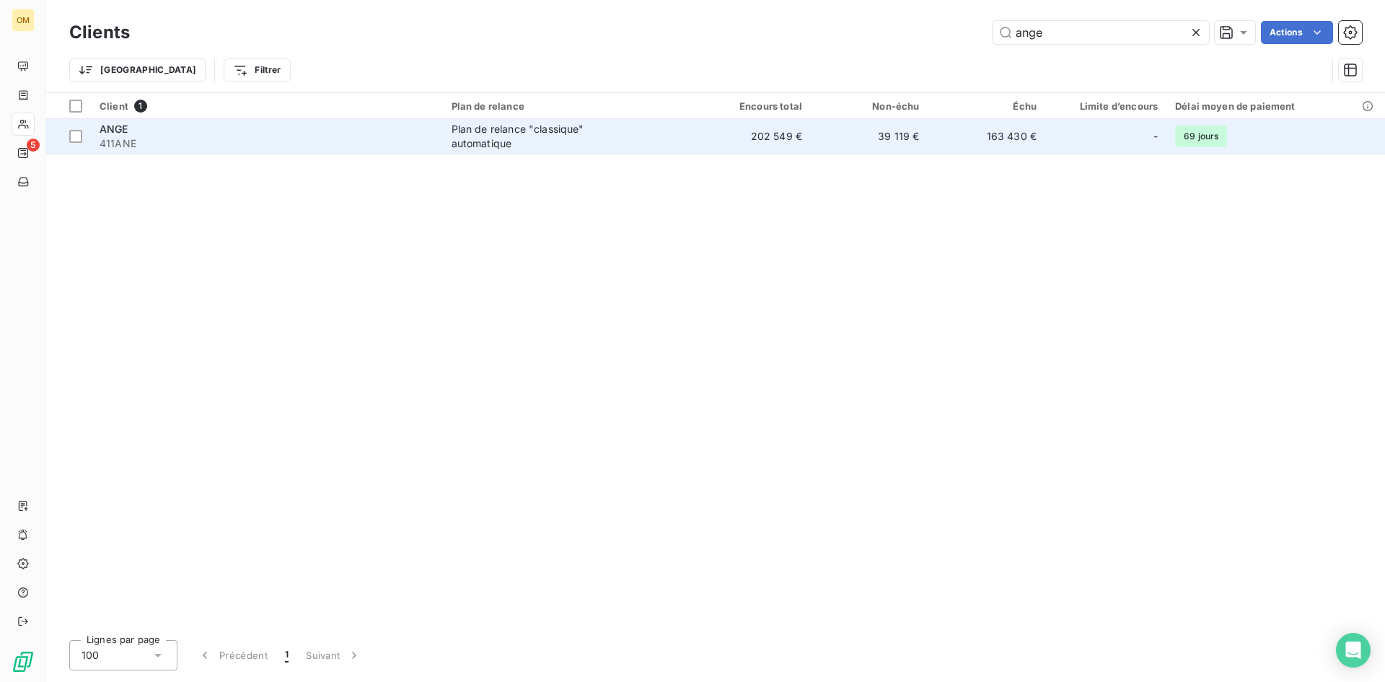
click at [695, 148] on td "202 549 €" at bounding box center [752, 136] width 118 height 35
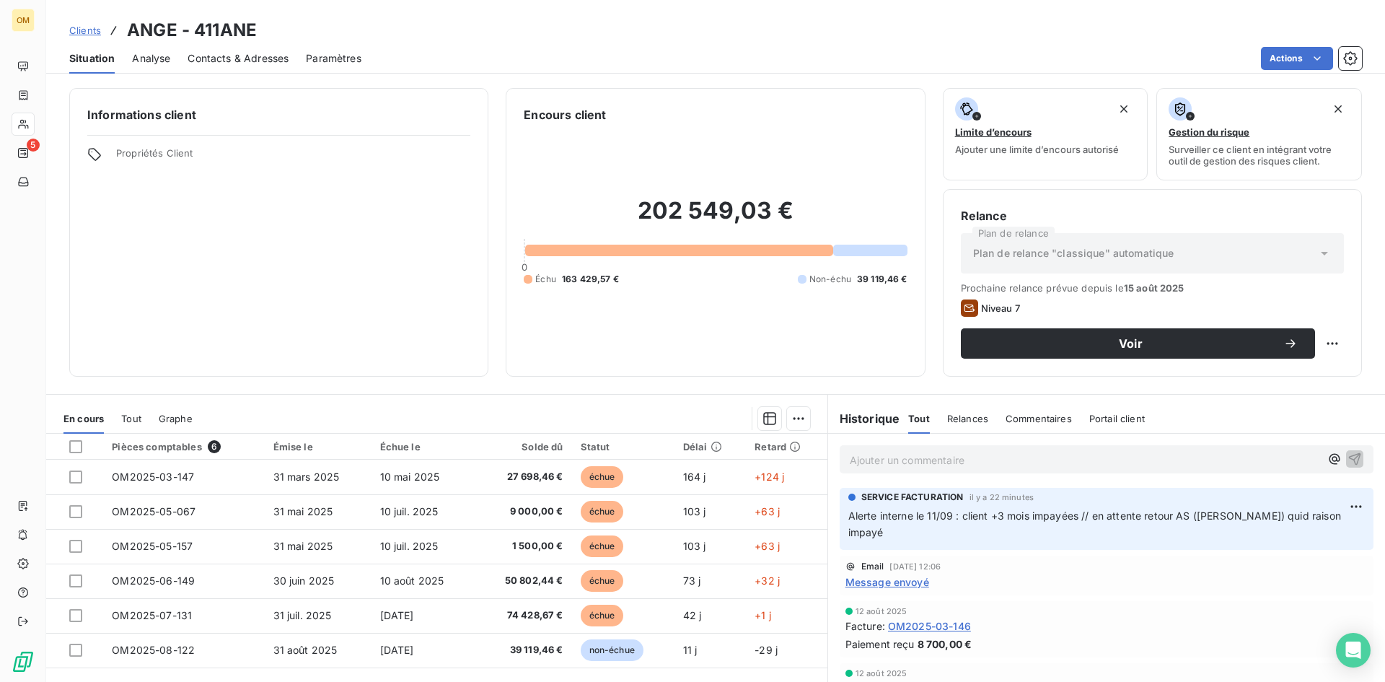
click at [936, 460] on p "Ajouter un commentaire ﻿" at bounding box center [1085, 460] width 470 height 18
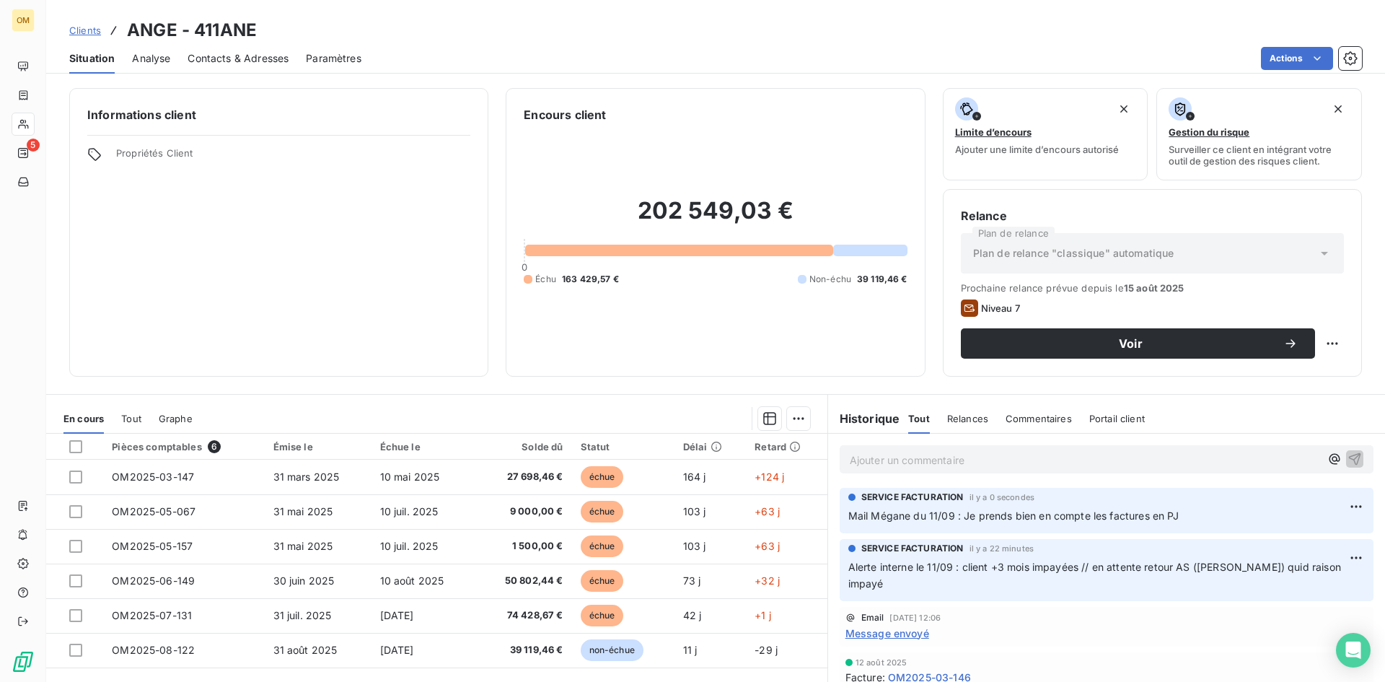
click at [971, 561] on span "Alerte interne le 11/09 : client +3 mois impayées // en attente retour AS ([PER…" at bounding box center [1096, 575] width 496 height 29
click at [971, 562] on span "Alerte interne le 11/09 : client +3 mois impayées // en attente retour AS ([PER…" at bounding box center [1096, 575] width 496 height 29
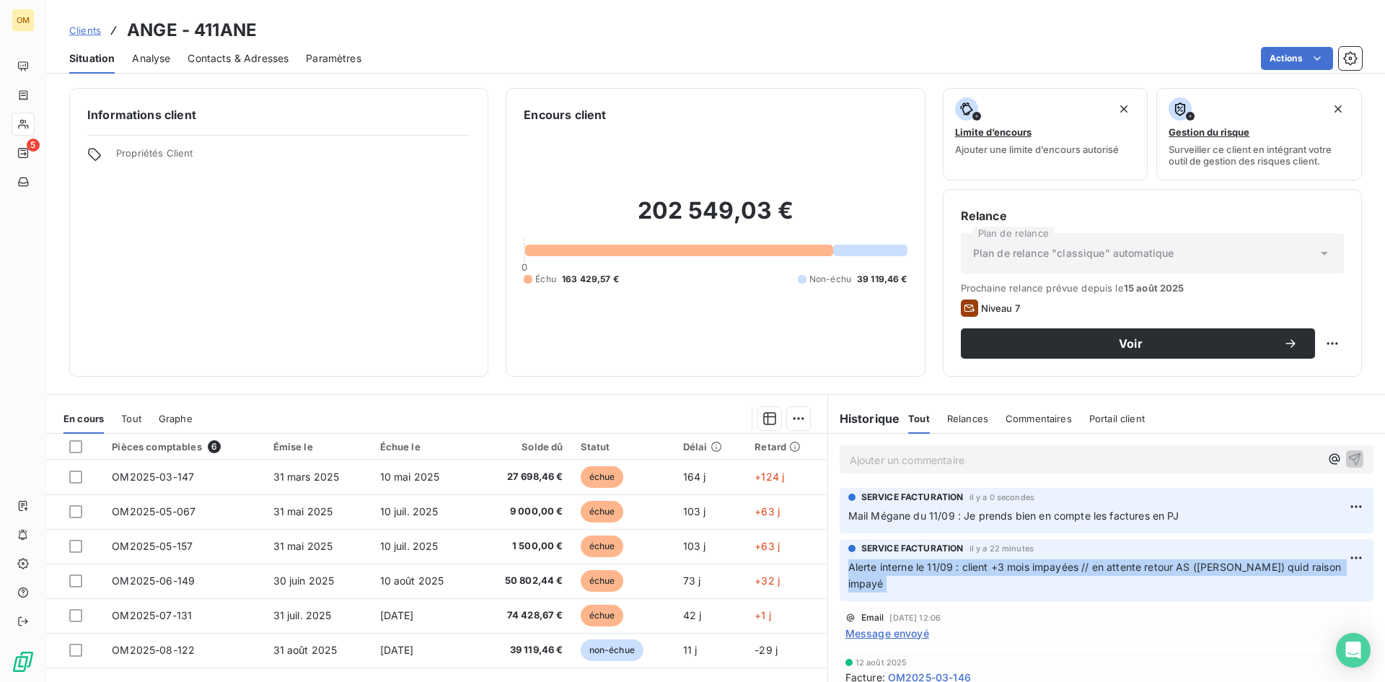
click at [971, 562] on span "Alerte interne le 11/09 : client +3 mois impayées // en attente retour AS ([PER…" at bounding box center [1096, 575] width 496 height 29
copy div "Alerte interne le 11/09 : client +3 mois impayées // en attente retour AS ([PER…"
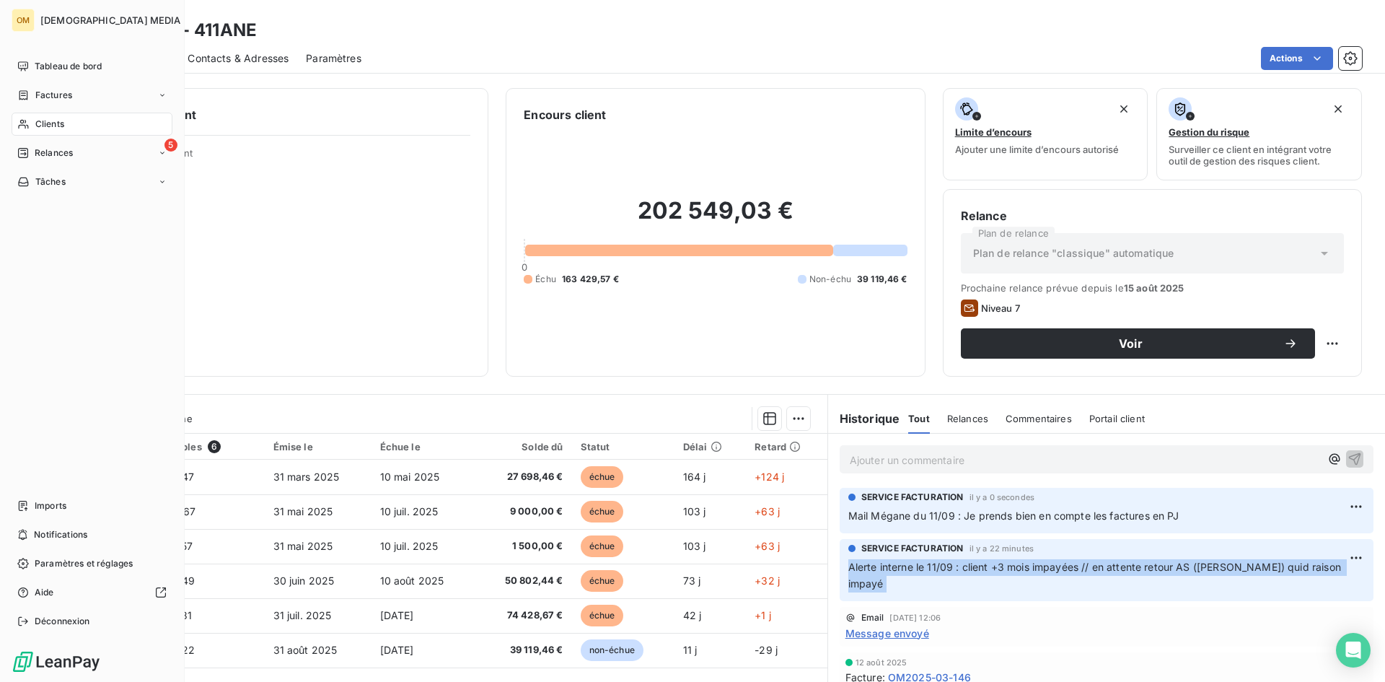
click at [65, 127] on div "Clients" at bounding box center [92, 124] width 161 height 23
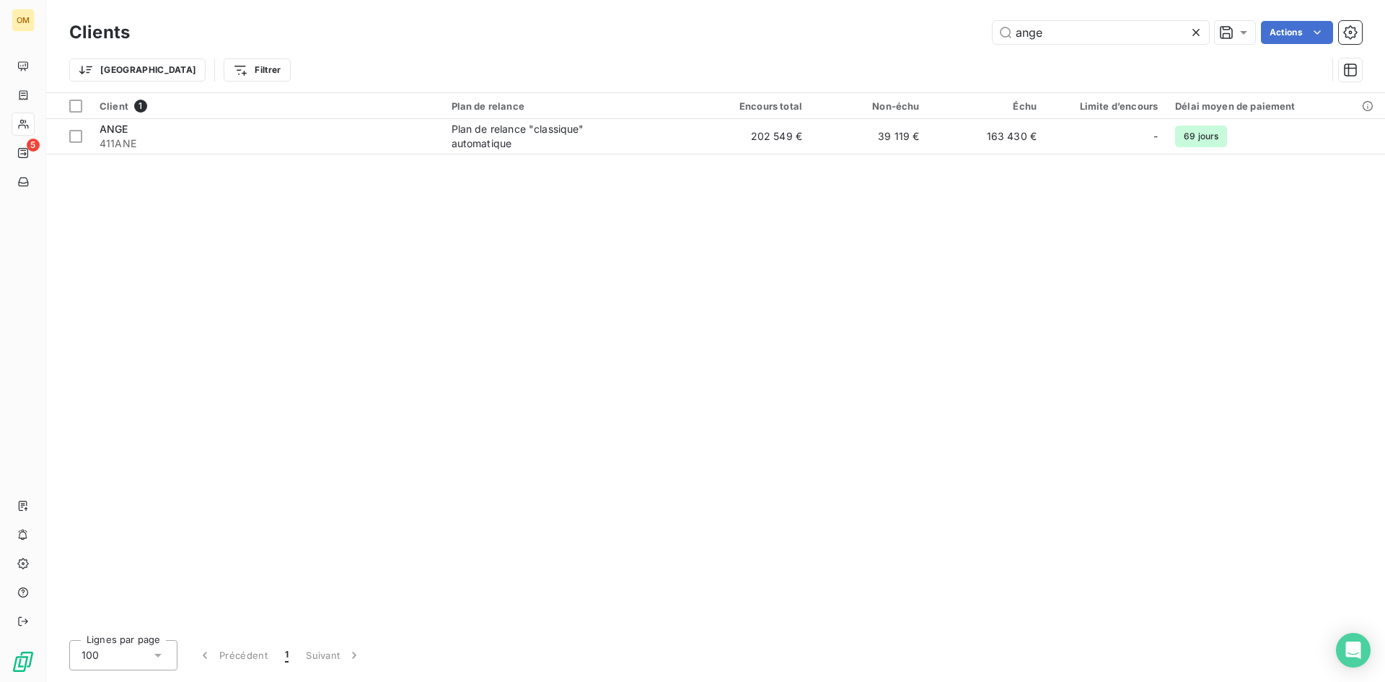
drag, startPoint x: 1048, startPoint y: 32, endPoint x: 817, endPoint y: 43, distance: 231.8
click at [817, 43] on div "ange Actions" at bounding box center [754, 32] width 1215 height 23
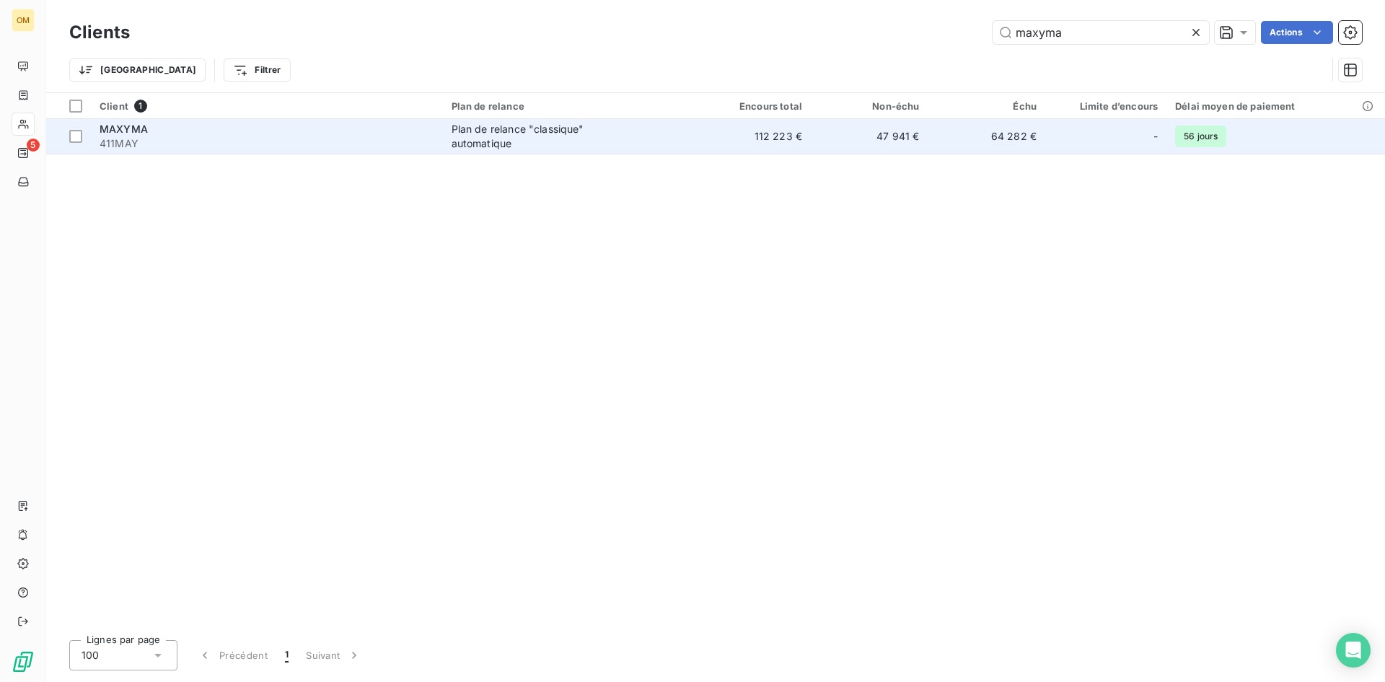
type input "maxyma"
click at [602, 143] on div "Plan de relance "classique" automatique" at bounding box center [542, 136] width 180 height 29
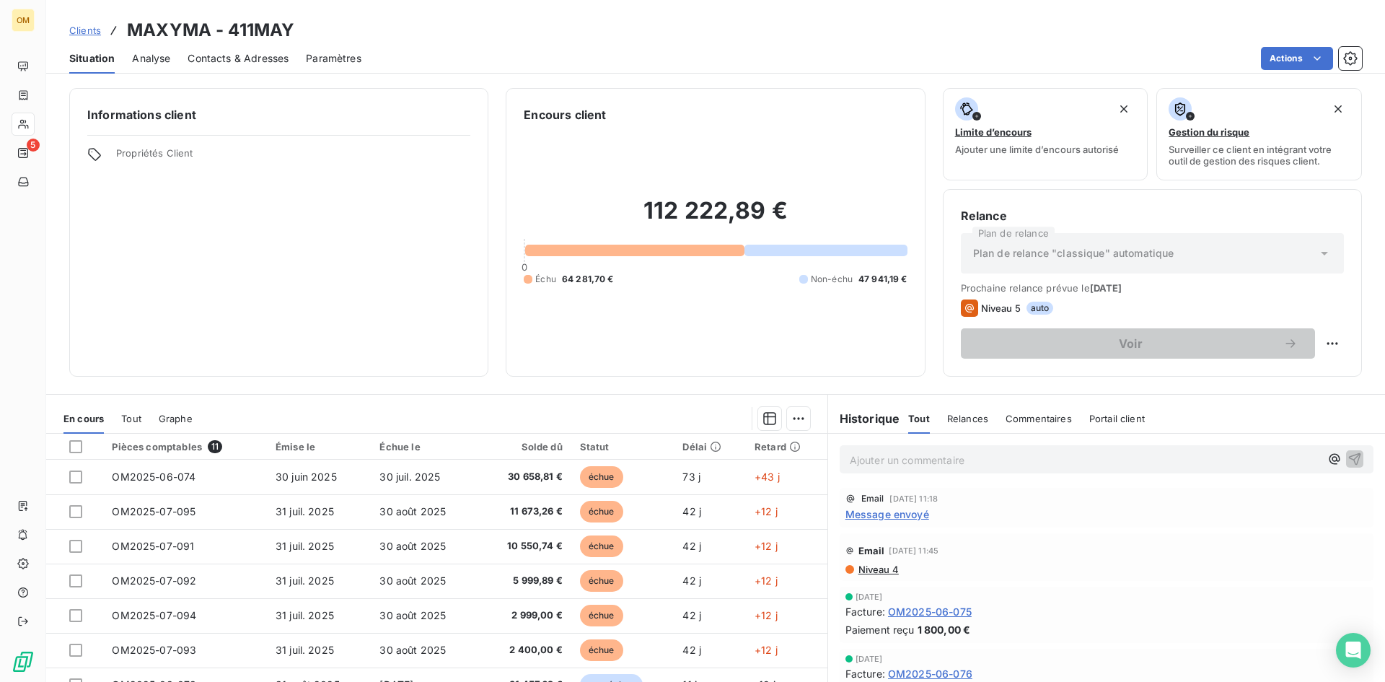
click at [986, 460] on p "Ajouter un commentaire ﻿" at bounding box center [1085, 460] width 470 height 18
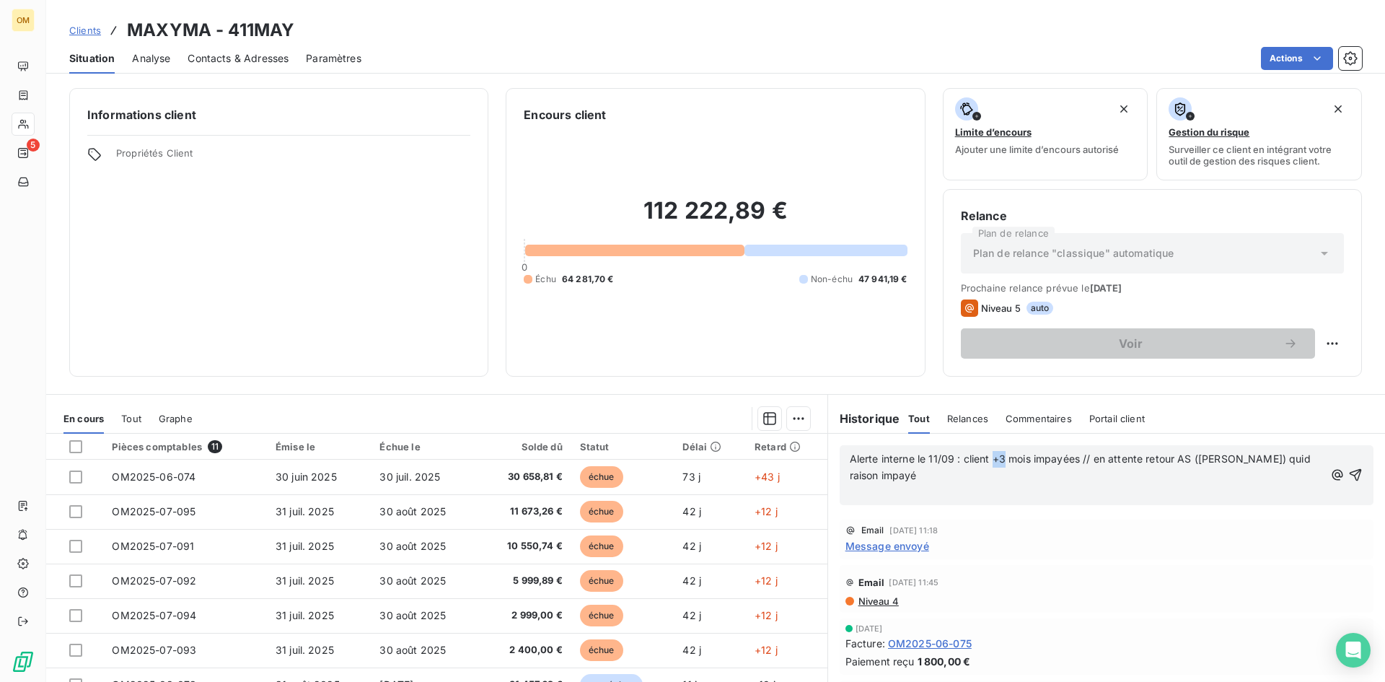
drag, startPoint x: 997, startPoint y: 458, endPoint x: 975, endPoint y: 460, distance: 22.5
click at [988, 460] on span "Alerte interne le 11/09 : client +3 mois impayées // en attente retour AS ([PER…" at bounding box center [1082, 466] width 464 height 29
click at [1211, 455] on span "Alerte interne le 11/09 : client 2 mois impayées // en attente retour AS ([PERS…" at bounding box center [1078, 466] width 457 height 29
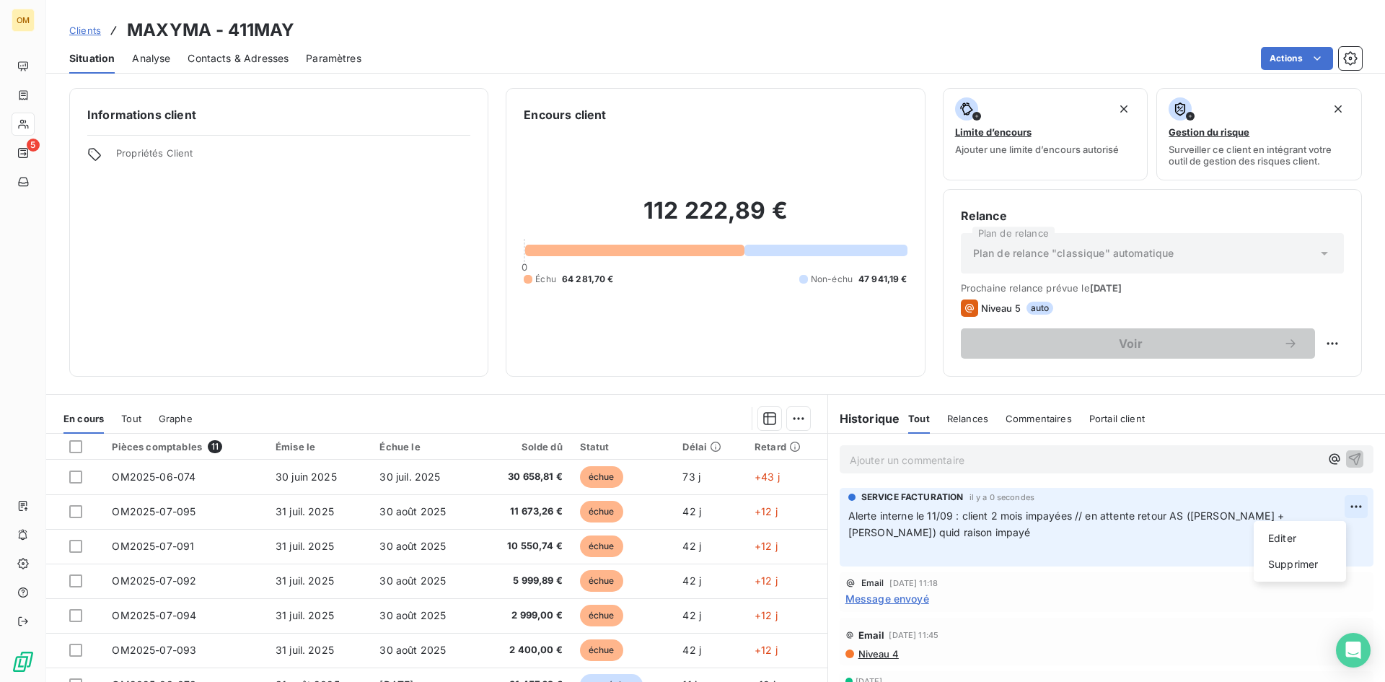
click at [1342, 501] on html "OM 5 Clients MAXYMA - 411MAY Situation Analyse Contacts & Adresses Paramètres A…" at bounding box center [692, 341] width 1385 height 682
click at [1291, 542] on div "Editer" at bounding box center [1300, 538] width 81 height 23
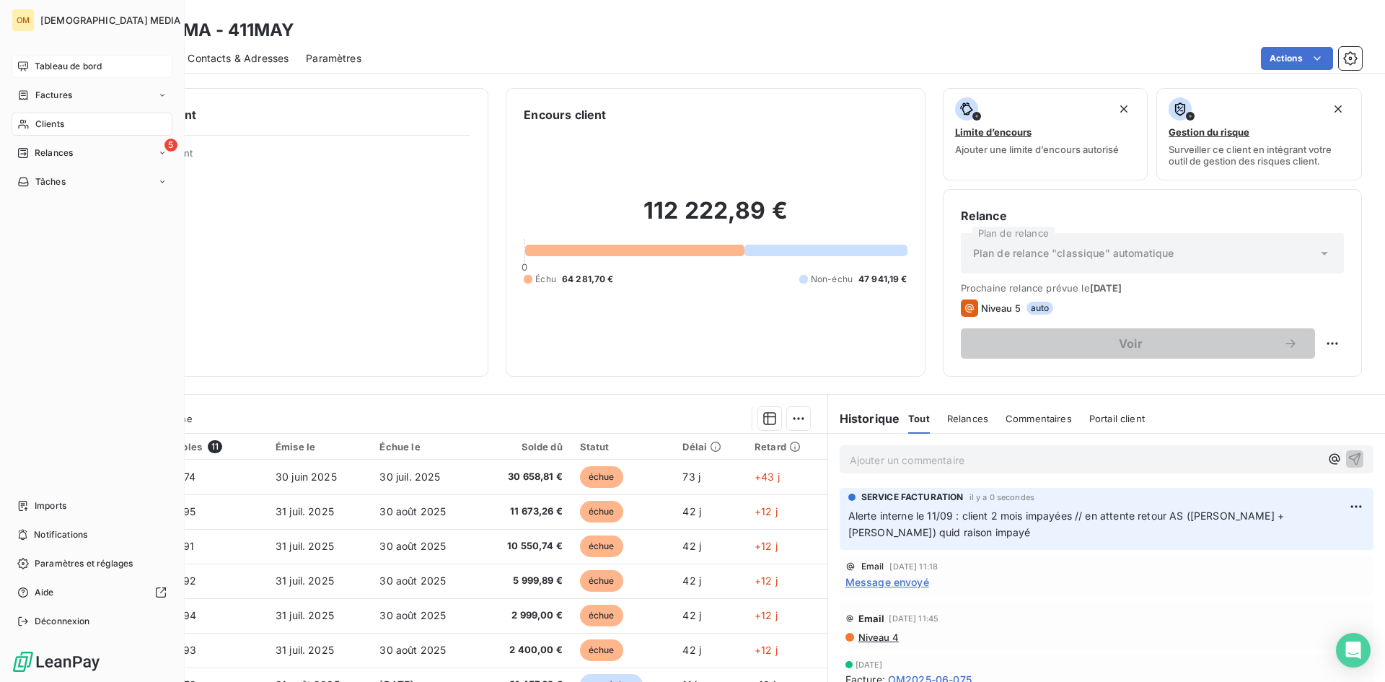
click at [48, 66] on span "Tableau de bord" at bounding box center [68, 66] width 67 height 13
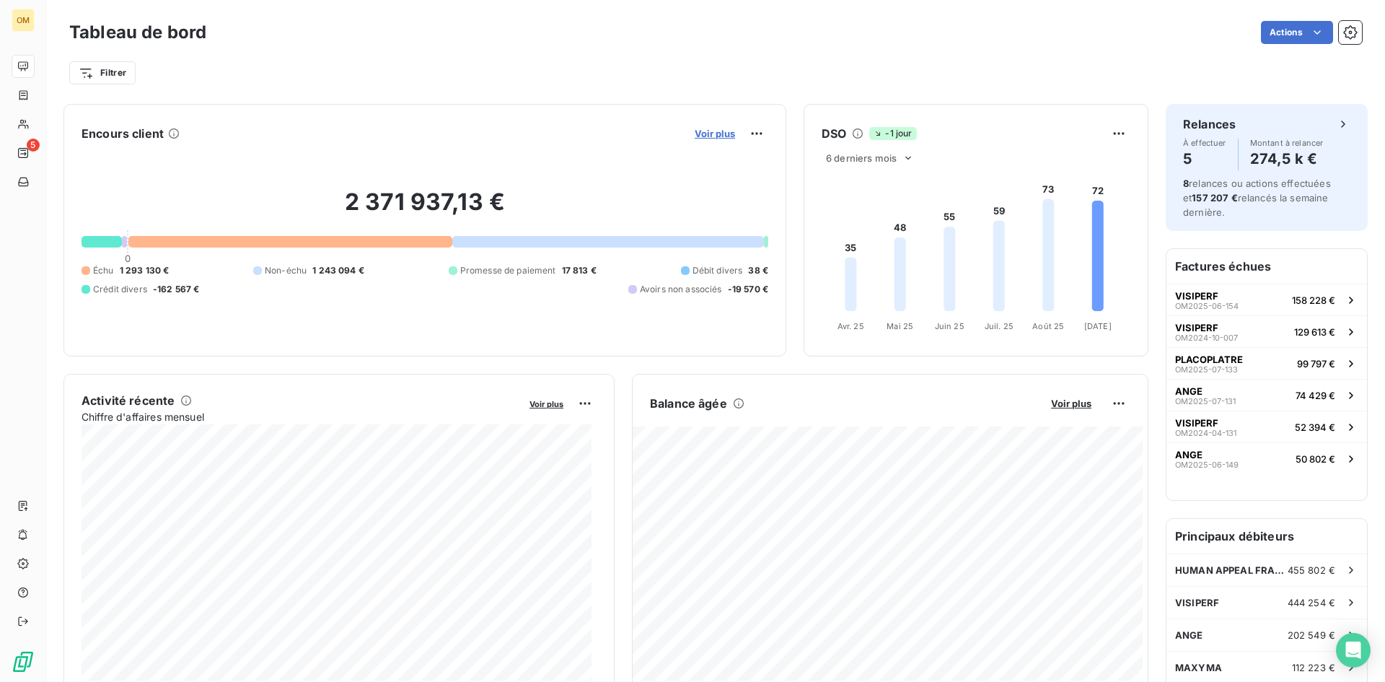
click at [715, 133] on span "Voir plus" at bounding box center [715, 134] width 40 height 12
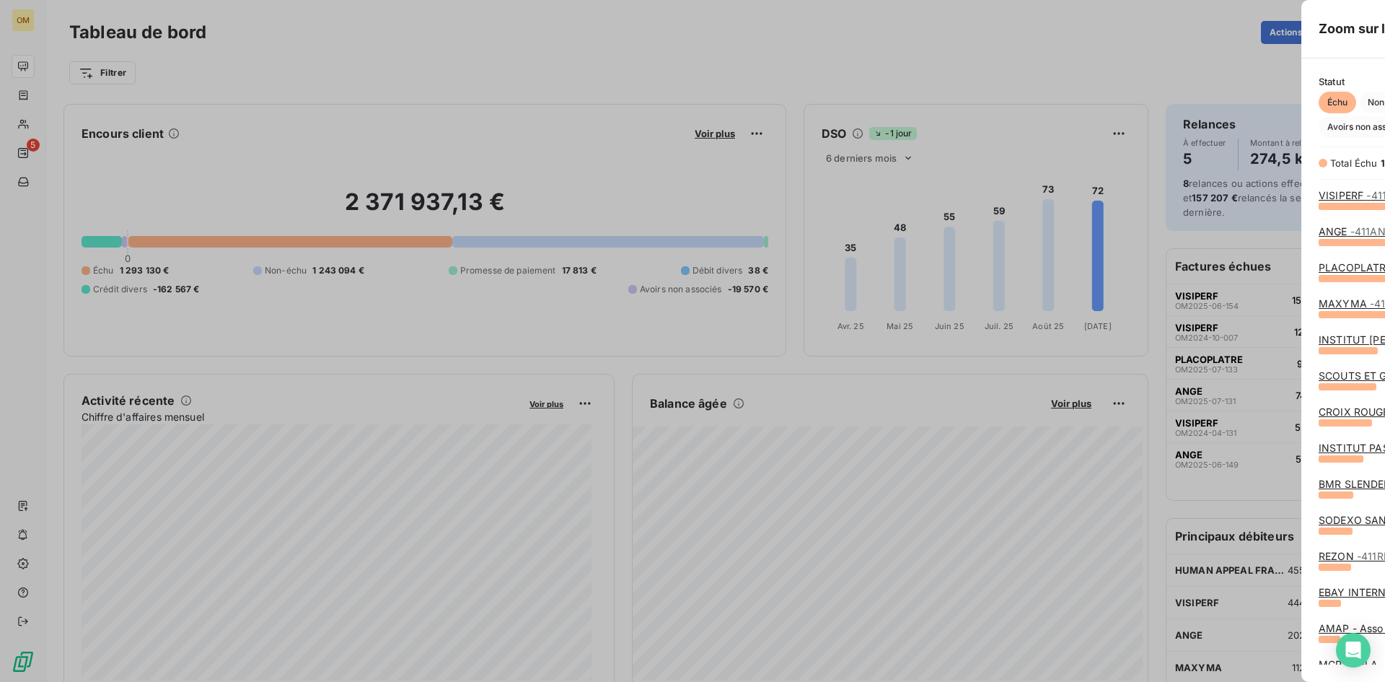
scroll to position [465, 543]
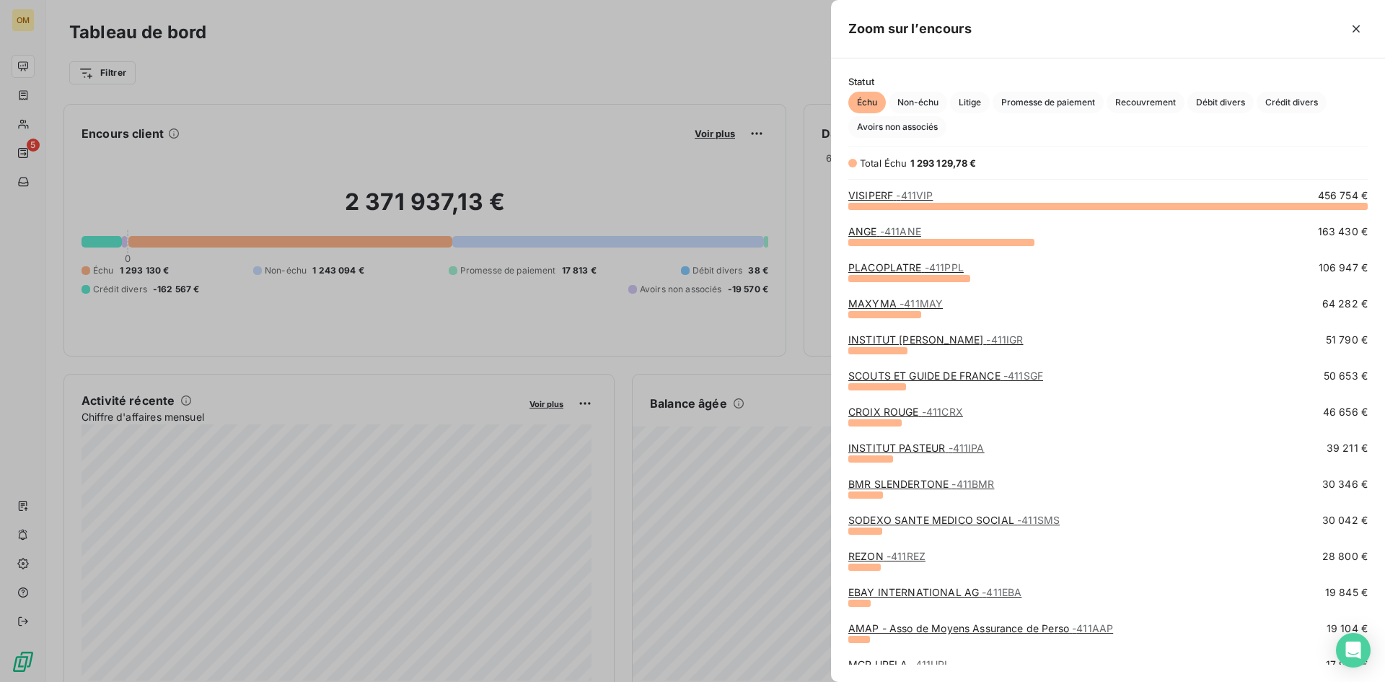
click at [648, 78] on div at bounding box center [692, 341] width 1385 height 682
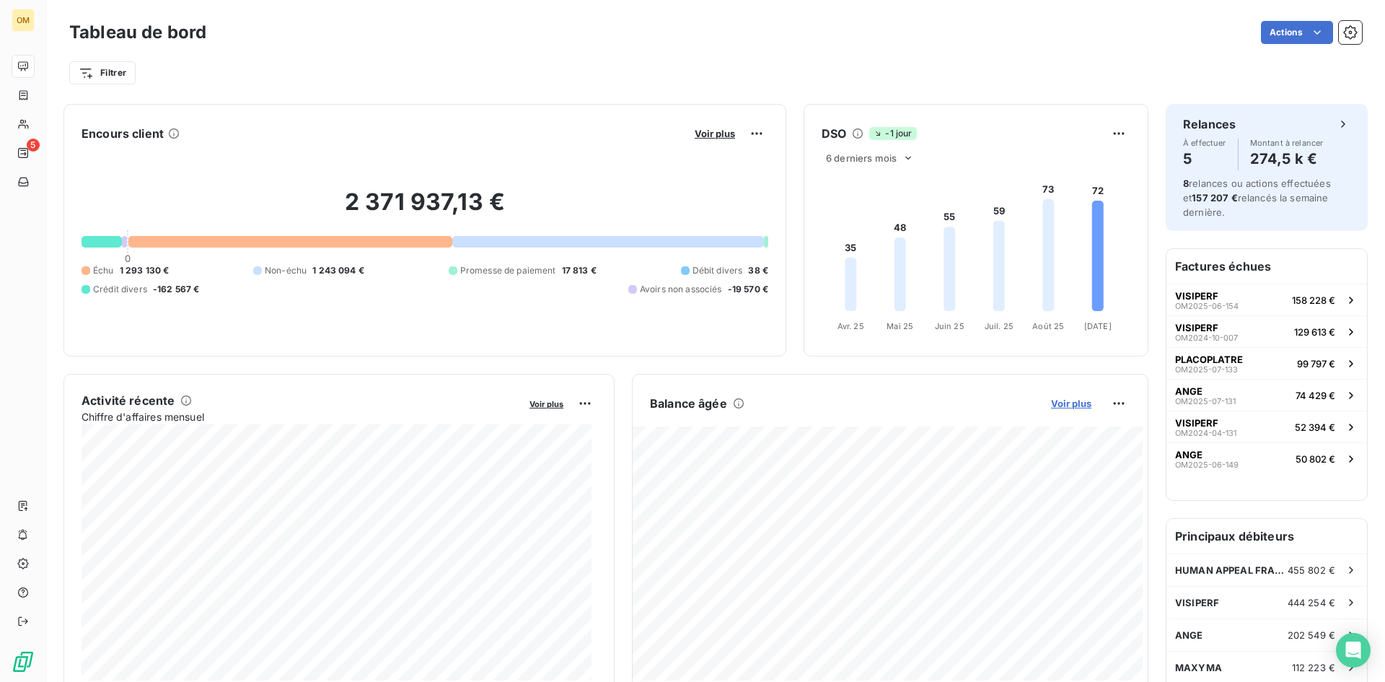
click at [1063, 400] on span "Voir plus" at bounding box center [1071, 403] width 40 height 12
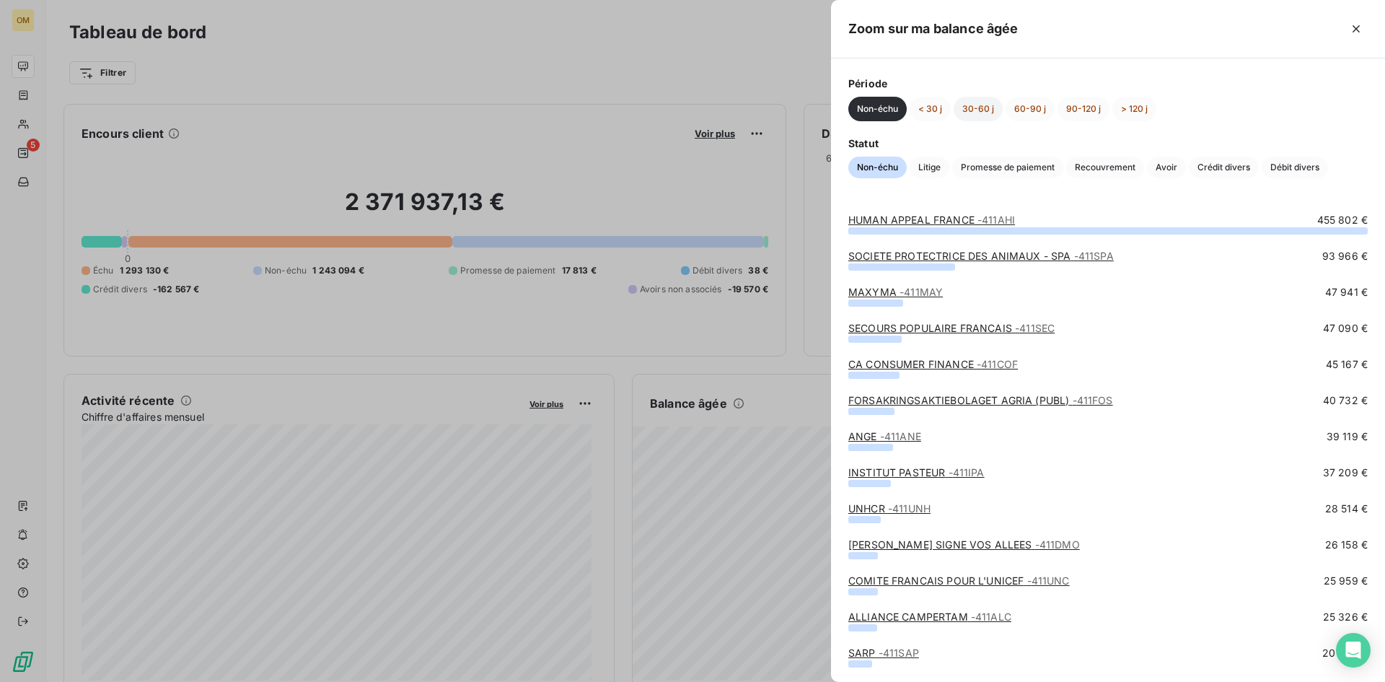
click at [982, 106] on button "30-60 j" at bounding box center [978, 109] width 49 height 25
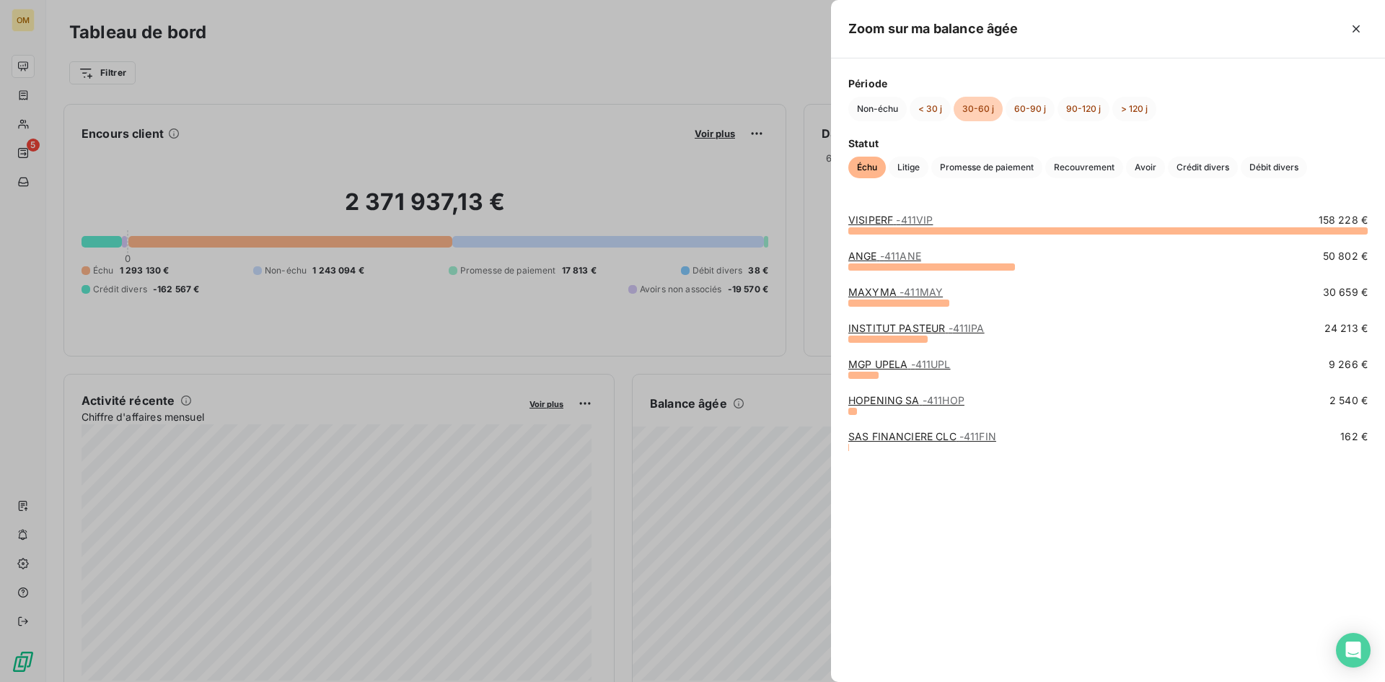
click at [893, 362] on link "MGP UPELA - 411UPL" at bounding box center [899, 364] width 102 height 12
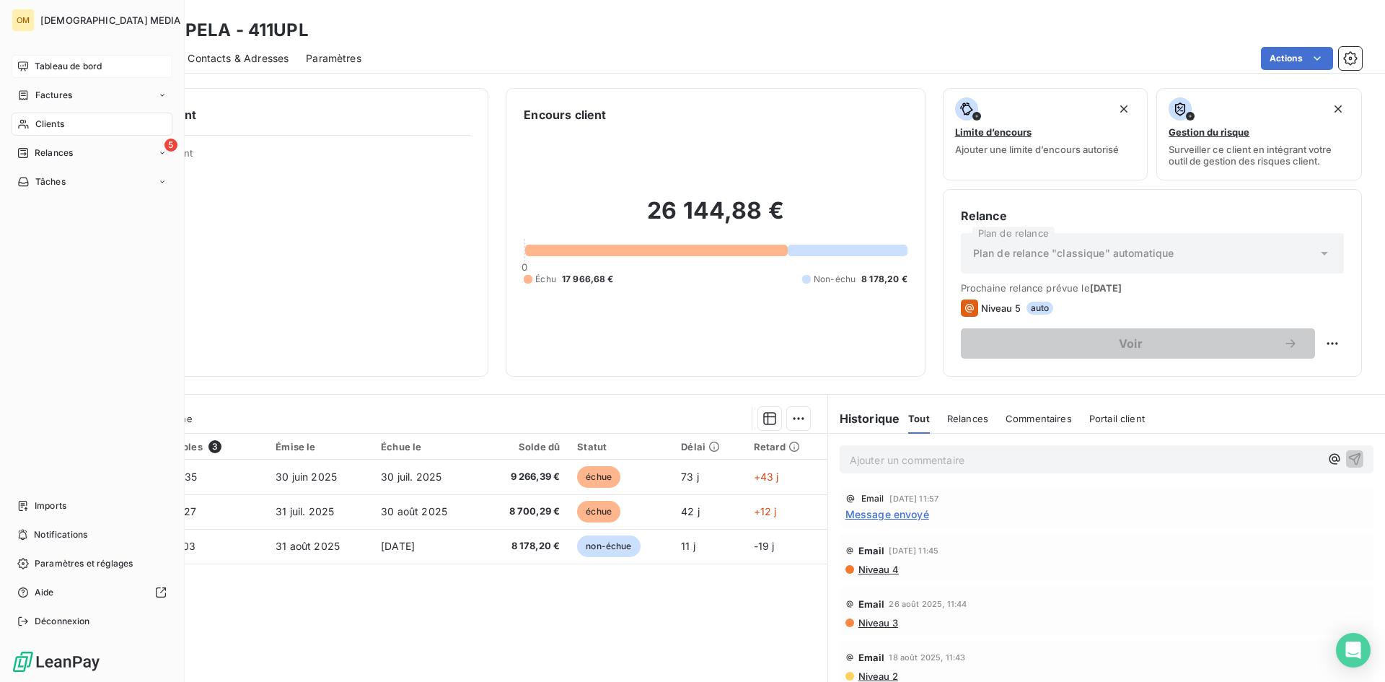
drag, startPoint x: 48, startPoint y: 128, endPoint x: 69, endPoint y: 129, distance: 20.9
click at [48, 128] on span "Clients" at bounding box center [49, 124] width 29 height 13
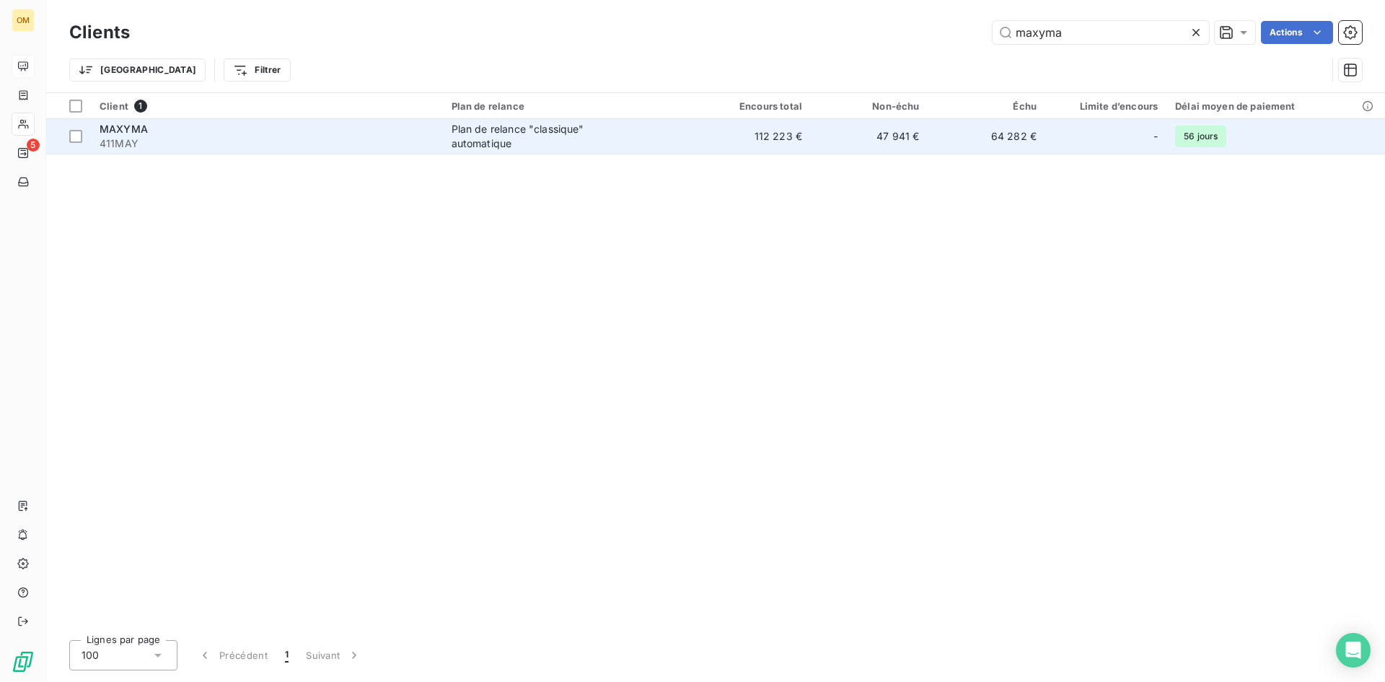
click at [732, 150] on td "112 223 €" at bounding box center [752, 136] width 118 height 35
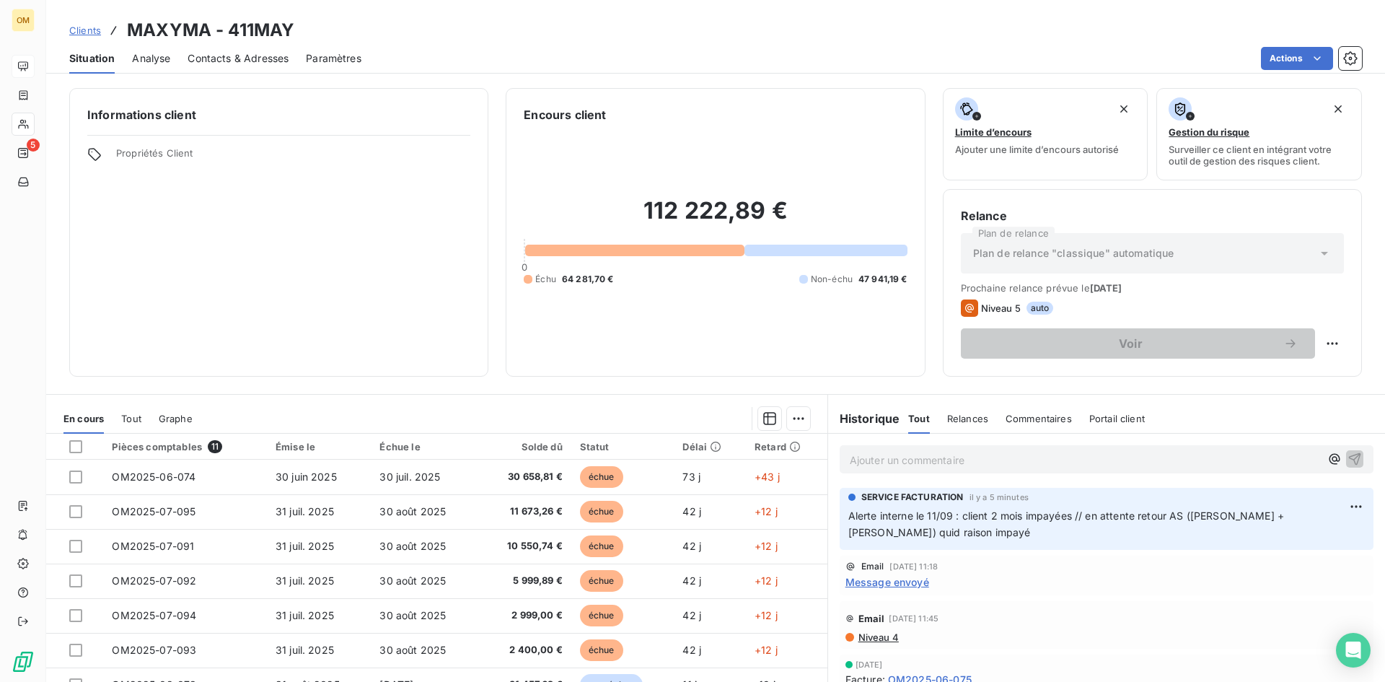
click at [876, 519] on span "Alerte interne le 11/09 : client 2 mois impayées // en attente retour AS ([PERS…" at bounding box center [1067, 523] width 439 height 29
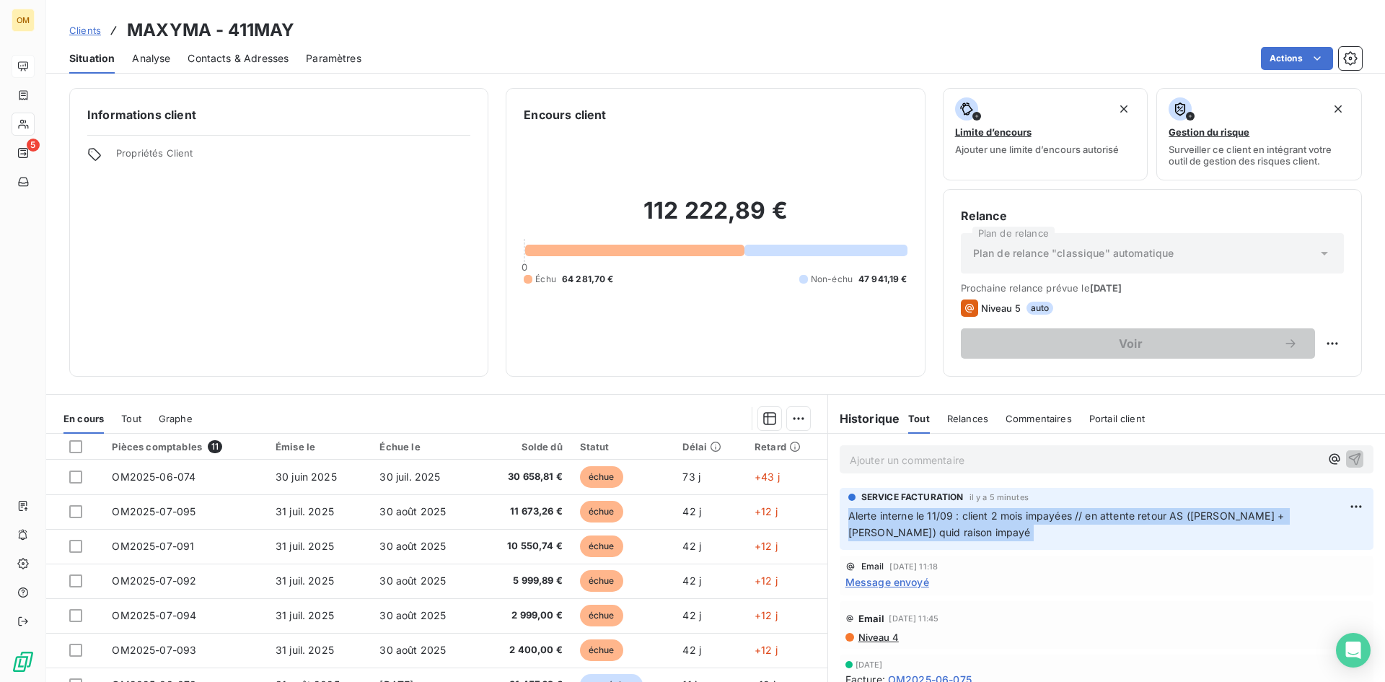
click at [876, 519] on span "Alerte interne le 11/09 : client 2 mois impayées // en attente retour AS ([PERS…" at bounding box center [1067, 523] width 439 height 29
copy div "Alerte interne le 11/09 : client 2 mois impayées // en attente retour AS ([PERS…"
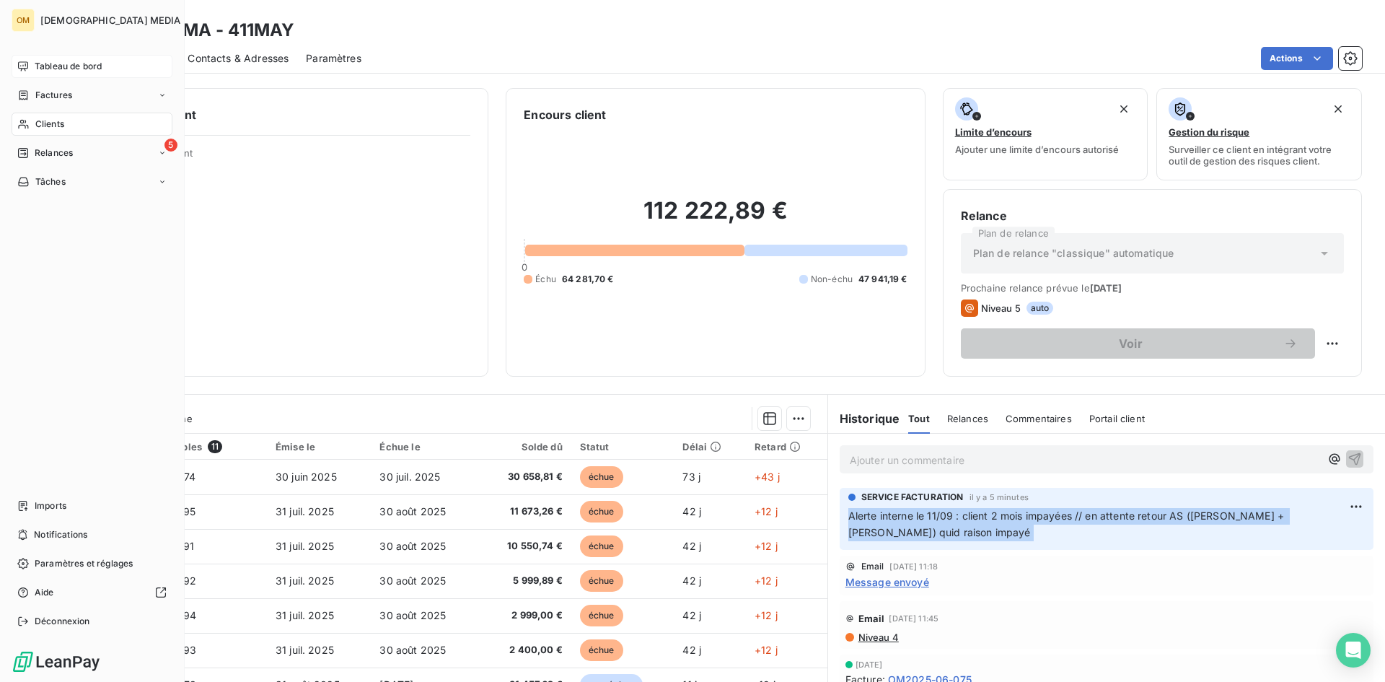
drag, startPoint x: 35, startPoint y: 127, endPoint x: 160, endPoint y: 119, distance: 125.1
click at [36, 127] on span "Clients" at bounding box center [49, 124] width 29 height 13
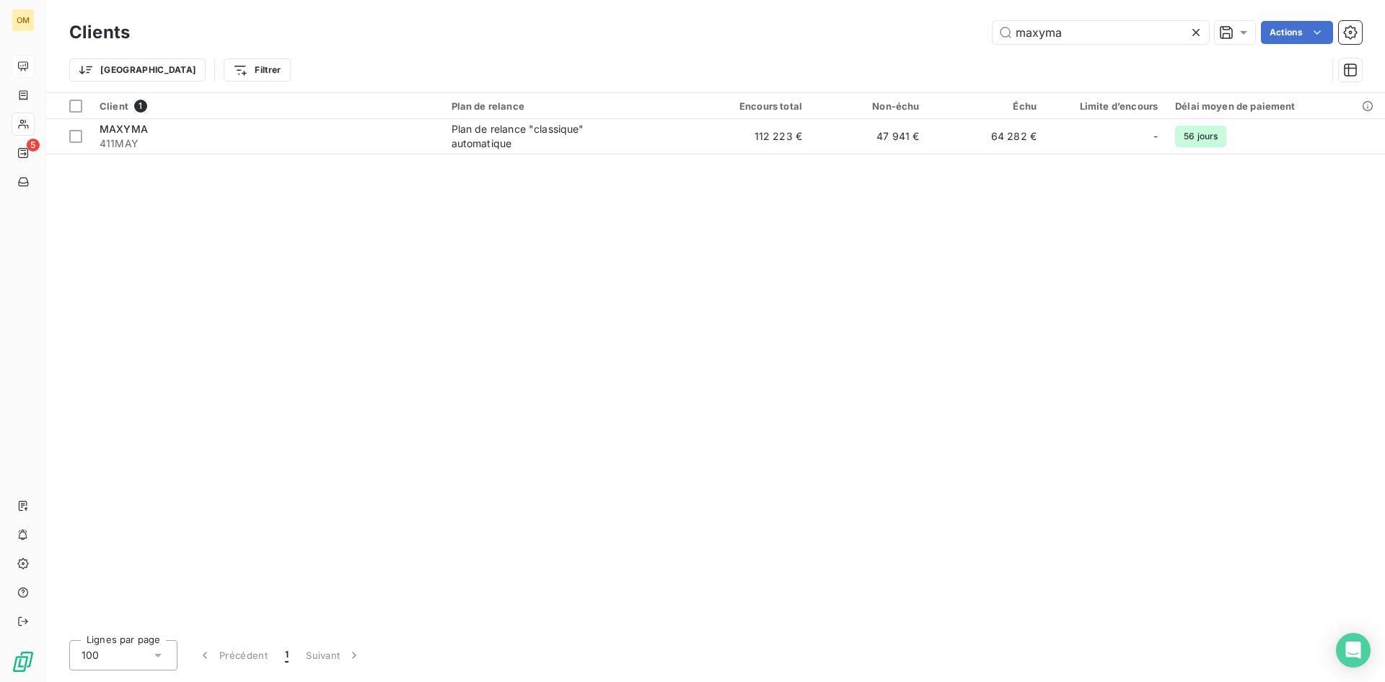
drag, startPoint x: 1066, startPoint y: 35, endPoint x: 891, endPoint y: 34, distance: 175.3
click at [891, 34] on div "maxyma Actions" at bounding box center [754, 32] width 1215 height 23
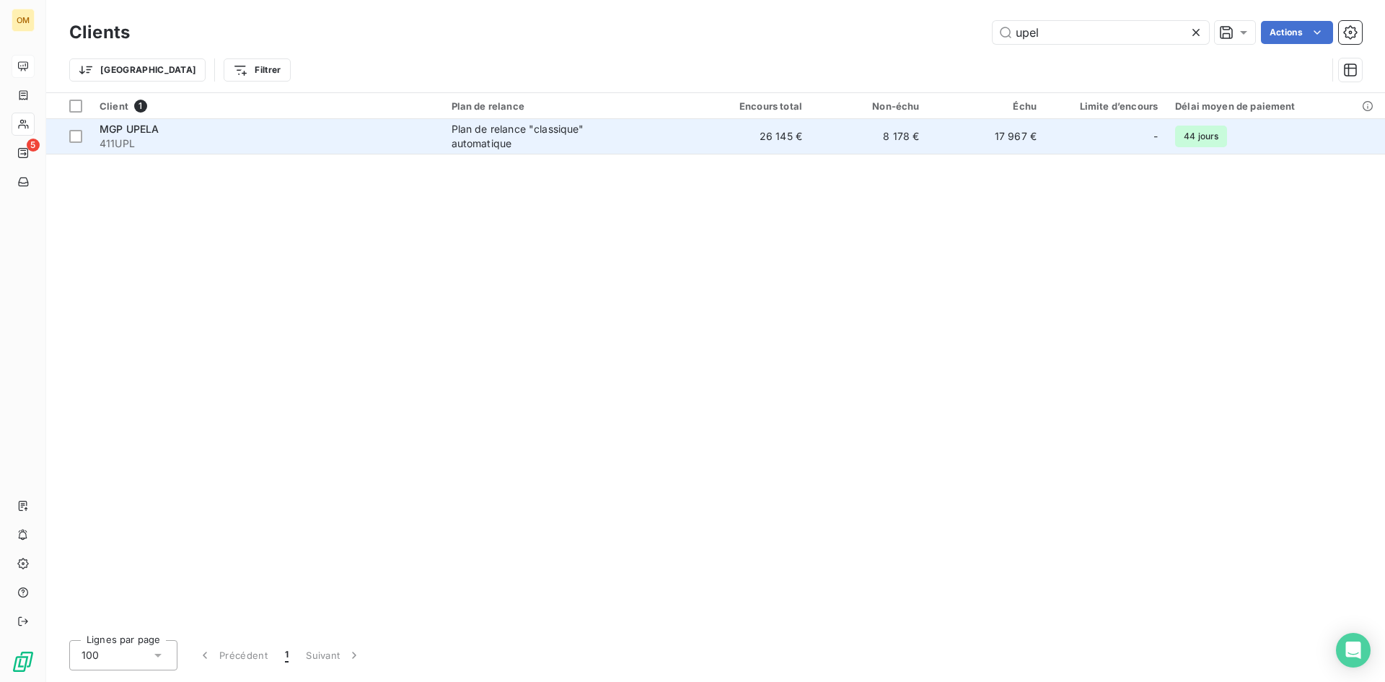
type input "upel"
click at [856, 120] on td "8 178 €" at bounding box center [870, 136] width 118 height 35
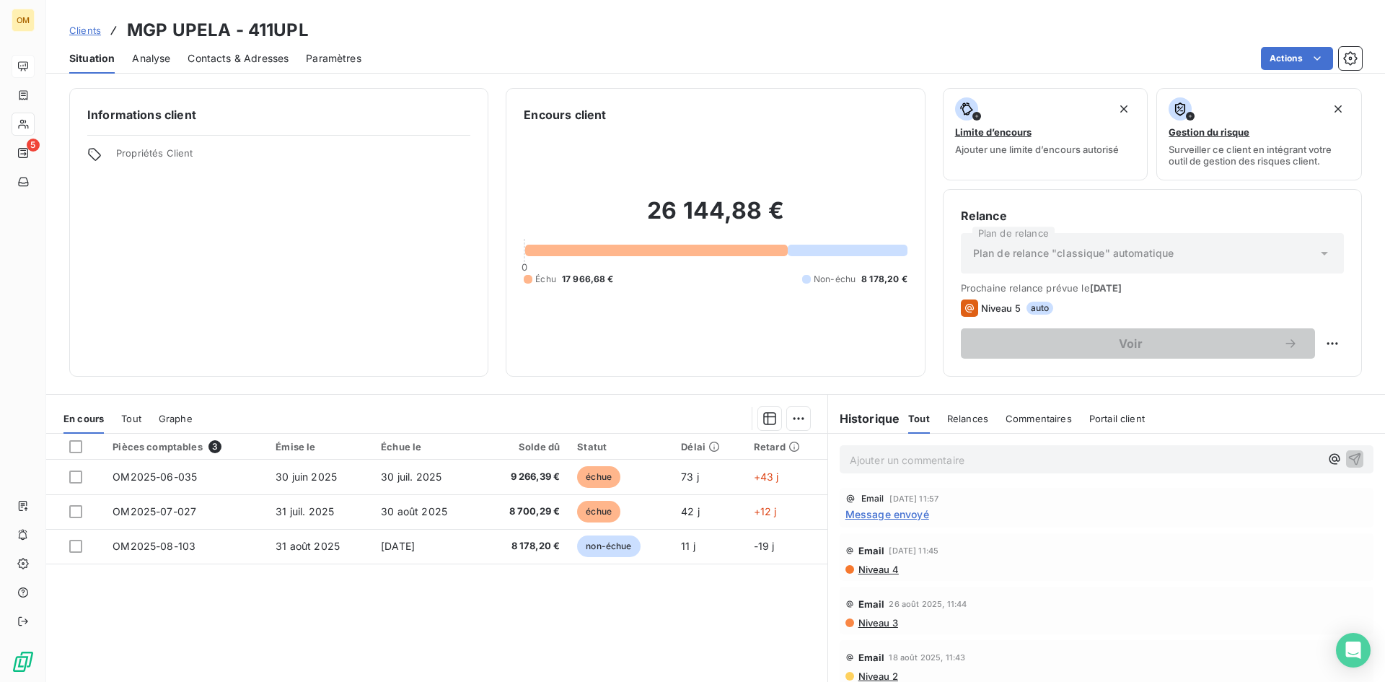
click at [879, 457] on p "Ajouter un commentaire ﻿" at bounding box center [1085, 460] width 470 height 18
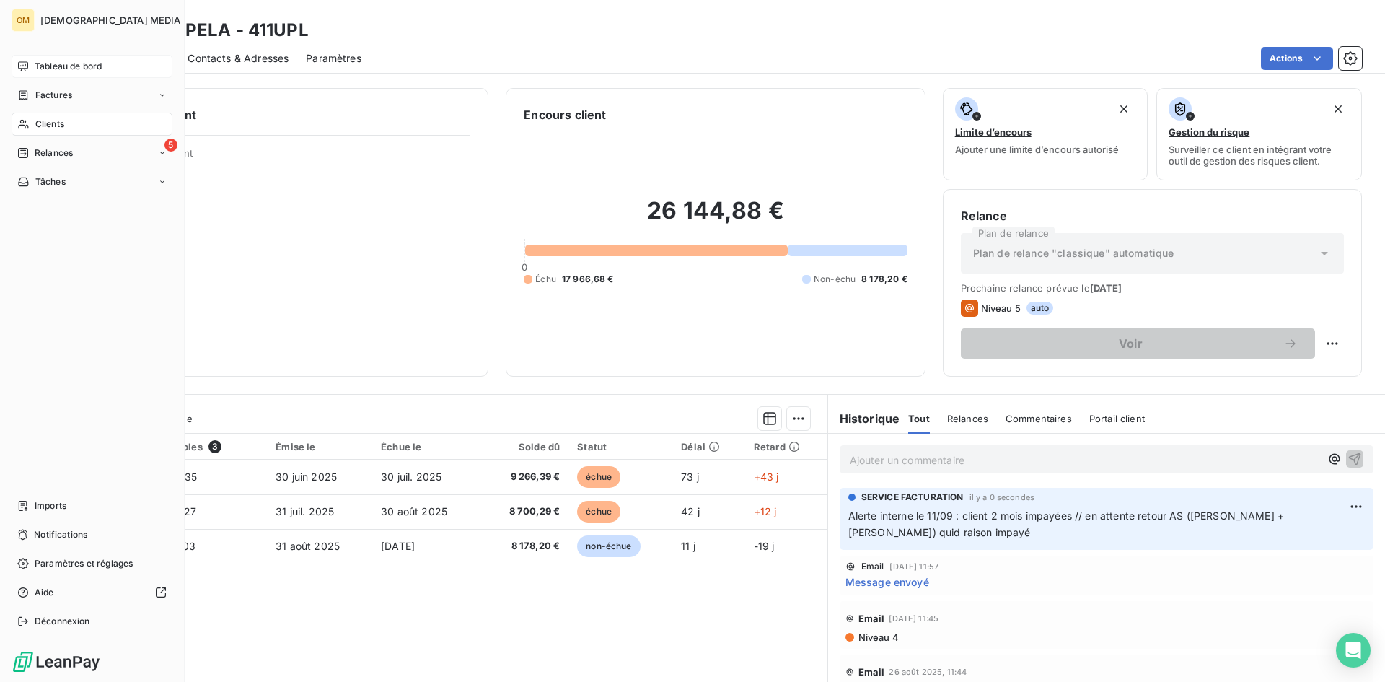
click at [38, 60] on span "Tableau de bord" at bounding box center [68, 66] width 67 height 13
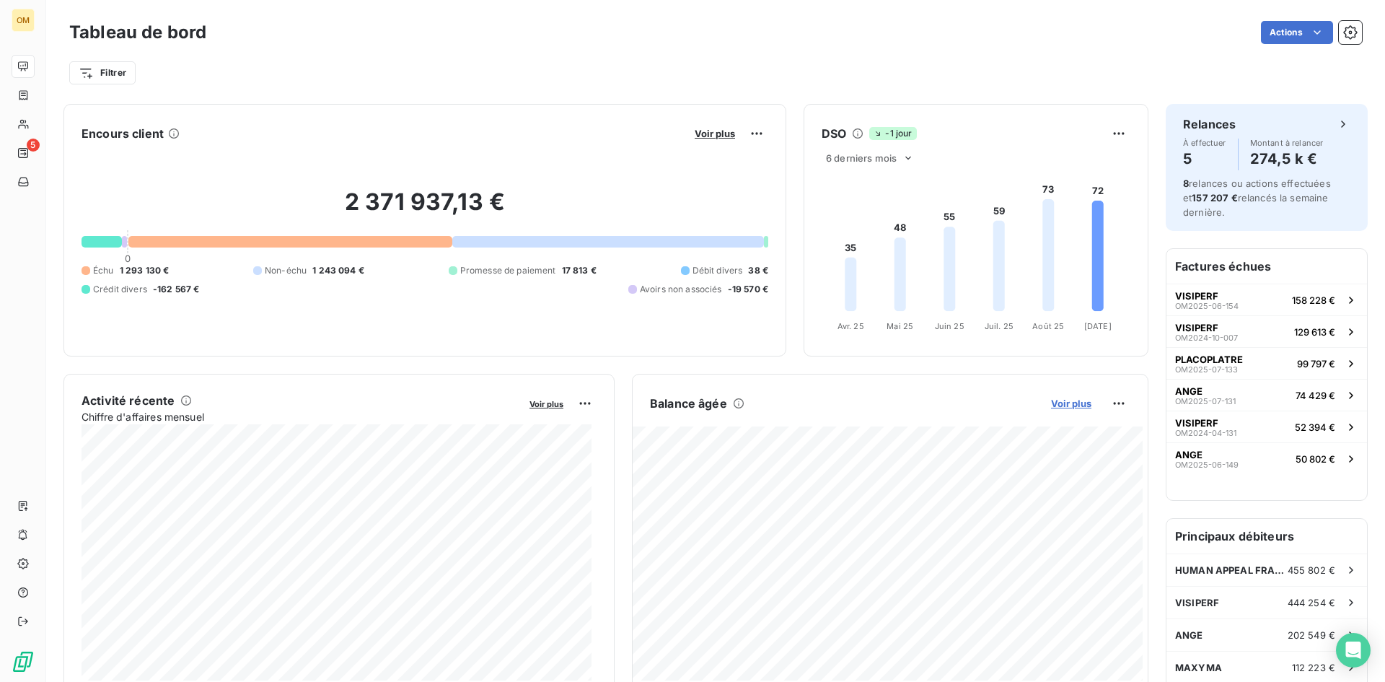
click at [1068, 400] on span "Voir plus" at bounding box center [1071, 403] width 40 height 12
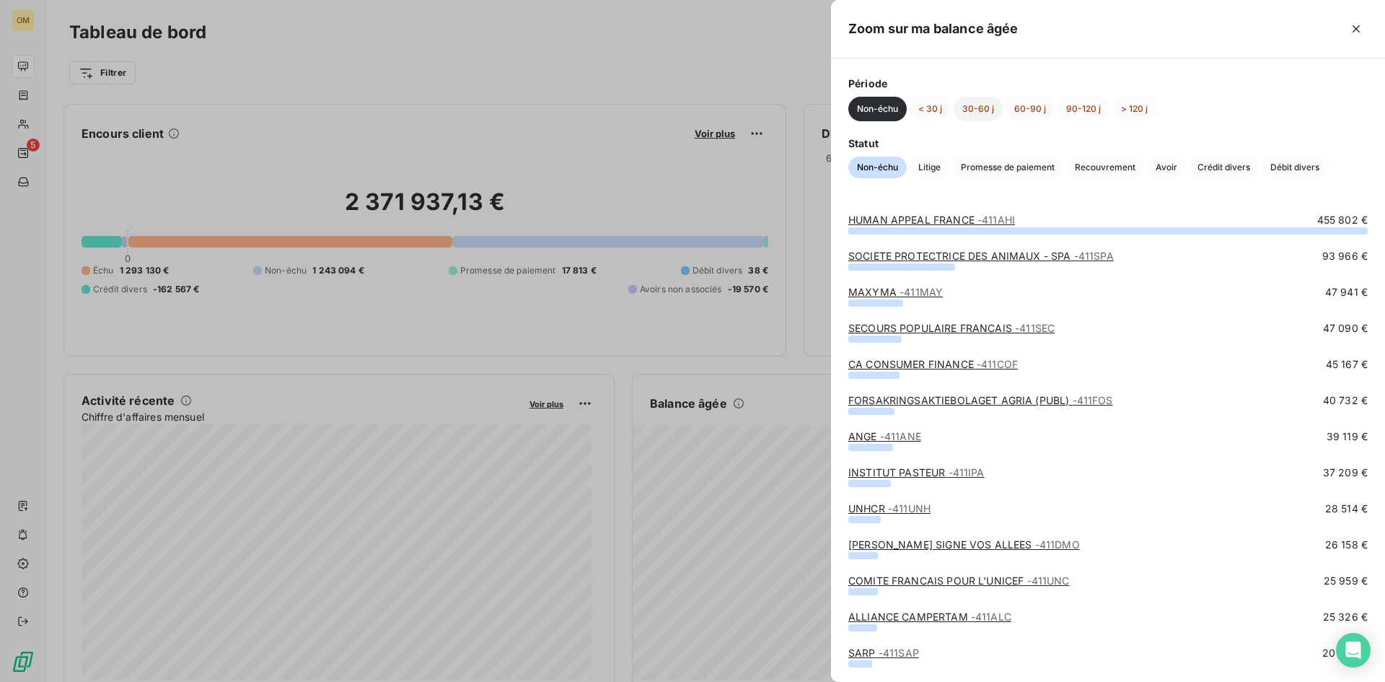
click at [986, 115] on button "30-60 j" at bounding box center [978, 109] width 49 height 25
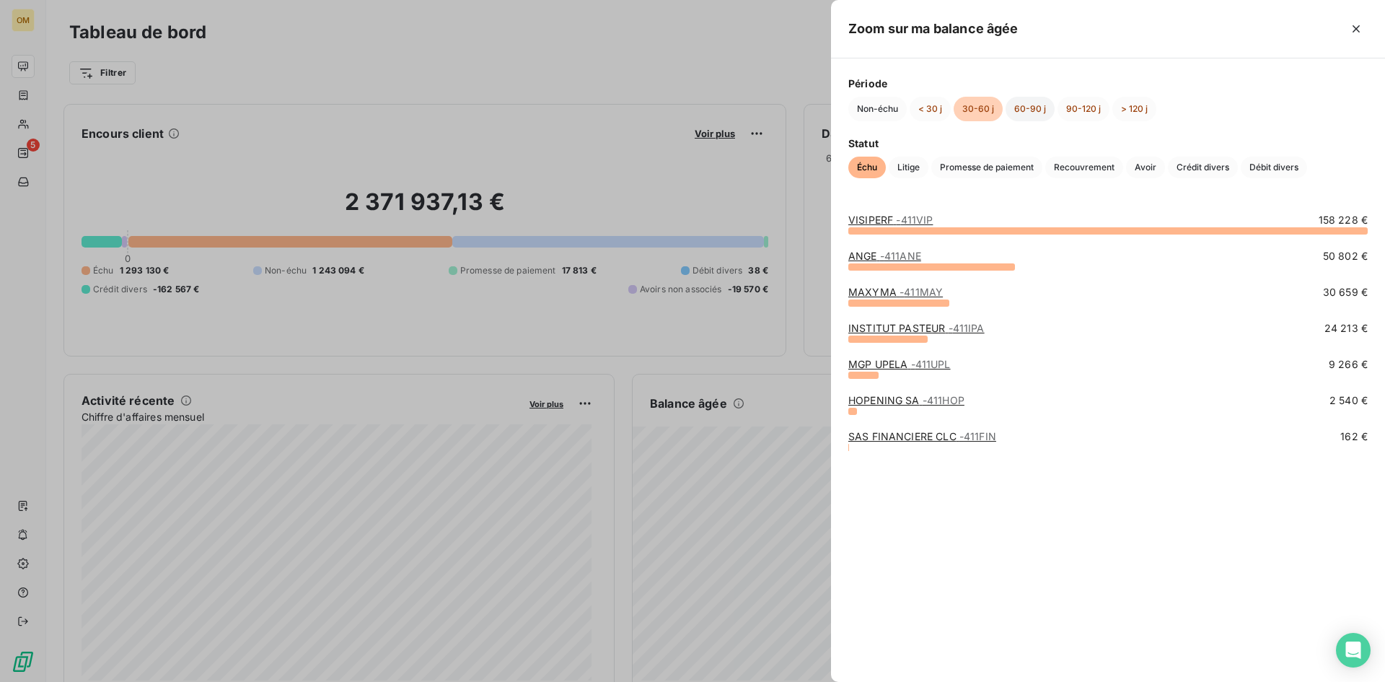
click at [1023, 105] on button "60-90 j" at bounding box center [1030, 109] width 49 height 25
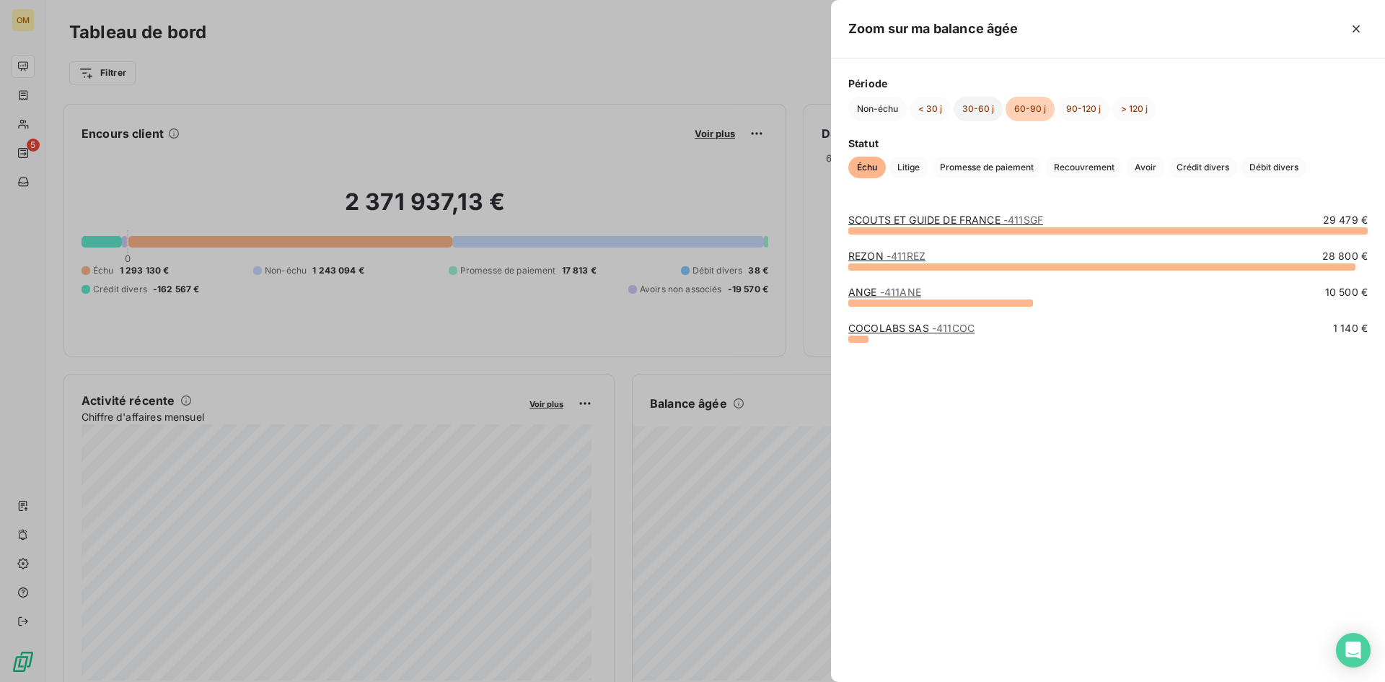
click at [976, 105] on button "30-60 j" at bounding box center [978, 109] width 49 height 25
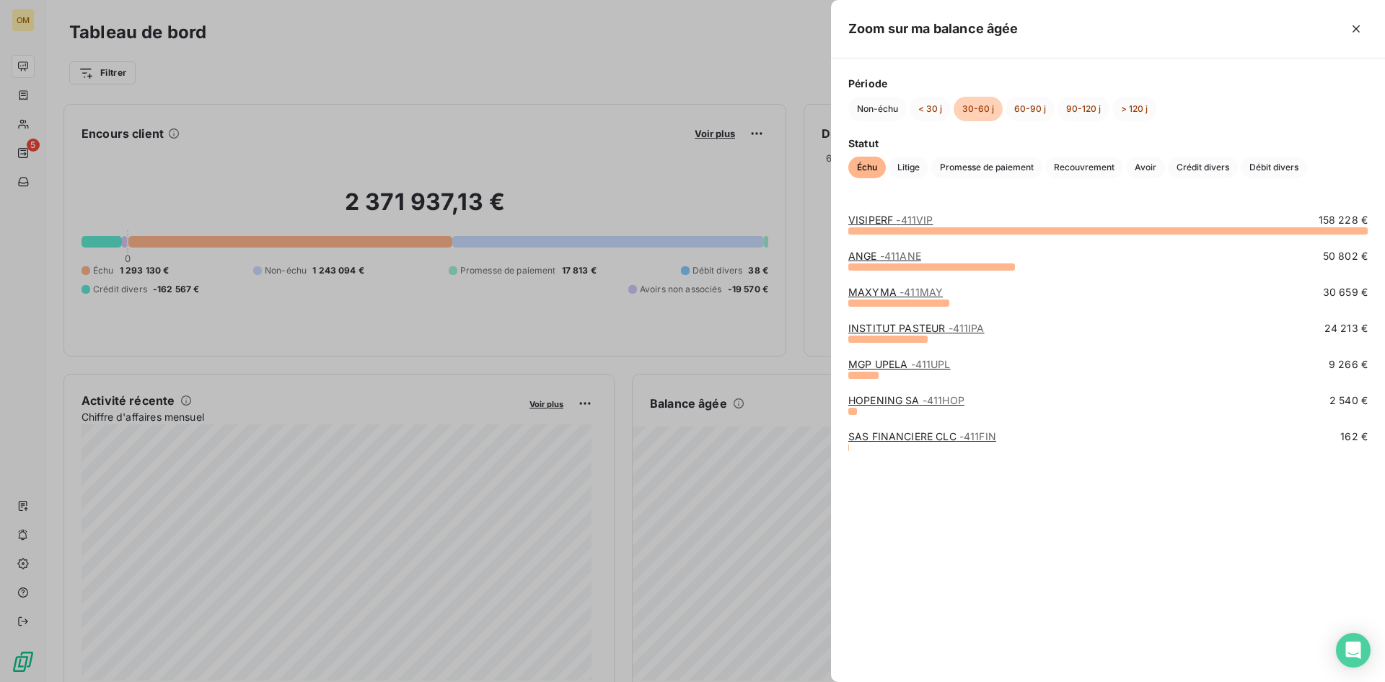
click at [888, 434] on link "SAS FINANCIERE CLC - 411FIN" at bounding box center [922, 436] width 148 height 12
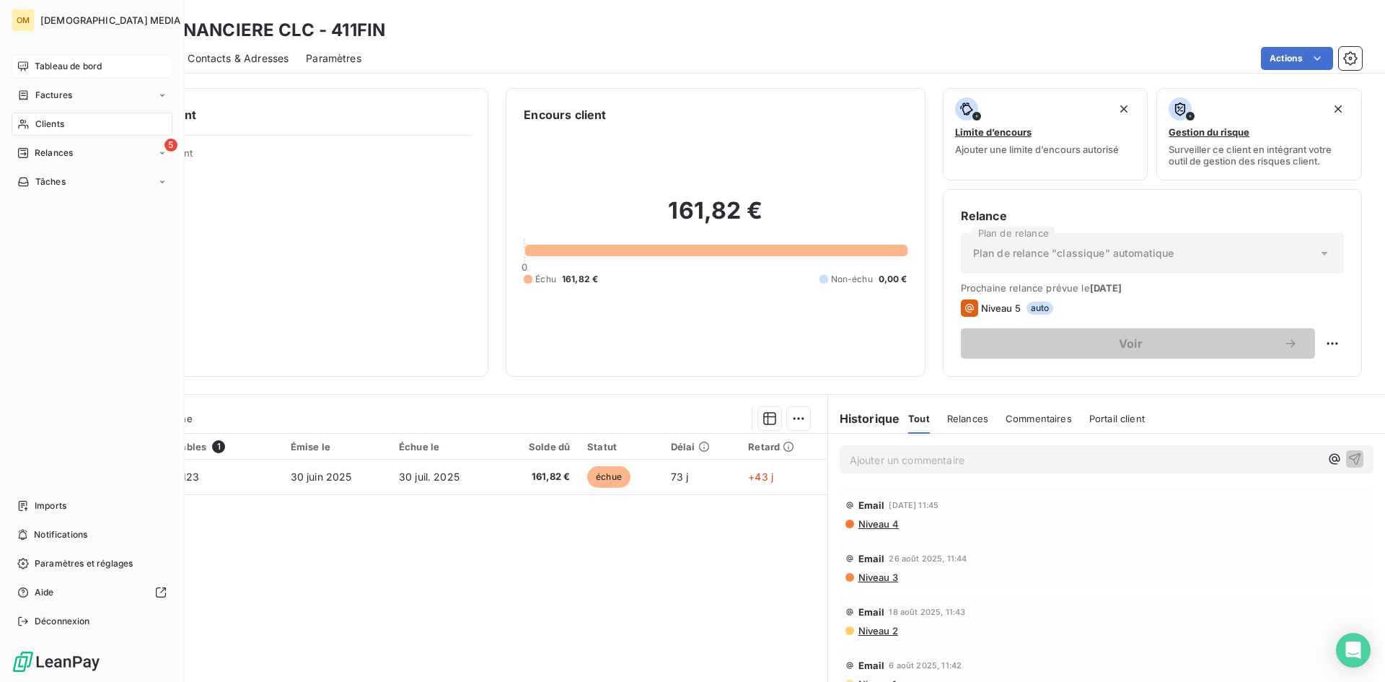
click at [62, 69] on span "Tableau de bord" at bounding box center [68, 66] width 67 height 13
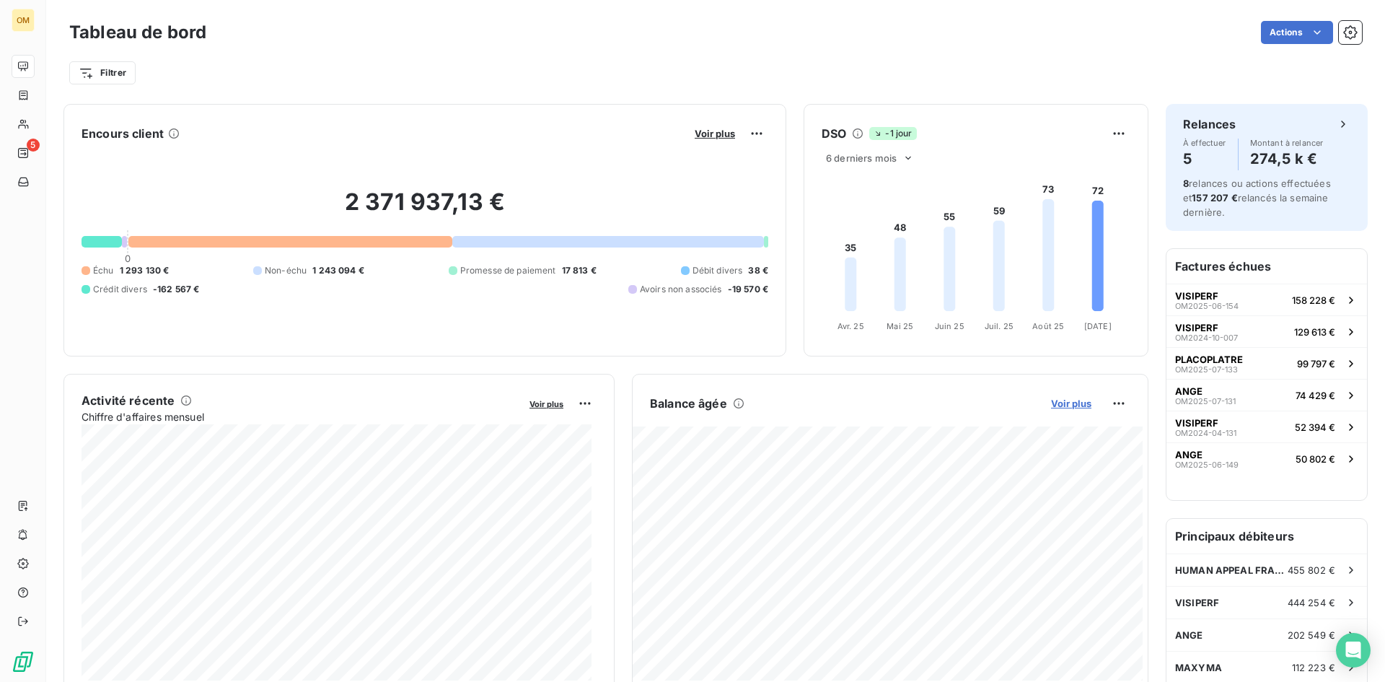
click at [1051, 401] on span "Voir plus" at bounding box center [1071, 403] width 40 height 12
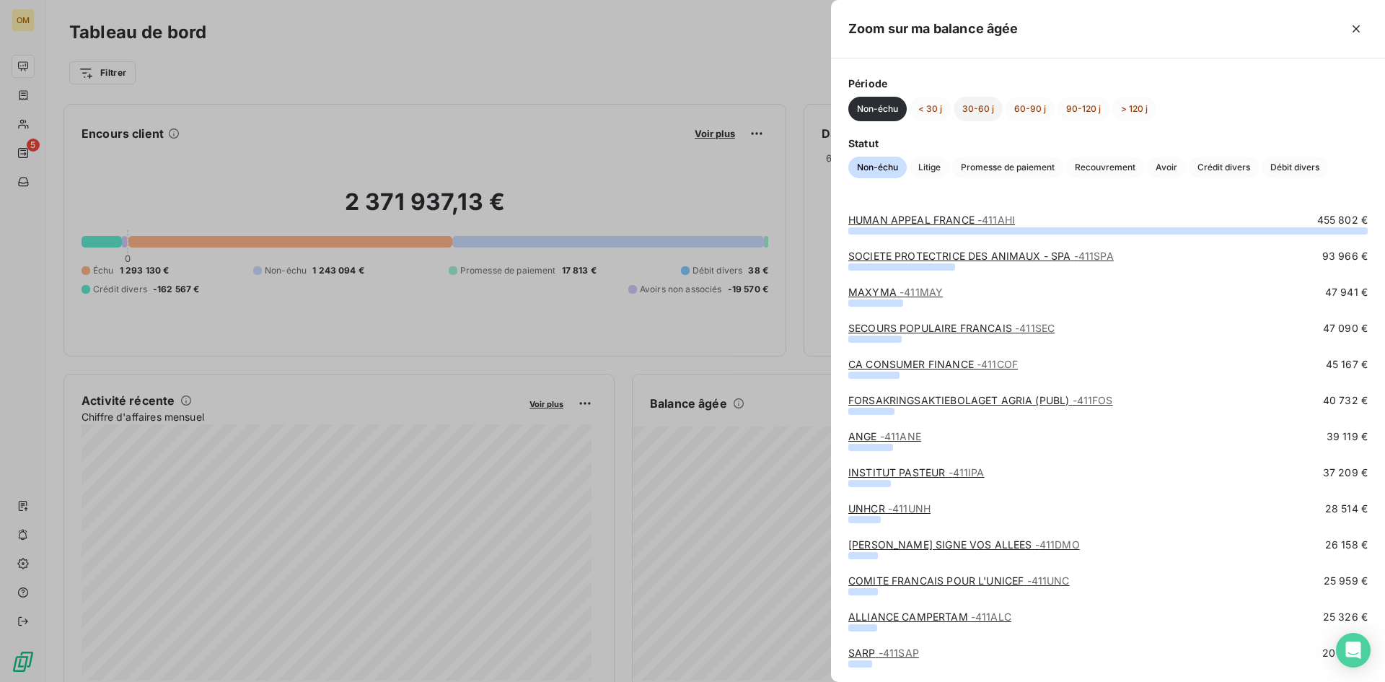
click at [984, 107] on button "30-60 j" at bounding box center [978, 109] width 49 height 25
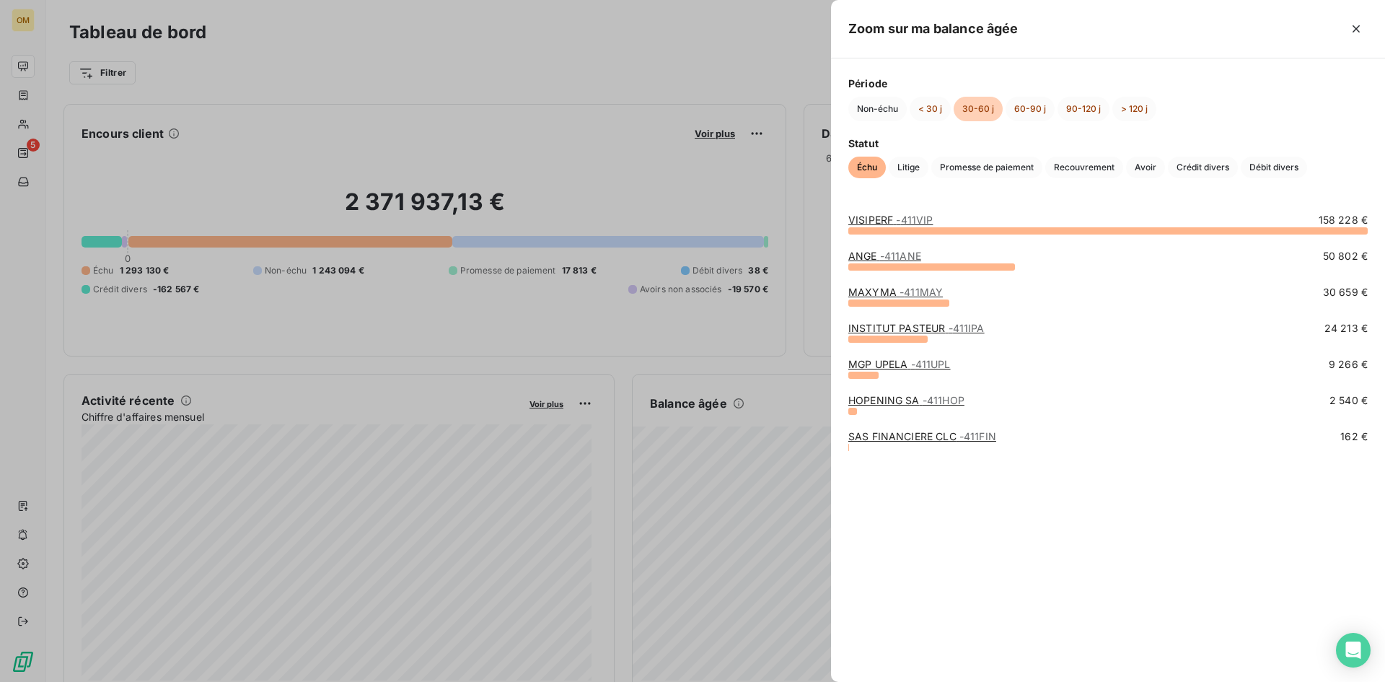
click at [907, 400] on link "HOPENING SA - 411HOP" at bounding box center [906, 400] width 116 height 12
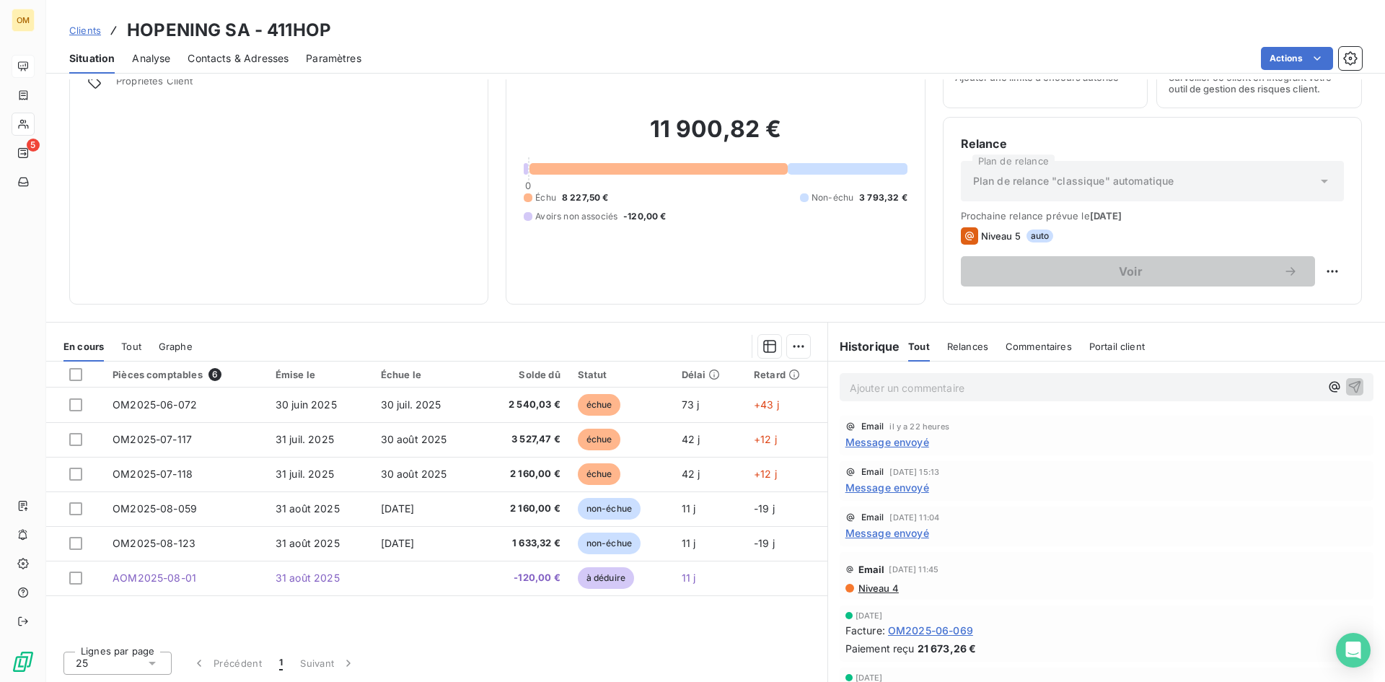
scroll to position [73, 0]
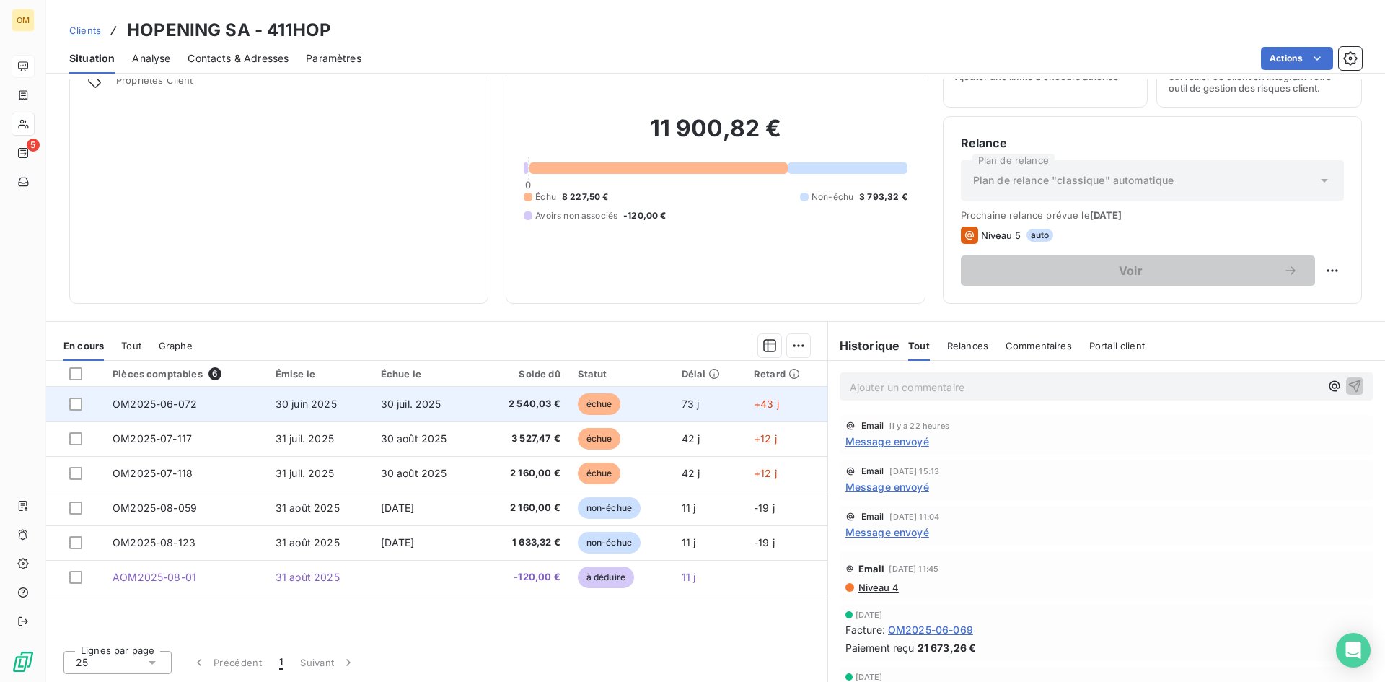
click at [269, 400] on td "30 juin 2025" at bounding box center [319, 404] width 105 height 35
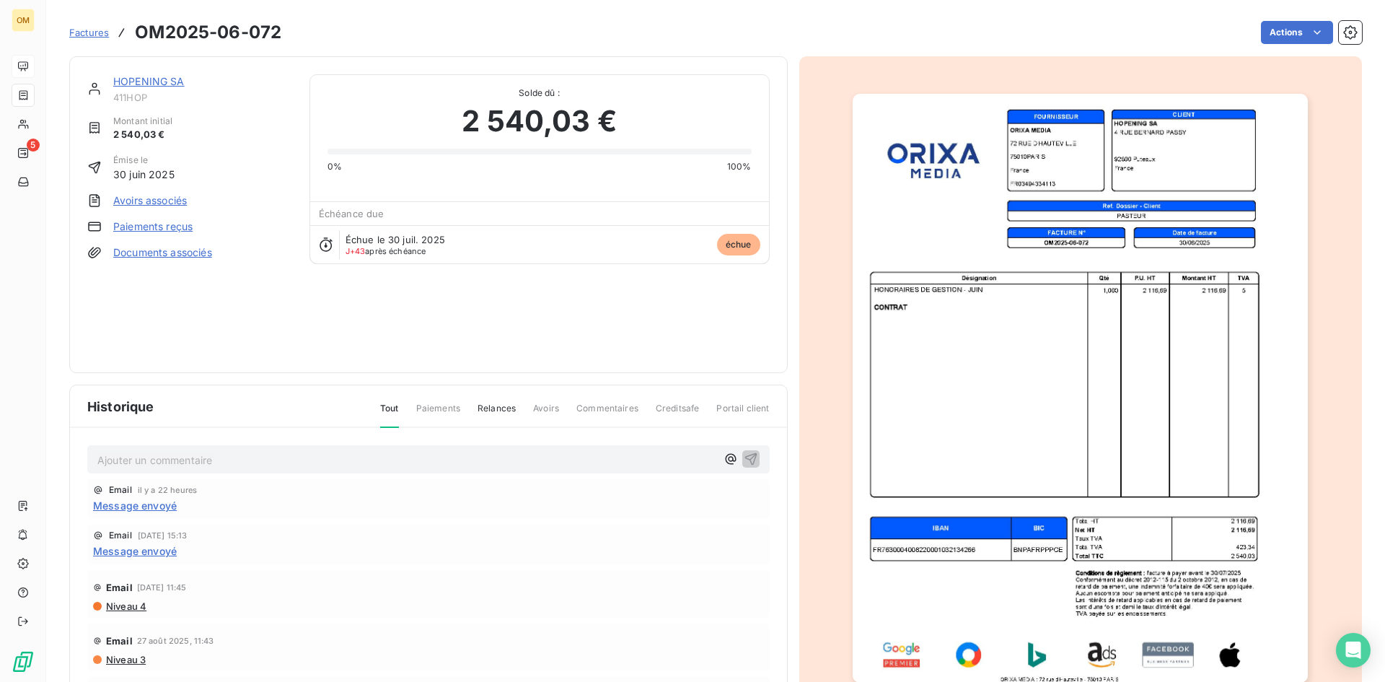
click at [151, 76] on link "HOPENING SA" at bounding box center [148, 81] width 71 height 12
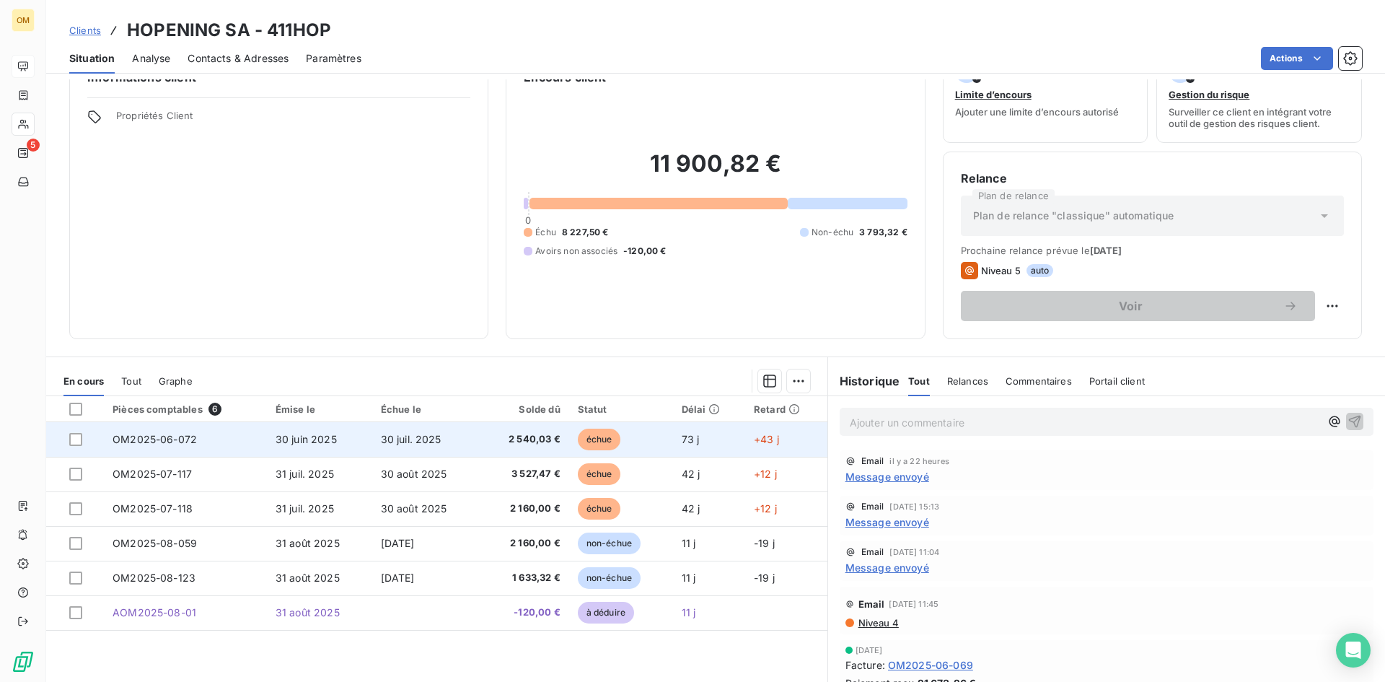
scroll to position [73, 0]
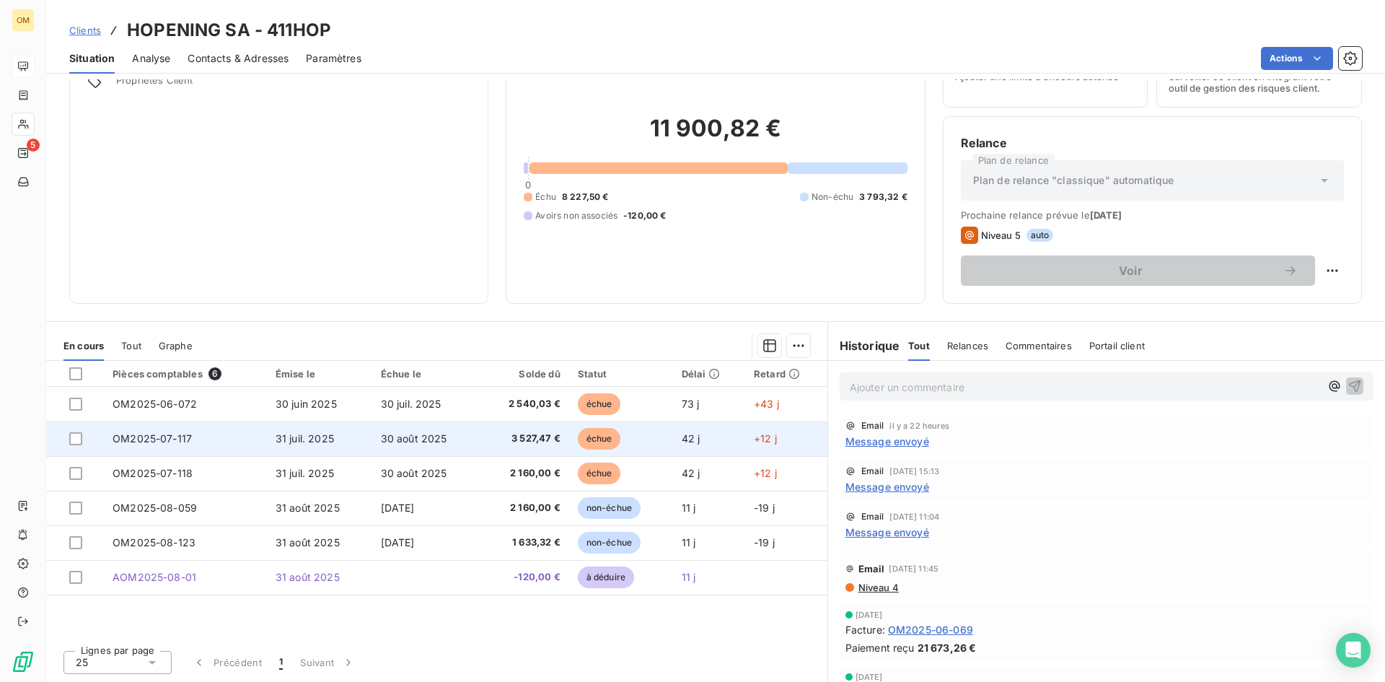
click at [407, 435] on span "30 août 2025" at bounding box center [414, 438] width 66 height 12
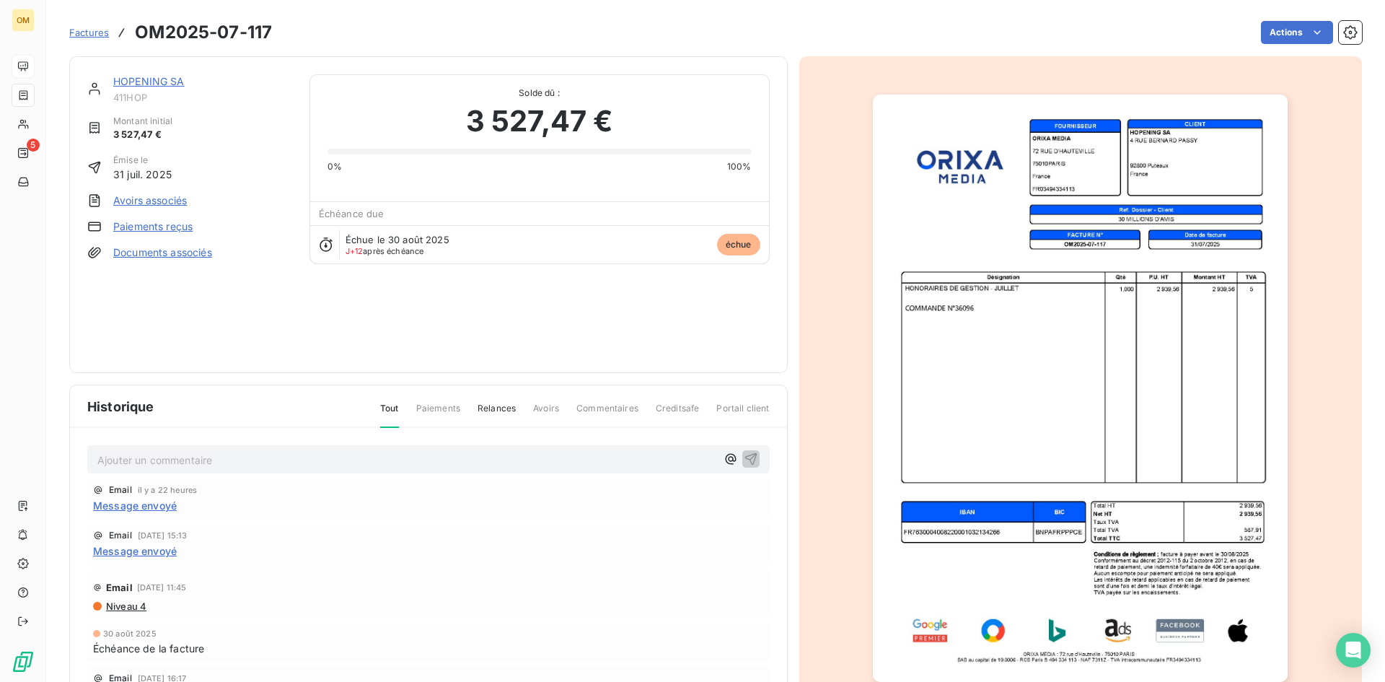
click at [166, 80] on link "HOPENING SA" at bounding box center [148, 81] width 71 height 12
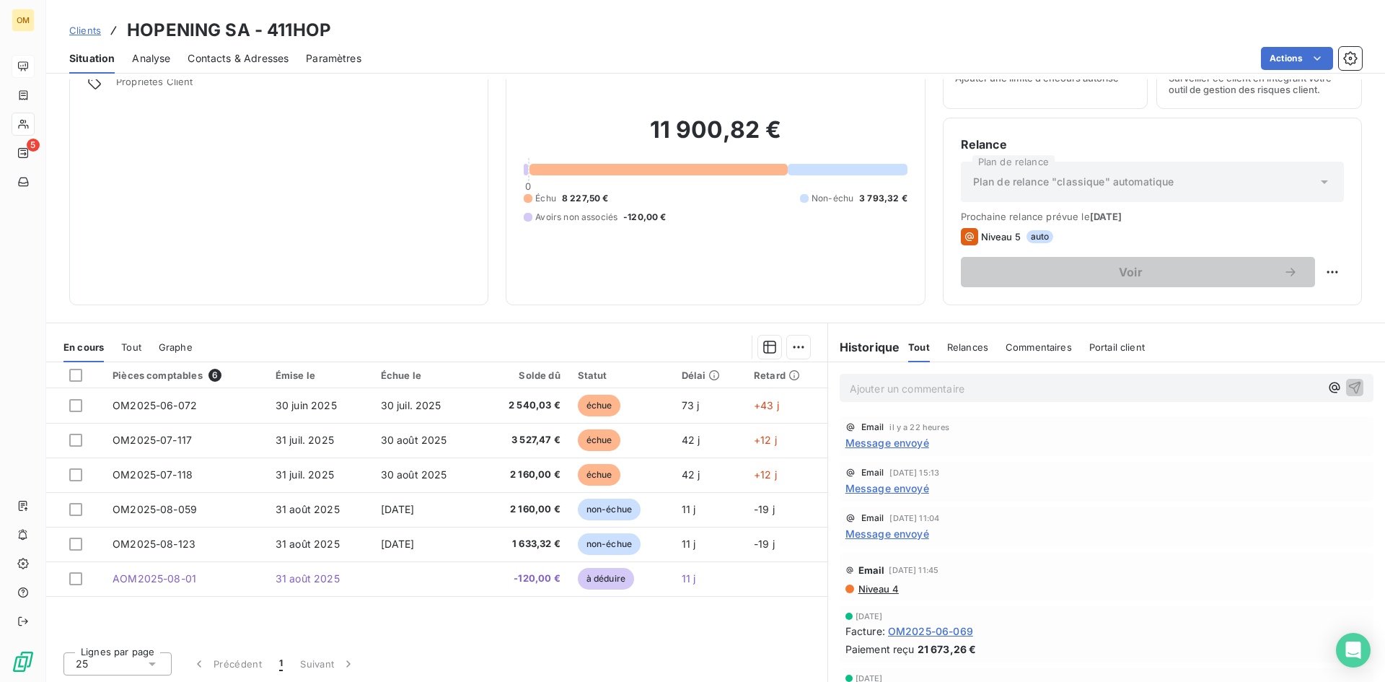
scroll to position [73, 0]
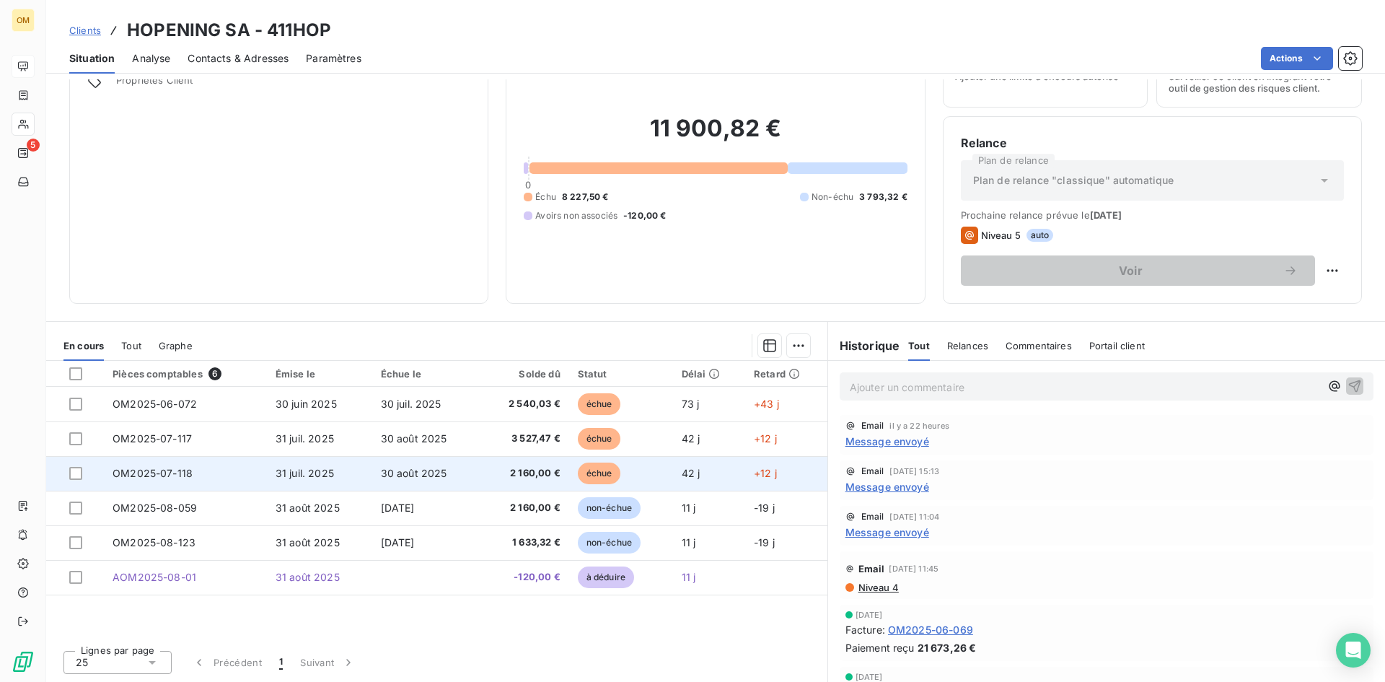
click at [406, 466] on td "30 août 2025" at bounding box center [426, 473] width 108 height 35
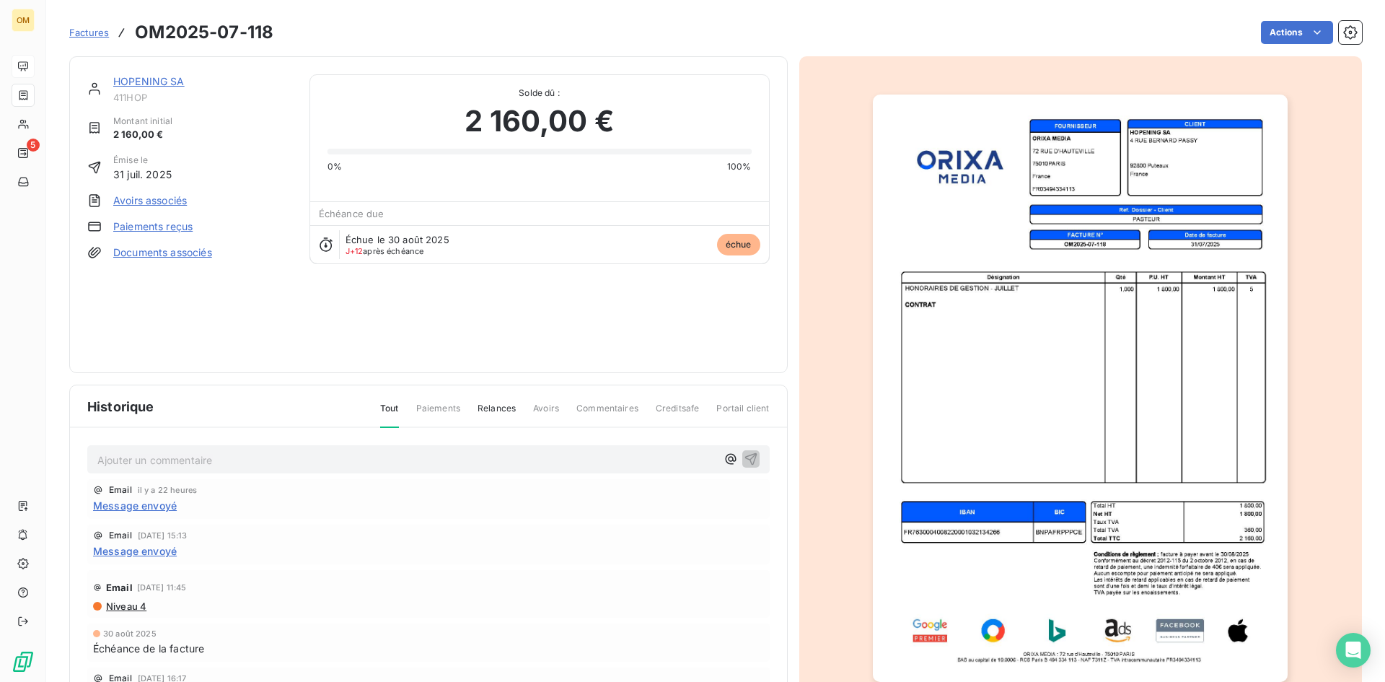
click at [164, 79] on link "HOPENING SA" at bounding box center [148, 81] width 71 height 12
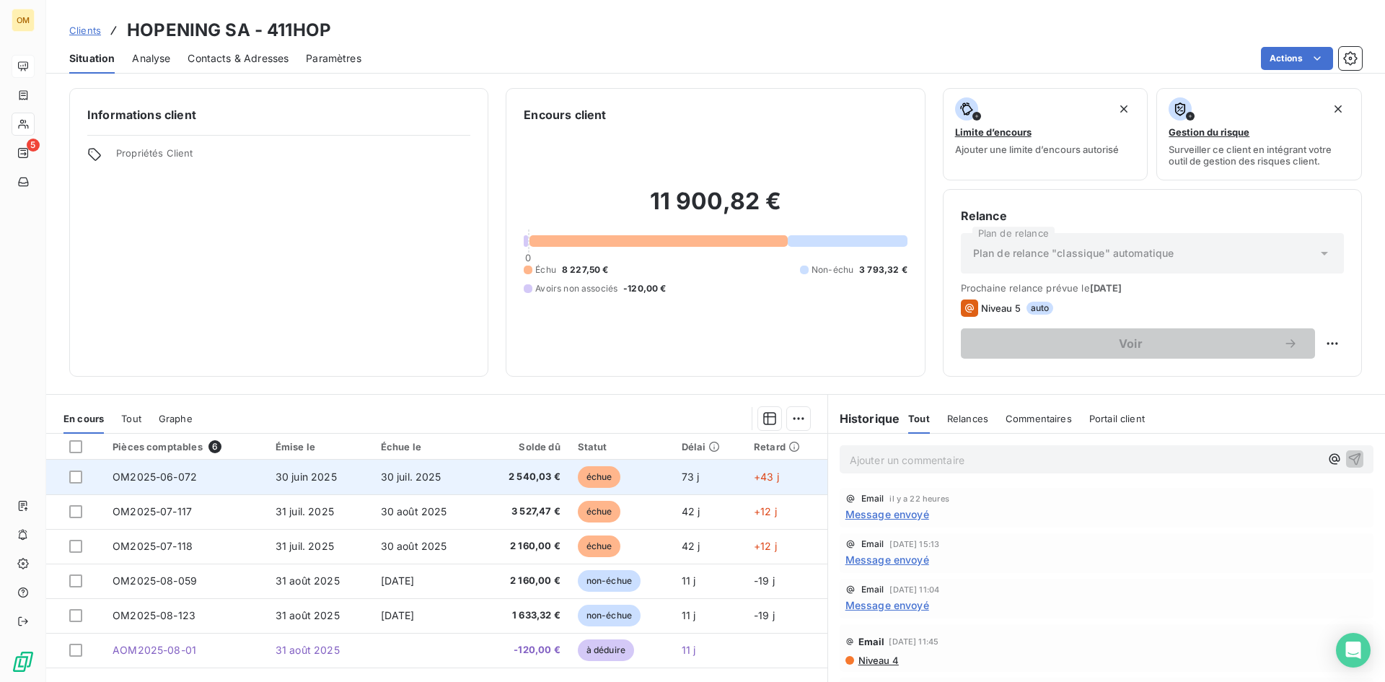
click at [431, 462] on td "30 juil. 2025" at bounding box center [426, 477] width 108 height 35
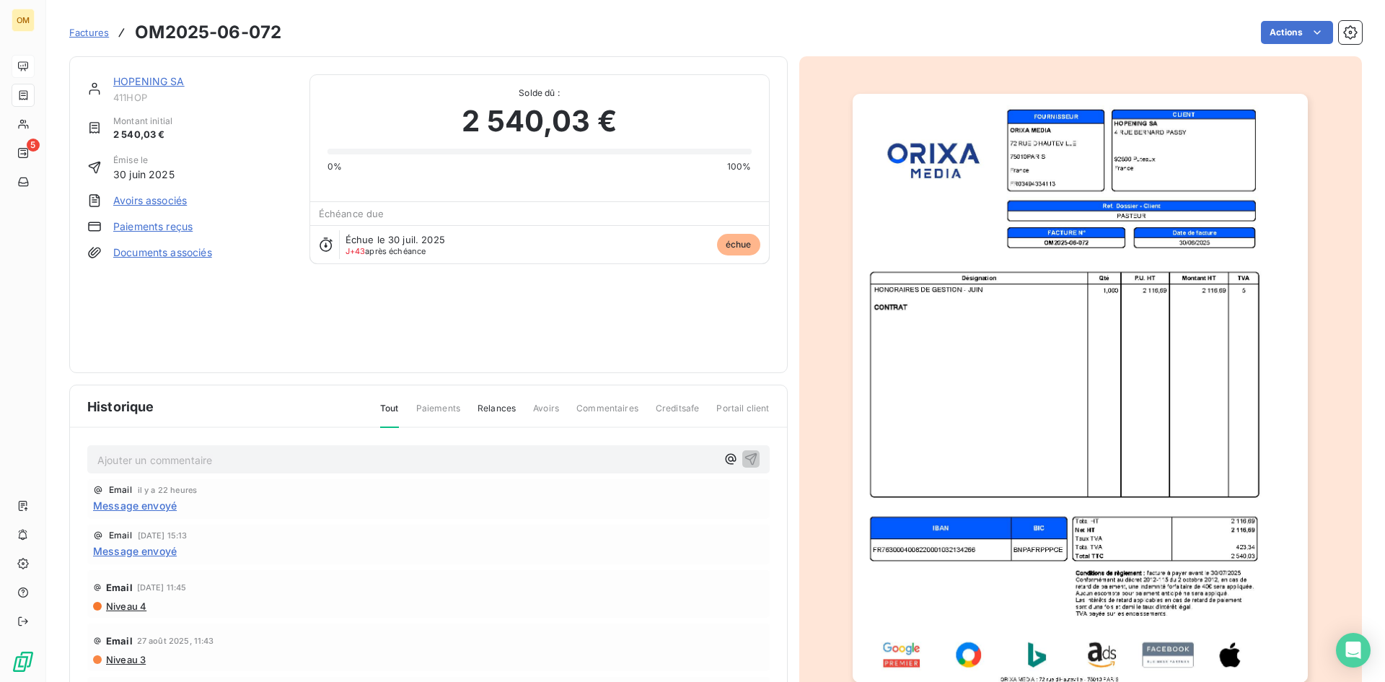
click at [162, 79] on link "HOPENING SA" at bounding box center [148, 81] width 71 height 12
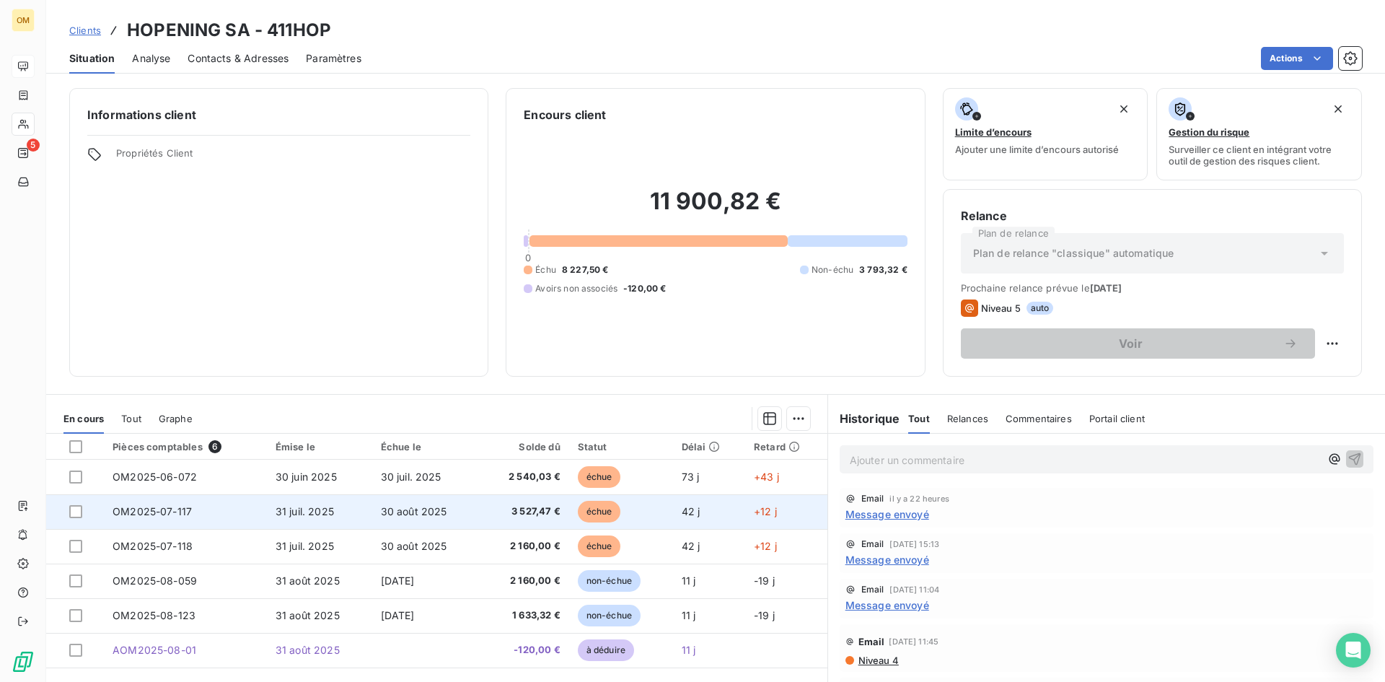
click at [401, 510] on span "30 août 2025" at bounding box center [414, 511] width 66 height 12
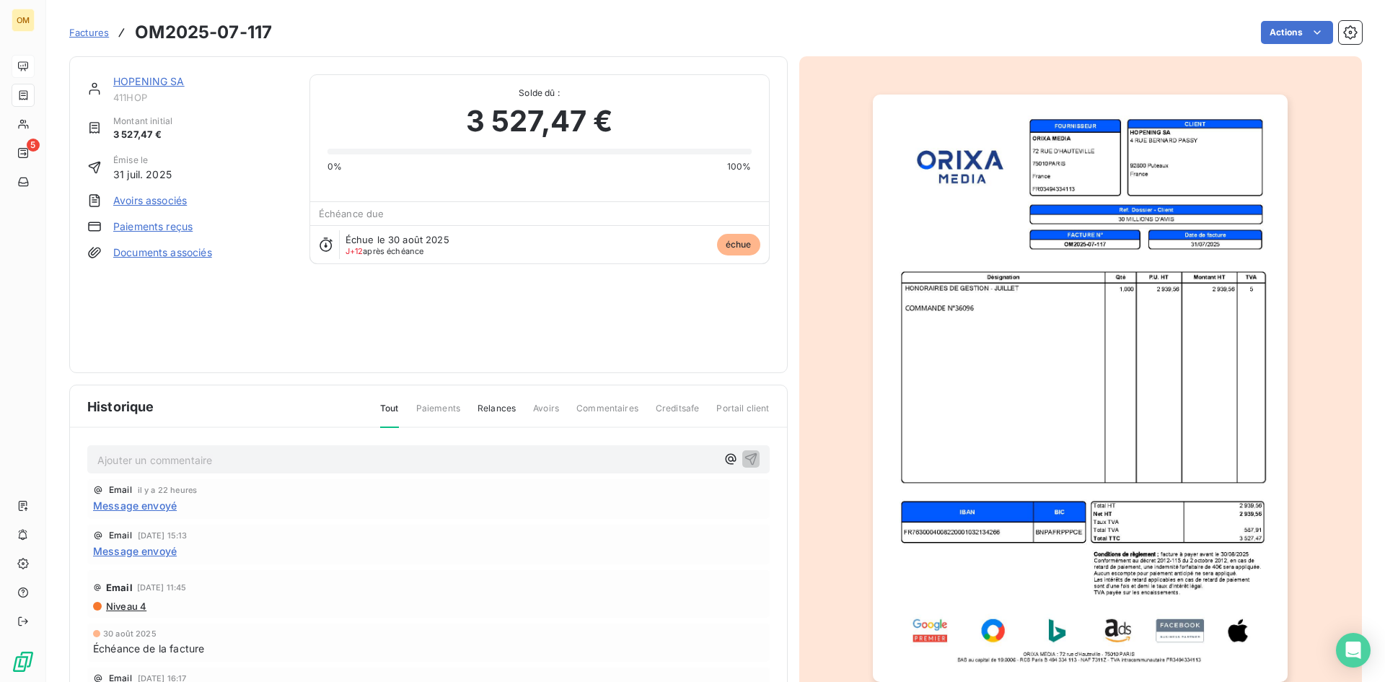
click at [133, 82] on link "HOPENING SA" at bounding box center [148, 81] width 71 height 12
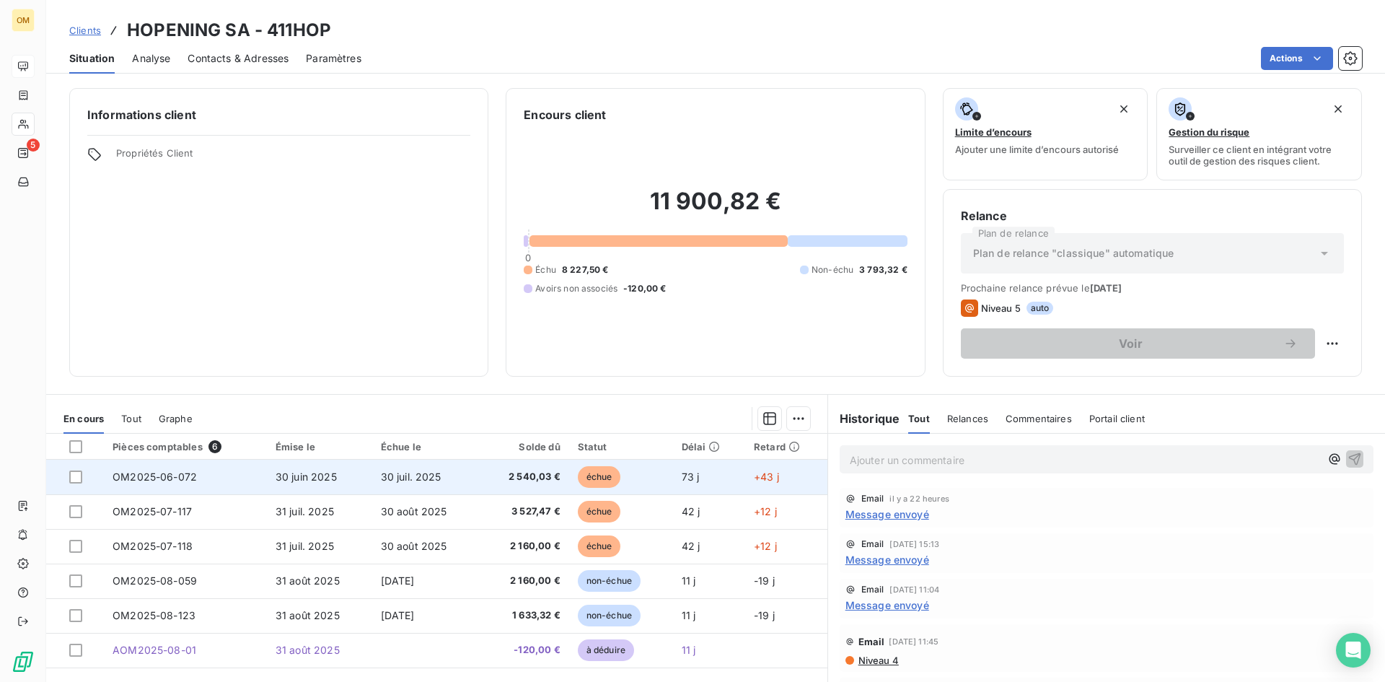
click at [463, 475] on td "30 juil. 2025" at bounding box center [426, 477] width 108 height 35
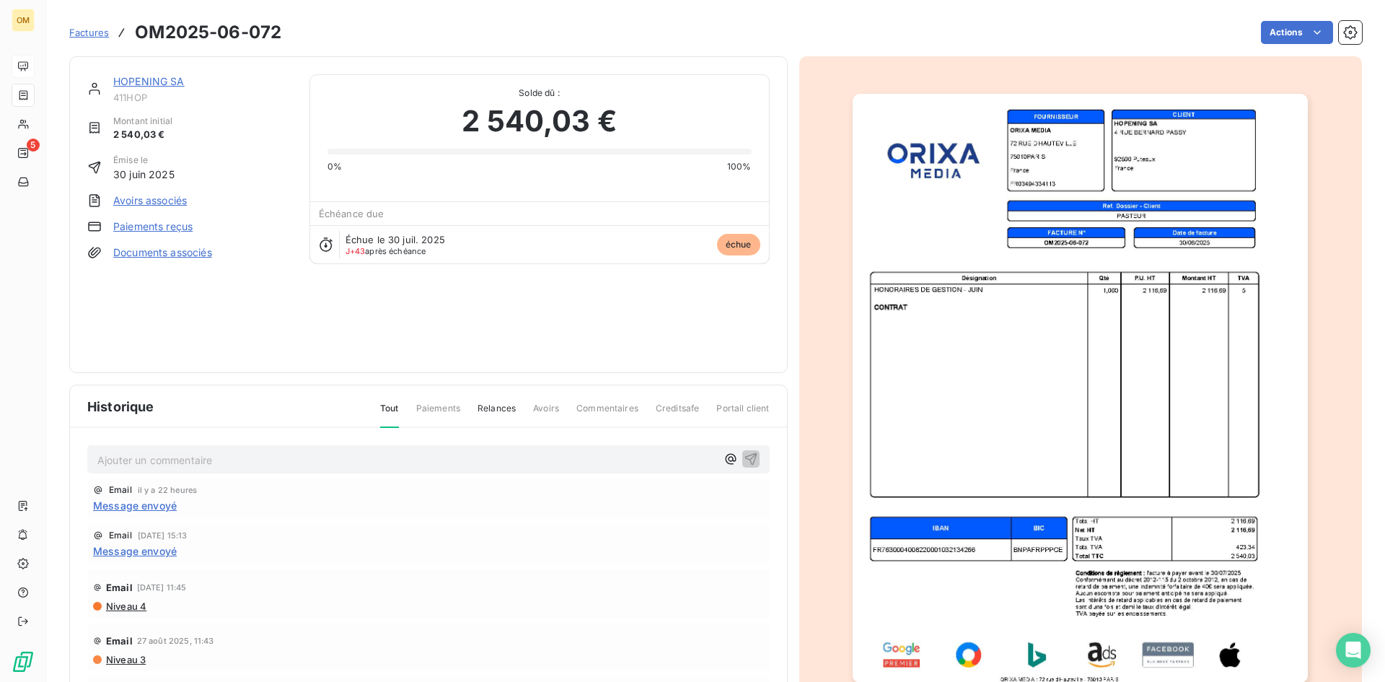
click at [169, 85] on link "HOPENING SA" at bounding box center [148, 81] width 71 height 12
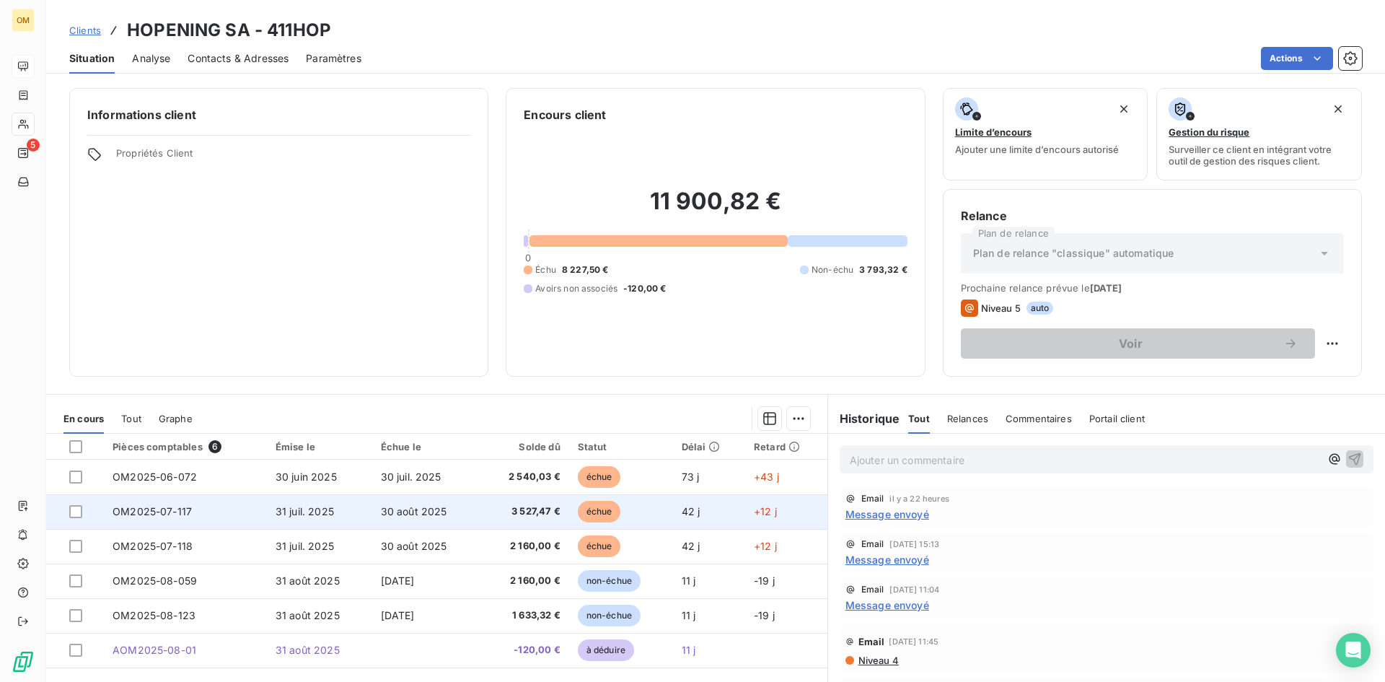
click at [345, 519] on td "31 juil. 2025" at bounding box center [319, 511] width 105 height 35
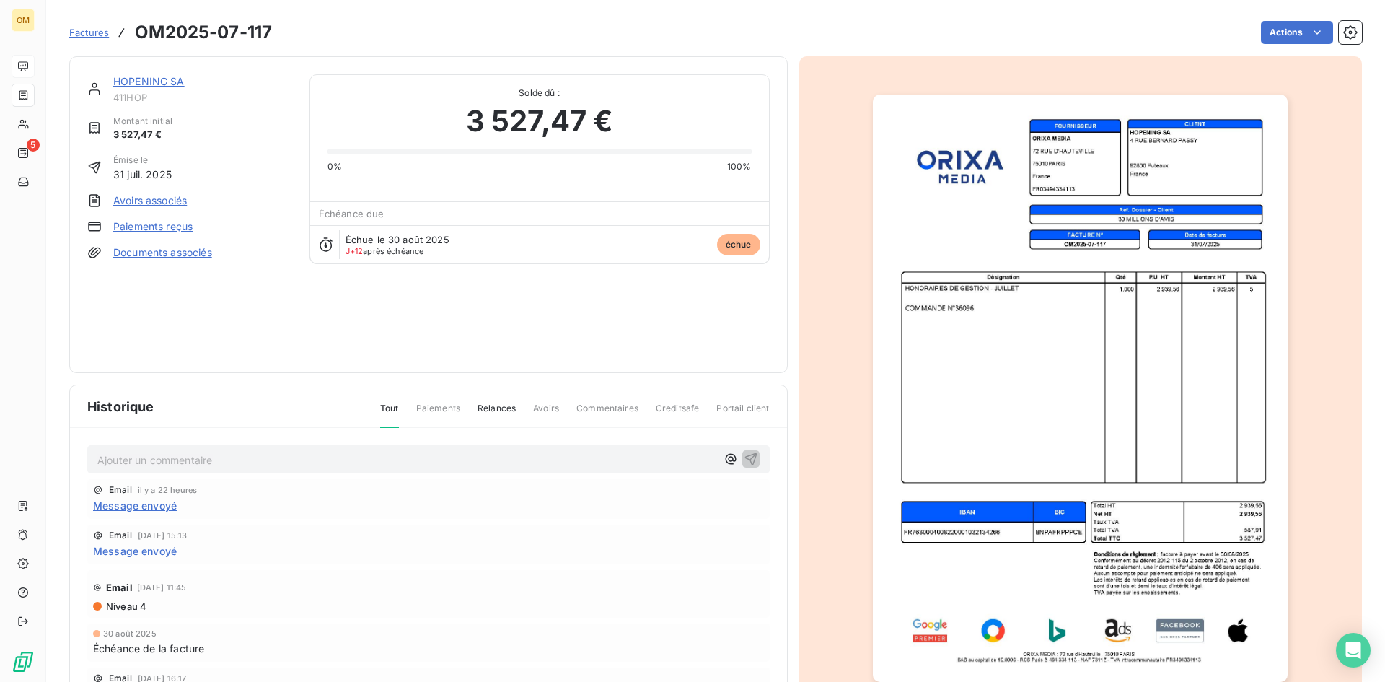
drag, startPoint x: 162, startPoint y: 87, endPoint x: 165, endPoint y: 81, distance: 7.4
click at [162, 87] on div "HOPENING SA" at bounding box center [202, 81] width 179 height 14
click at [168, 77] on link "HOPENING SA" at bounding box center [148, 81] width 71 height 12
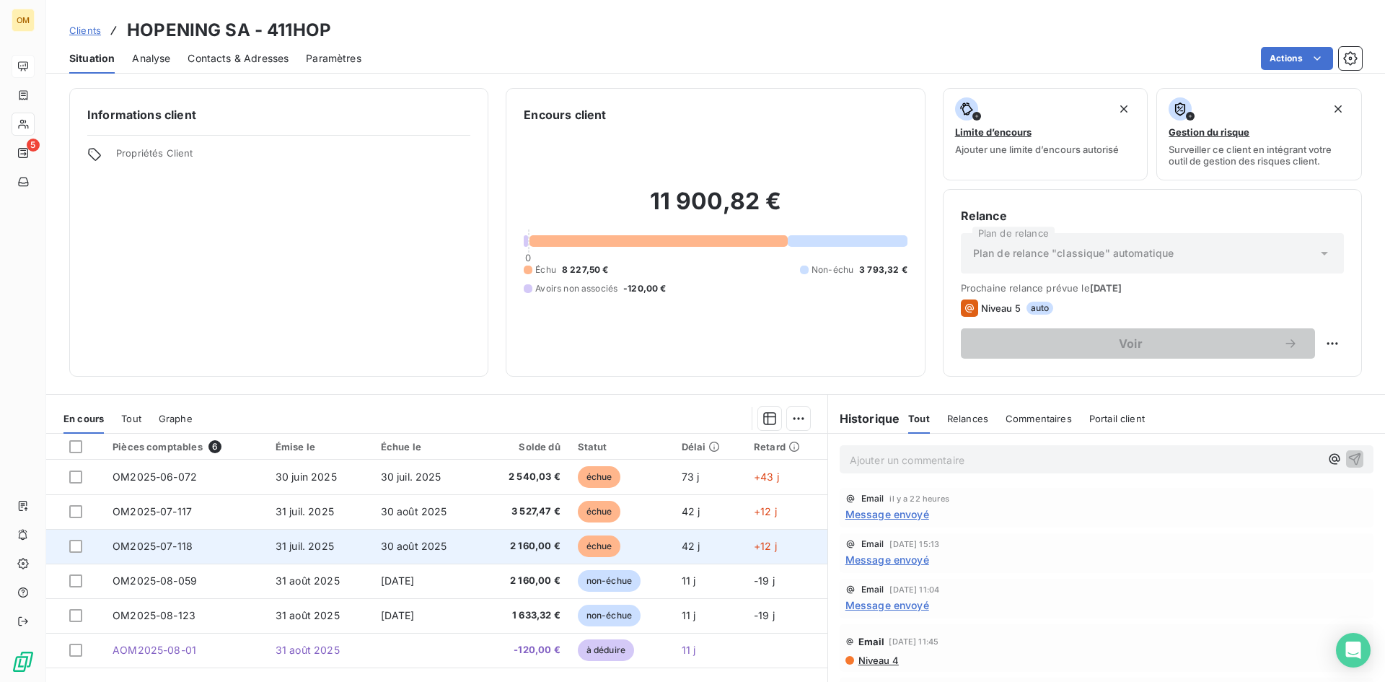
click at [356, 541] on td "31 juil. 2025" at bounding box center [319, 546] width 105 height 35
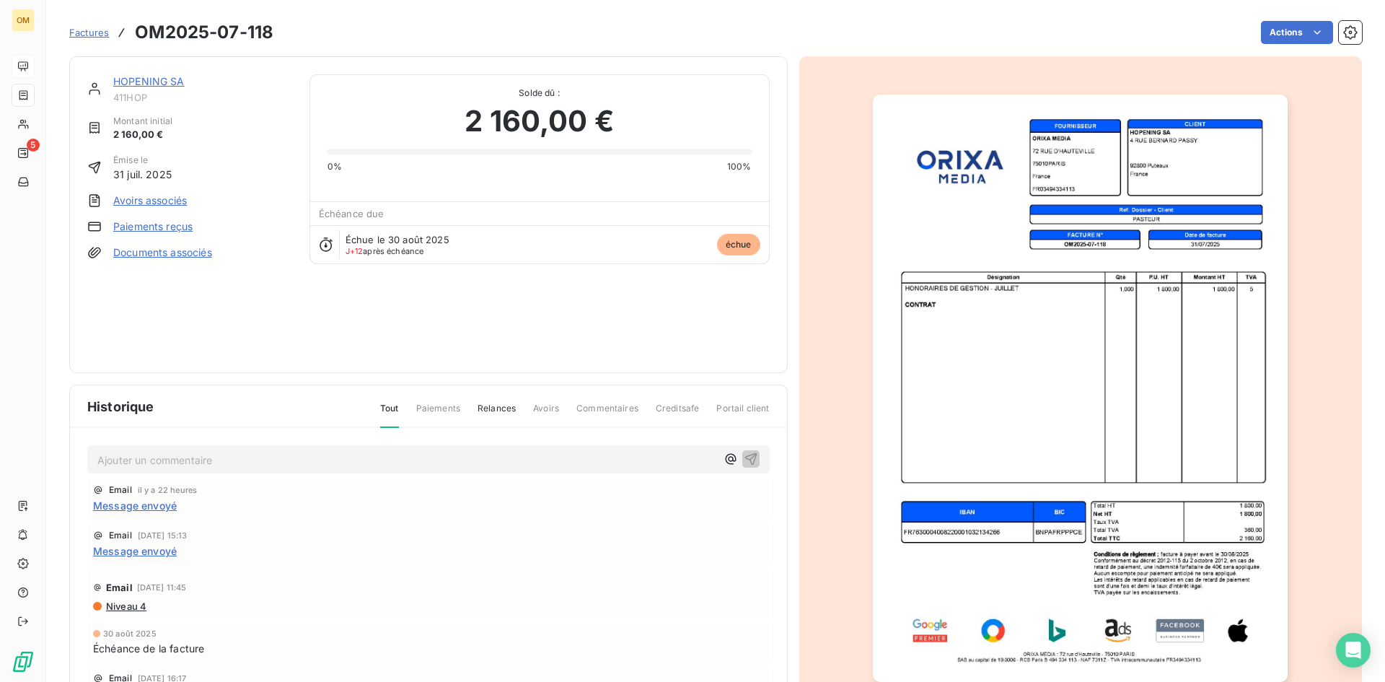
click at [167, 81] on link "HOPENING SA" at bounding box center [148, 81] width 71 height 12
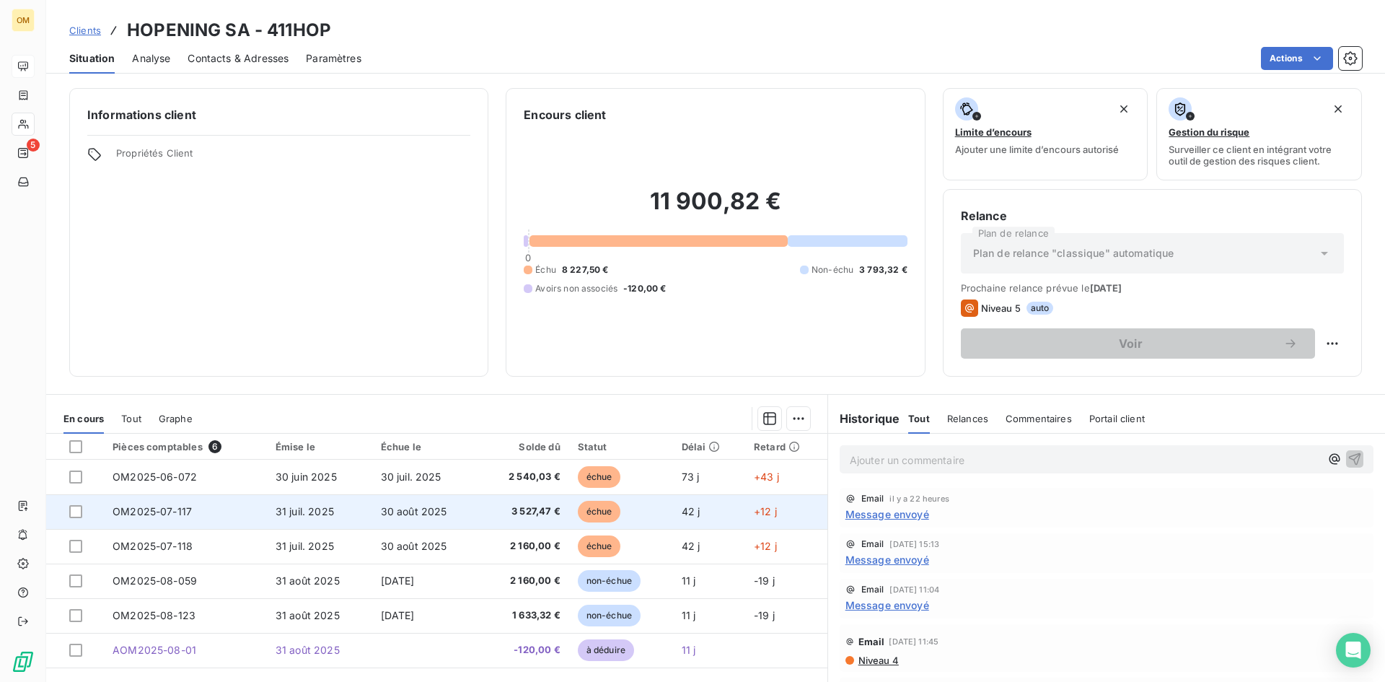
click at [457, 518] on td "30 août 2025" at bounding box center [426, 511] width 108 height 35
